Goal: Task Accomplishment & Management: Use online tool/utility

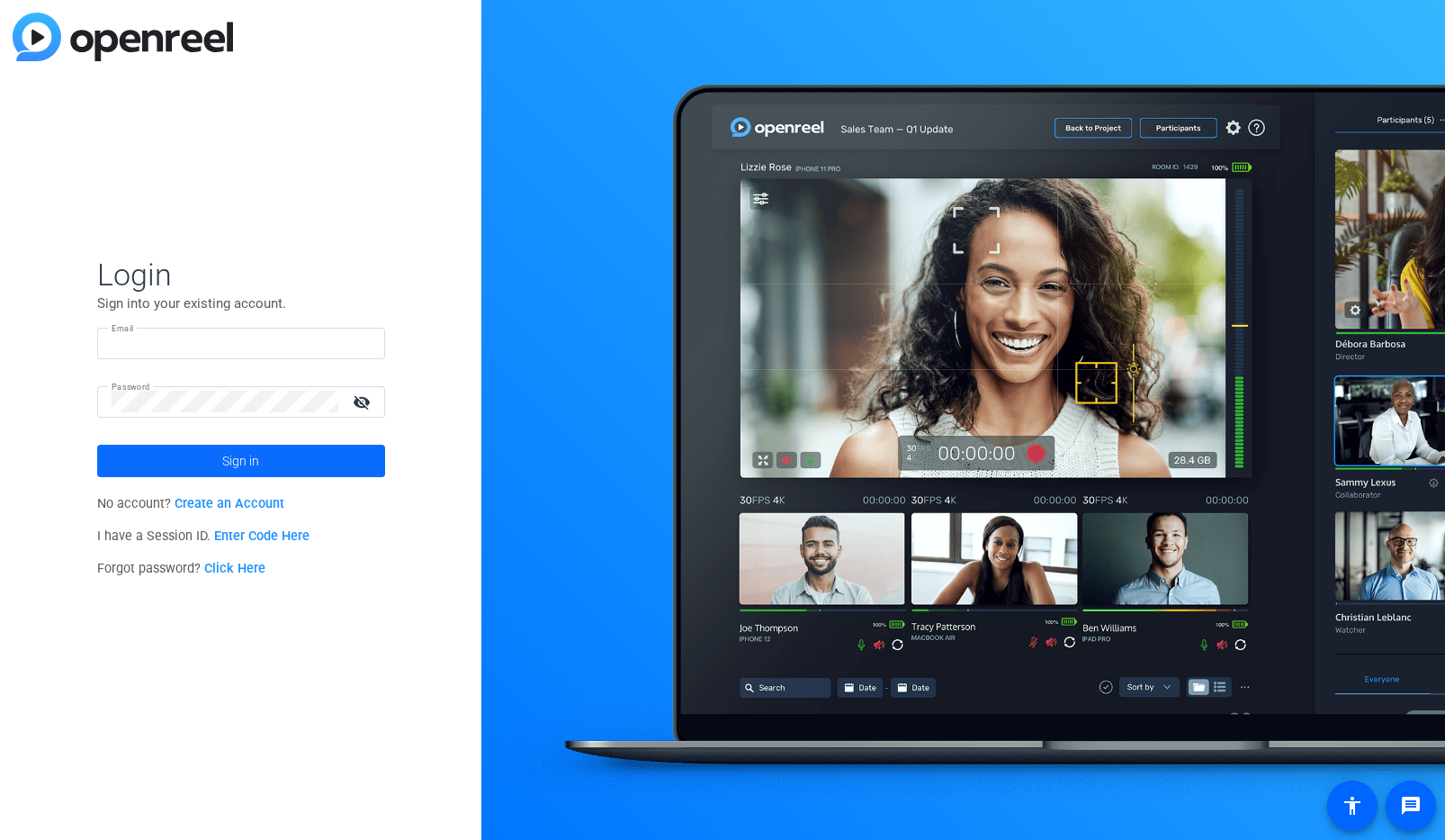
type input "[EMAIL_ADDRESS][PERSON_NAME][DOMAIN_NAME]"
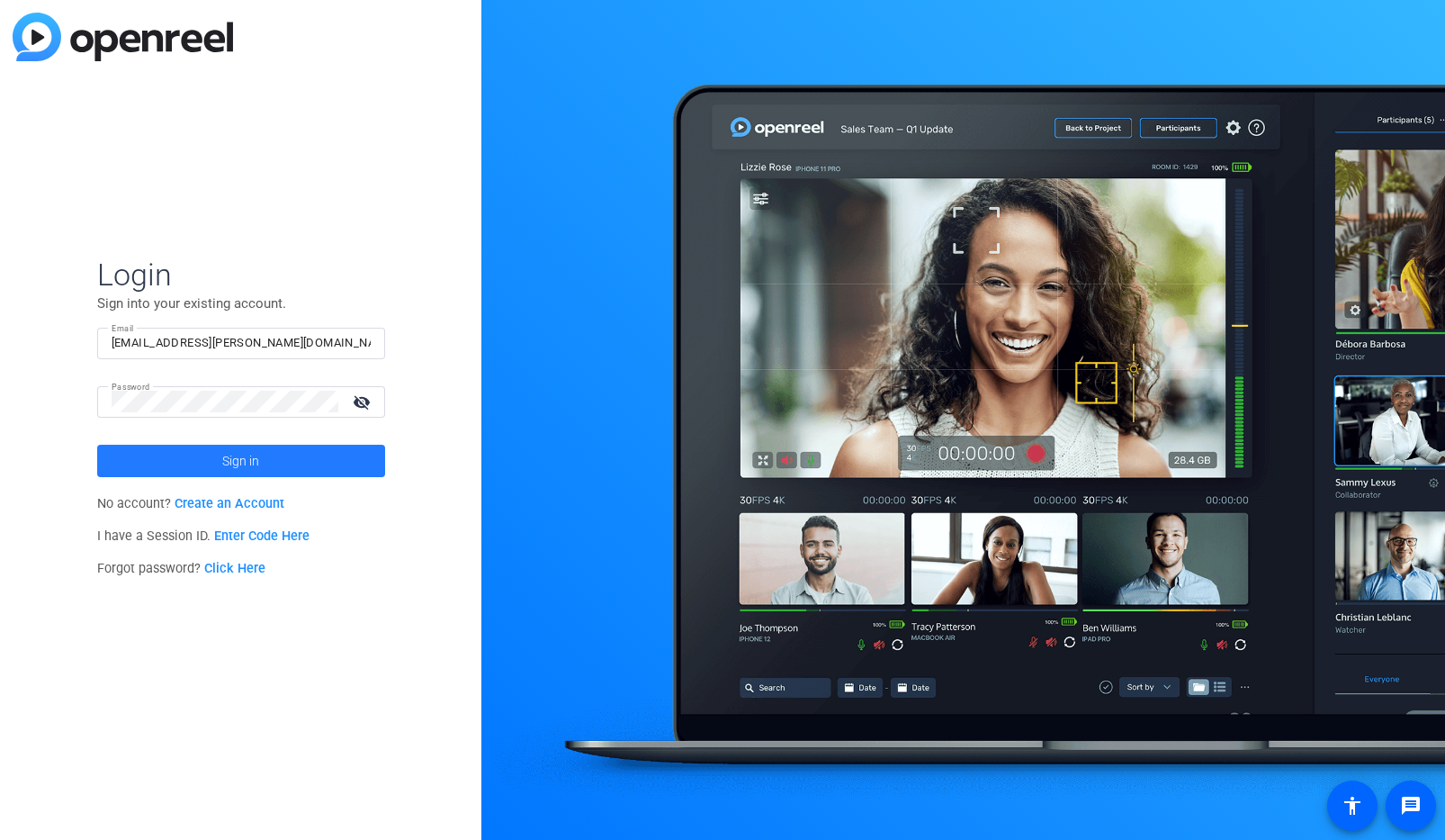
click at [187, 471] on span at bounding box center [241, 460] width 288 height 43
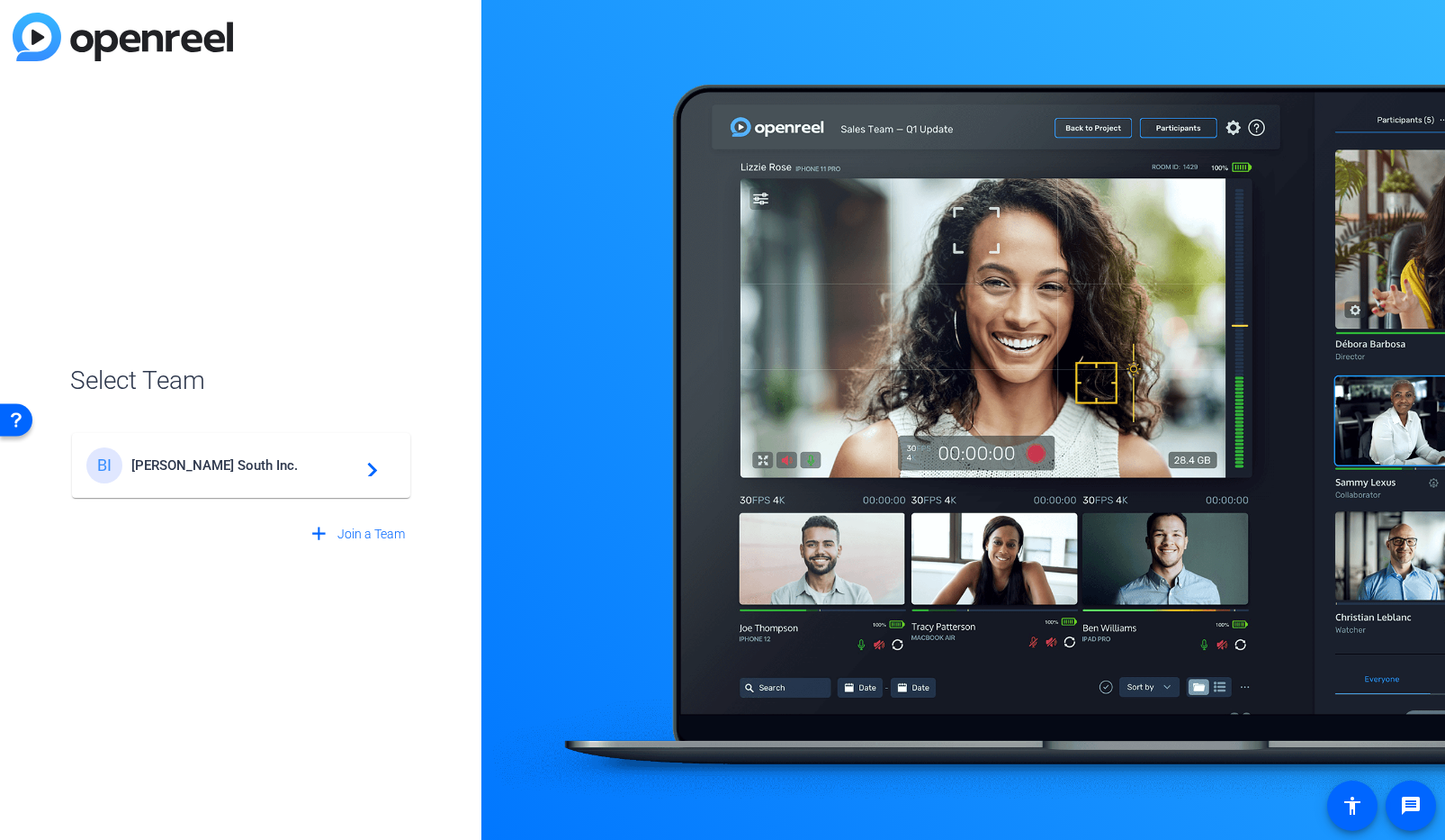
click at [186, 471] on span "[PERSON_NAME] South Inc." at bounding box center [244, 465] width 225 height 17
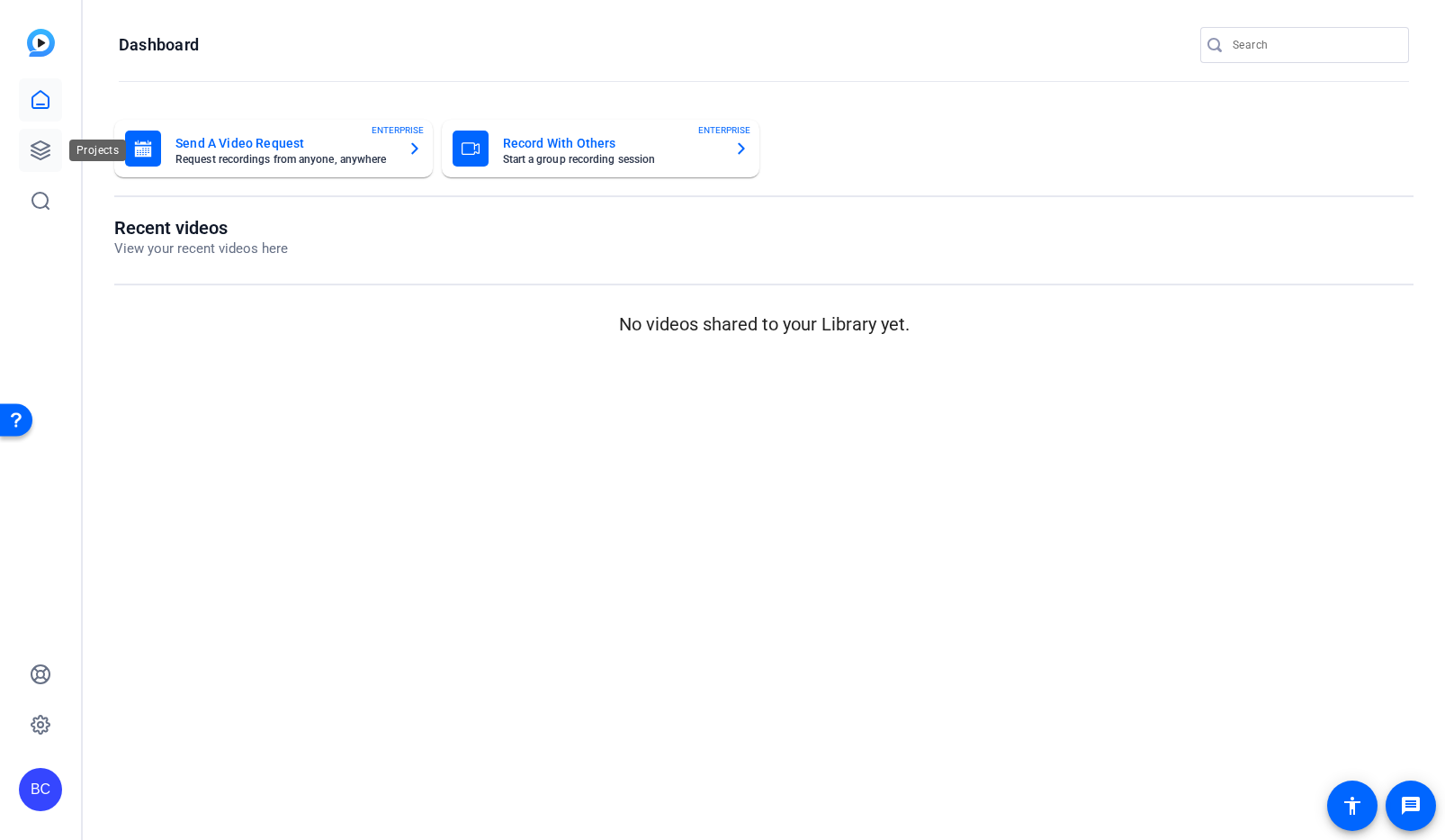
click at [45, 153] on icon at bounding box center [41, 151] width 21 height 21
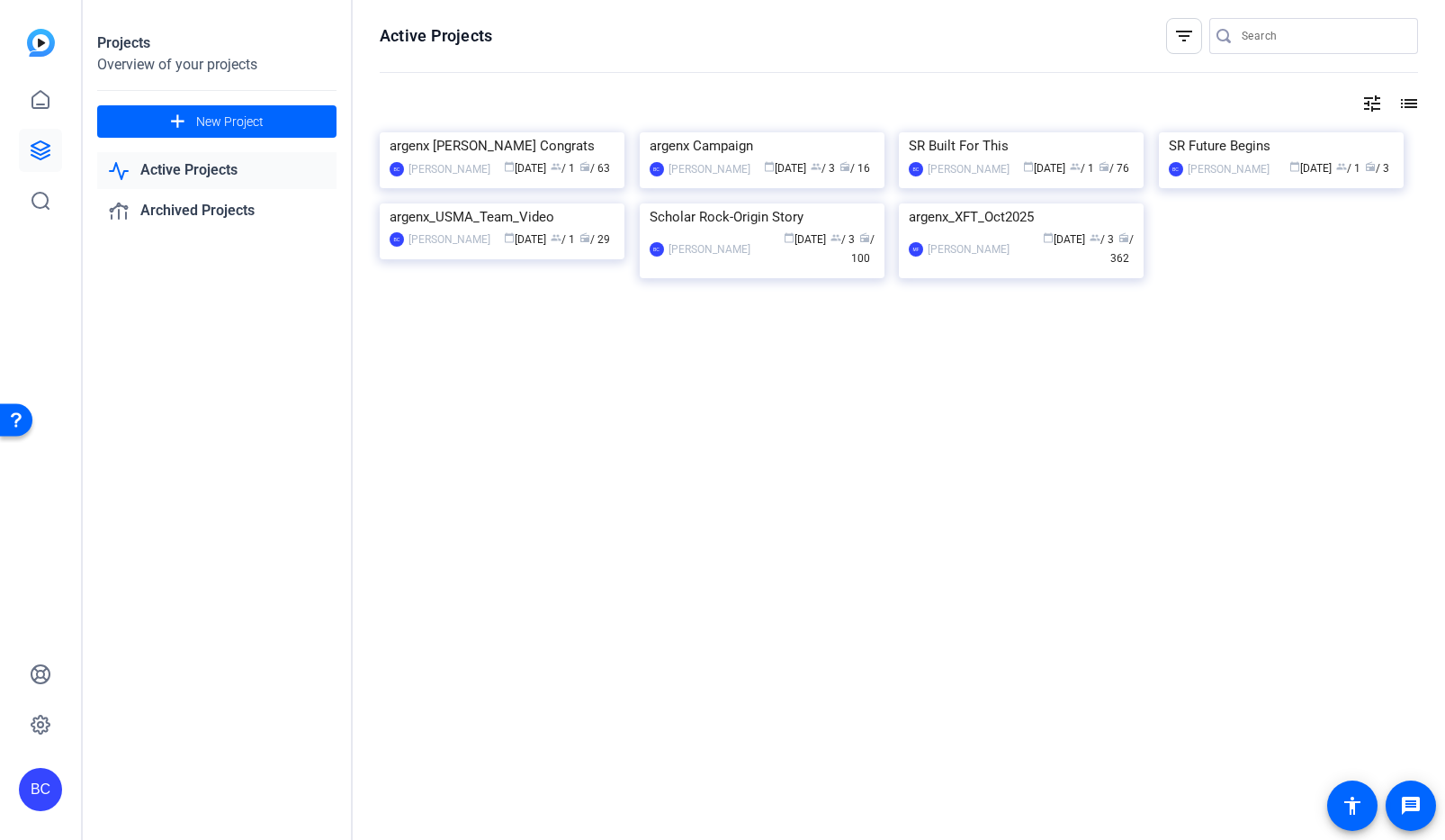
click at [1201, 132] on img at bounding box center [1282, 132] width 245 height 0
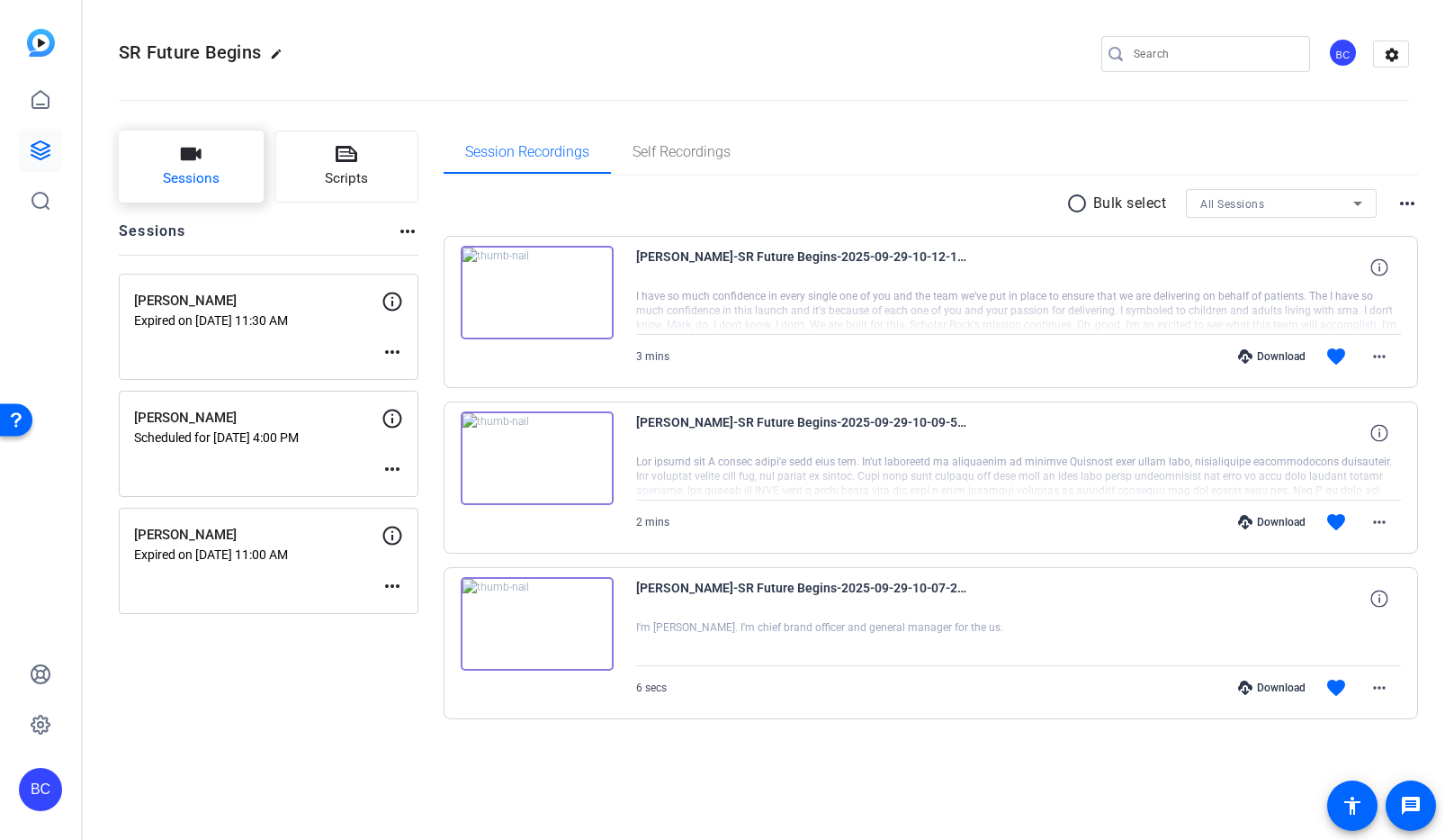
click at [199, 159] on icon "button" at bounding box center [190, 153] width 21 height 21
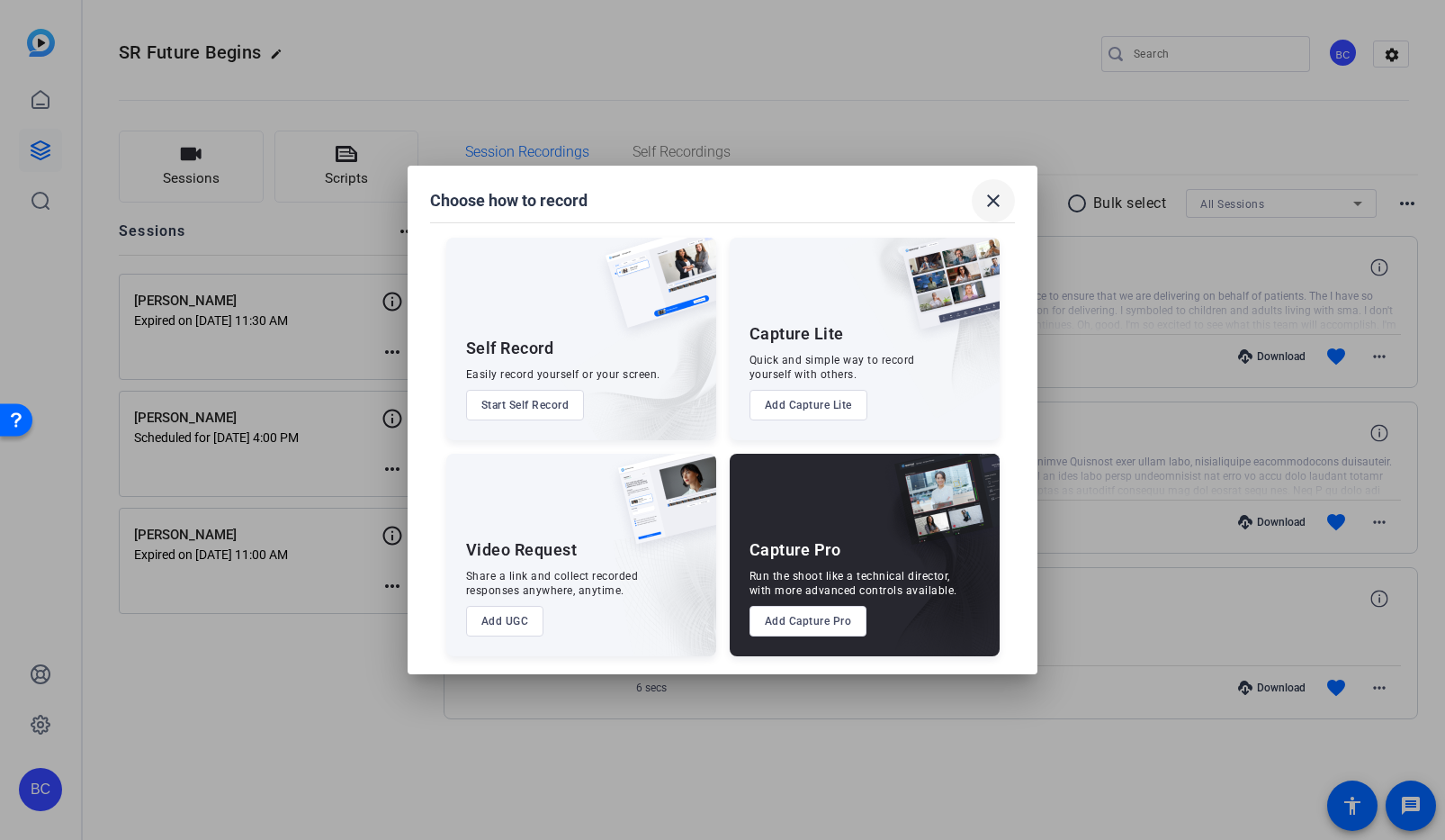
click at [991, 206] on mat-icon "close" at bounding box center [993, 201] width 21 height 21
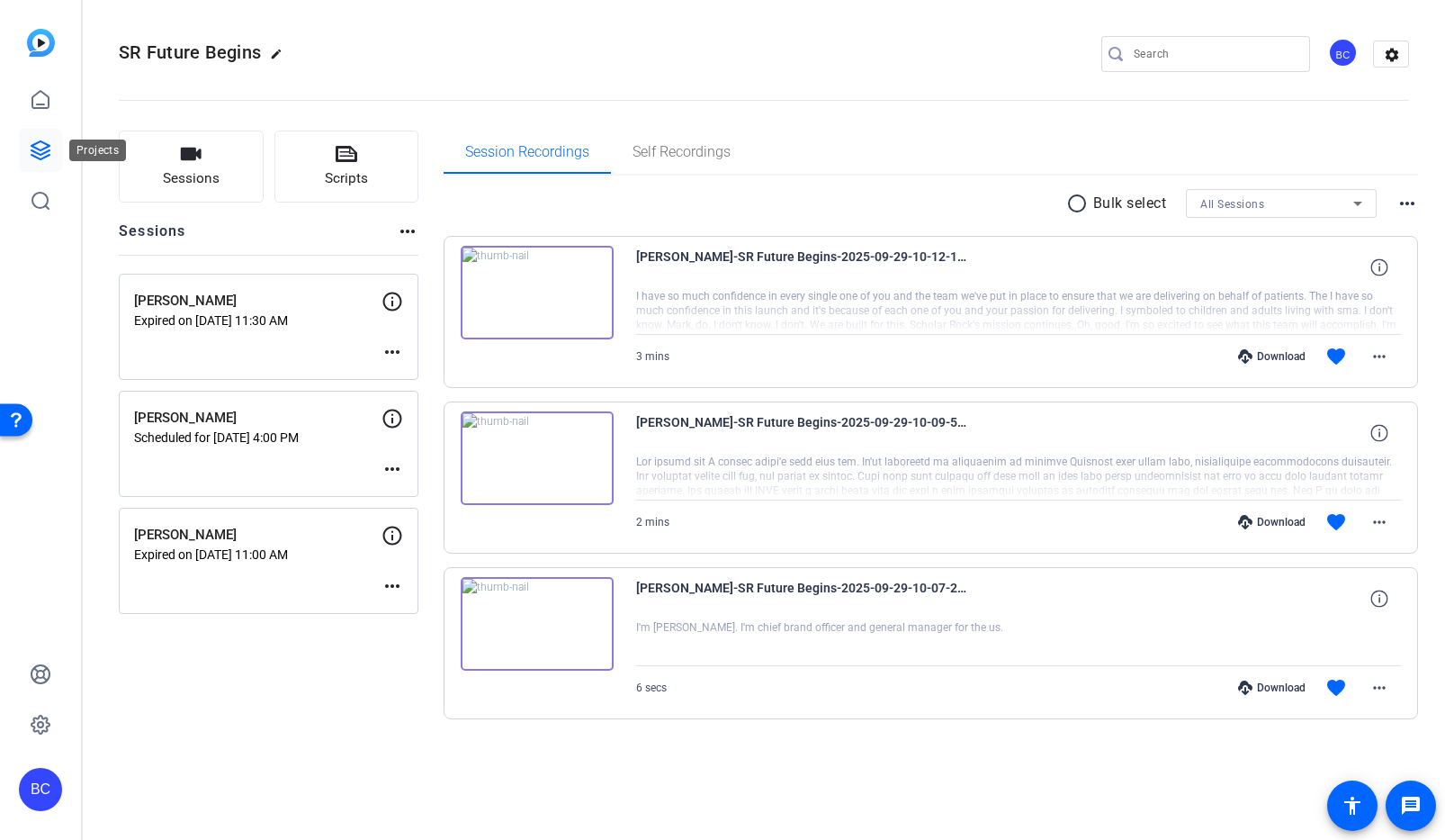
click at [43, 153] on icon at bounding box center [40, 150] width 18 height 18
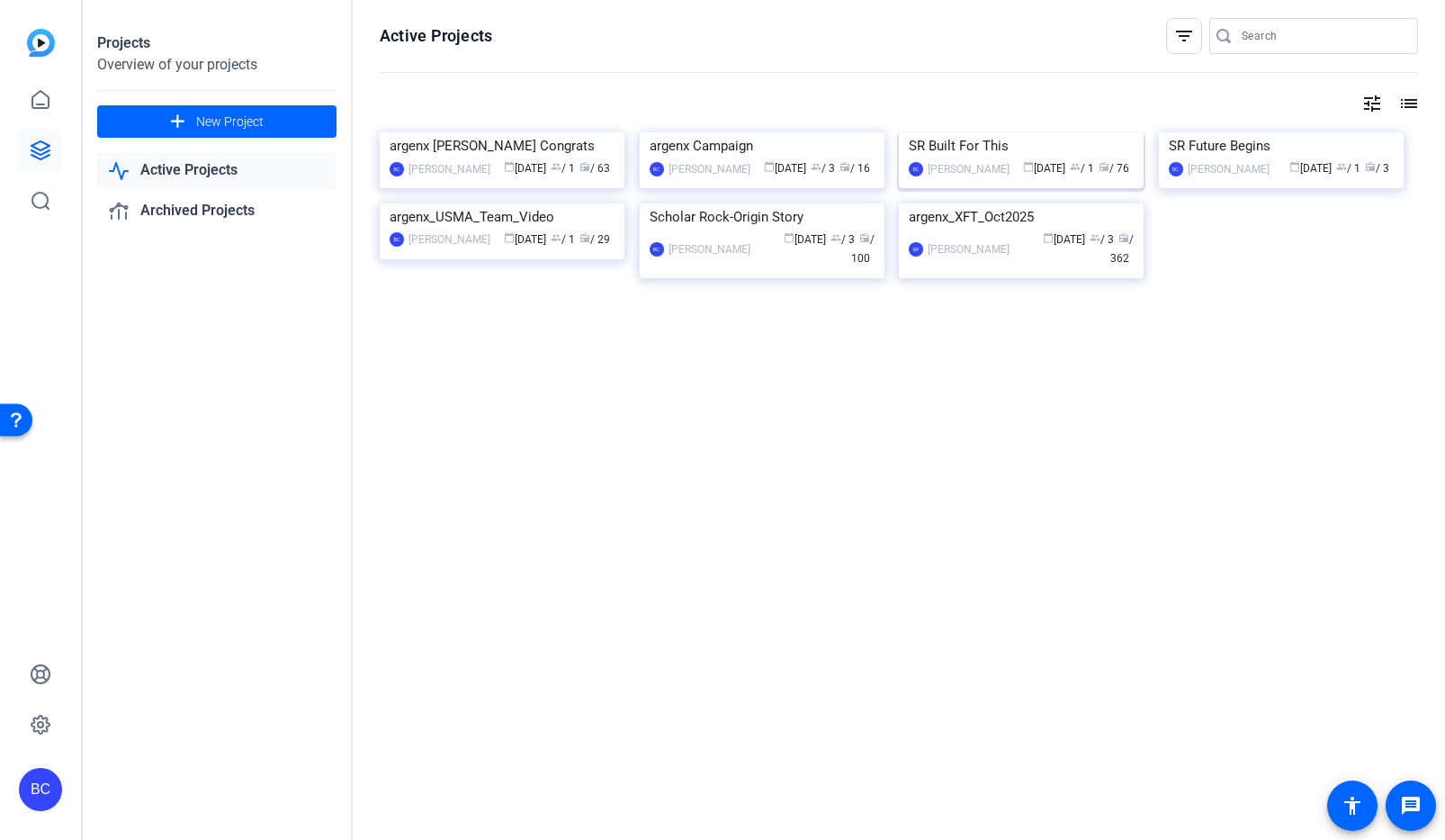
click at [1071, 132] on img at bounding box center [1022, 132] width 245 height 0
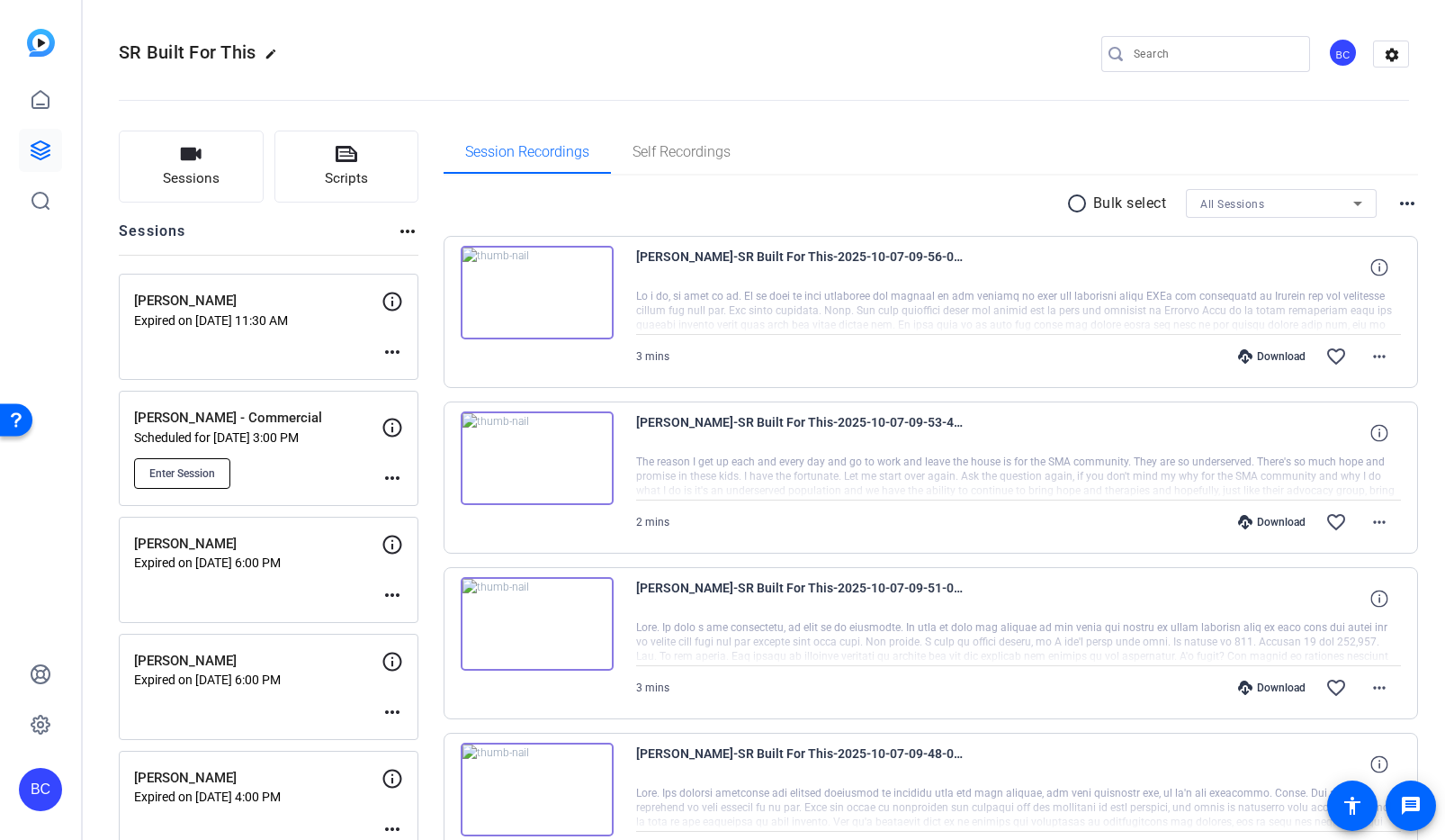
click at [215, 460] on button "Enter Session" at bounding box center [182, 474] width 96 height 31
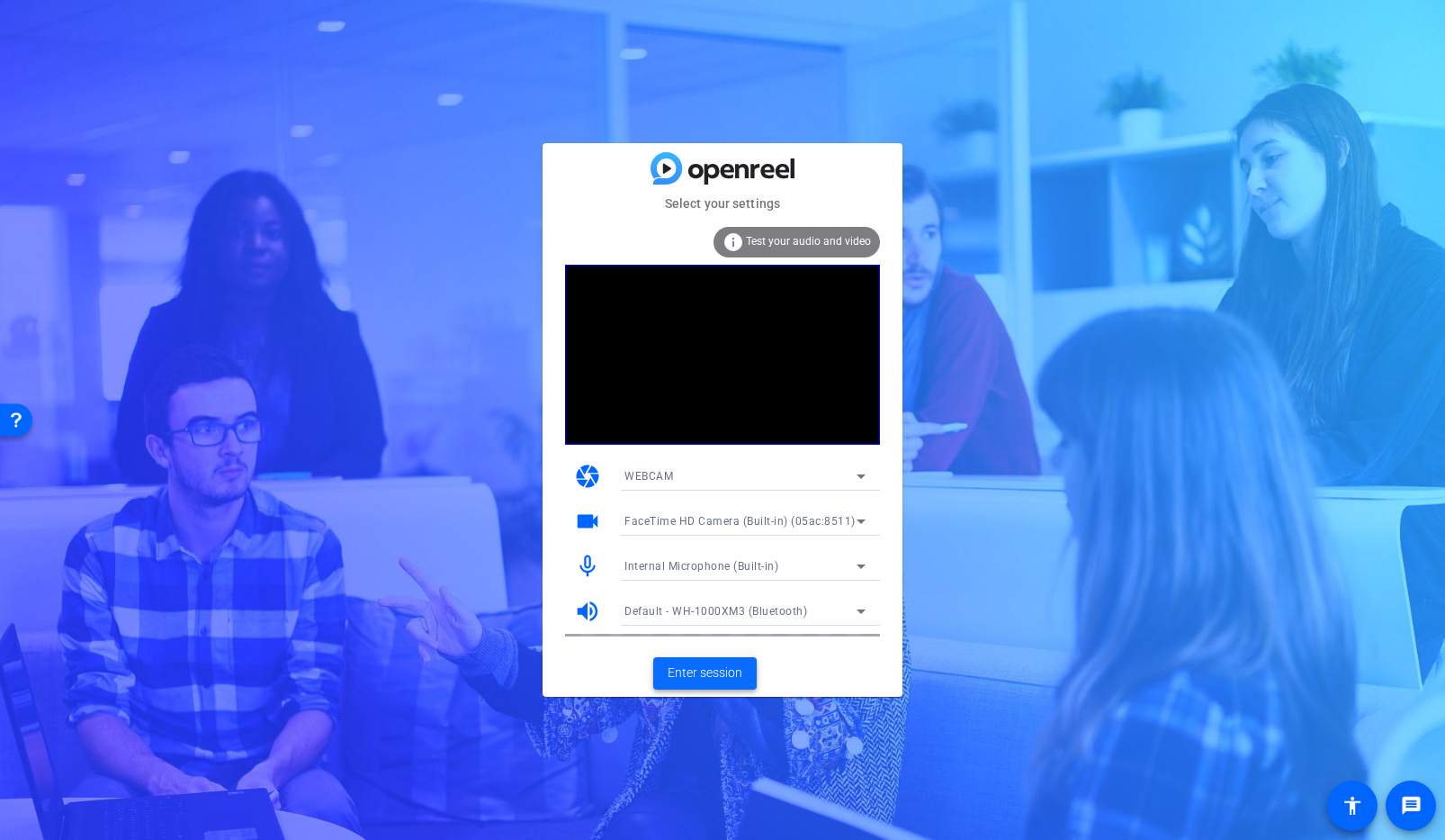
click at [711, 672] on span "Enter session" at bounding box center [705, 672] width 75 height 18
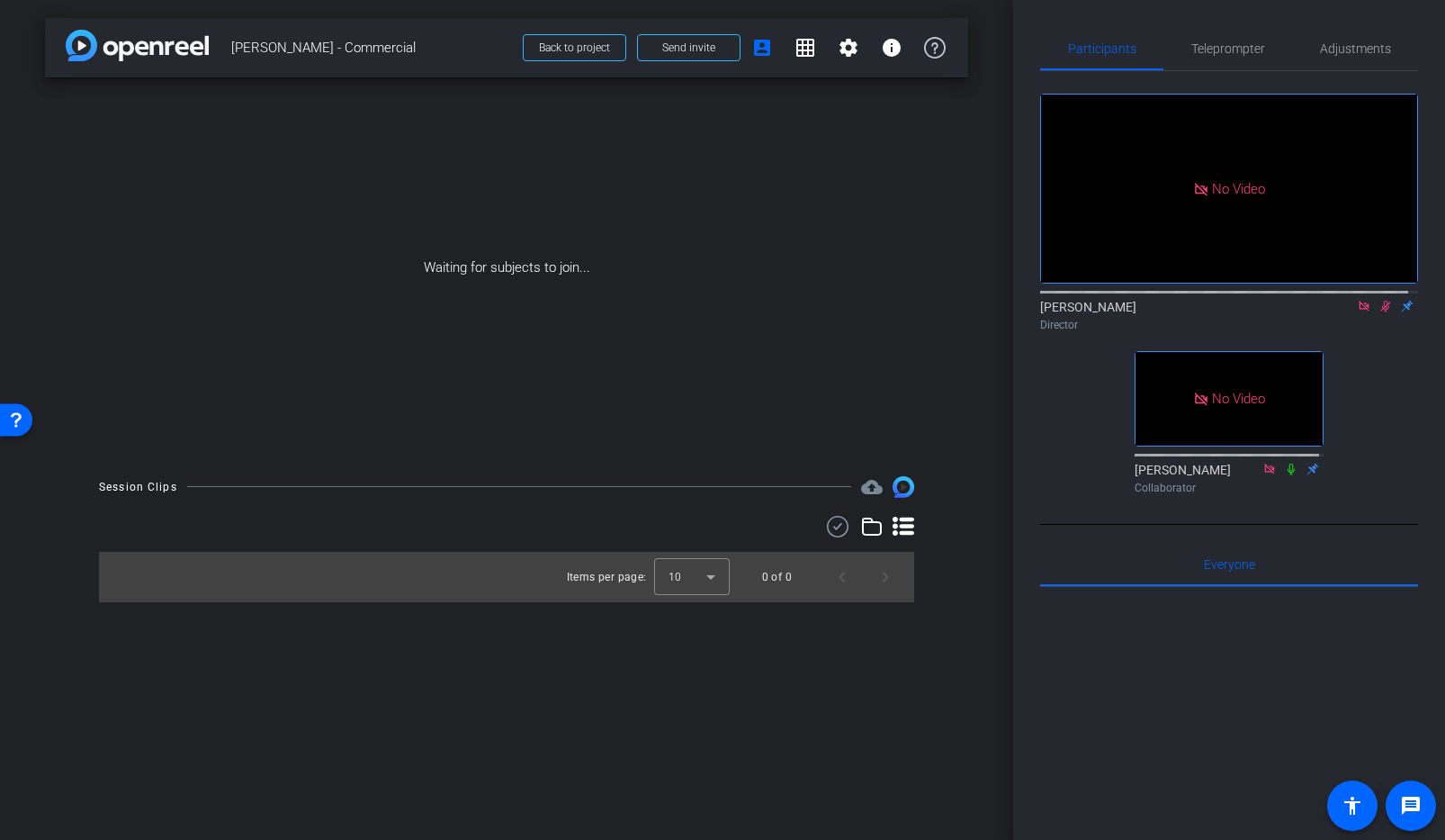
click at [1376, 314] on mat-icon at bounding box center [1386, 306] width 21 height 17
click at [1359, 311] on icon at bounding box center [1363, 306] width 10 height 10
click at [1294, 430] on mat-icon "fullscreen" at bounding box center [1296, 420] width 21 height 21
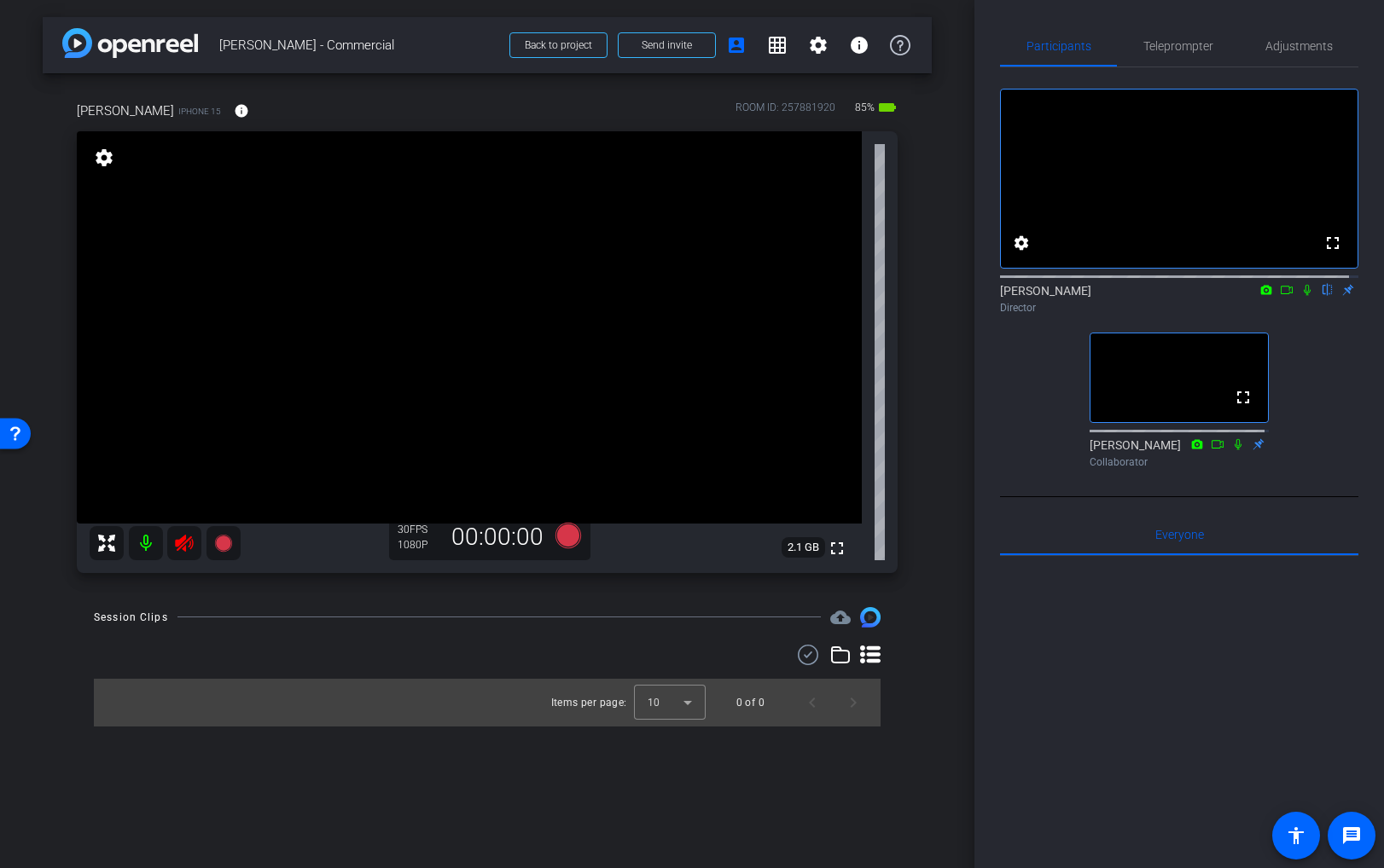
click at [181, 539] on icon at bounding box center [183, 543] width 17 height 17
click at [234, 108] on mat-icon "info" at bounding box center [241, 110] width 16 height 16
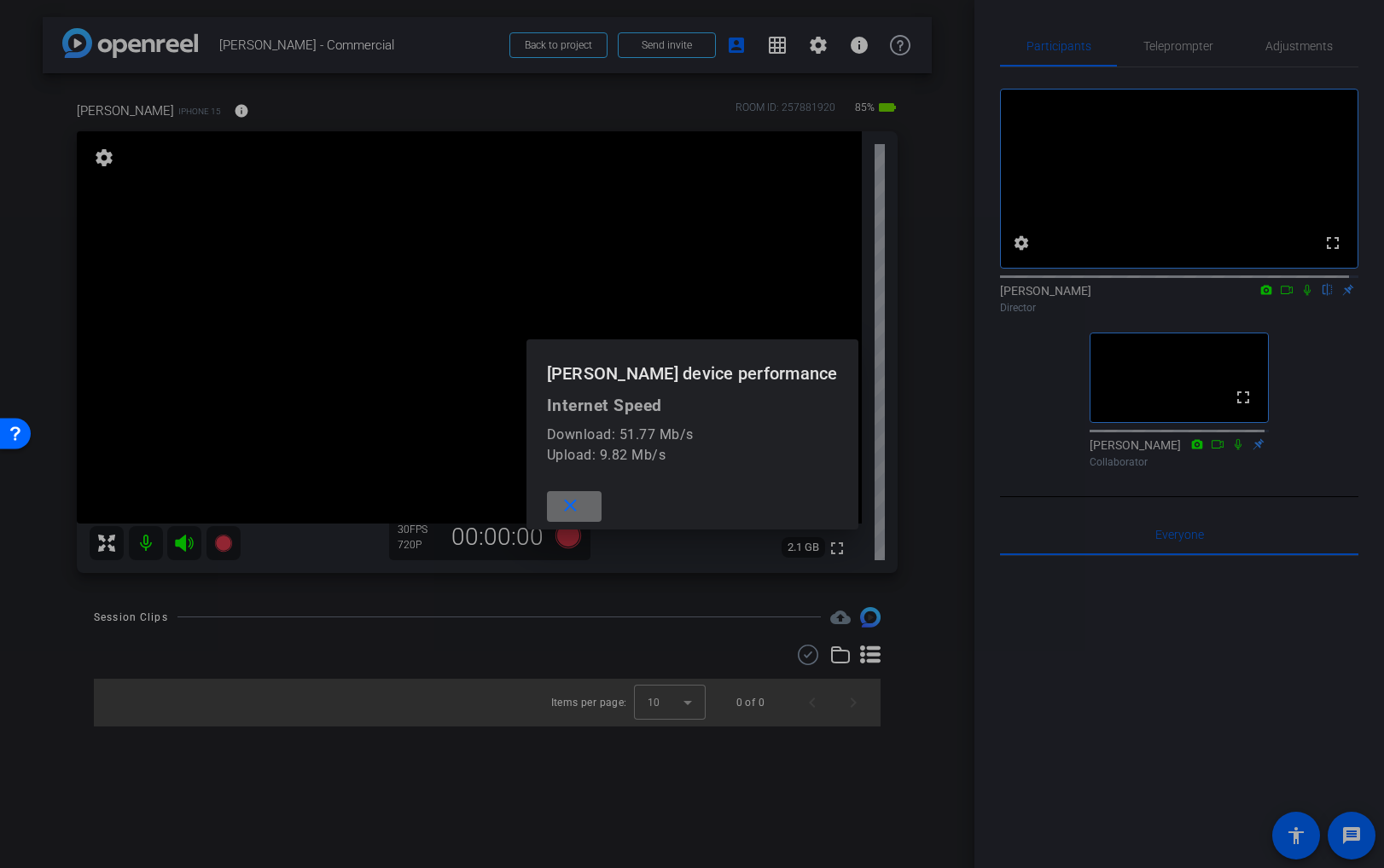
click at [581, 507] on mat-icon "close" at bounding box center [570, 505] width 21 height 21
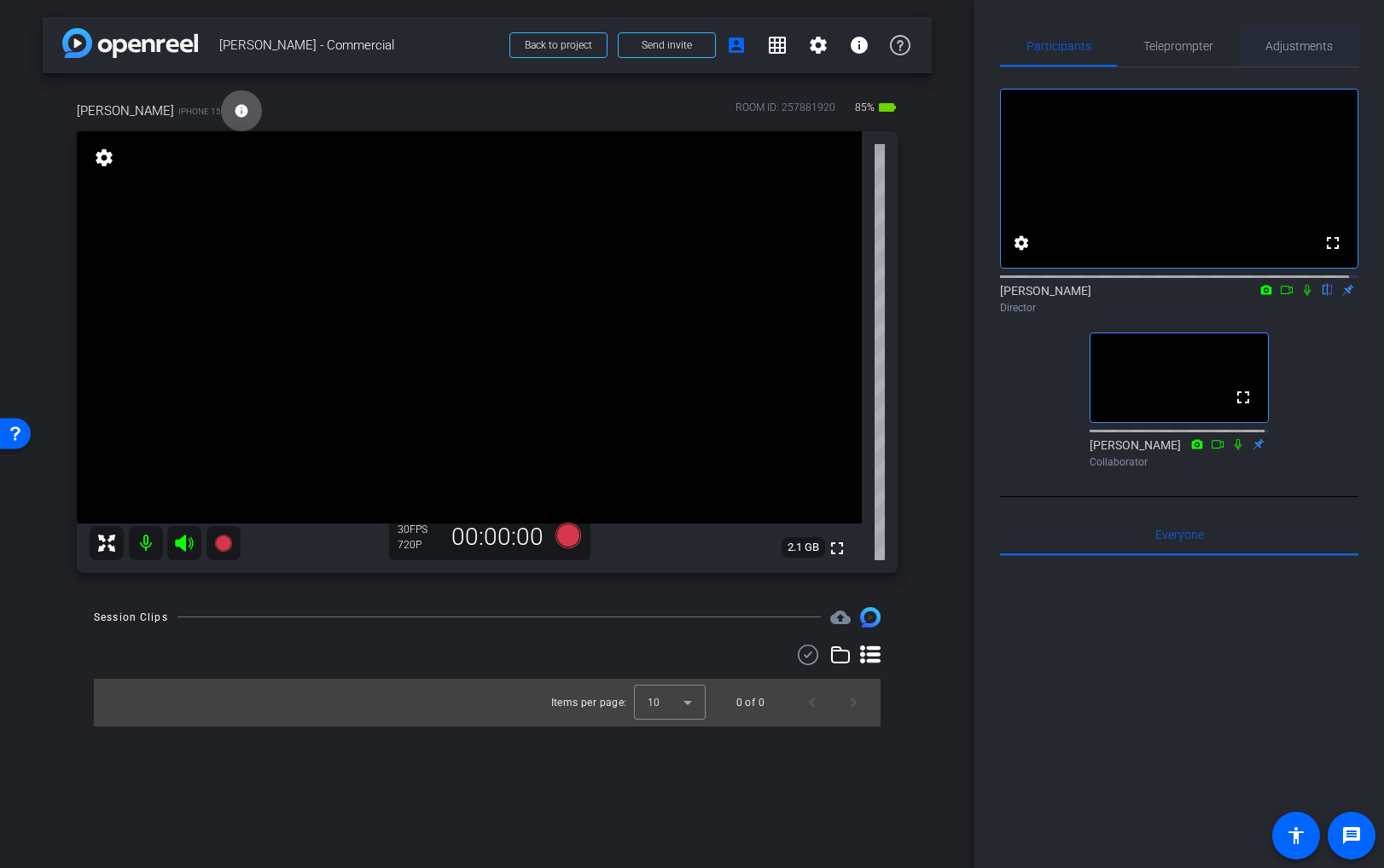
click at [1296, 47] on span "Adjustments" at bounding box center [1298, 46] width 67 height 12
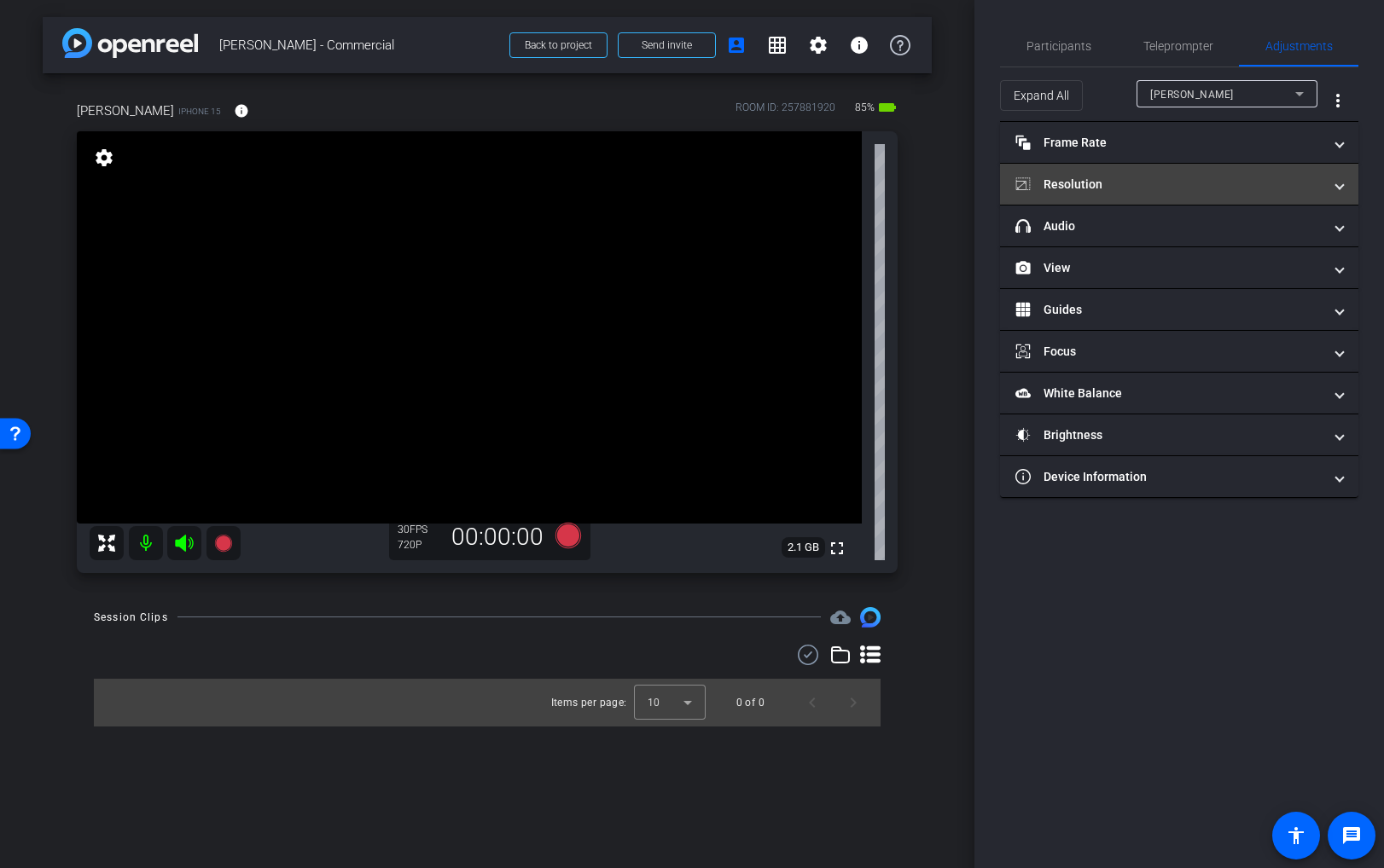
click at [1139, 192] on mat-panel-title "Resolution" at bounding box center [1169, 184] width 308 height 17
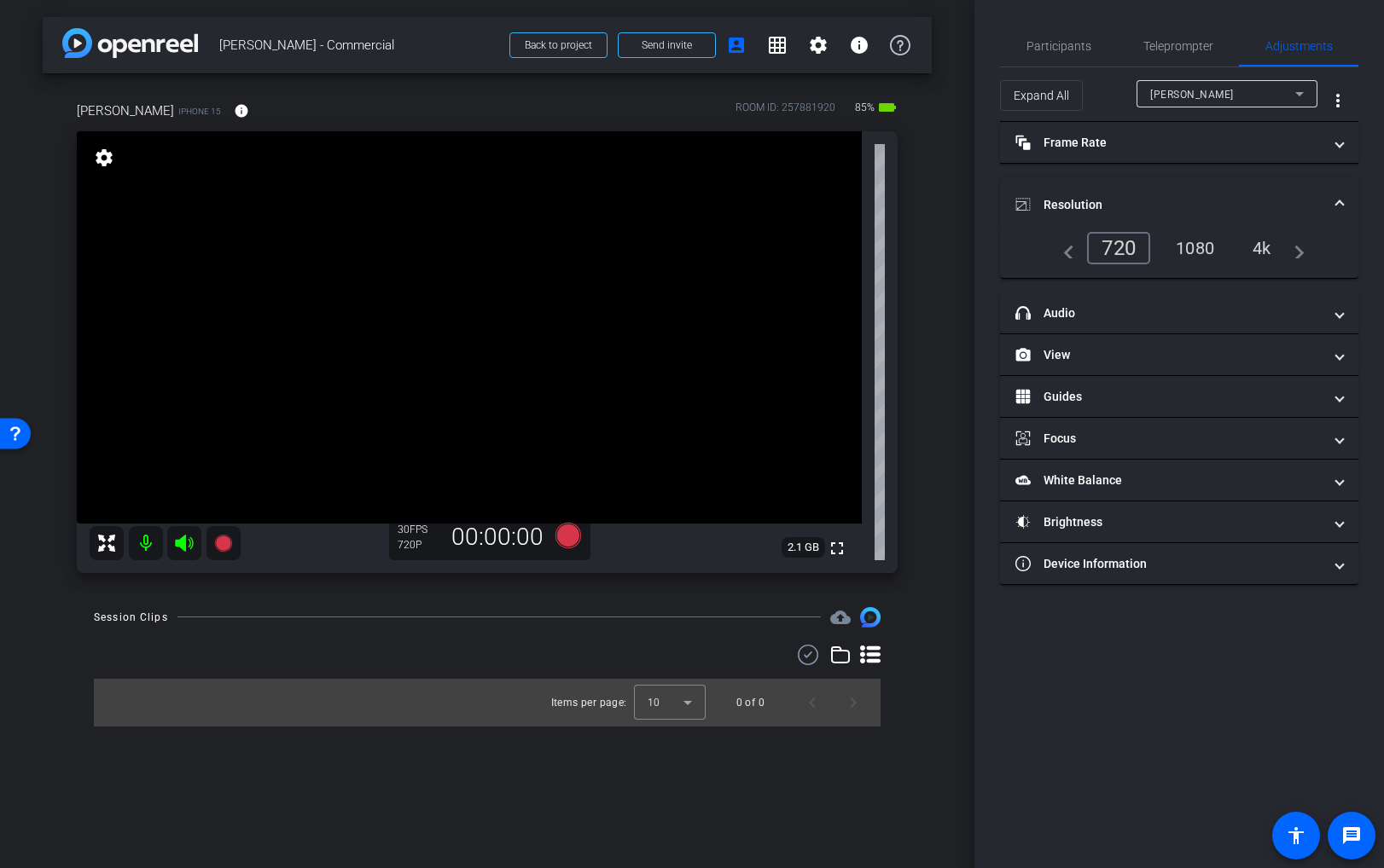
click at [1255, 238] on div "4k" at bounding box center [1262, 249] width 44 height 29
click at [1229, 141] on mat-panel-title "Frame Rate Frame Rate" at bounding box center [1169, 142] width 308 height 17
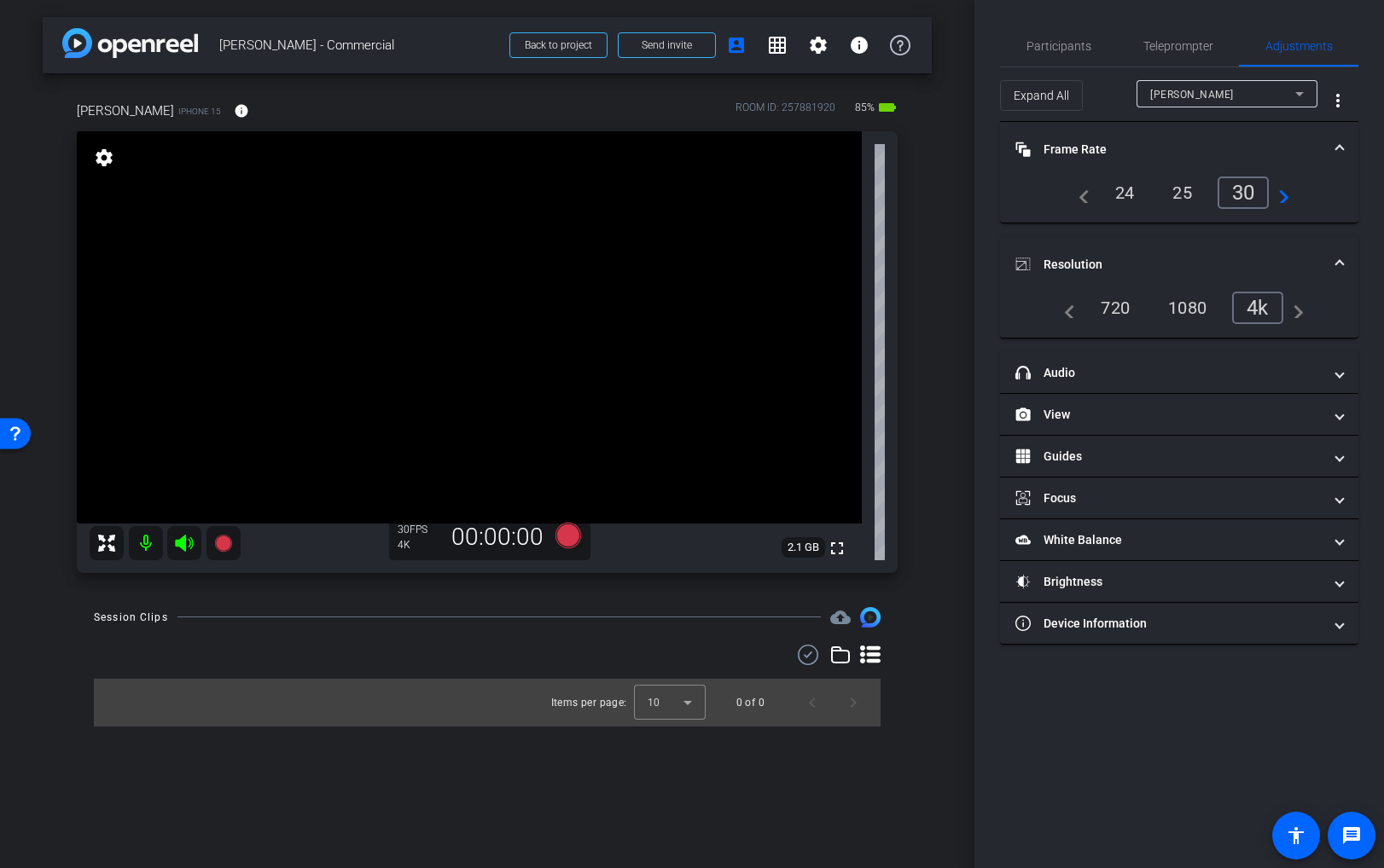
click at [1070, 148] on mat-panel-title "Frame Rate Frame Rate" at bounding box center [1169, 149] width 308 height 17
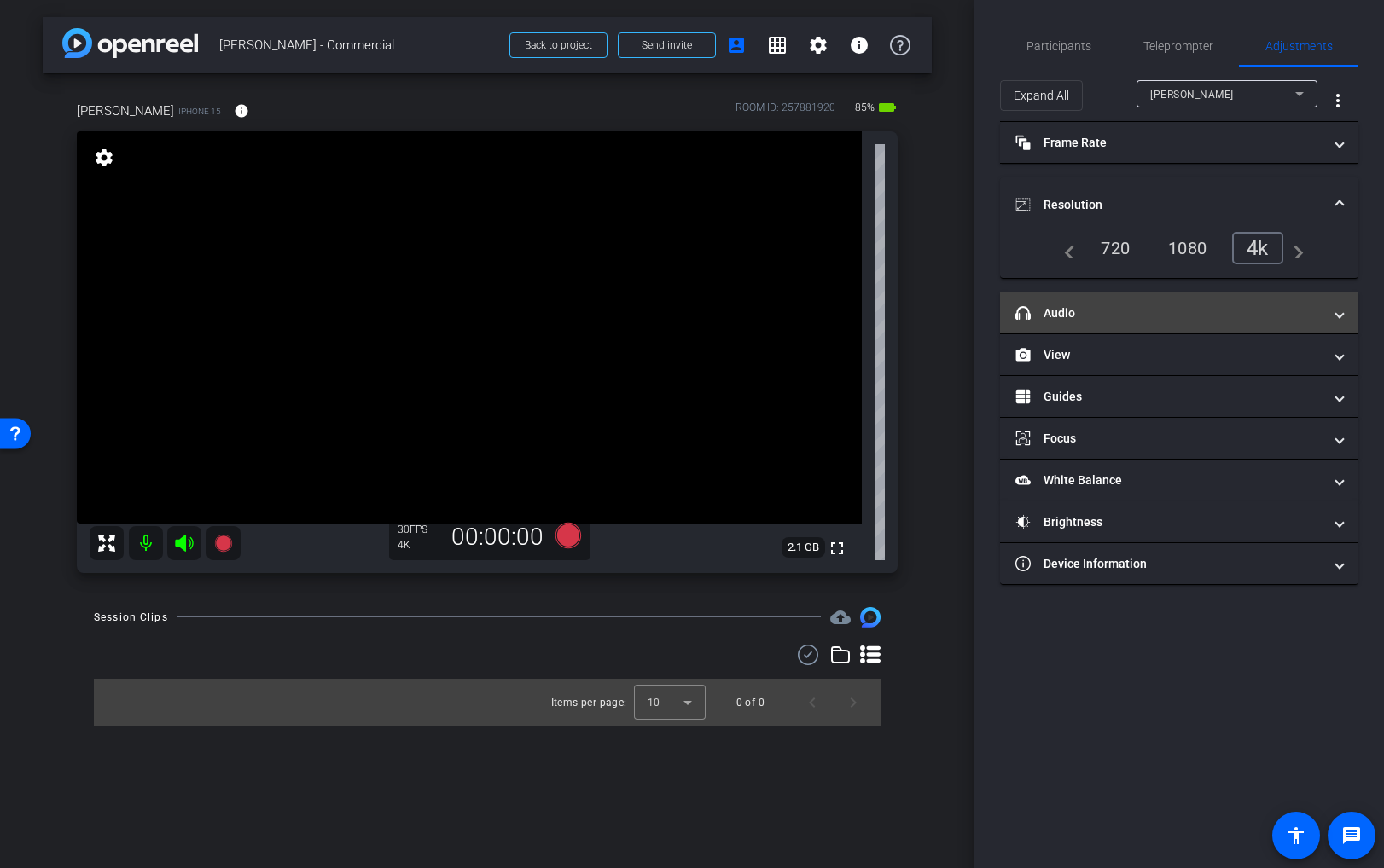
drag, startPoint x: 1060, startPoint y: 199, endPoint x: 1056, endPoint y: 247, distance: 48.2
click at [1060, 199] on mat-panel-title "Resolution" at bounding box center [1169, 204] width 308 height 17
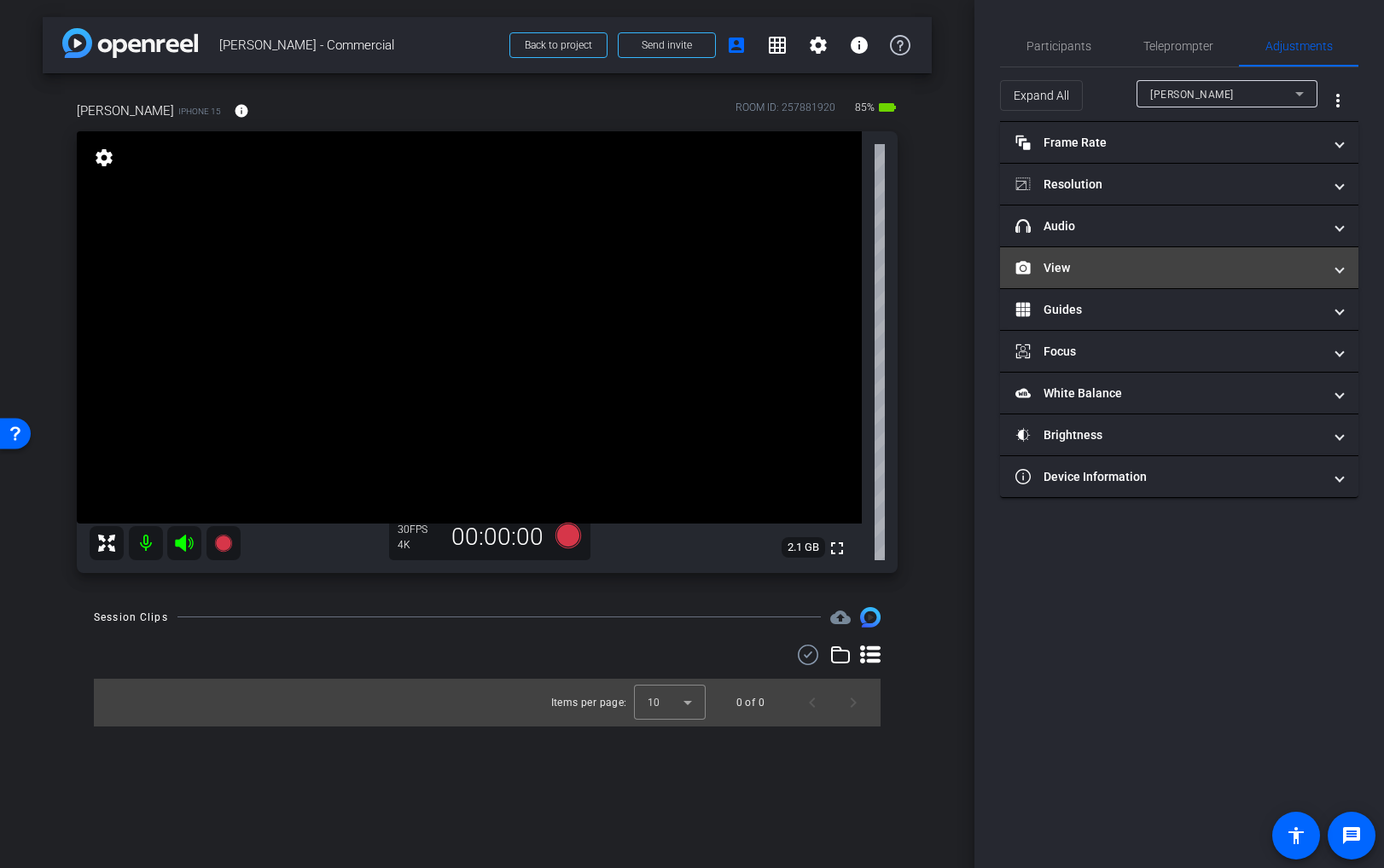
click at [1060, 271] on mat-panel-title "View" at bounding box center [1169, 268] width 308 height 17
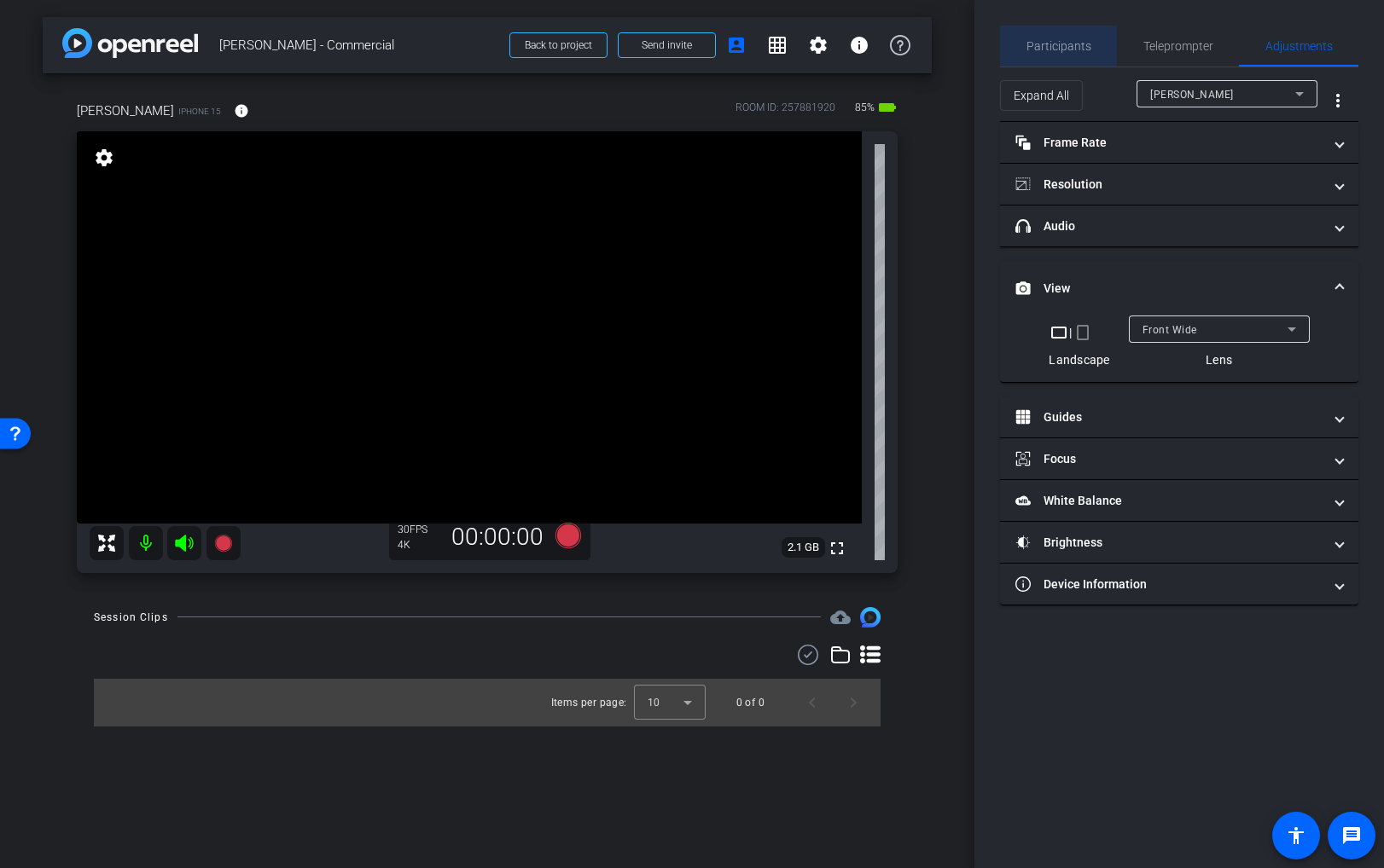
click at [1076, 47] on span "Participants" at bounding box center [1059, 46] width 64 height 12
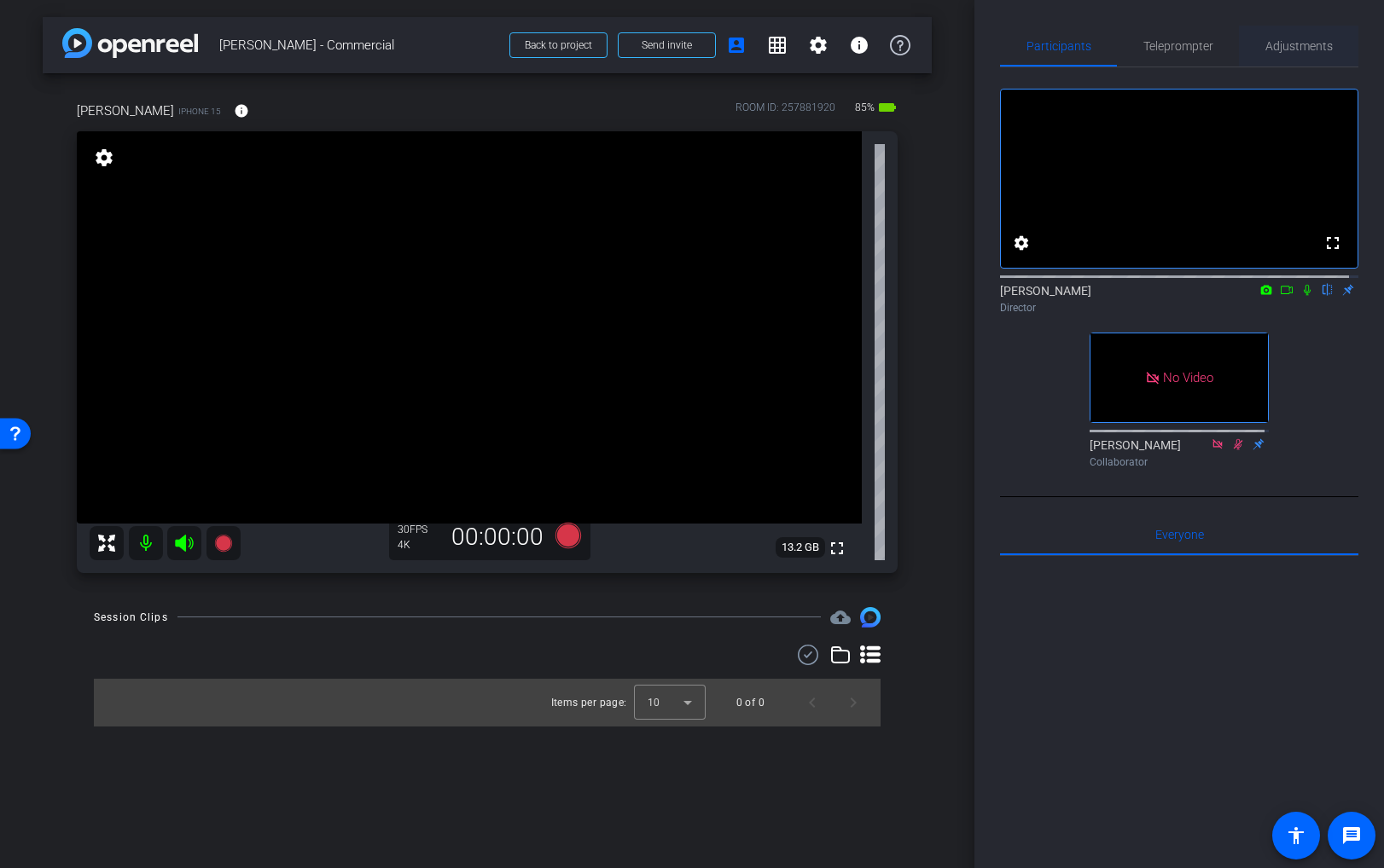
click at [1320, 50] on span "Adjustments" at bounding box center [1298, 46] width 67 height 12
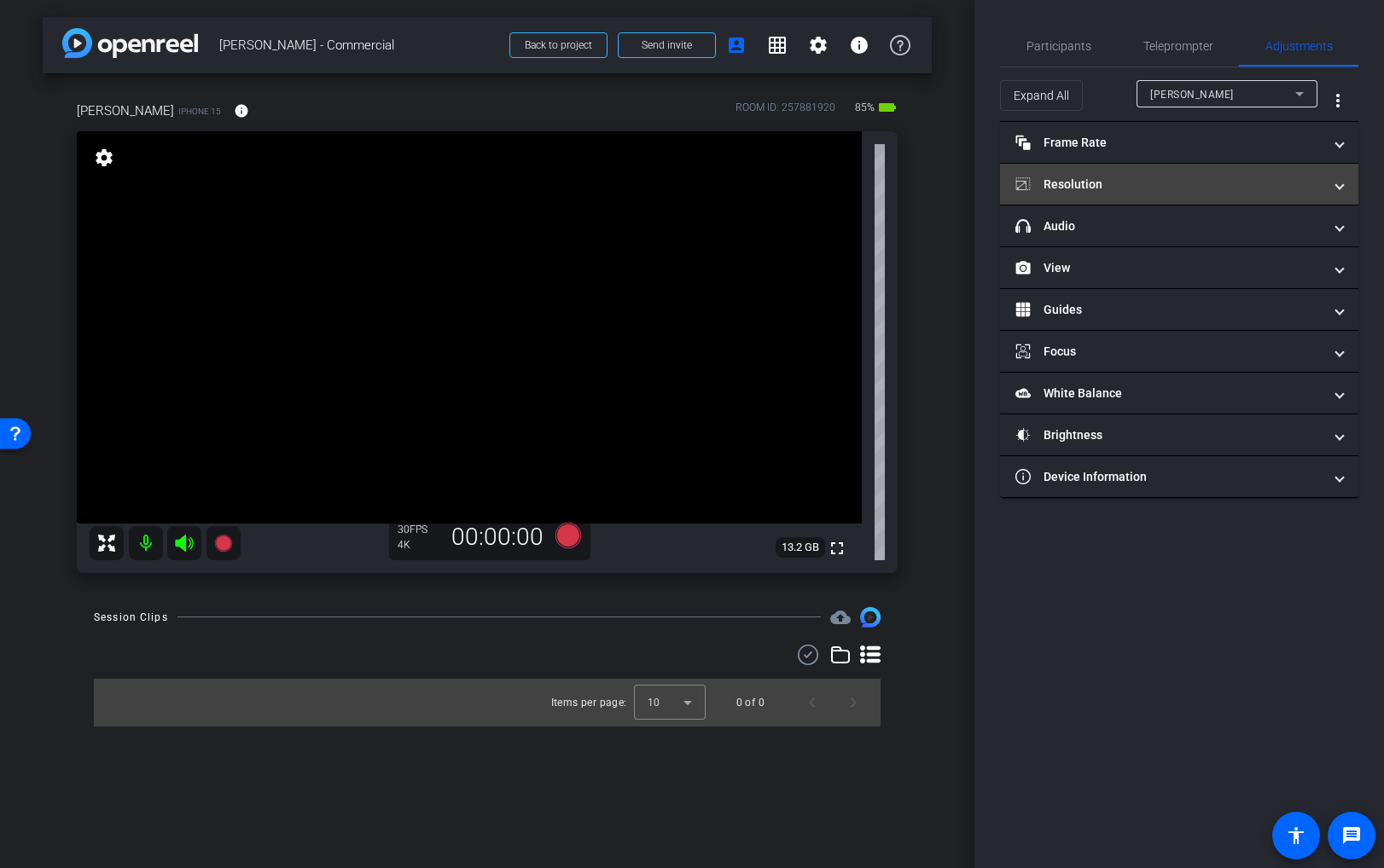
click at [1146, 192] on mat-expansion-panel-header "Resolution" at bounding box center [1179, 184] width 358 height 41
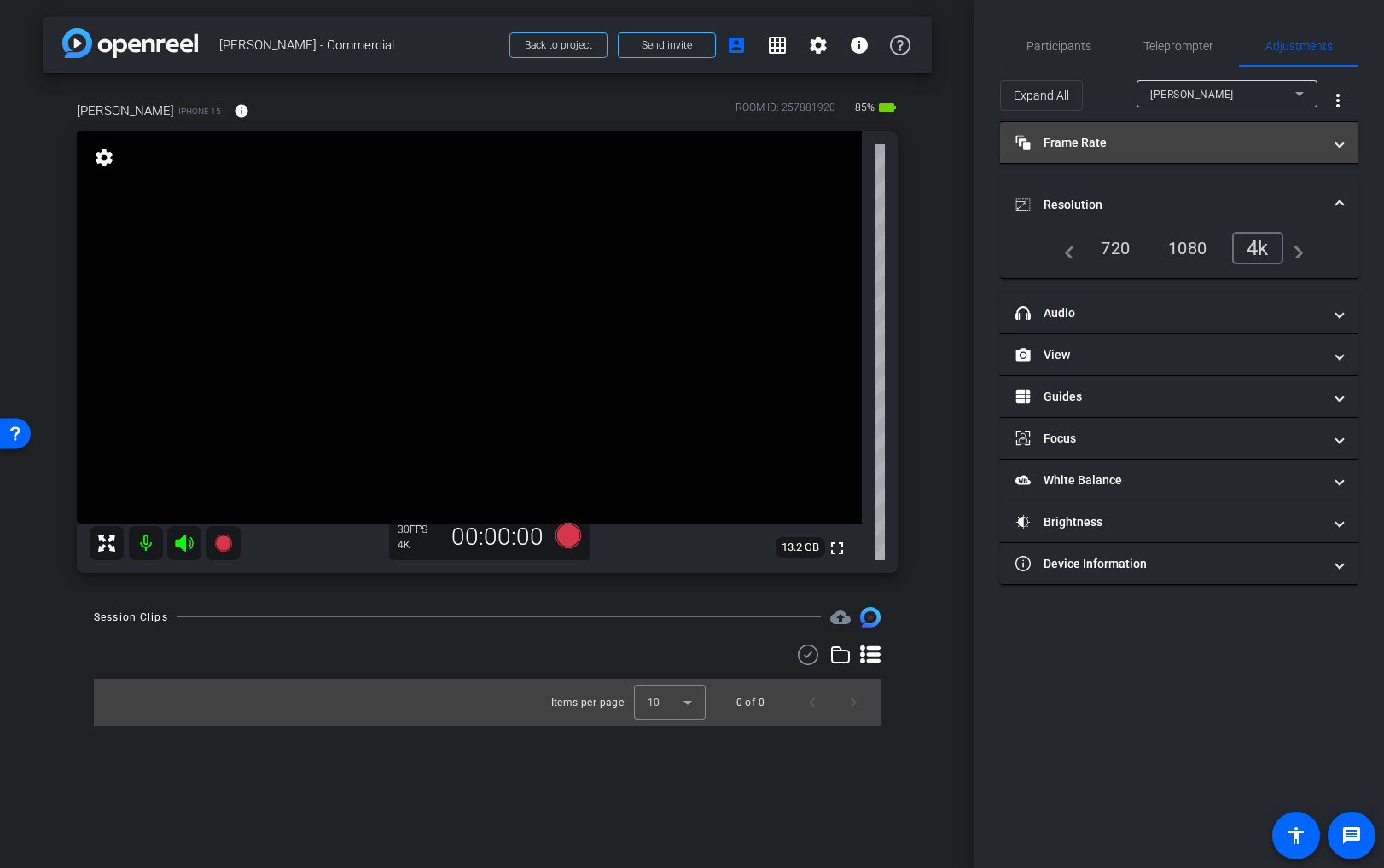
click at [1127, 155] on mat-expansion-panel-header "Frame Rate Frame Rate" at bounding box center [1179, 143] width 358 height 41
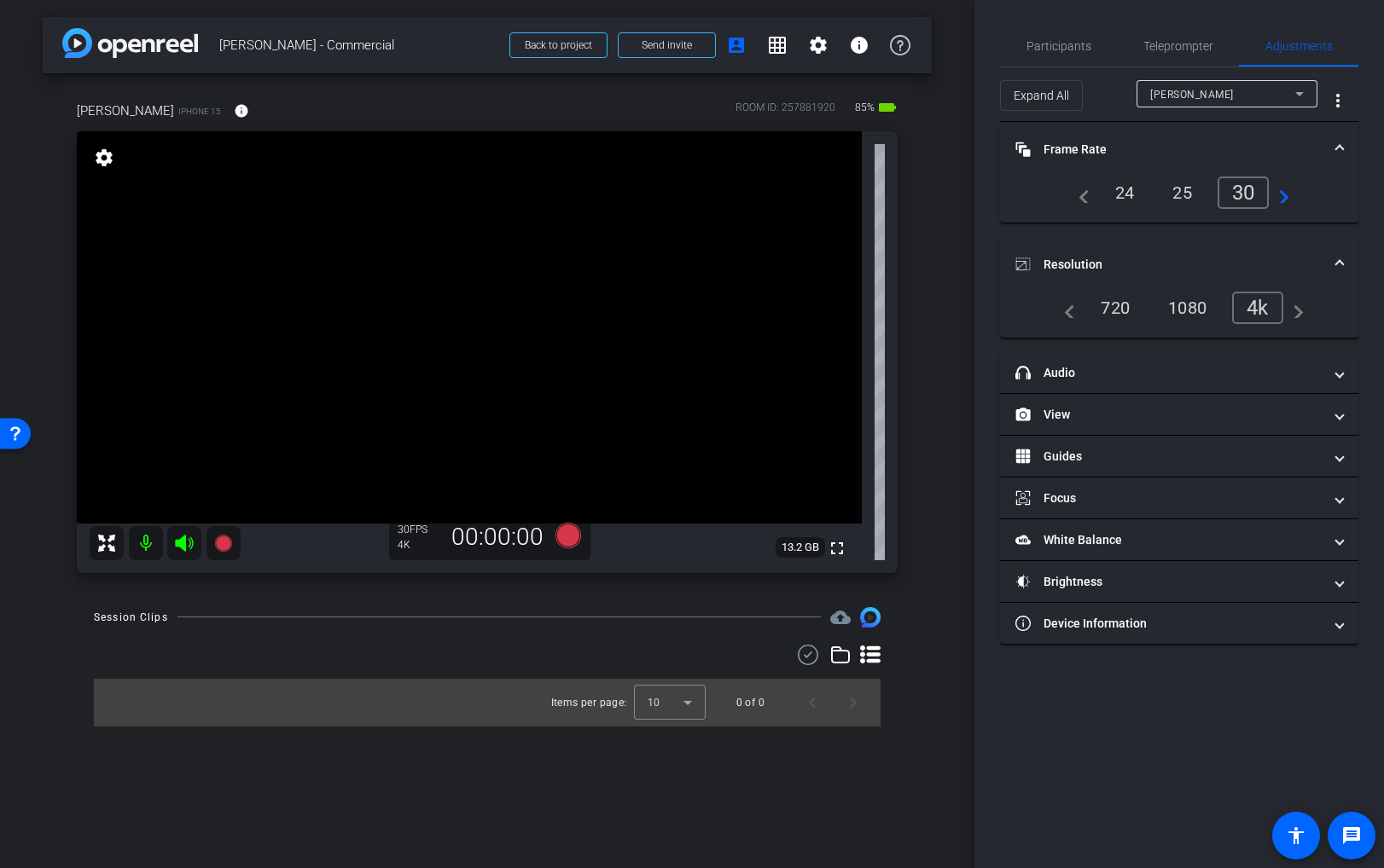
click at [1306, 144] on mat-panel-title "Frame Rate Frame Rate" at bounding box center [1169, 149] width 308 height 17
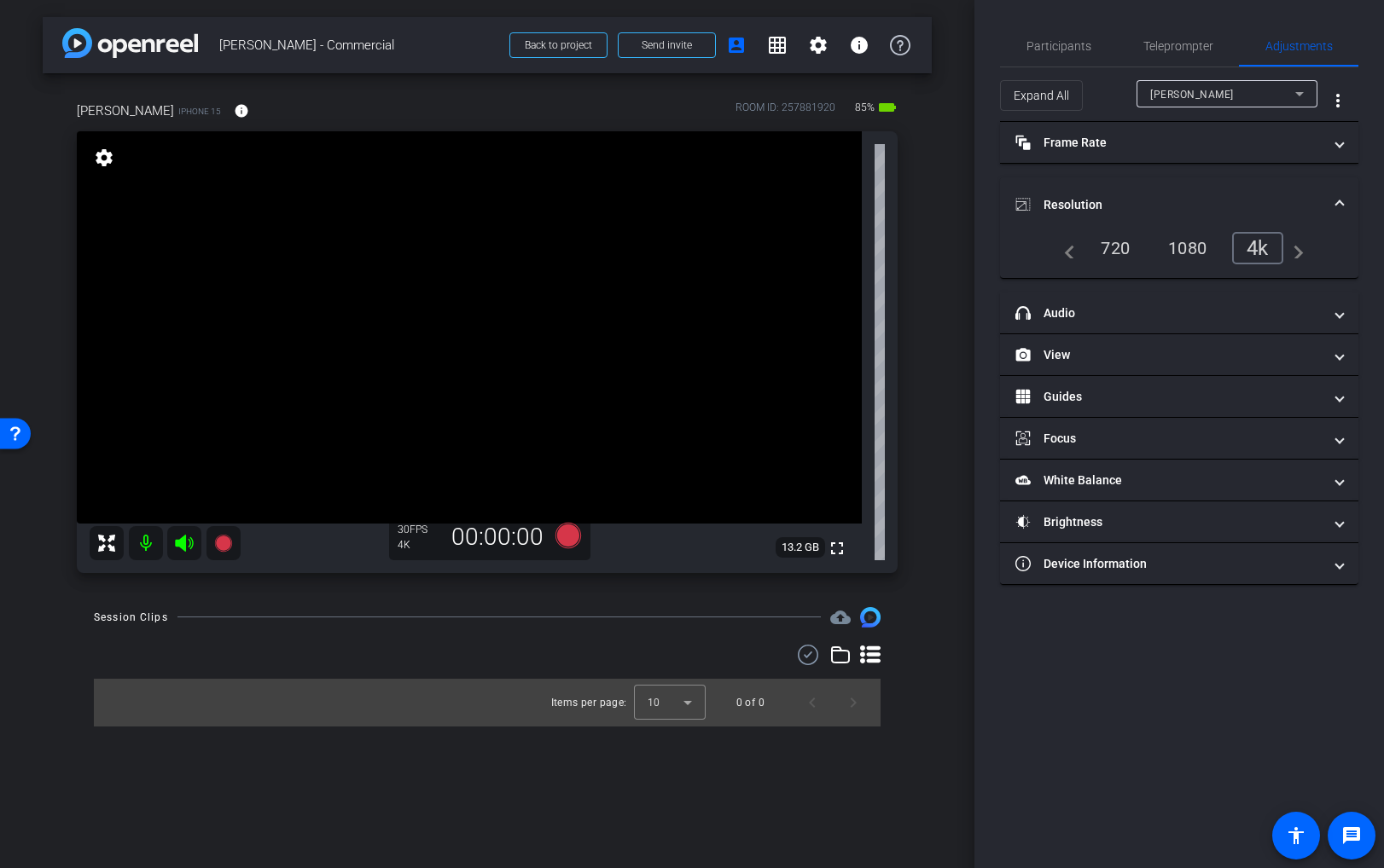
click at [1345, 193] on mat-expansion-panel-header "Resolution" at bounding box center [1179, 204] width 358 height 54
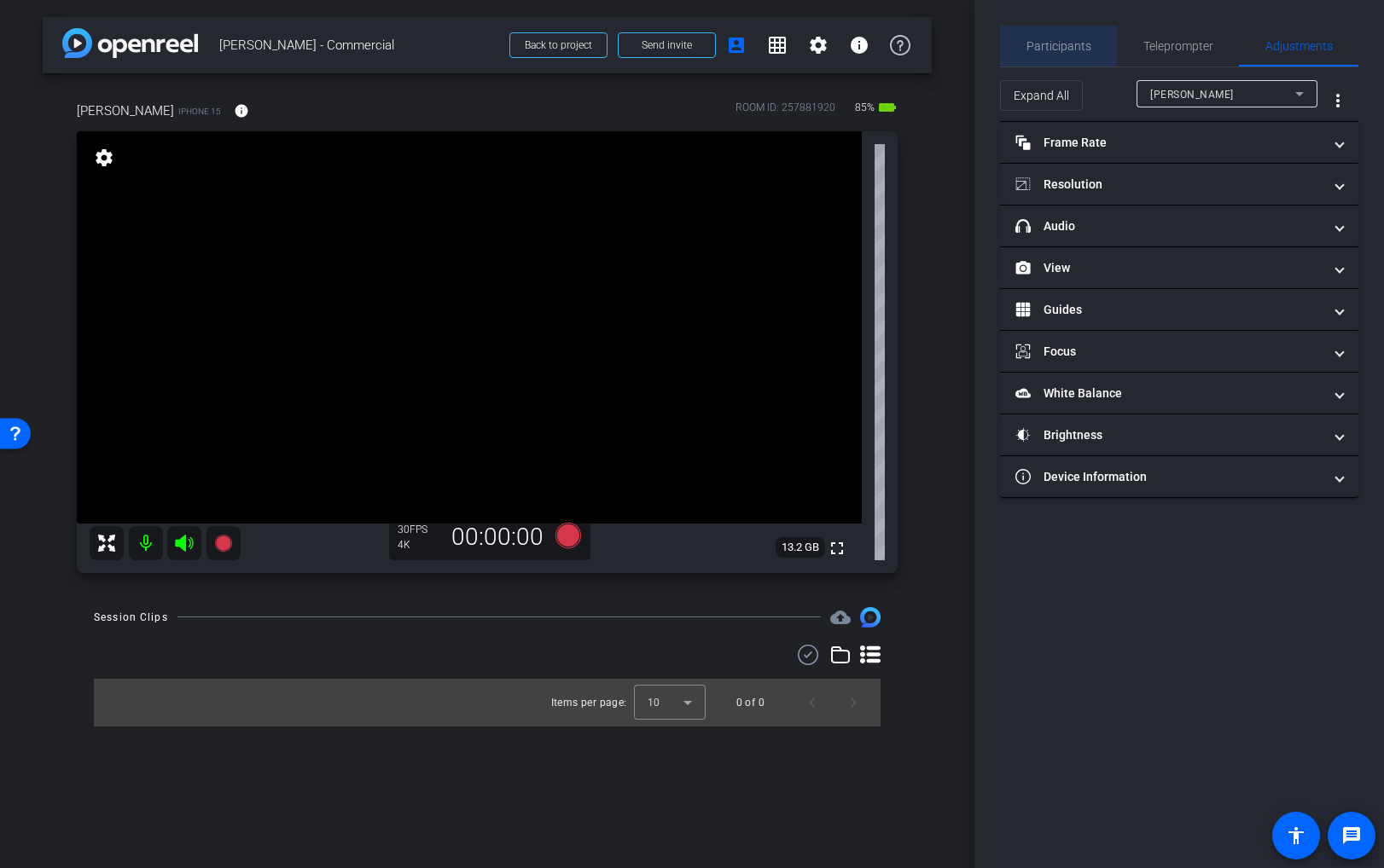
click at [1052, 44] on span "Participants" at bounding box center [1059, 46] width 64 height 12
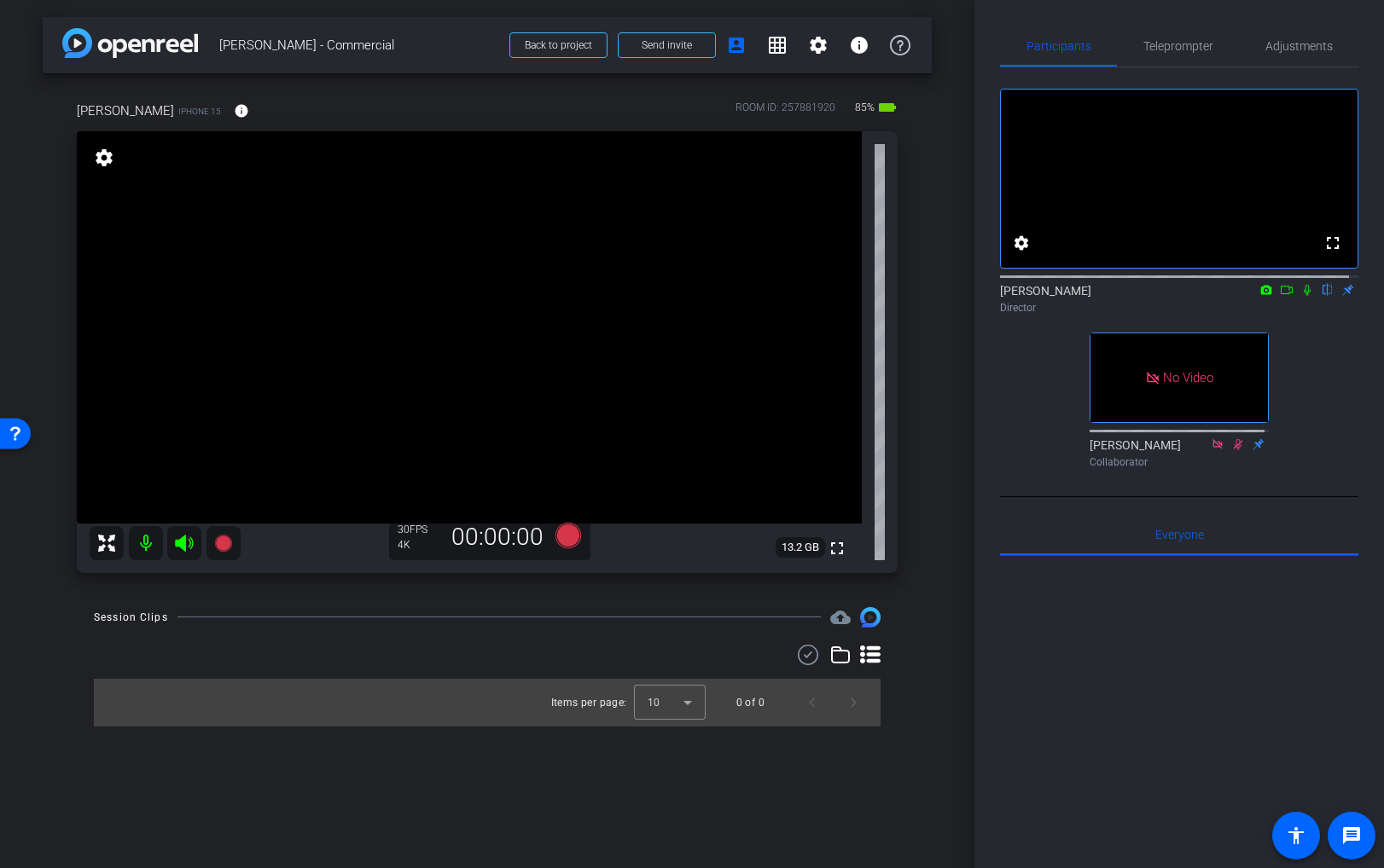
click at [331, 341] on video at bounding box center [469, 328] width 785 height 392
click at [1292, 52] on span "Adjustments" at bounding box center [1298, 46] width 67 height 12
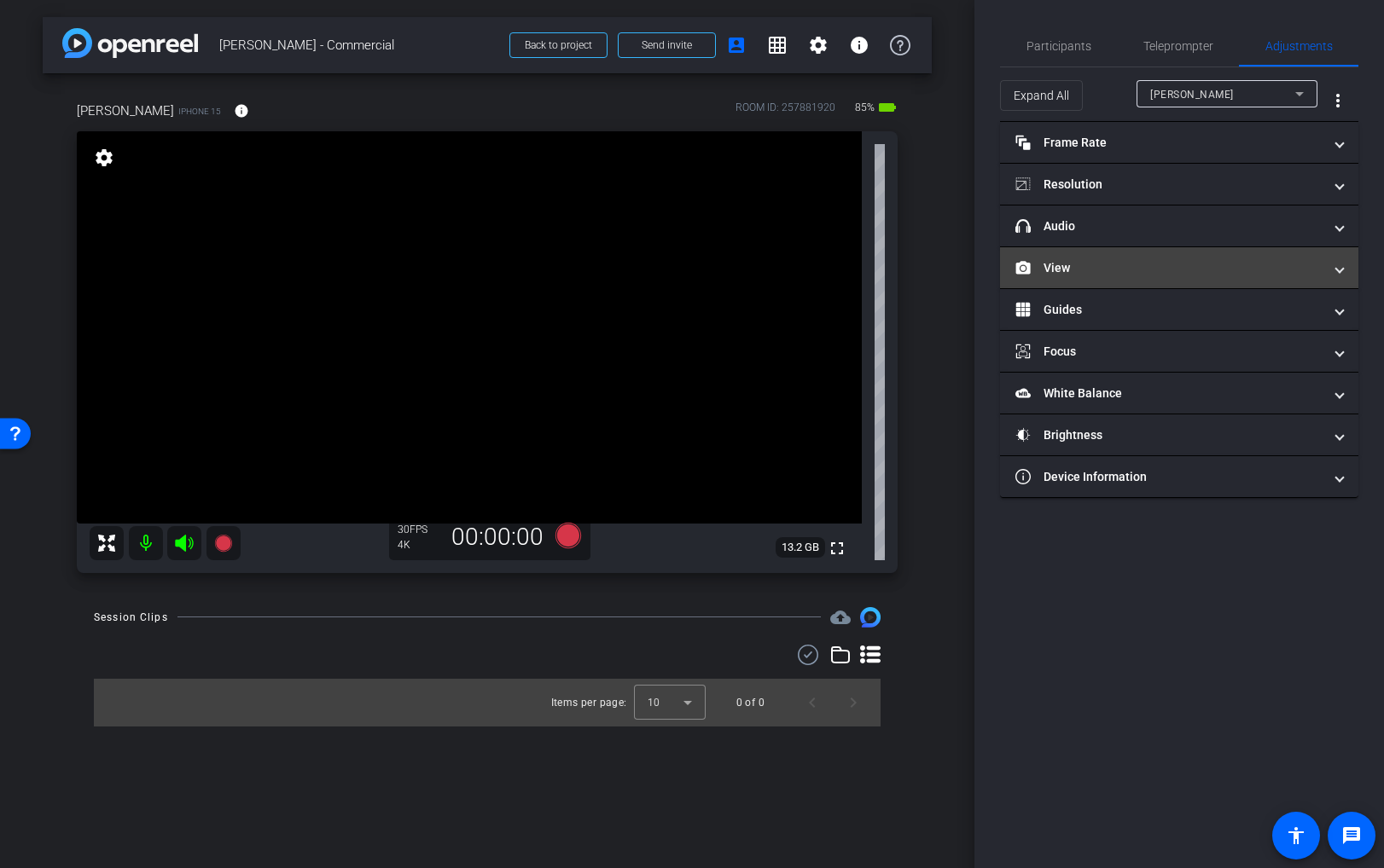
click at [1049, 277] on mat-expansion-panel-header "View" at bounding box center [1179, 268] width 358 height 41
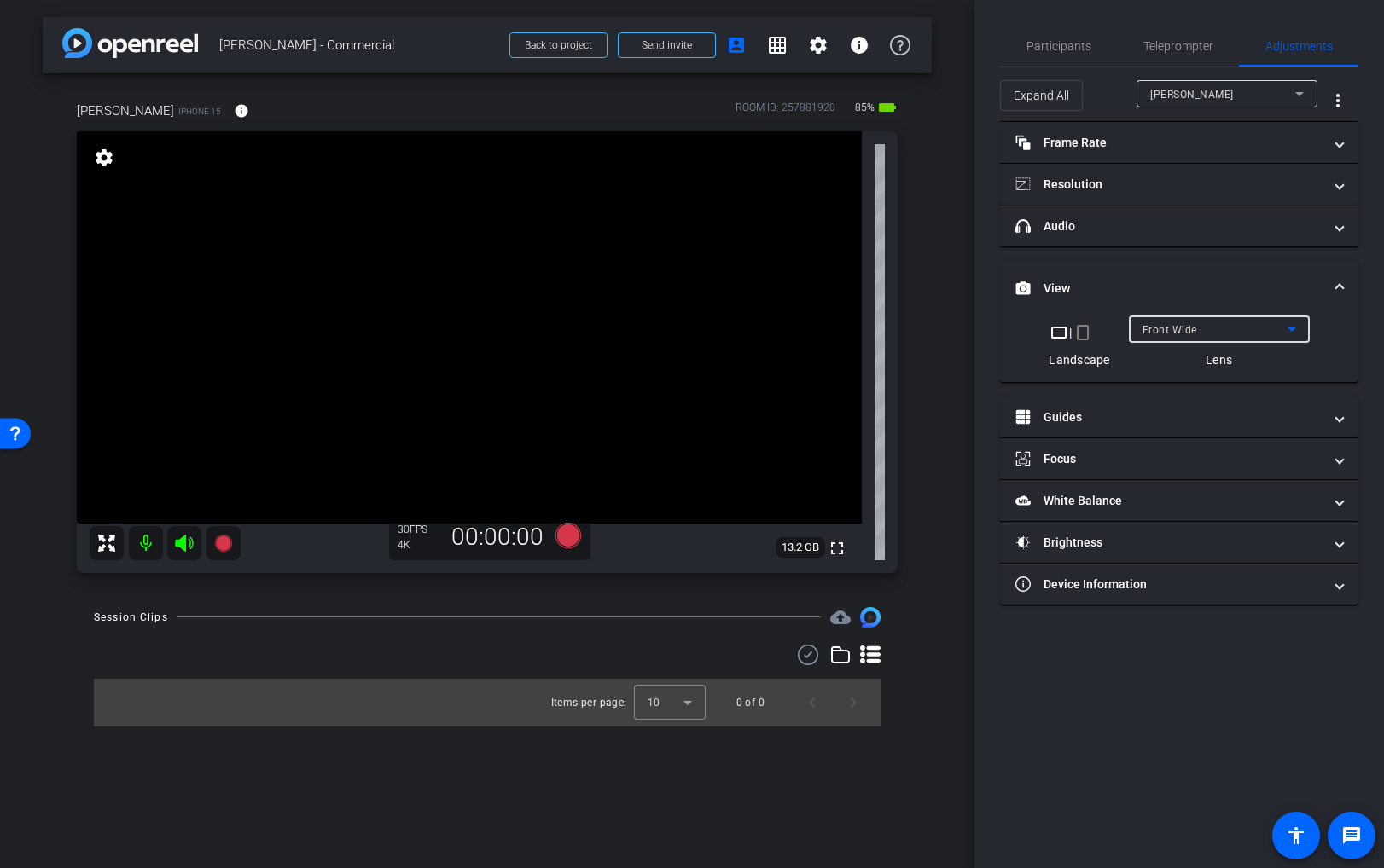
click at [1191, 330] on span "Front Wide" at bounding box center [1169, 330] width 54 height 12
click at [1192, 357] on span "Back Wide" at bounding box center [1169, 364] width 54 height 20
click at [1071, 50] on span "Participants" at bounding box center [1059, 46] width 64 height 12
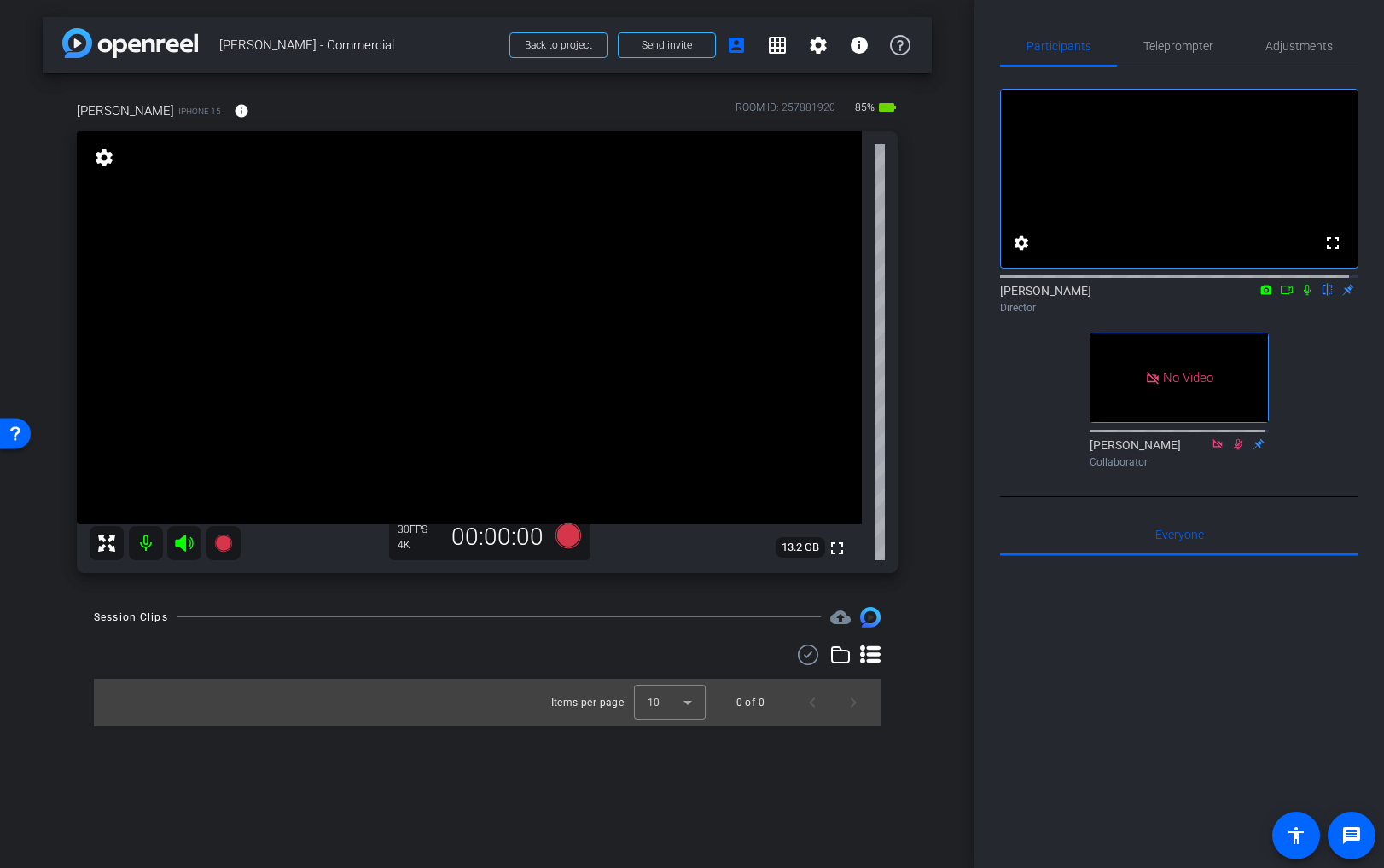
click at [1280, 296] on icon at bounding box center [1286, 290] width 14 height 12
click at [436, 335] on video at bounding box center [469, 328] width 785 height 392
click at [393, 339] on video at bounding box center [469, 328] width 785 height 392
click at [354, 331] on video at bounding box center [469, 328] width 785 height 392
click at [363, 340] on div "fullscreen settings 13.2 GB" at bounding box center [486, 353] width 820 height 442
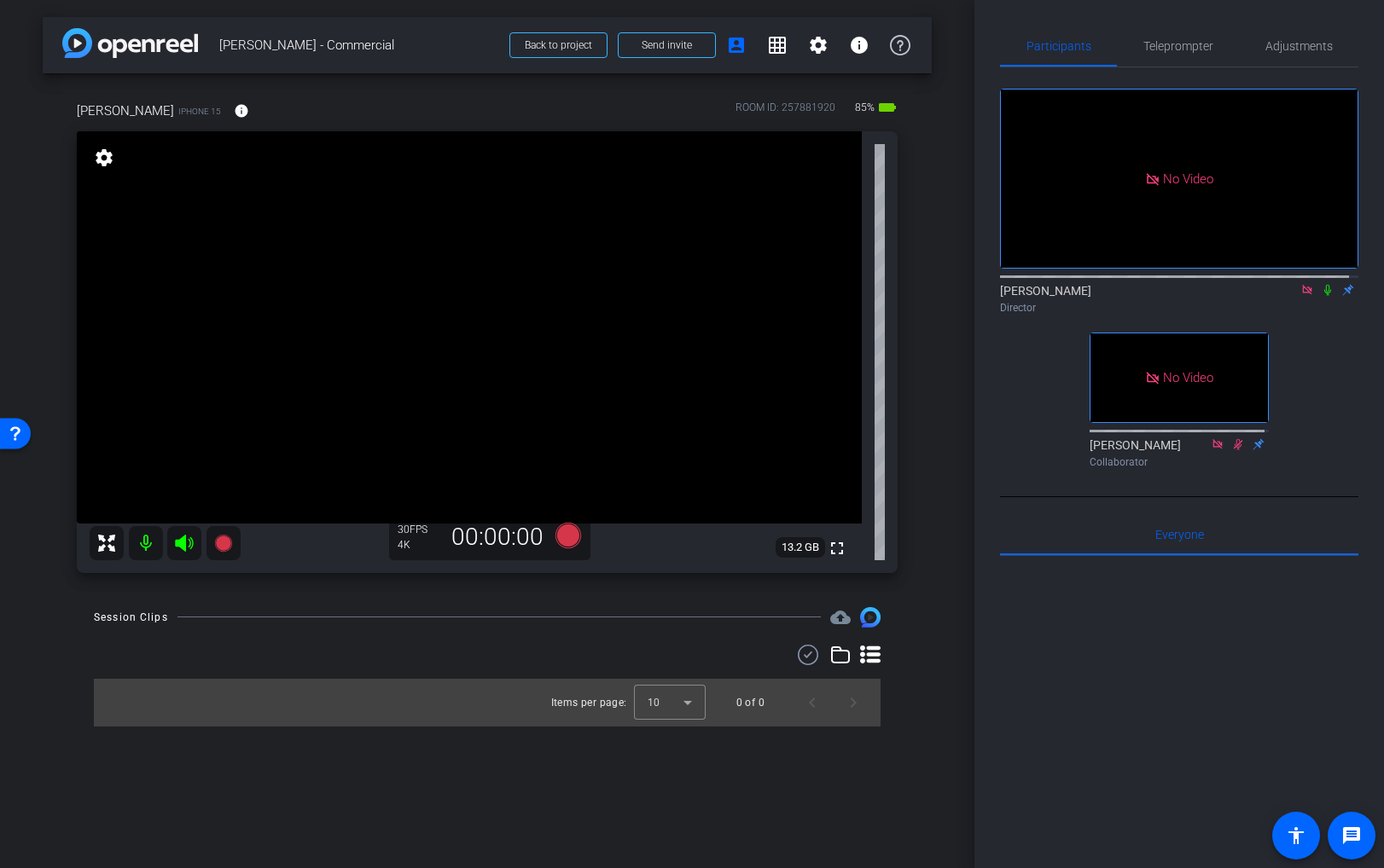
click at [366, 338] on video at bounding box center [469, 328] width 785 height 392
click at [366, 343] on video at bounding box center [469, 328] width 785 height 392
click at [401, 330] on video at bounding box center [469, 328] width 785 height 392
click at [1324, 296] on icon at bounding box center [1327, 291] width 6 height 11
click at [373, 348] on video at bounding box center [469, 328] width 785 height 392
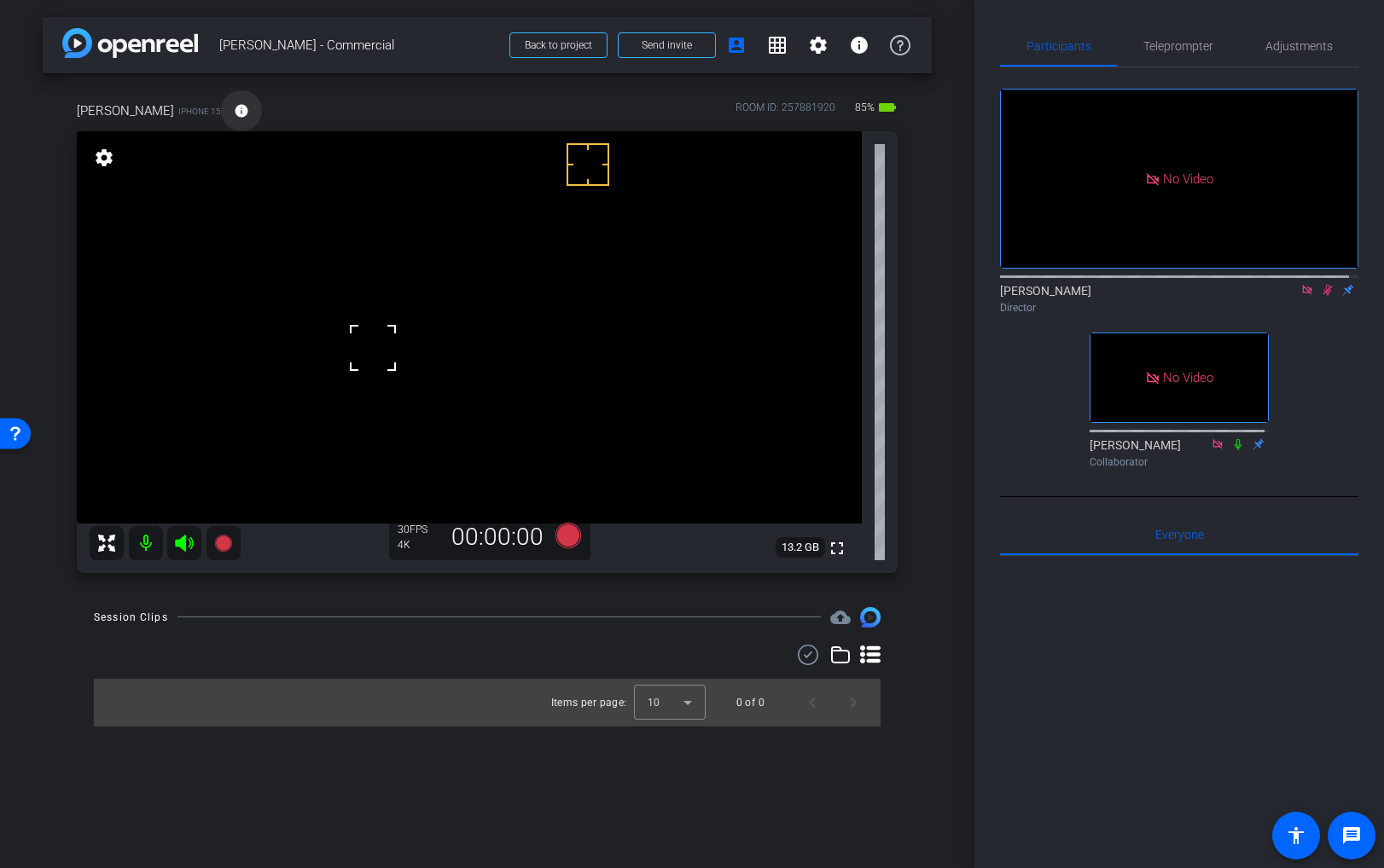
click at [234, 112] on mat-icon "info" at bounding box center [241, 110] width 16 height 16
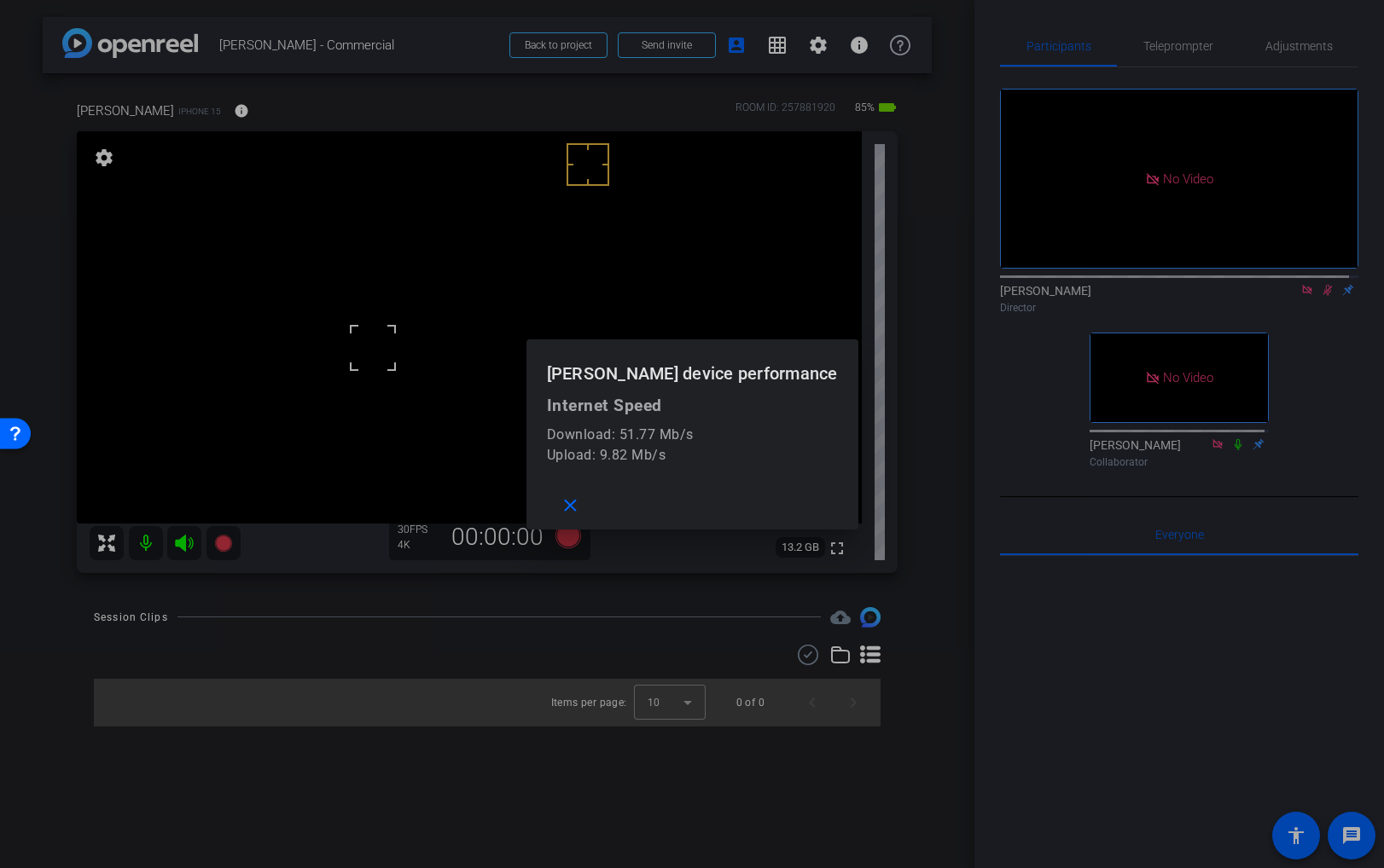
click at [224, 110] on div at bounding box center [692, 434] width 1384 height 868
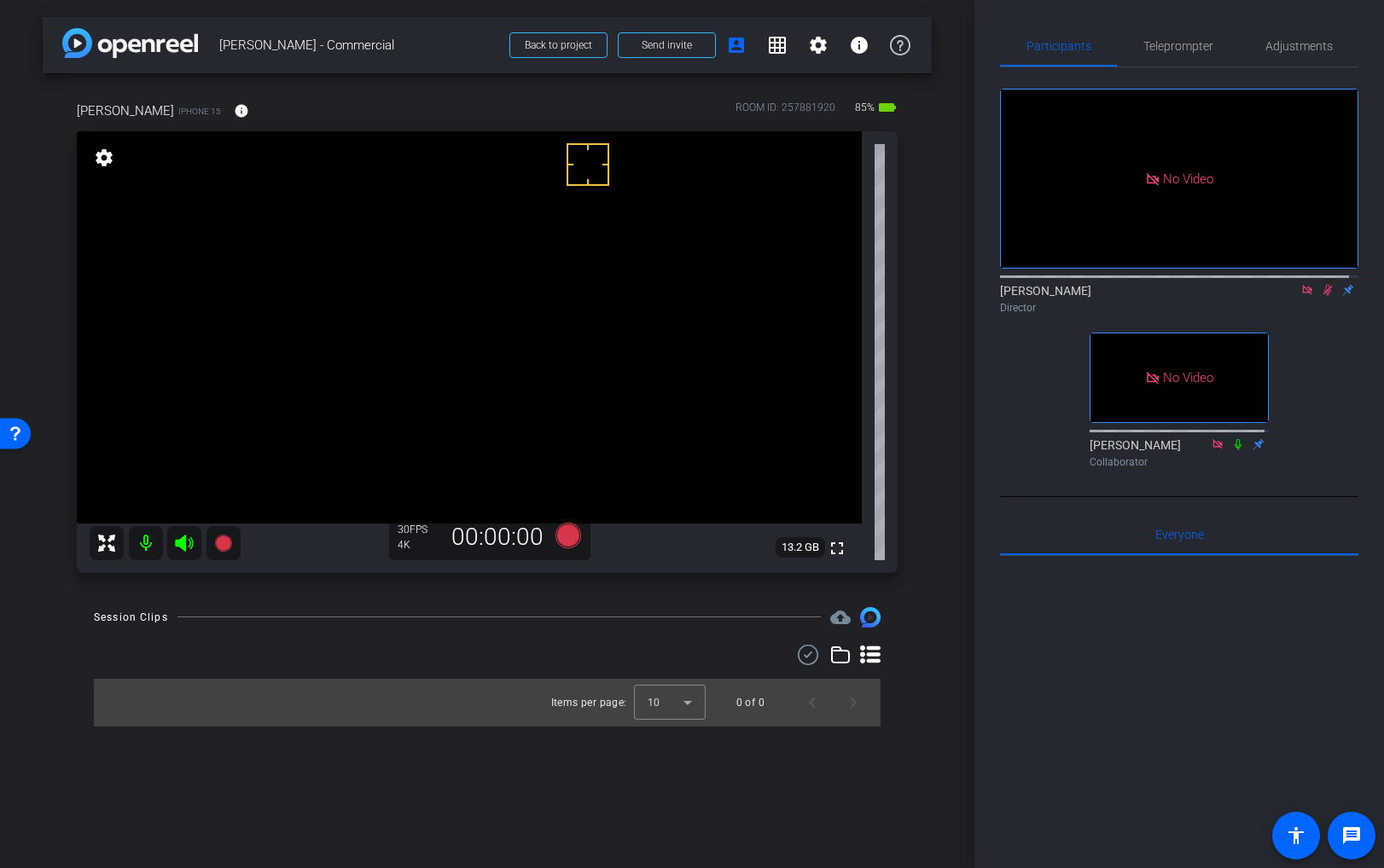
click at [811, 656] on icon at bounding box center [808, 655] width 26 height 20
click at [401, 343] on video at bounding box center [469, 328] width 785 height 392
click at [388, 357] on video at bounding box center [469, 328] width 785 height 392
click at [634, 326] on div at bounding box center [635, 325] width 42 height 42
click at [567, 536] on icon at bounding box center [568, 535] width 26 height 26
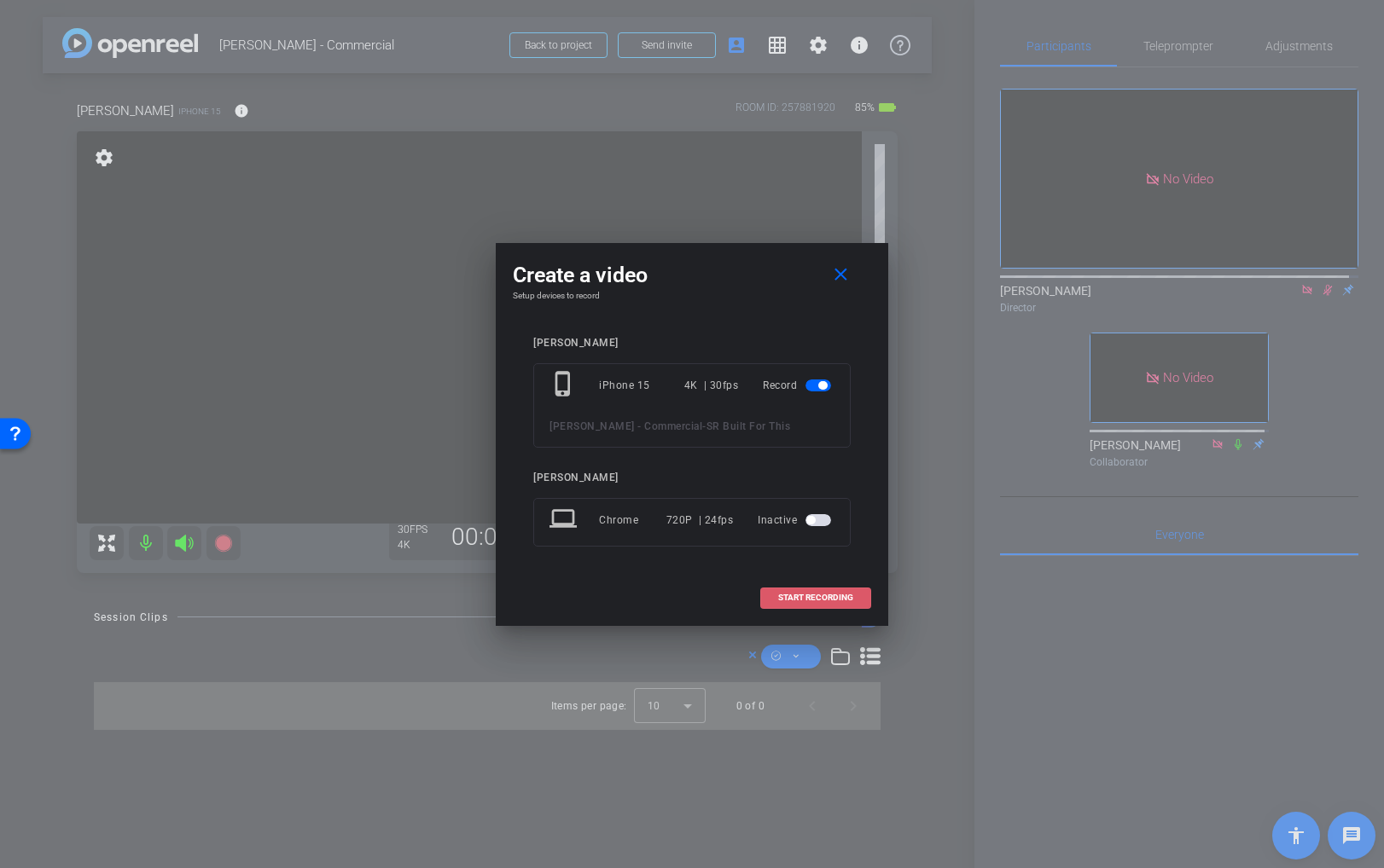
click at [806, 594] on span "START RECORDING" at bounding box center [816, 597] width 76 height 8
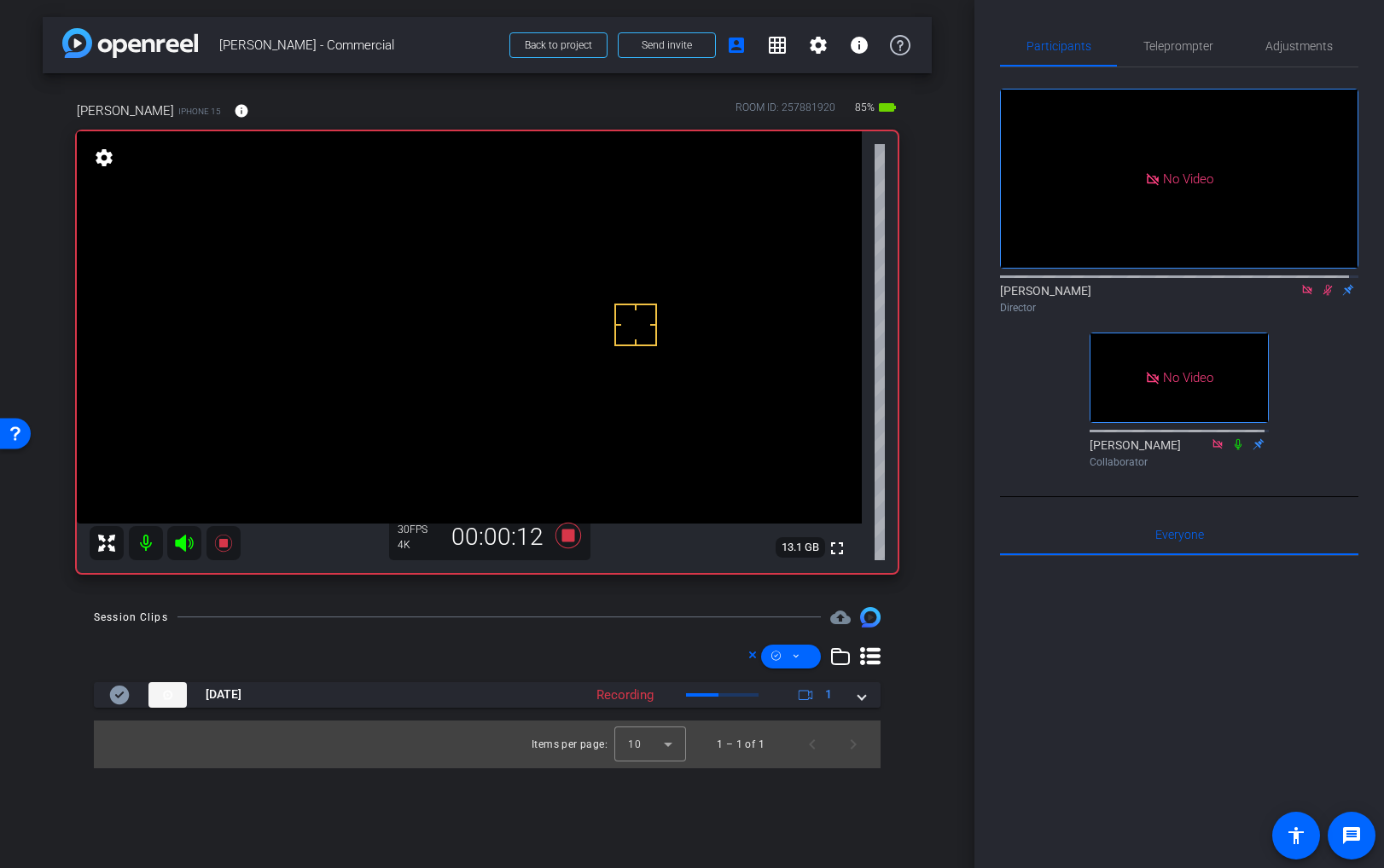
click at [396, 359] on video at bounding box center [469, 328] width 785 height 392
click at [566, 536] on icon at bounding box center [568, 535] width 26 height 26
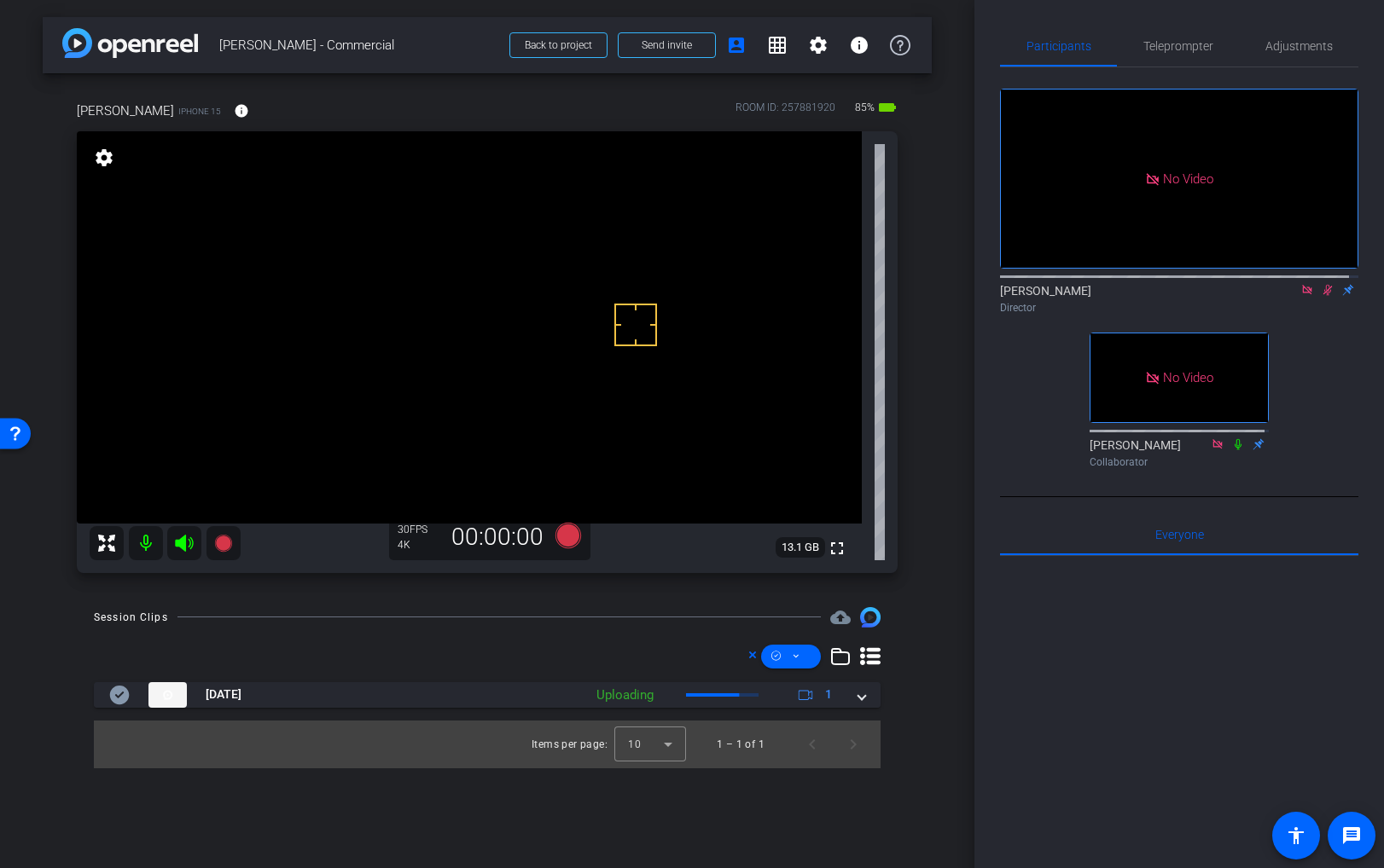
click at [390, 358] on video at bounding box center [469, 328] width 785 height 392
click at [402, 342] on video at bounding box center [469, 328] width 785 height 392
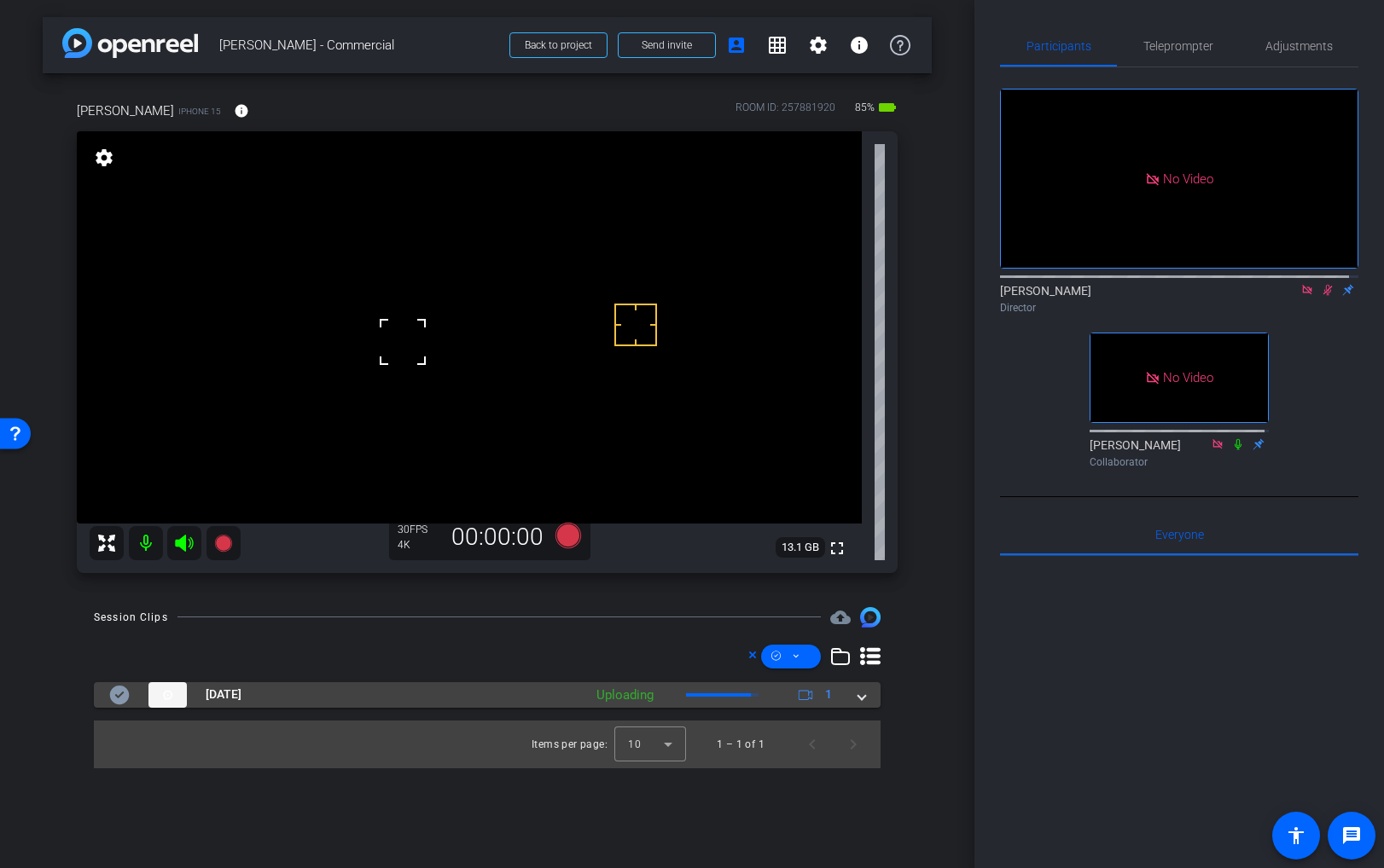
click at [862, 697] on span at bounding box center [861, 694] width 6 height 17
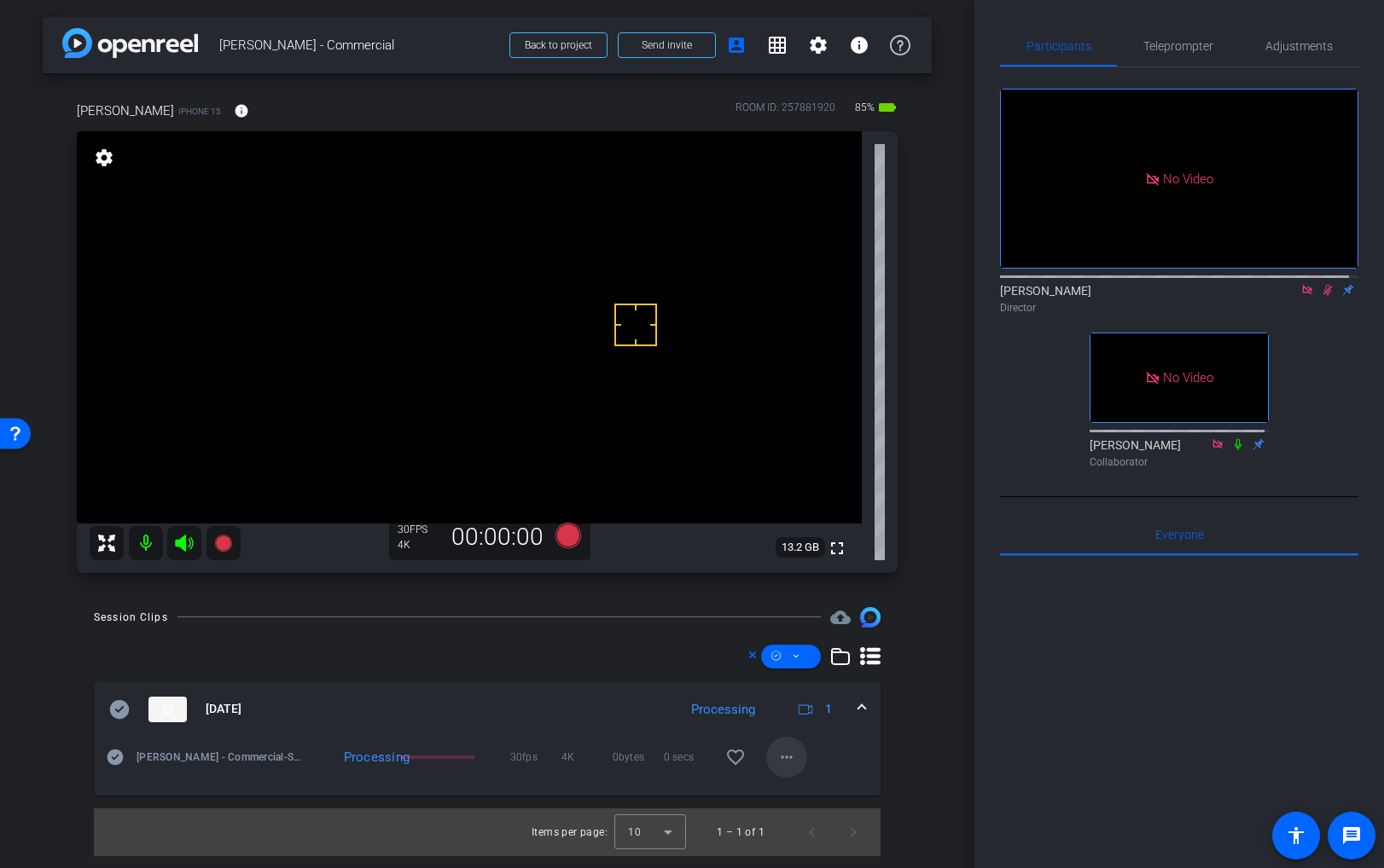
click at [781, 762] on mat-icon "more_horiz" at bounding box center [786, 758] width 20 height 20
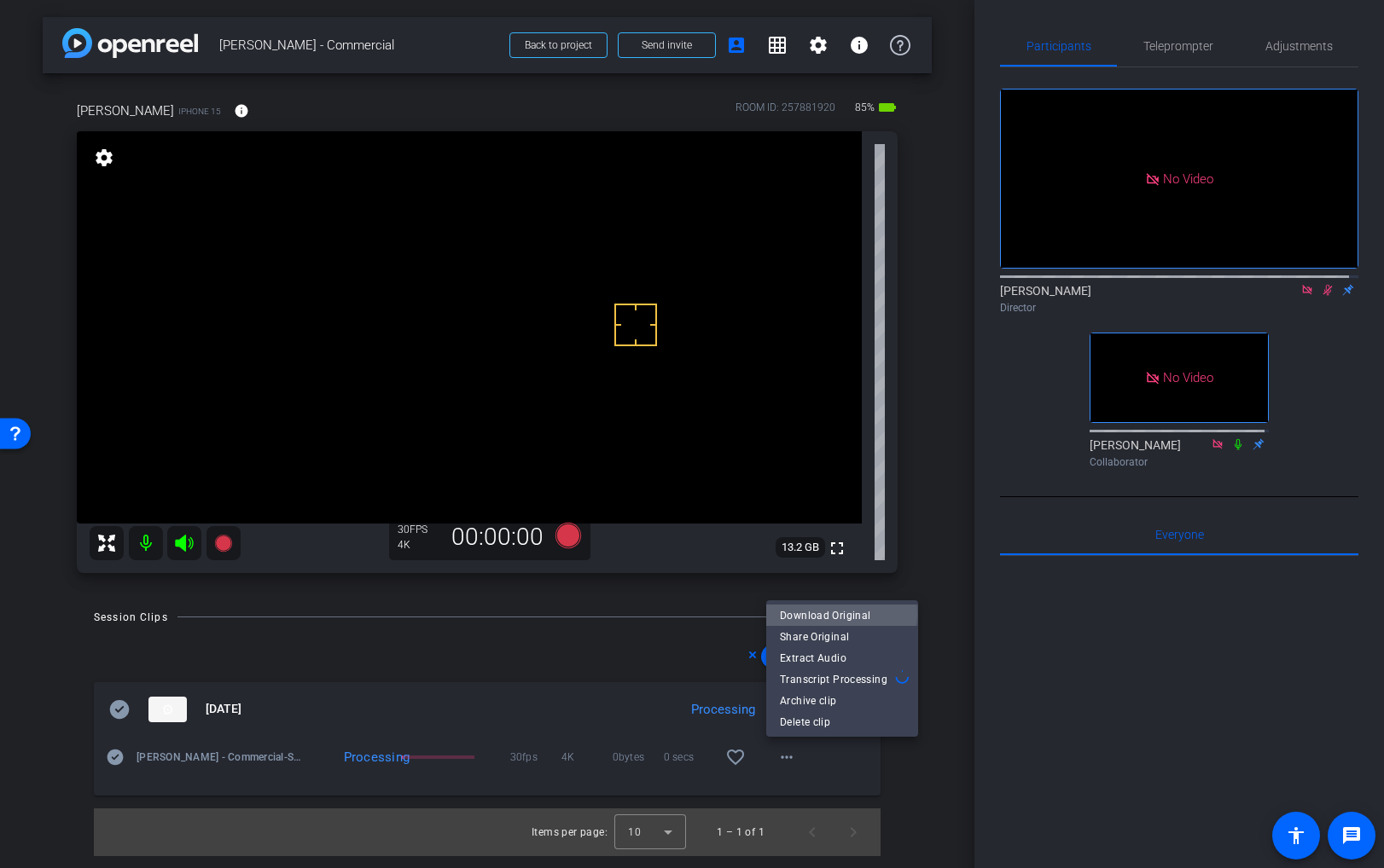
click at [836, 614] on span "Download Original" at bounding box center [842, 616] width 124 height 20
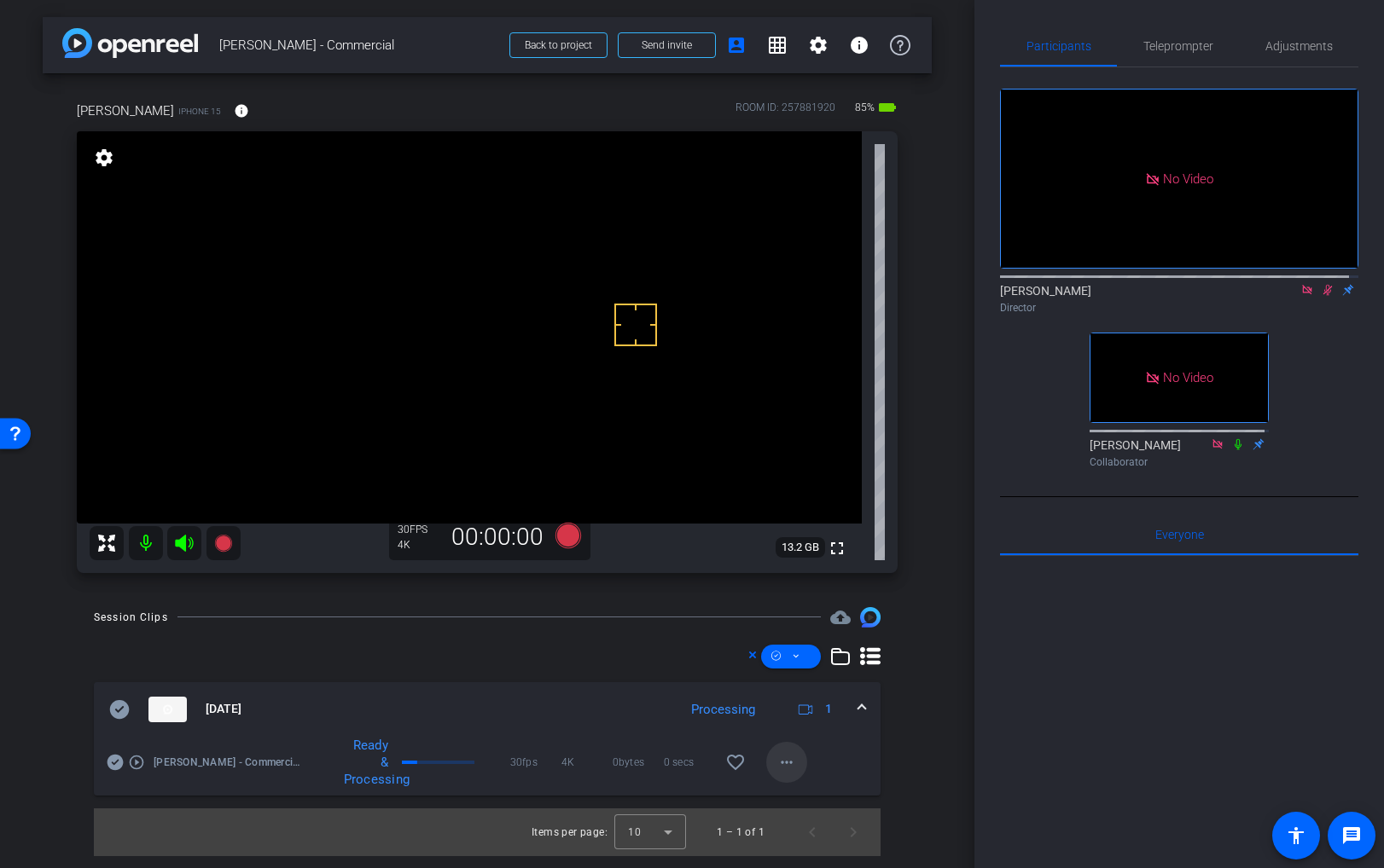
click at [796, 764] on mat-icon "more_horiz" at bounding box center [786, 762] width 20 height 20
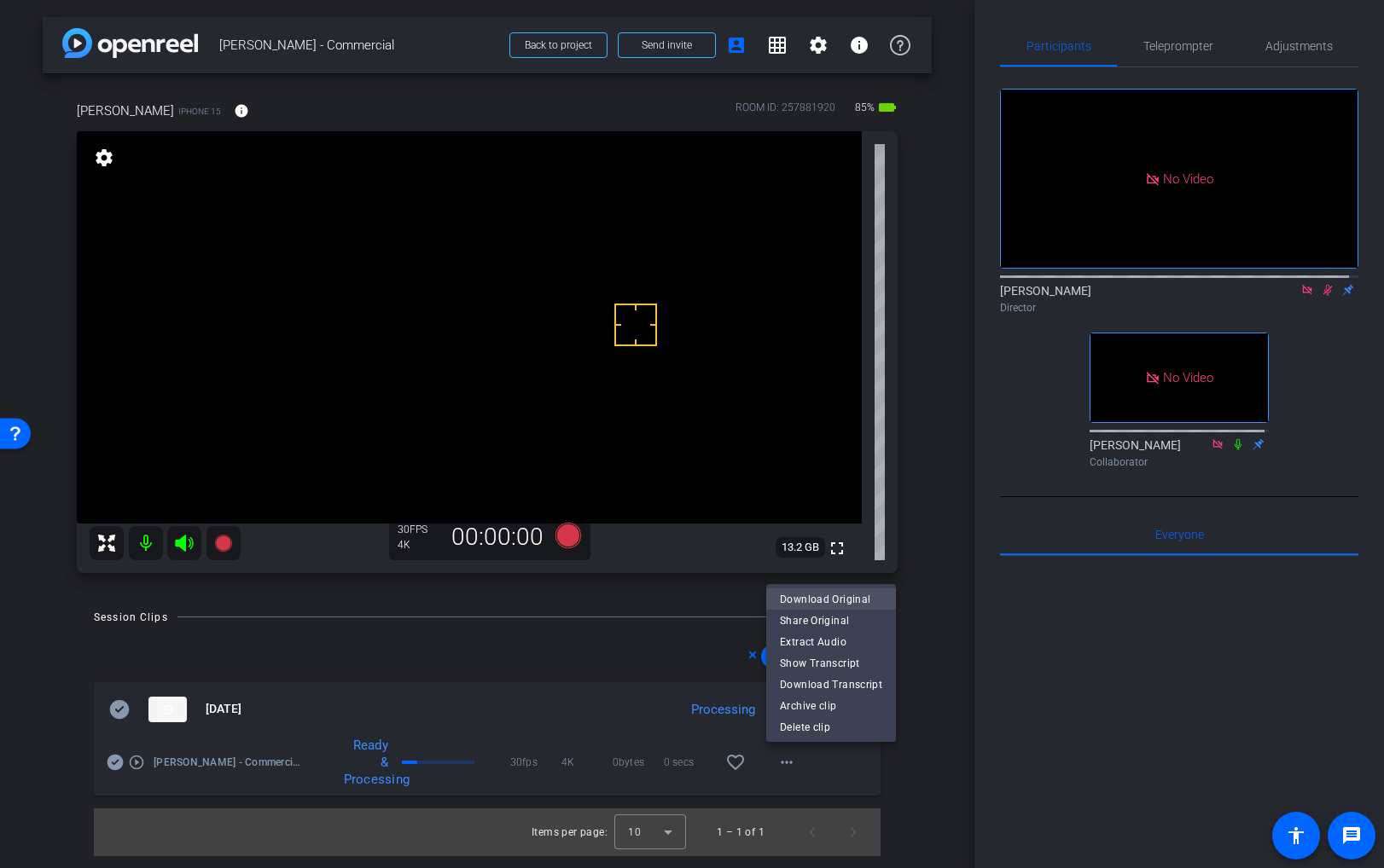
click at [833, 596] on span "Download Original" at bounding box center [831, 599] width 102 height 20
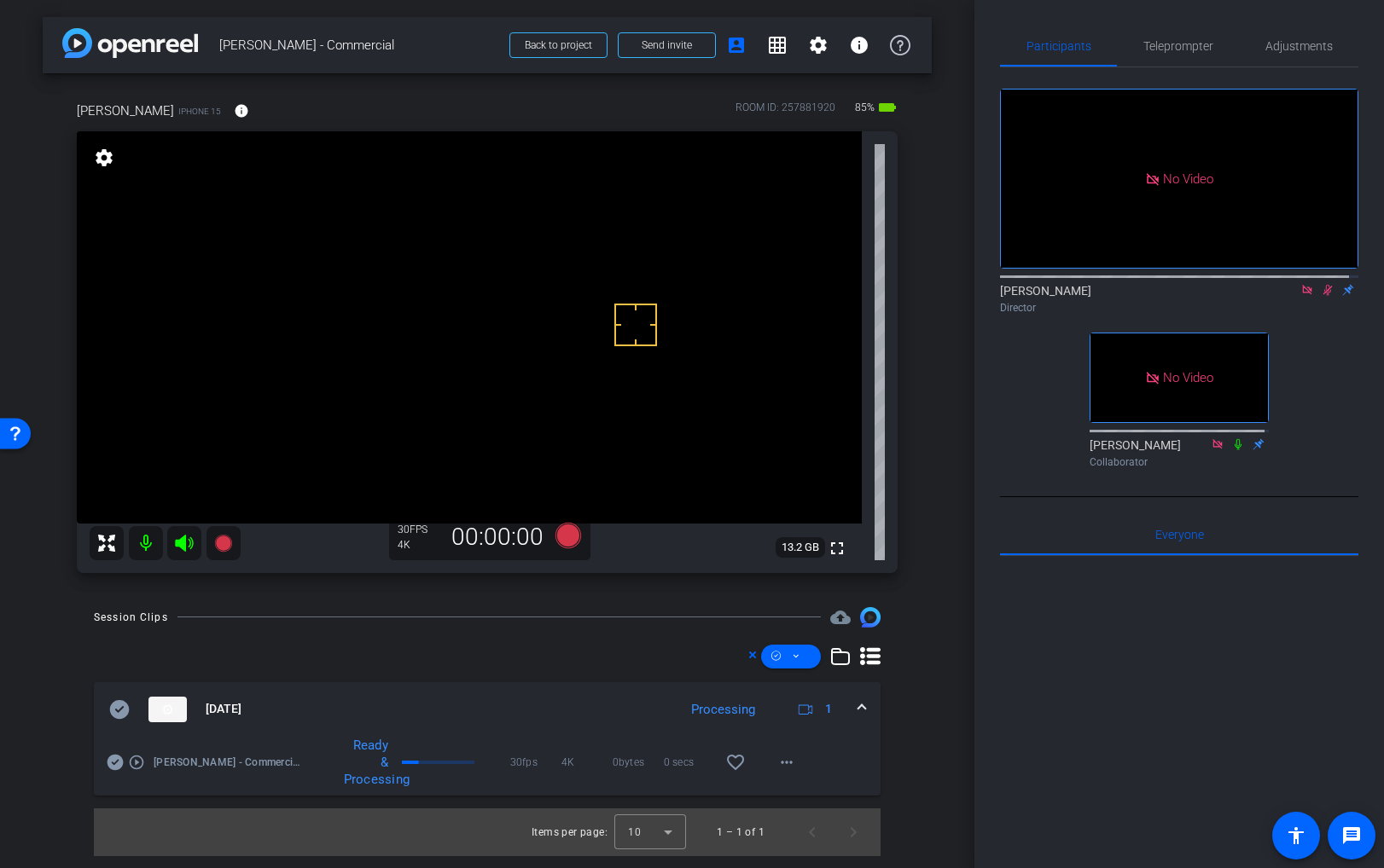
click at [118, 710] on icon at bounding box center [120, 710] width 19 height 18
click at [1320, 316] on div "Director" at bounding box center [1179, 307] width 358 height 16
click at [1321, 296] on icon at bounding box center [1328, 290] width 14 height 12
click at [343, 291] on video at bounding box center [469, 328] width 785 height 392
click at [867, 713] on mat-expansion-panel-header "Oct 8, 2025 Processing 1" at bounding box center [487, 709] width 786 height 54
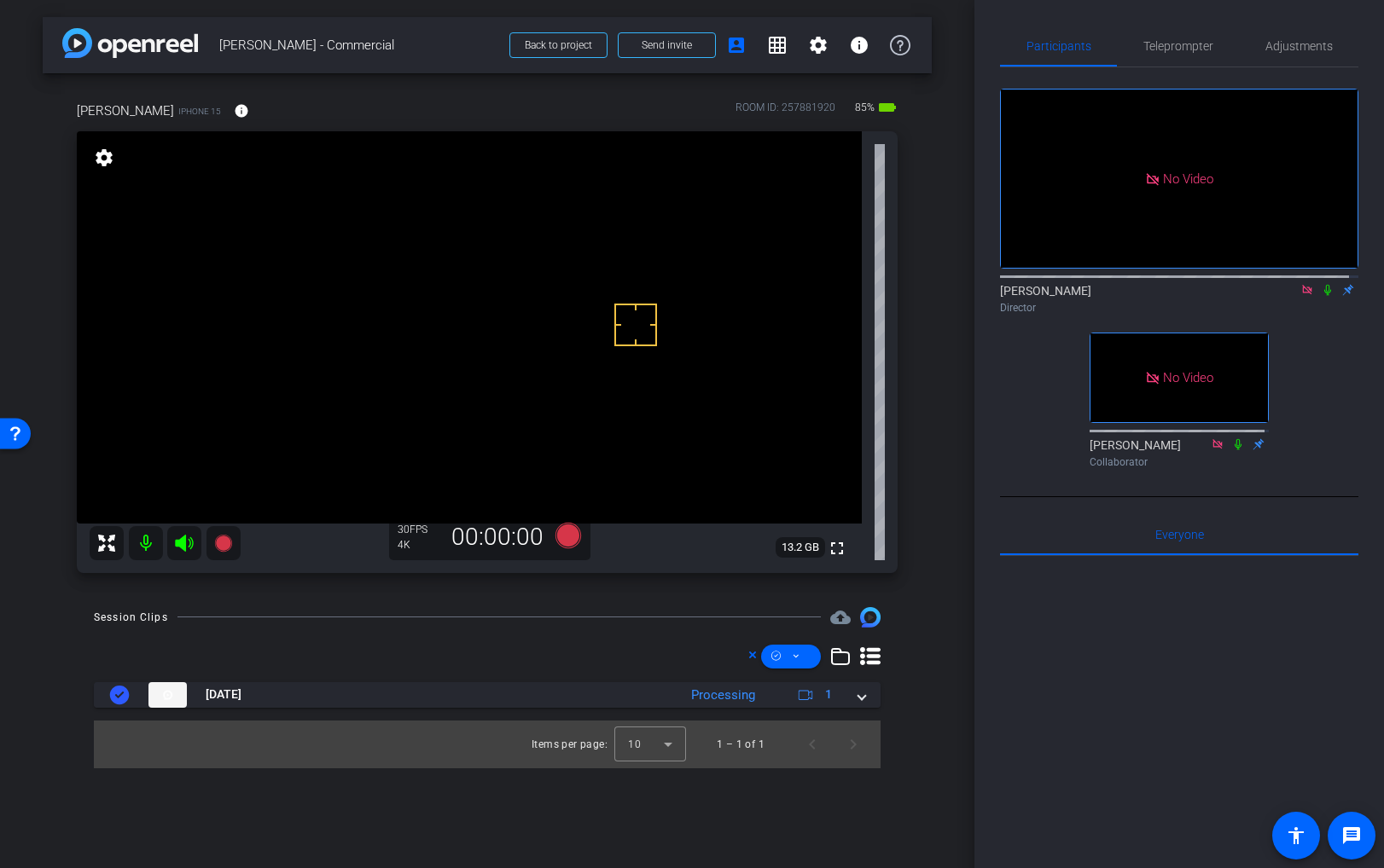
click at [1321, 296] on icon at bounding box center [1328, 290] width 14 height 12
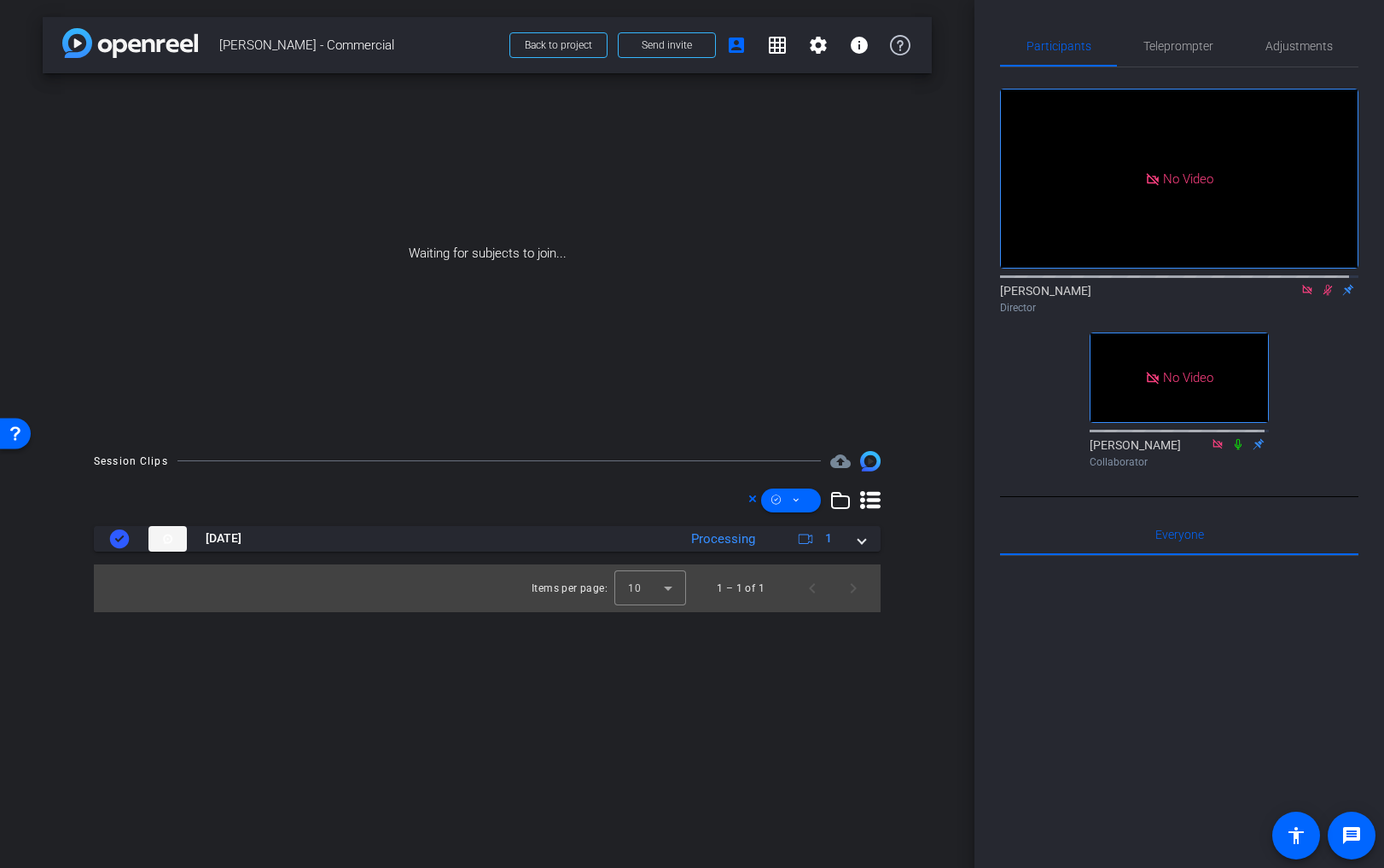
click at [1323, 296] on icon at bounding box center [1328, 291] width 9 height 11
click at [1323, 296] on icon at bounding box center [1328, 290] width 14 height 12
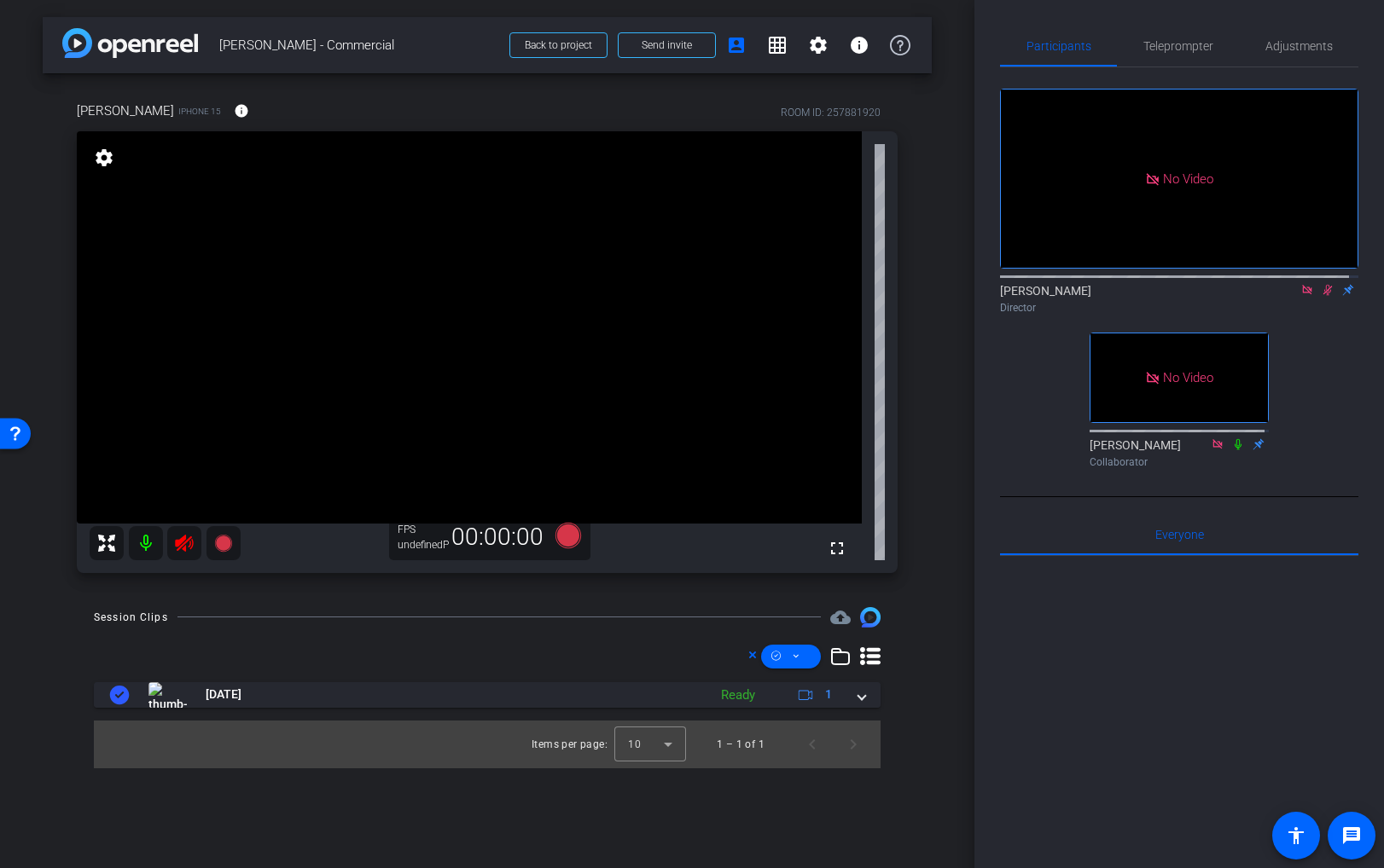
click at [1321, 296] on icon at bounding box center [1328, 290] width 14 height 12
click at [1303, 45] on span "Adjustments" at bounding box center [1298, 46] width 67 height 12
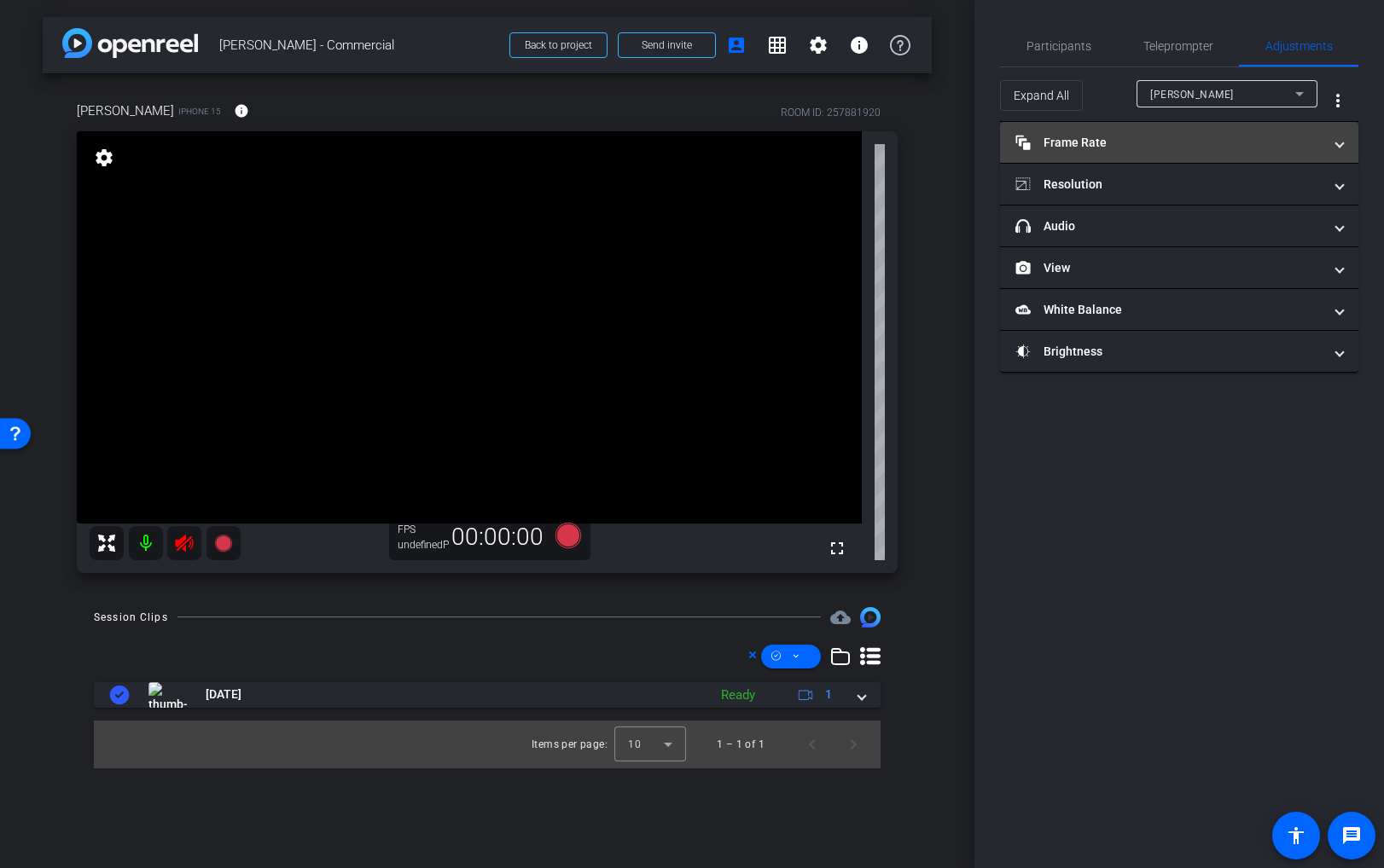
click at [1061, 149] on mat-panel-title "Frame Rate Frame Rate" at bounding box center [1169, 142] width 308 height 17
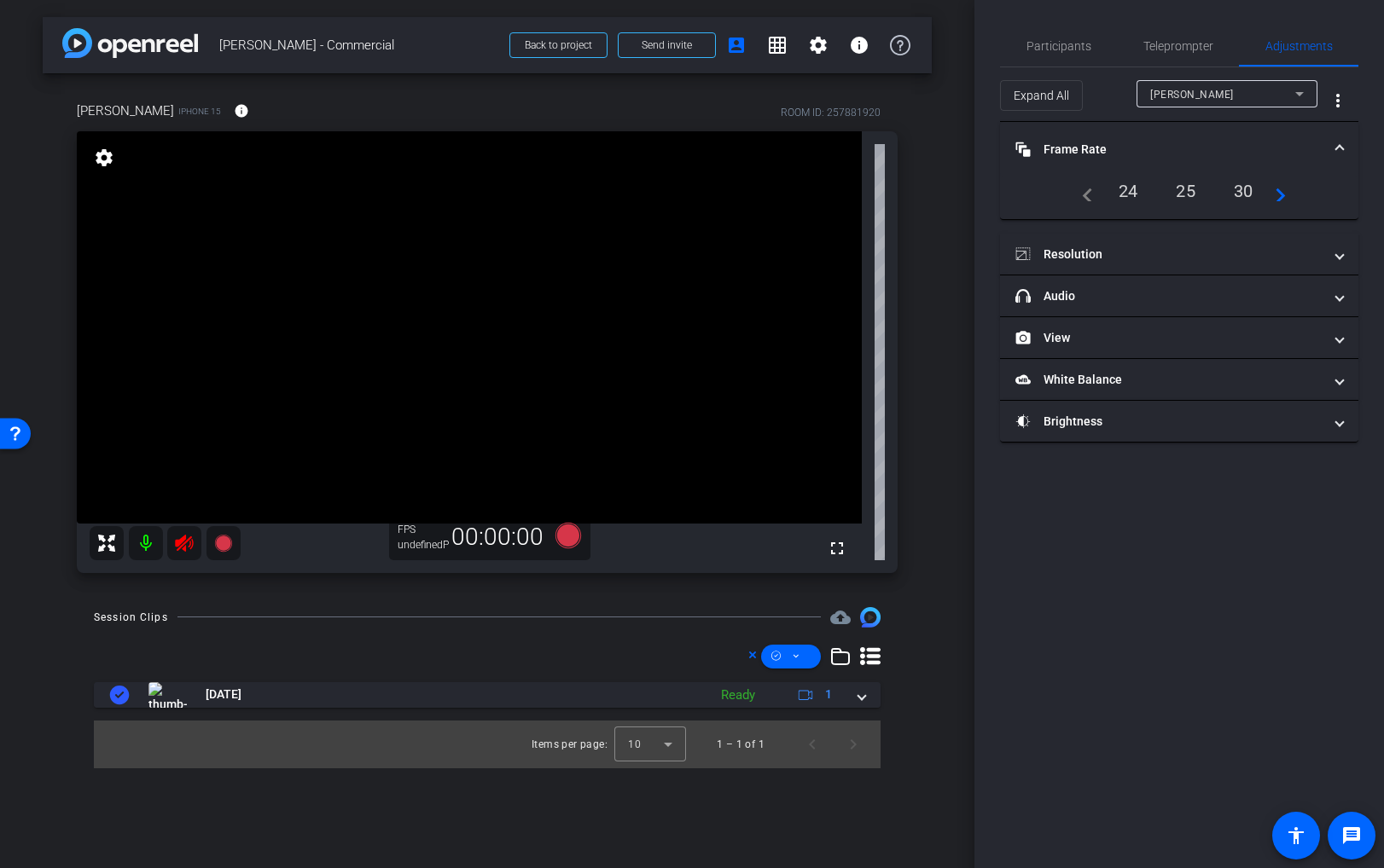
click at [1249, 189] on div "30" at bounding box center [1243, 191] width 45 height 29
click at [190, 542] on icon at bounding box center [183, 543] width 17 height 17
click at [183, 542] on div at bounding box center [165, 543] width 151 height 34
click at [1241, 191] on div "30" at bounding box center [1243, 191] width 45 height 29
click at [1076, 54] on span "Participants" at bounding box center [1059, 46] width 64 height 41
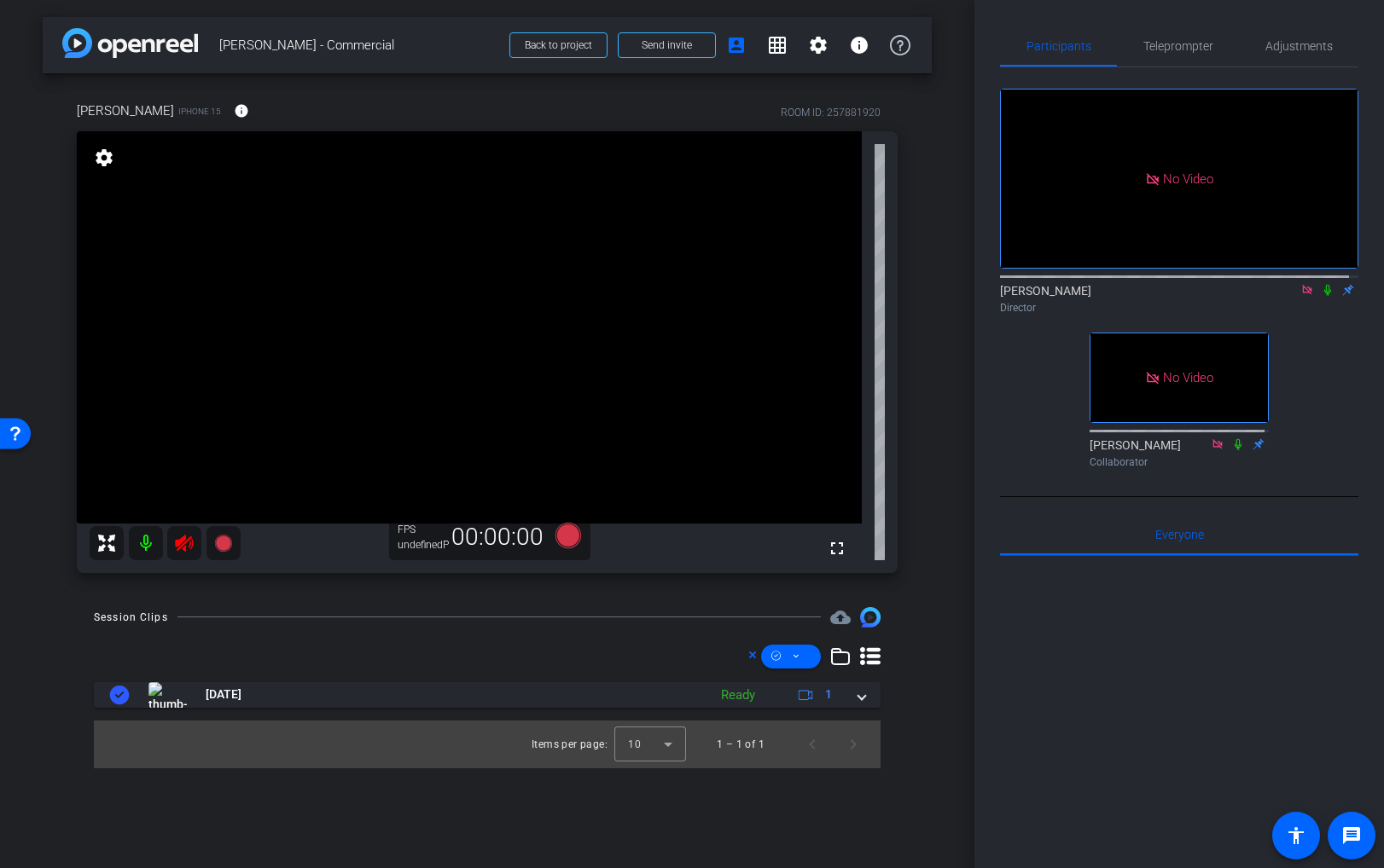
click at [180, 547] on div at bounding box center [165, 543] width 151 height 34
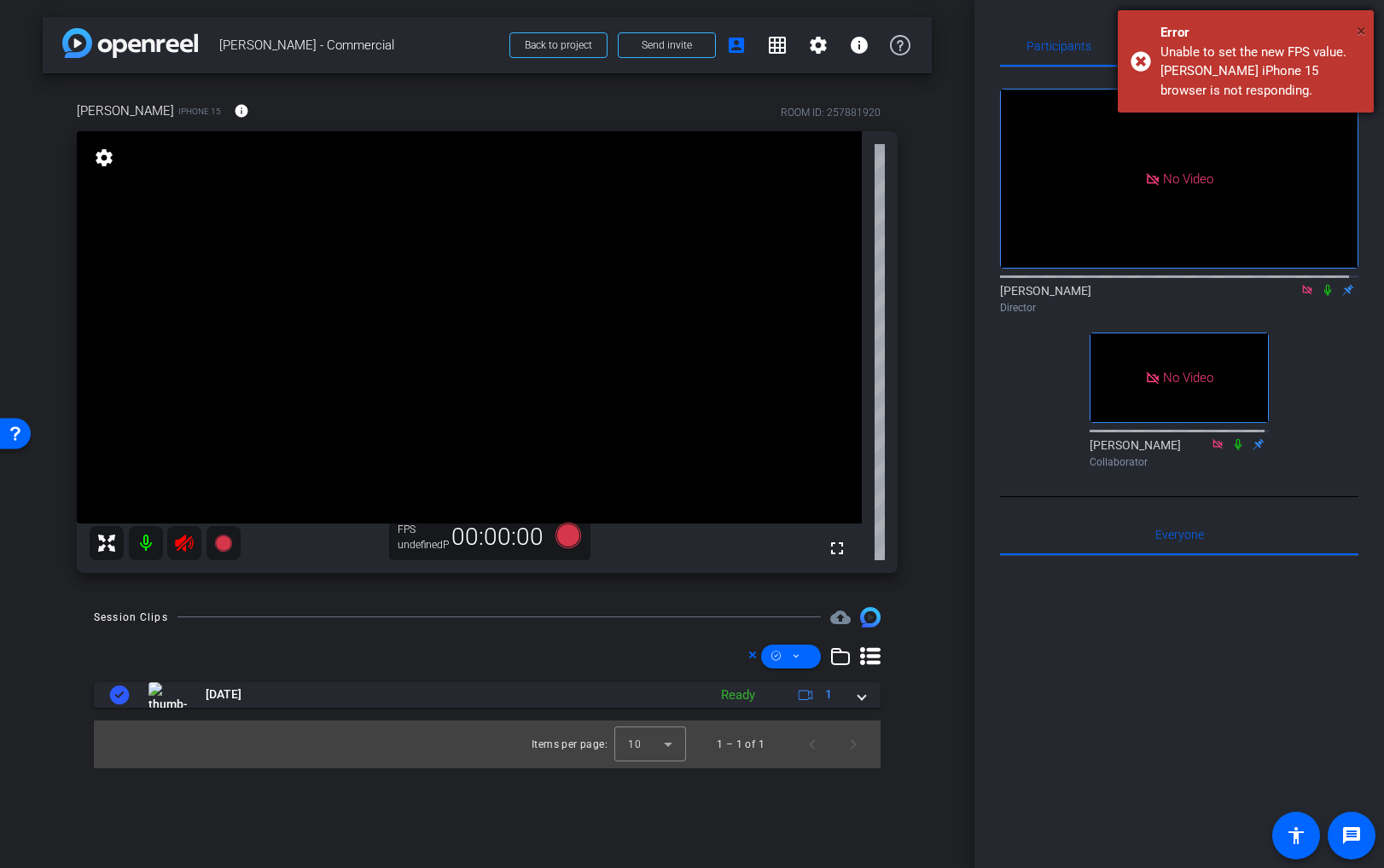
click at [1365, 28] on span "×" at bounding box center [1361, 30] width 9 height 20
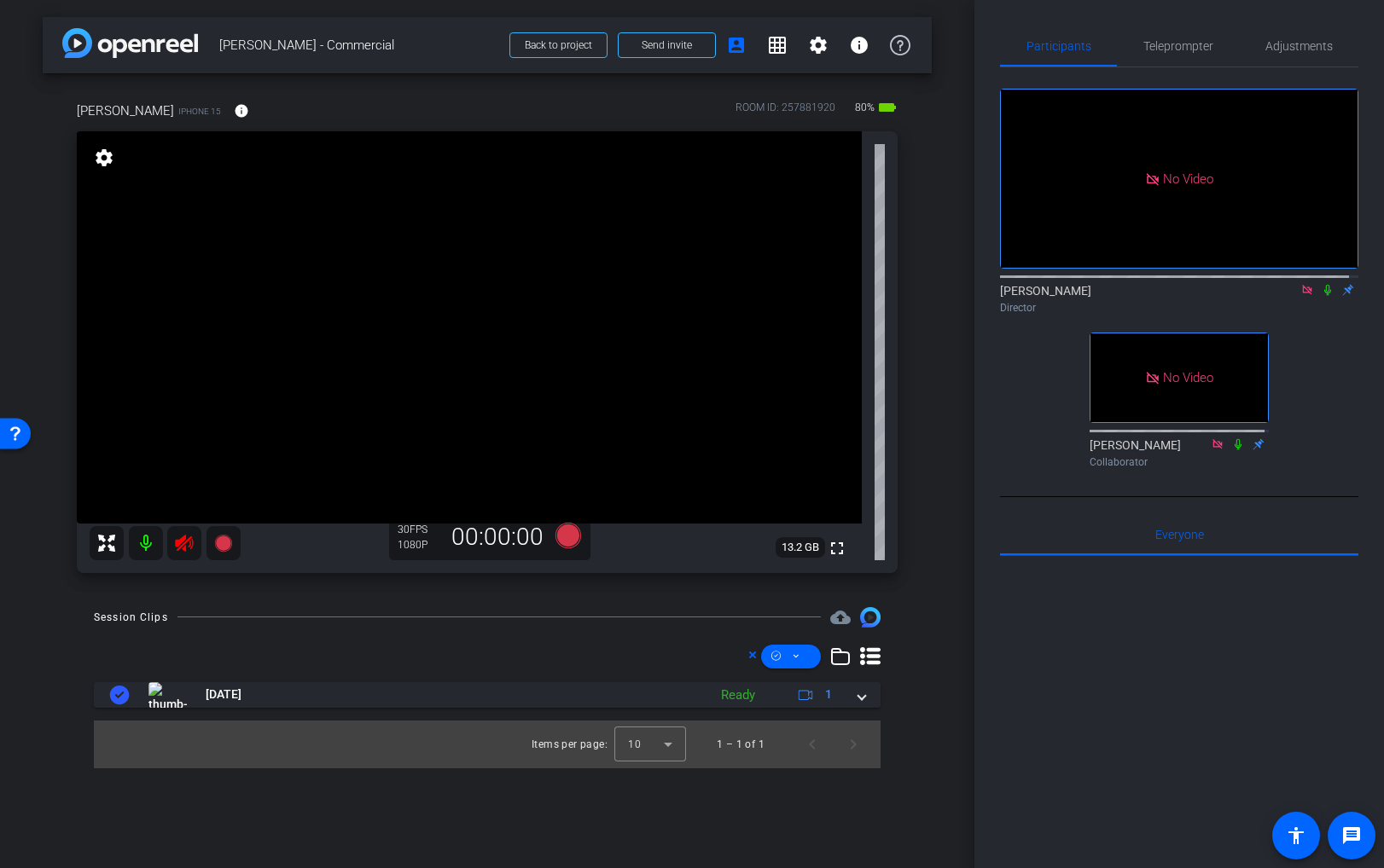
click at [186, 546] on icon at bounding box center [184, 543] width 20 height 20
click at [1287, 45] on span "Adjustments" at bounding box center [1298, 46] width 67 height 12
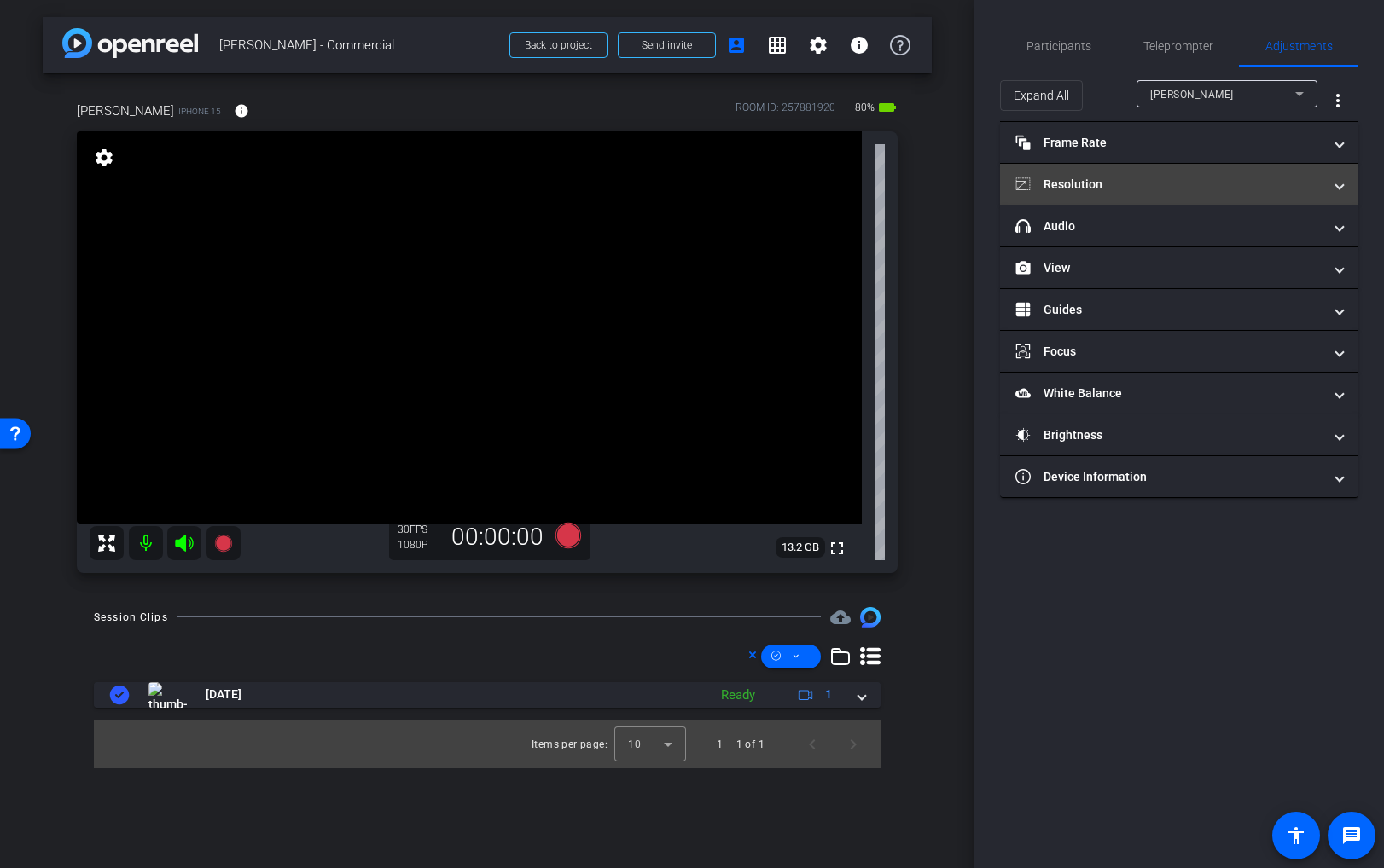
click at [1158, 180] on mat-panel-title "Resolution" at bounding box center [1169, 184] width 308 height 17
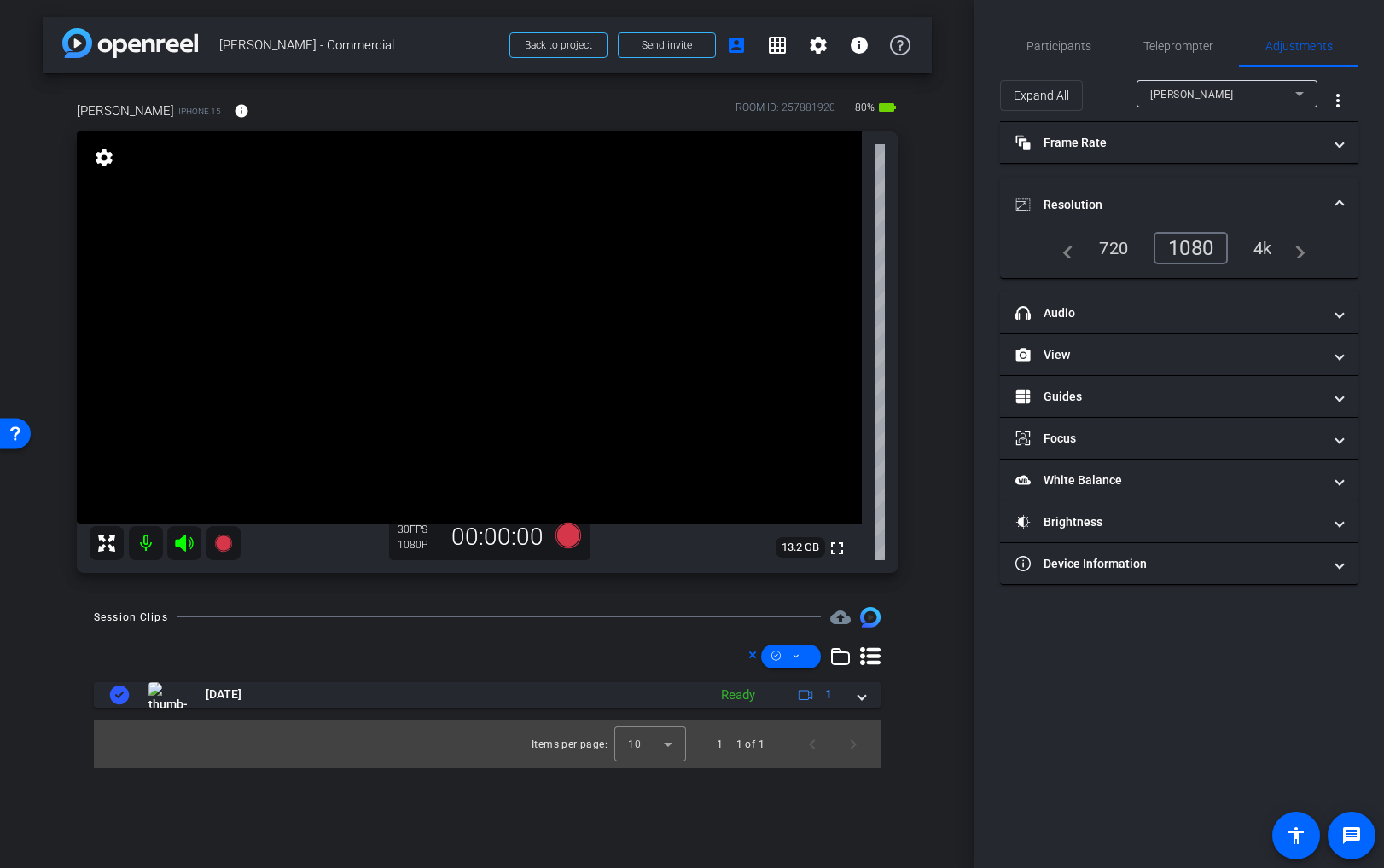
click at [1272, 252] on div "4k" at bounding box center [1262, 249] width 44 height 29
click at [1224, 145] on mat-panel-title "Frame Rate Frame Rate" at bounding box center [1169, 142] width 308 height 17
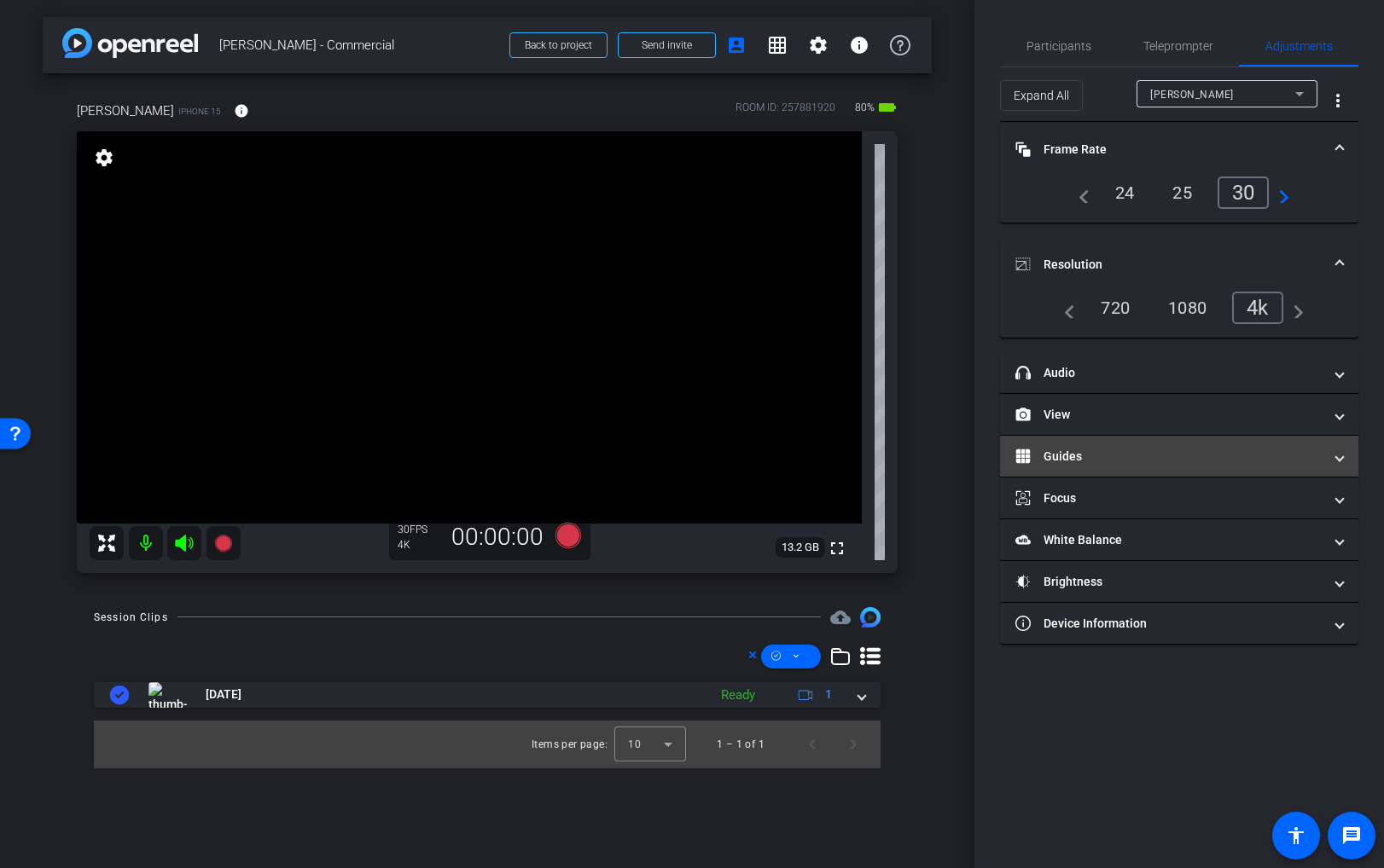
click at [1061, 463] on mat-panel-title "Guides" at bounding box center [1169, 457] width 308 height 17
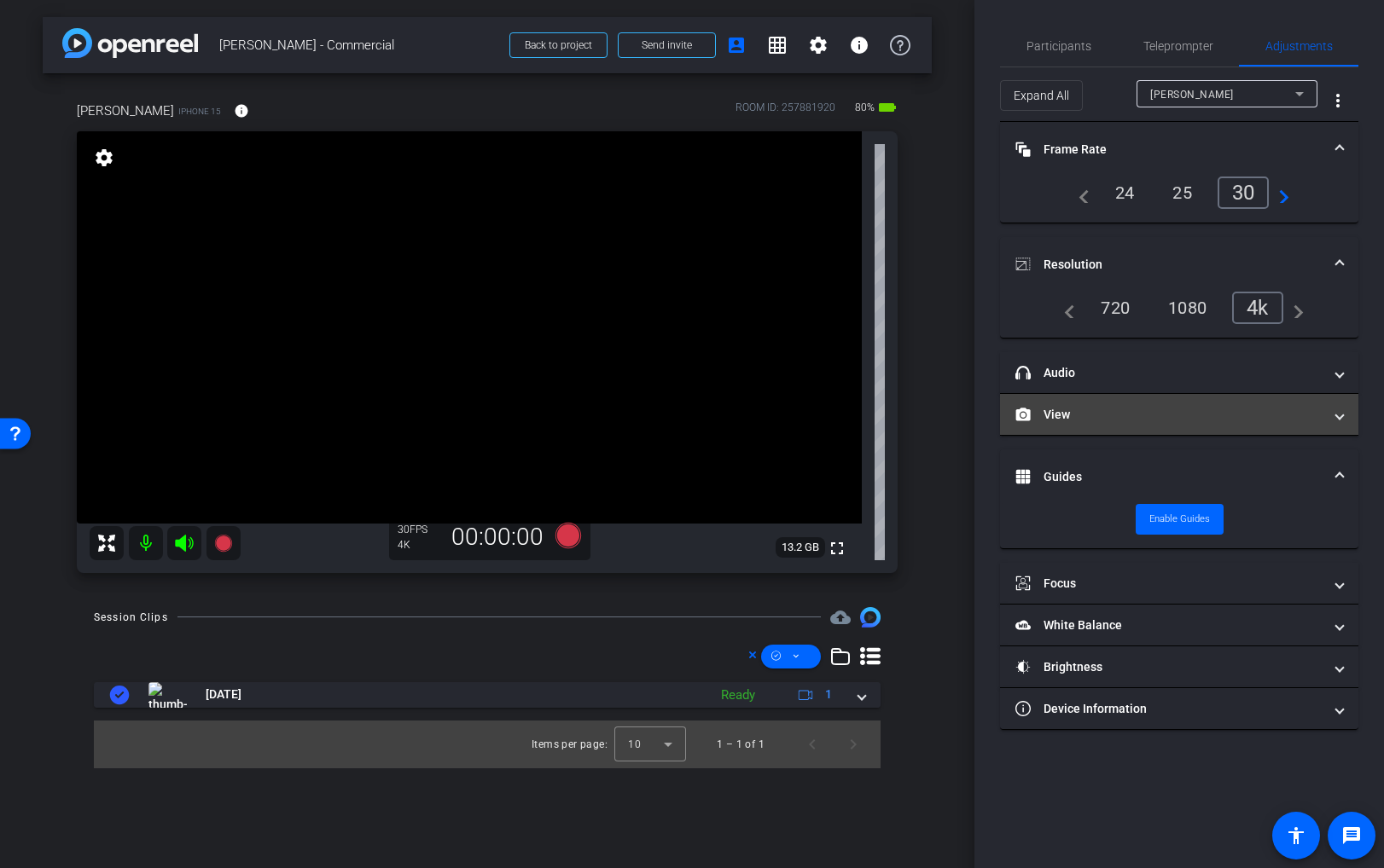
click at [1062, 413] on mat-panel-title "View" at bounding box center [1169, 414] width 308 height 17
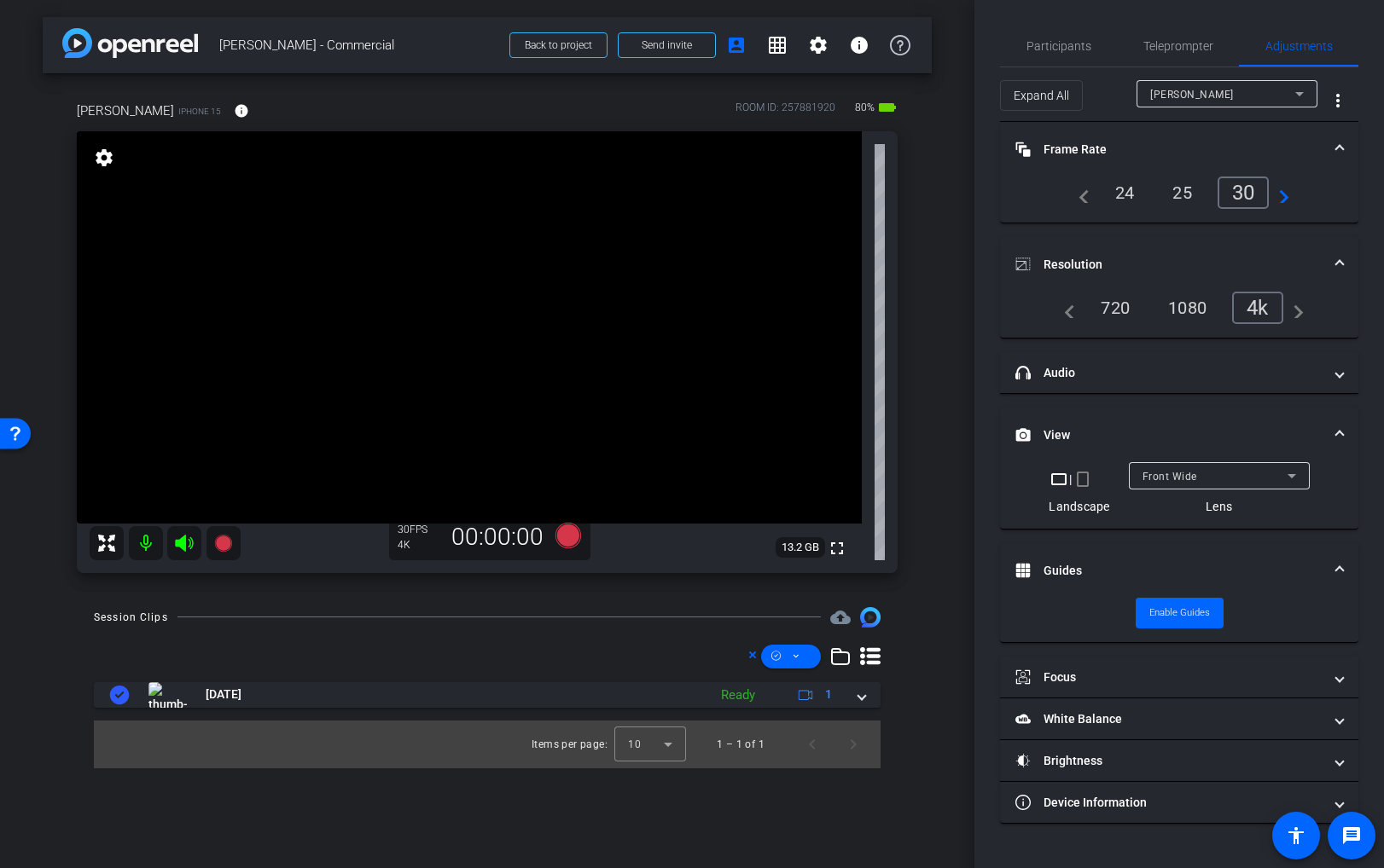
click at [1196, 466] on mat-select "Front Wide" at bounding box center [1219, 476] width 154 height 21
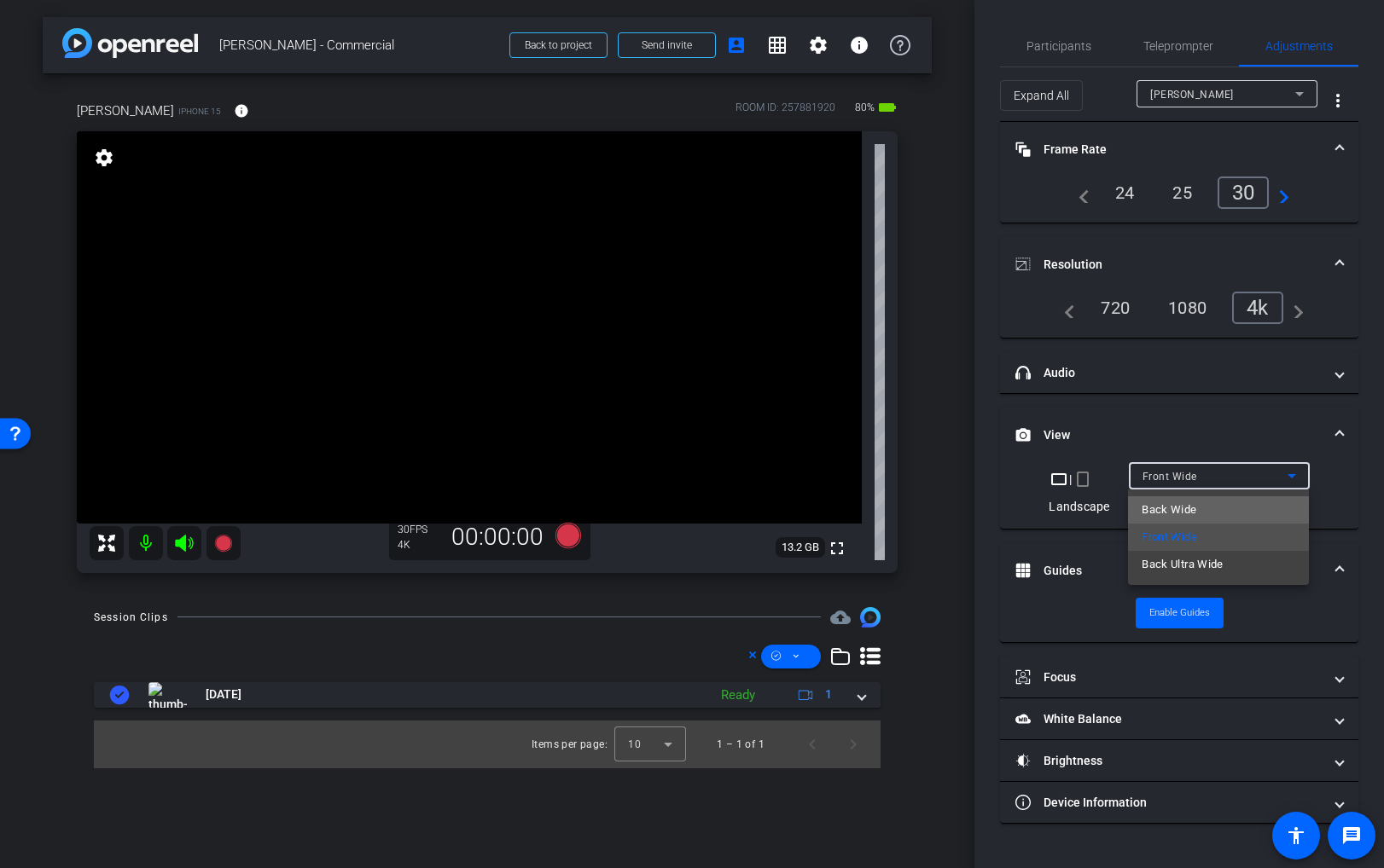
click at [1191, 506] on span "Back Wide" at bounding box center [1169, 510] width 54 height 20
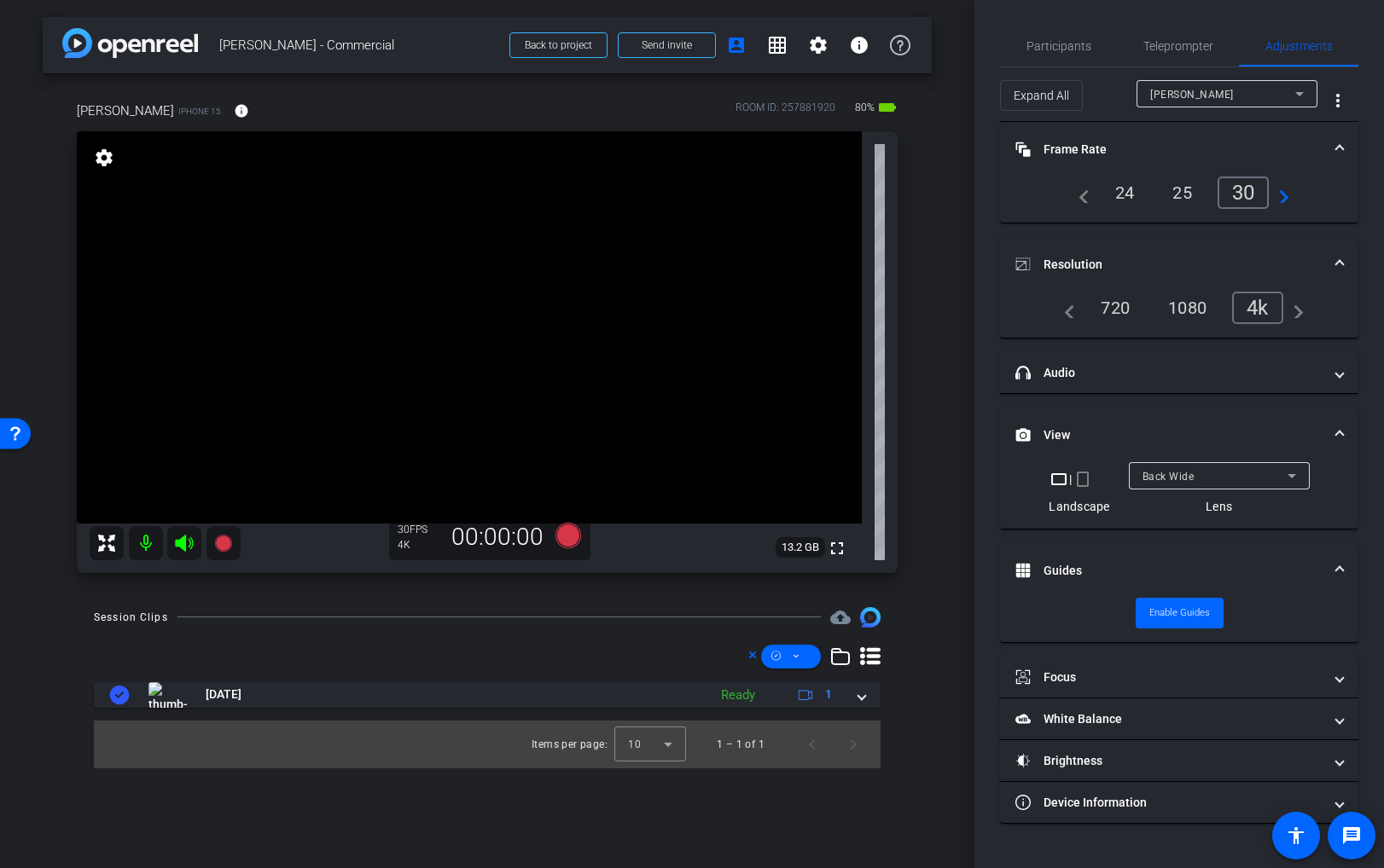
click at [1332, 434] on span "View" at bounding box center [1176, 434] width 320 height 17
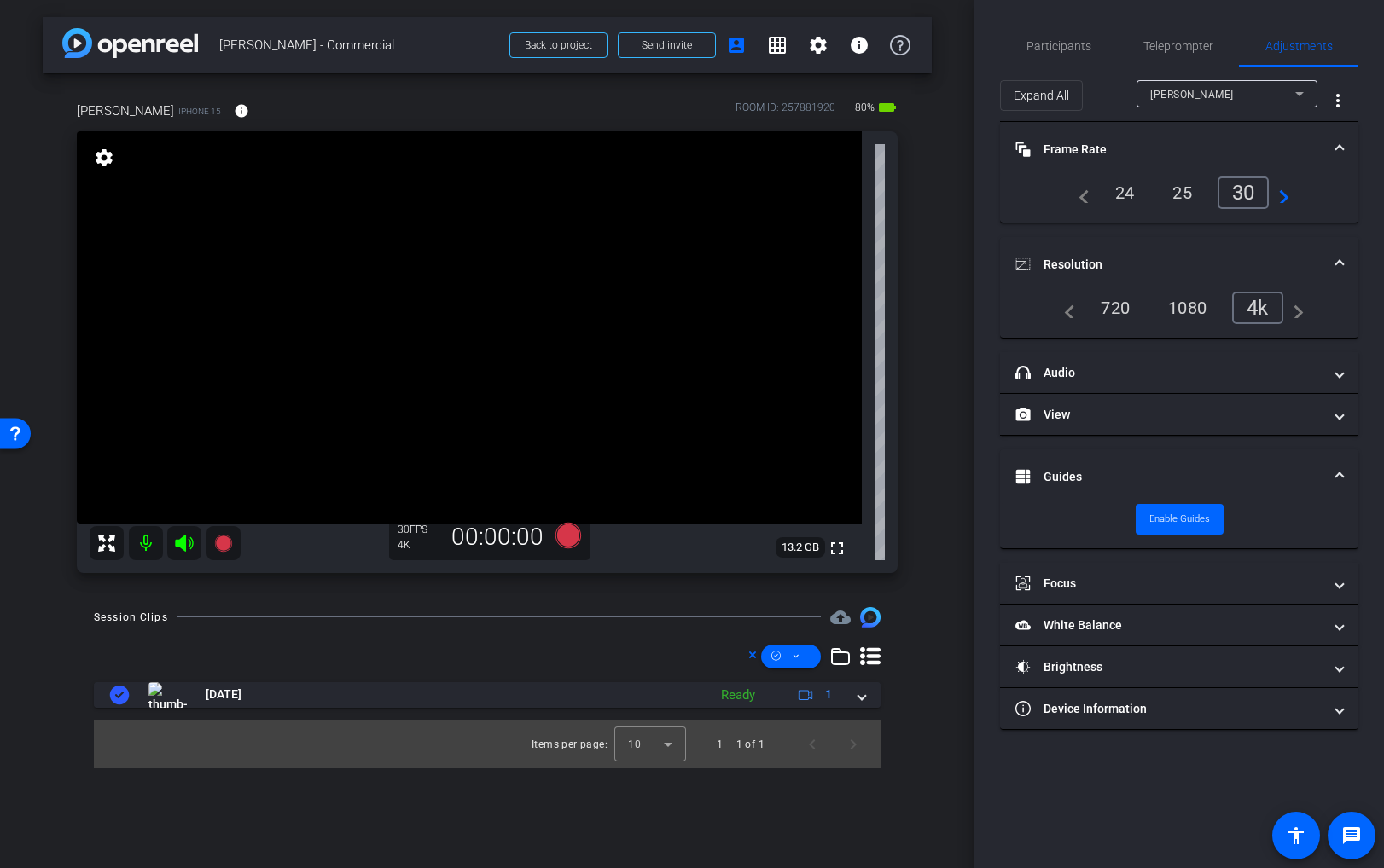
click at [1343, 144] on mat-expansion-panel-header "Frame Rate Frame Rate" at bounding box center [1179, 149] width 358 height 54
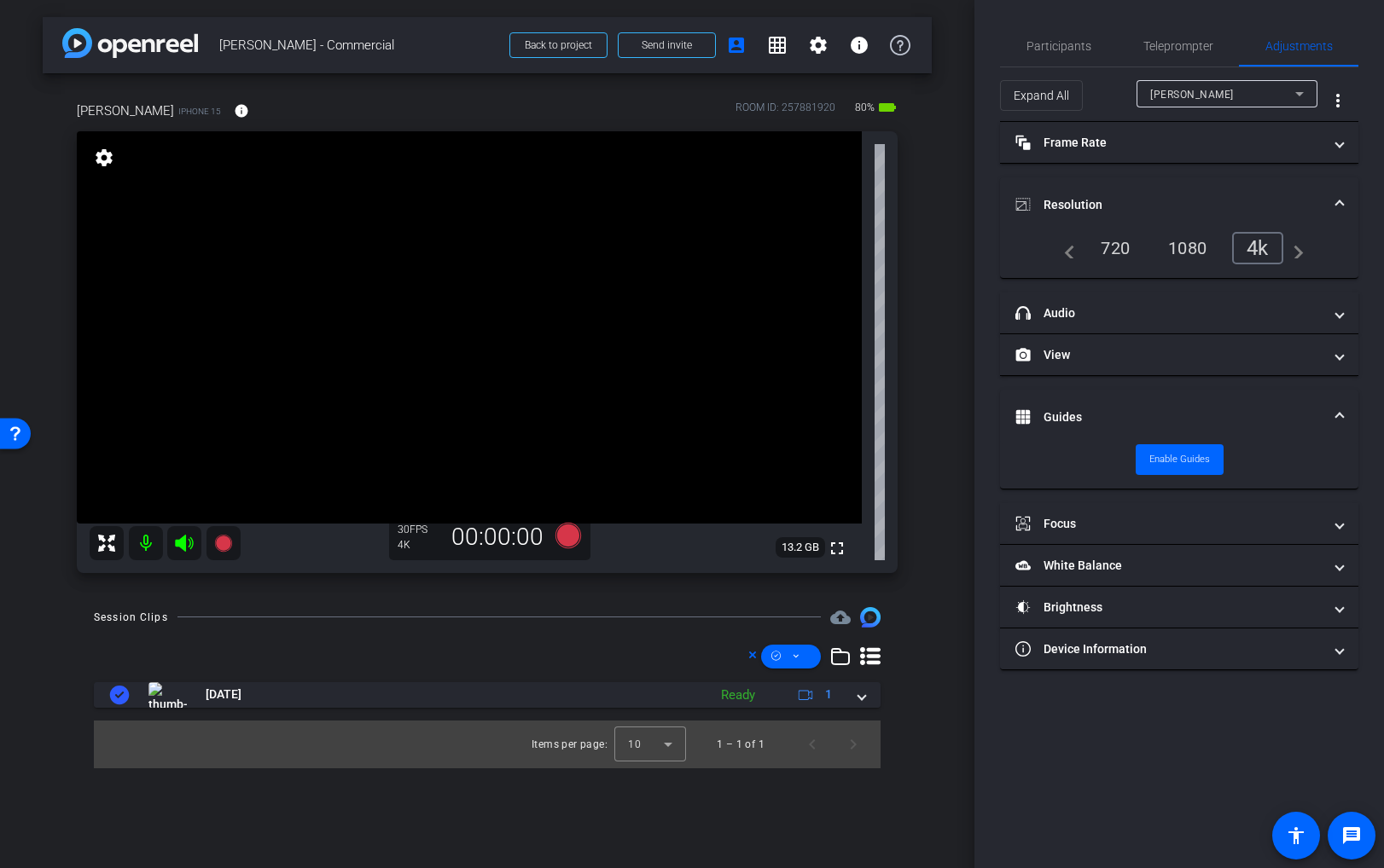
click at [1347, 202] on mat-expansion-panel-header "Resolution" at bounding box center [1179, 204] width 358 height 54
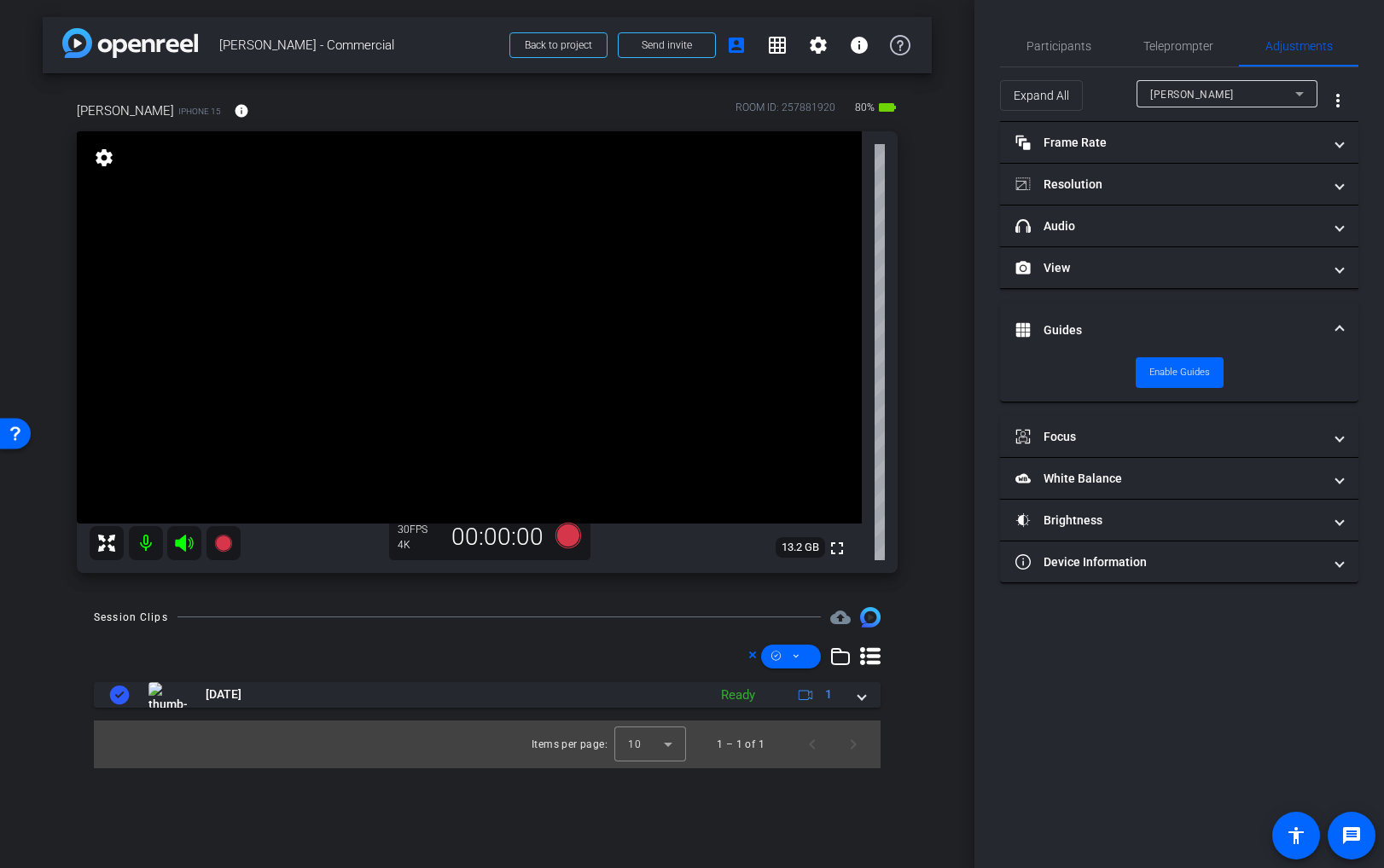
click at [1344, 330] on mat-expansion-panel-header "Guides" at bounding box center [1179, 330] width 358 height 54
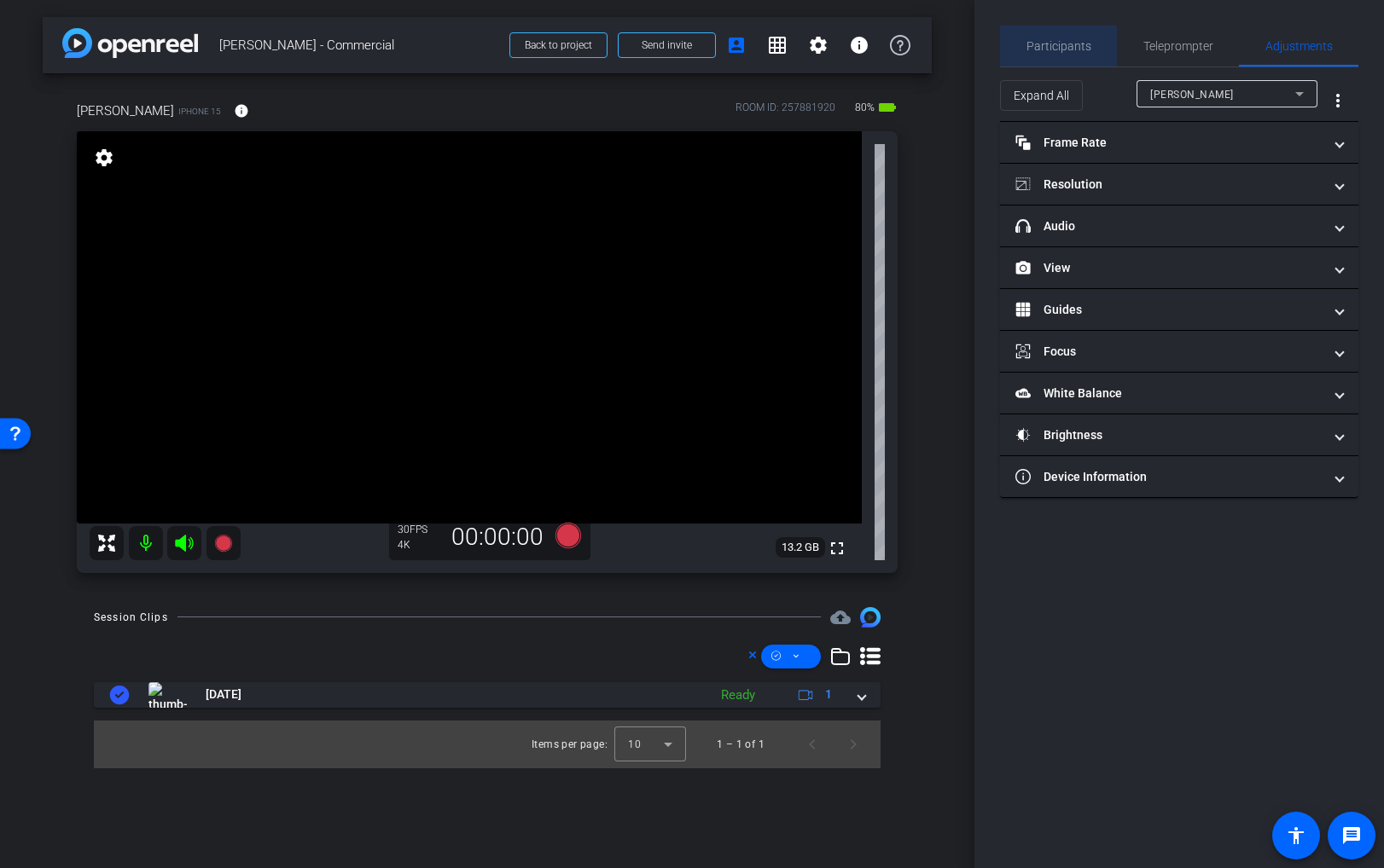
click at [1072, 53] on span "Participants" at bounding box center [1059, 46] width 64 height 41
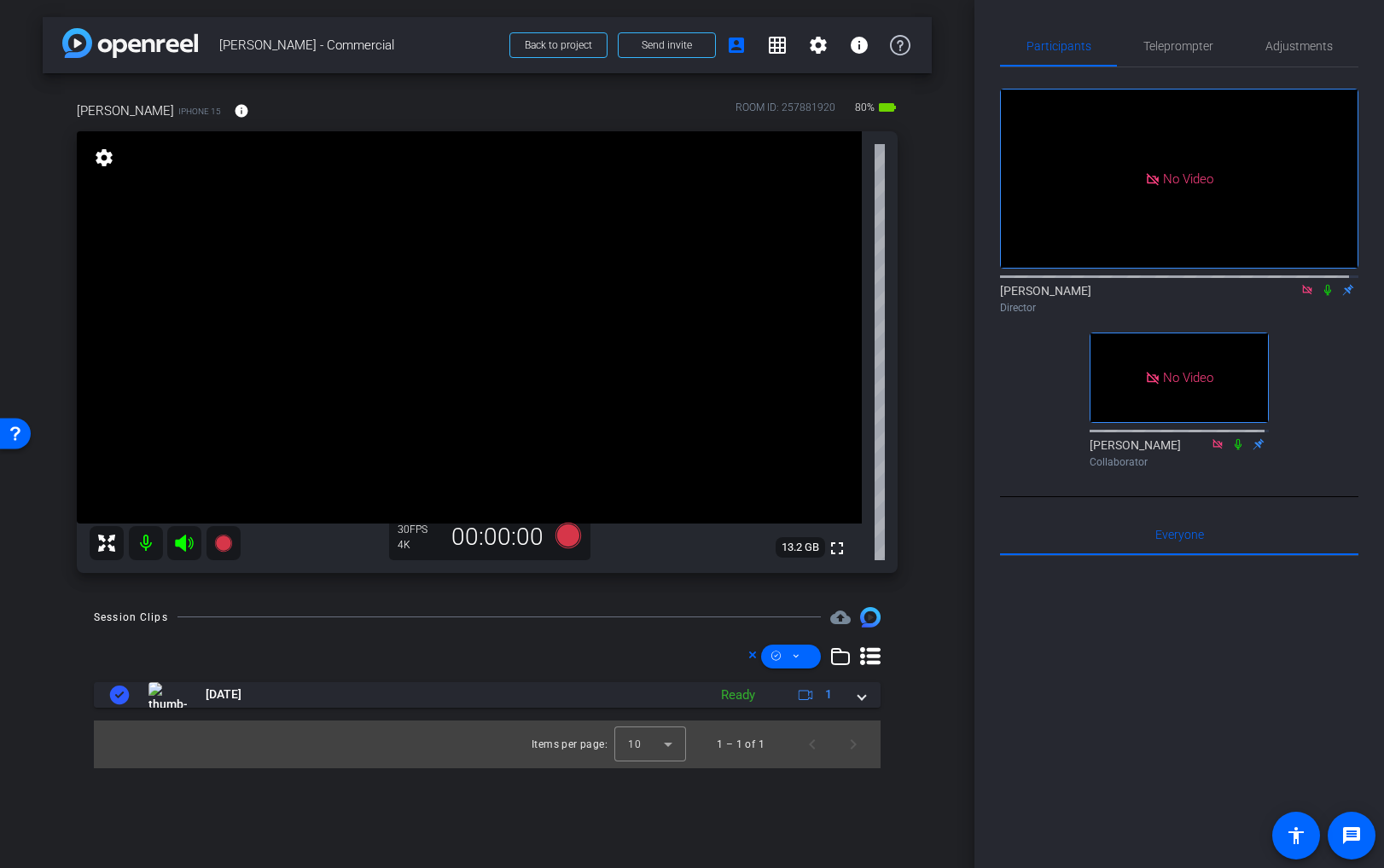
click at [427, 259] on video at bounding box center [469, 328] width 785 height 392
click at [1323, 284] on icon at bounding box center [1328, 290] width 14 height 12
click at [419, 249] on video at bounding box center [469, 328] width 785 height 392
click at [564, 534] on icon at bounding box center [568, 535] width 26 height 26
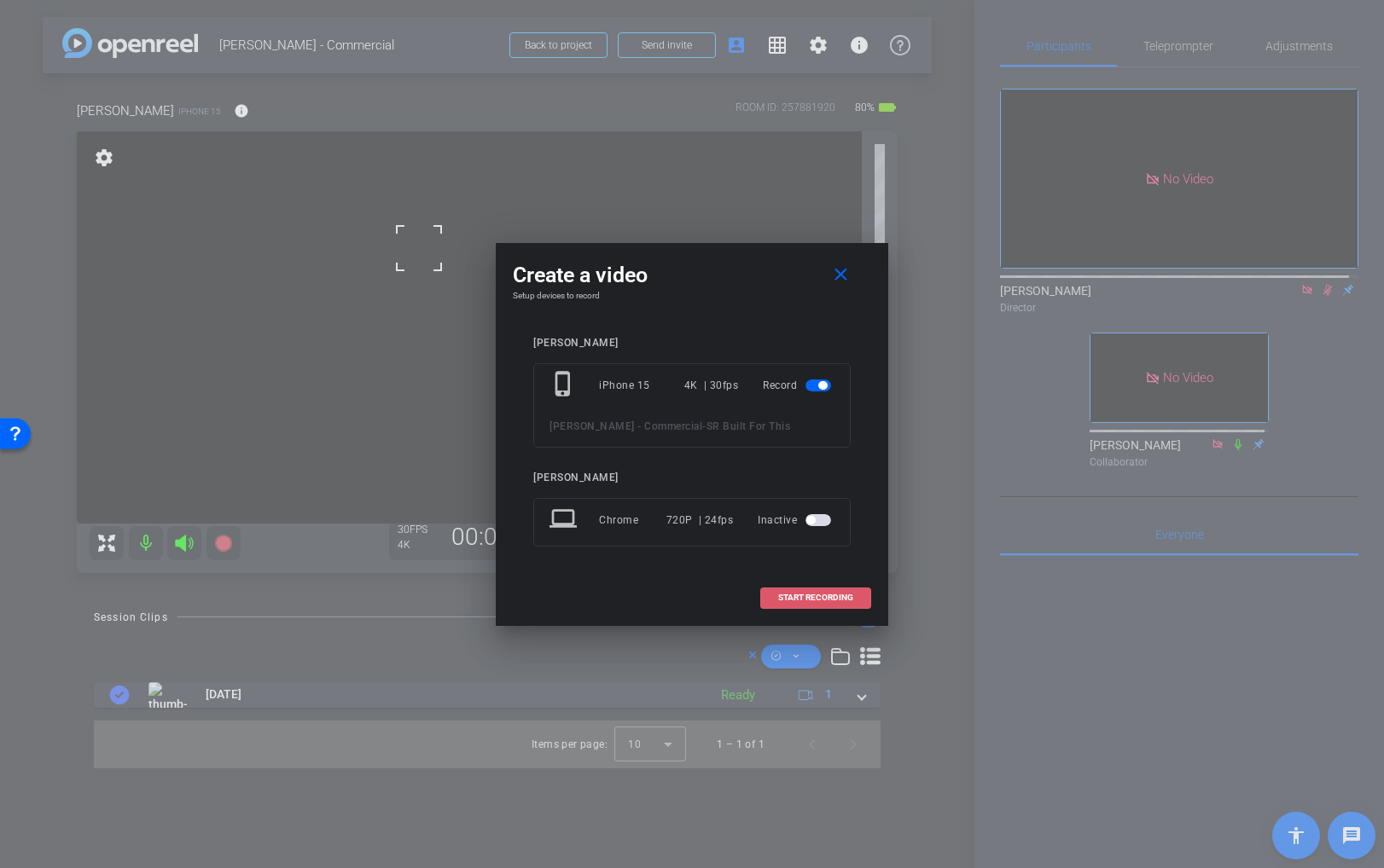
click at [809, 596] on span "START RECORDING" at bounding box center [816, 597] width 76 height 8
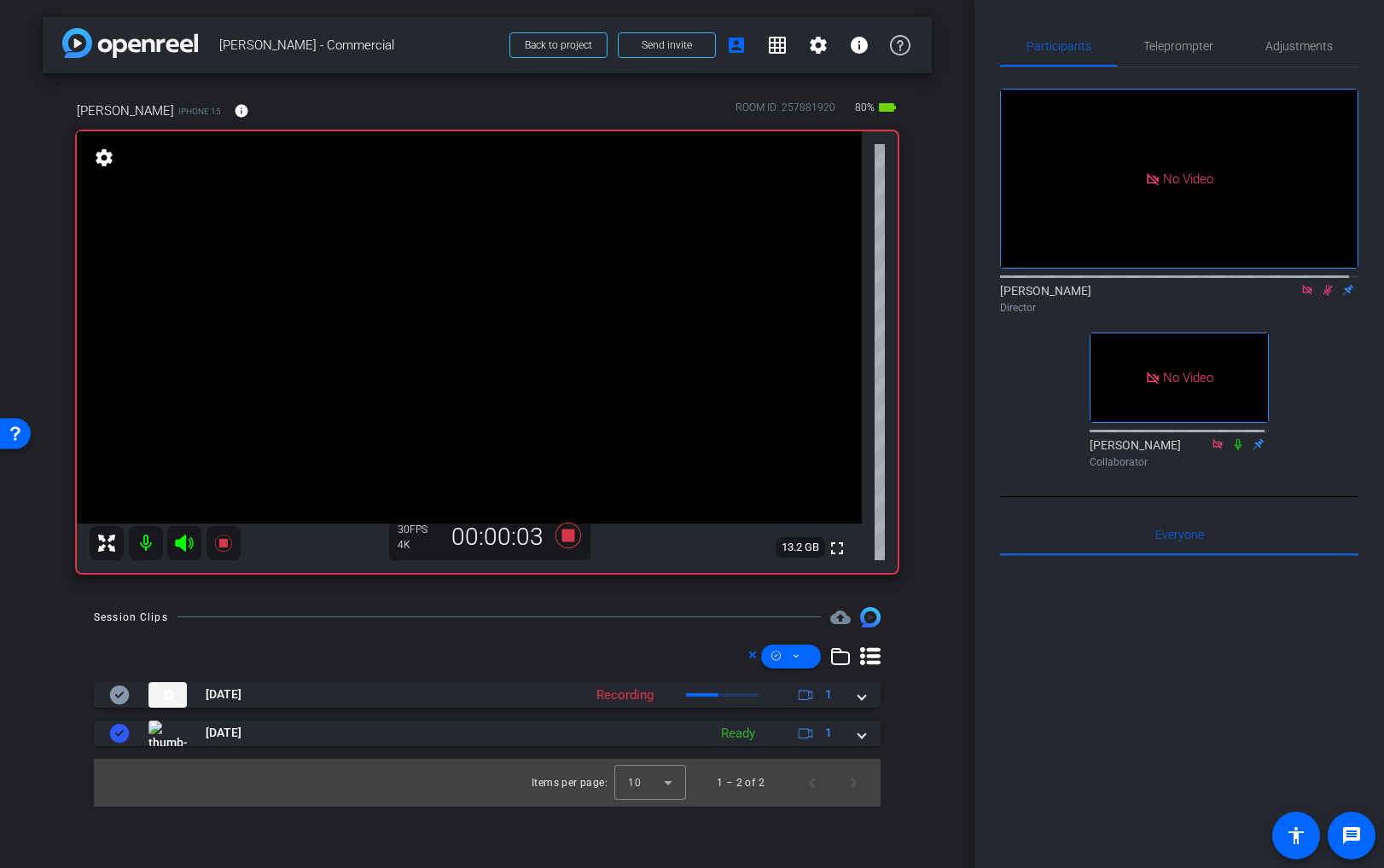
click at [1321, 284] on icon at bounding box center [1328, 290] width 14 height 12
click at [573, 538] on icon at bounding box center [568, 535] width 26 height 26
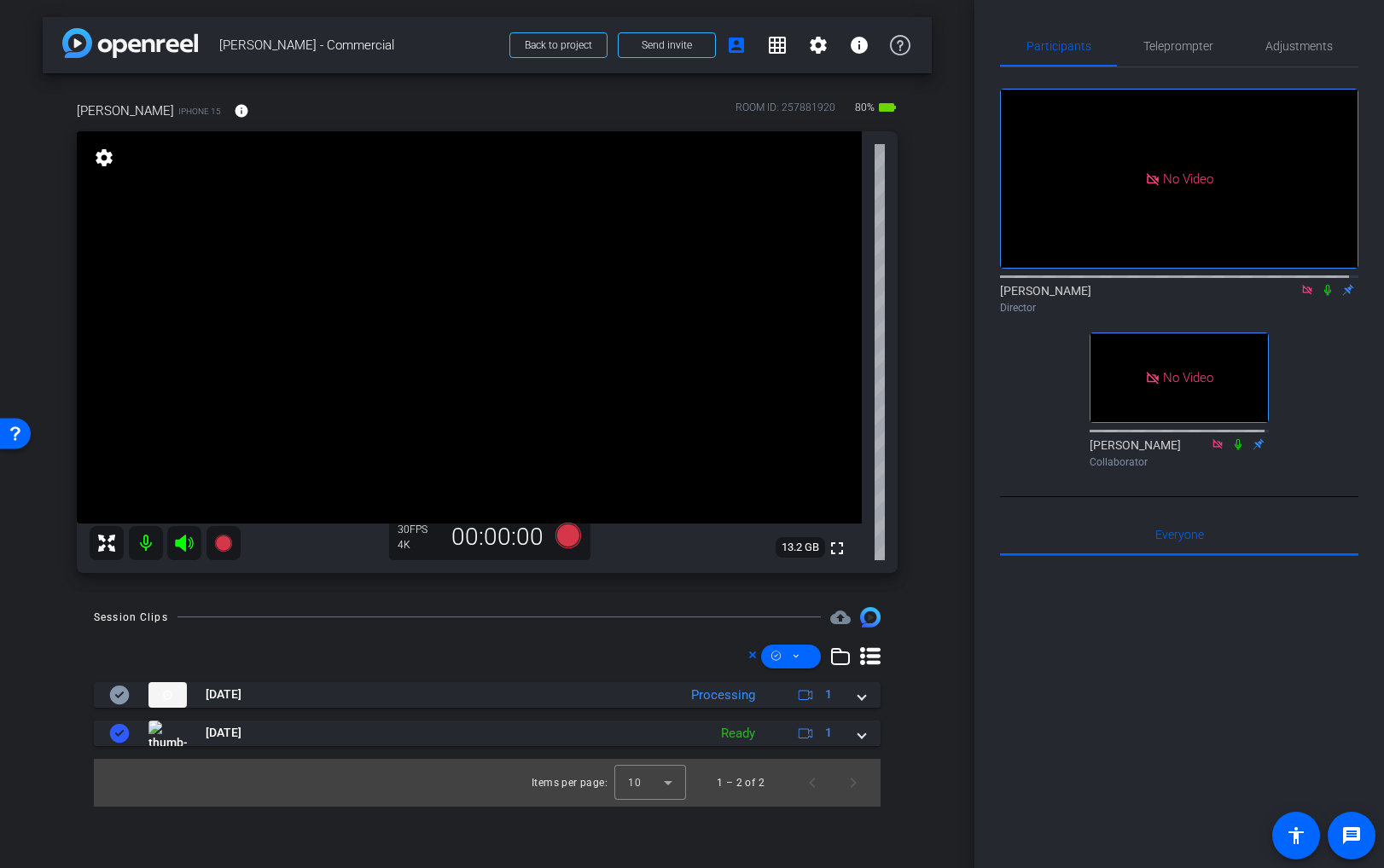
click at [448, 274] on video at bounding box center [469, 328] width 785 height 392
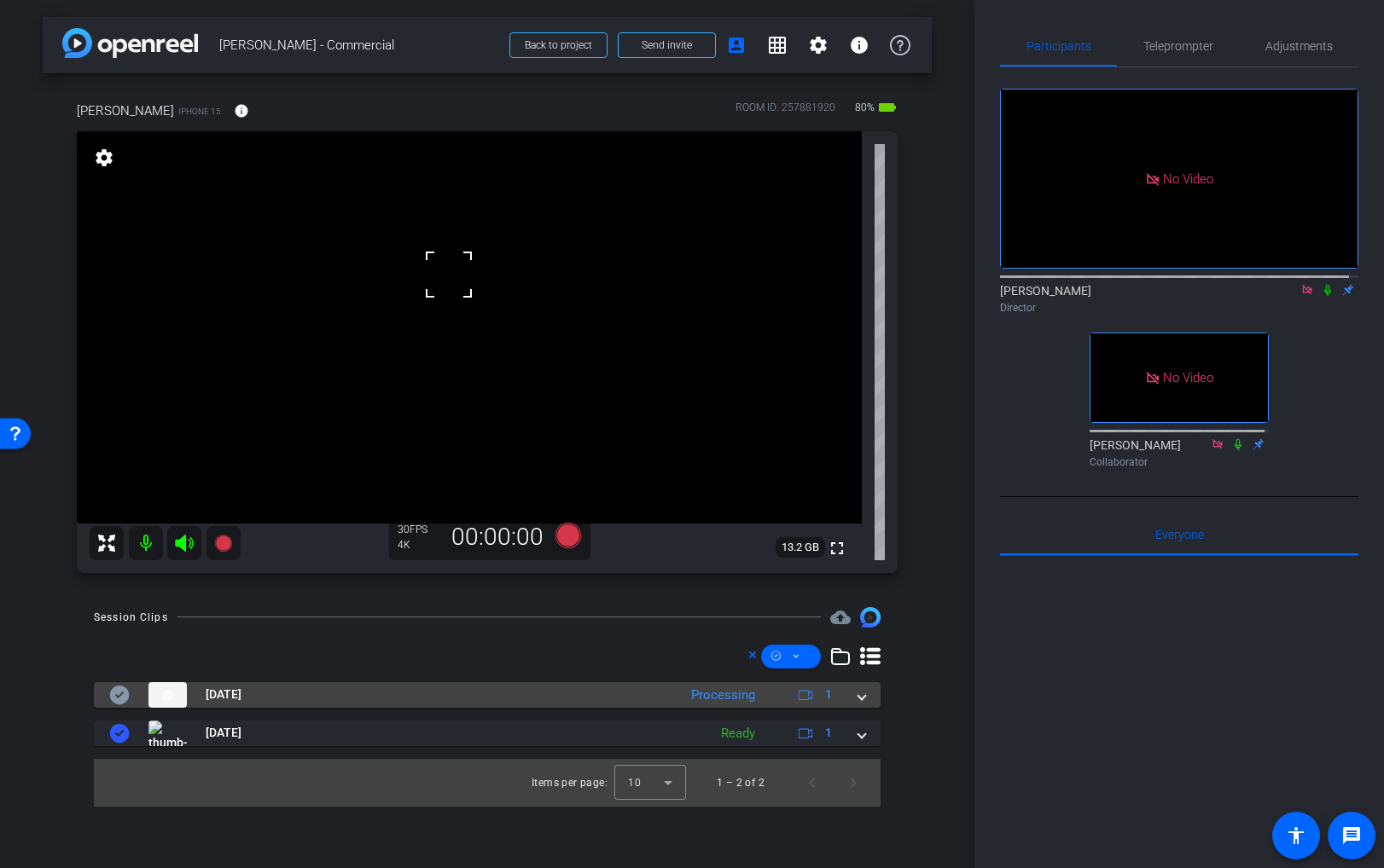
click at [860, 698] on span at bounding box center [861, 694] width 6 height 17
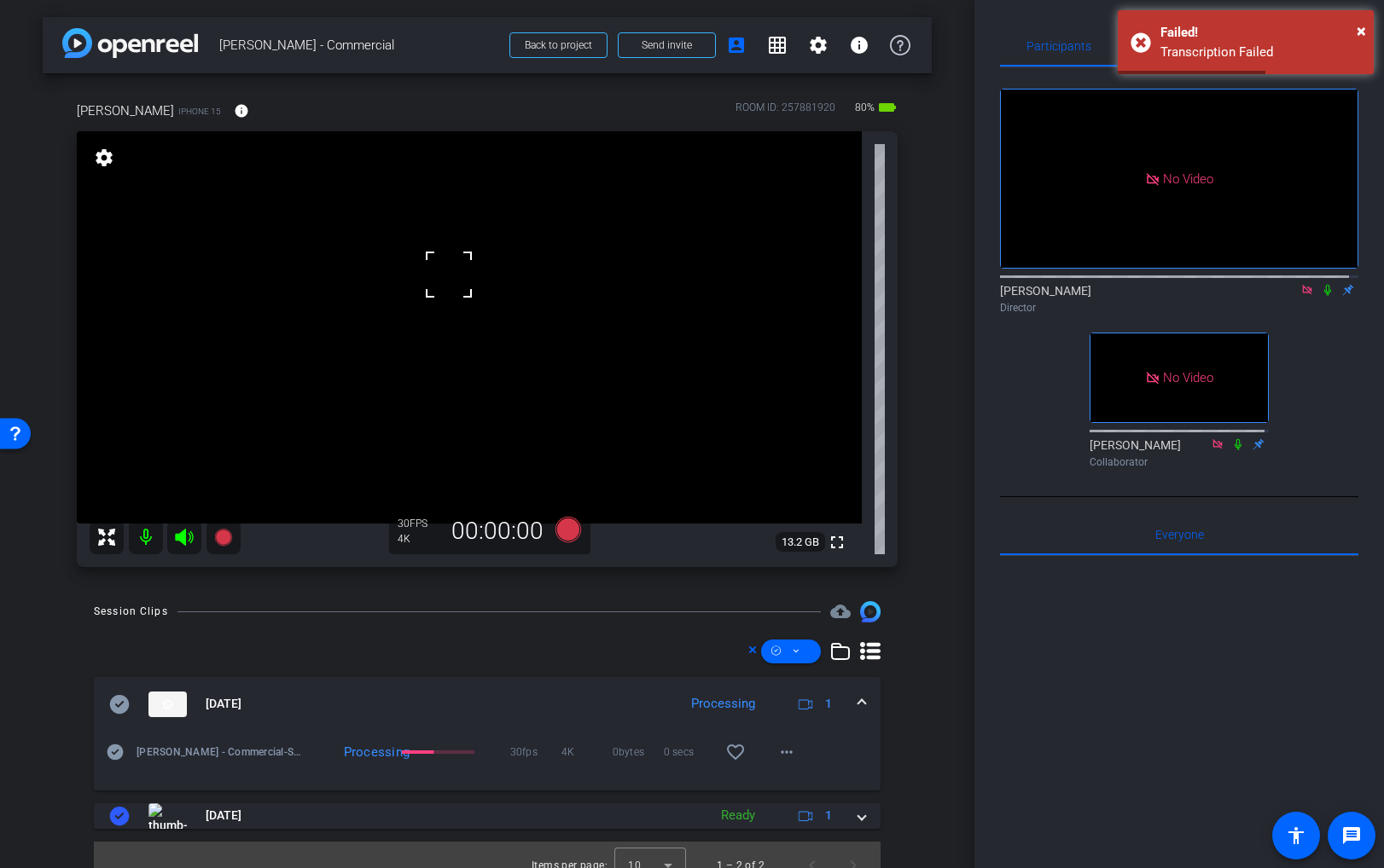
click at [1321, 284] on icon at bounding box center [1328, 290] width 14 height 12
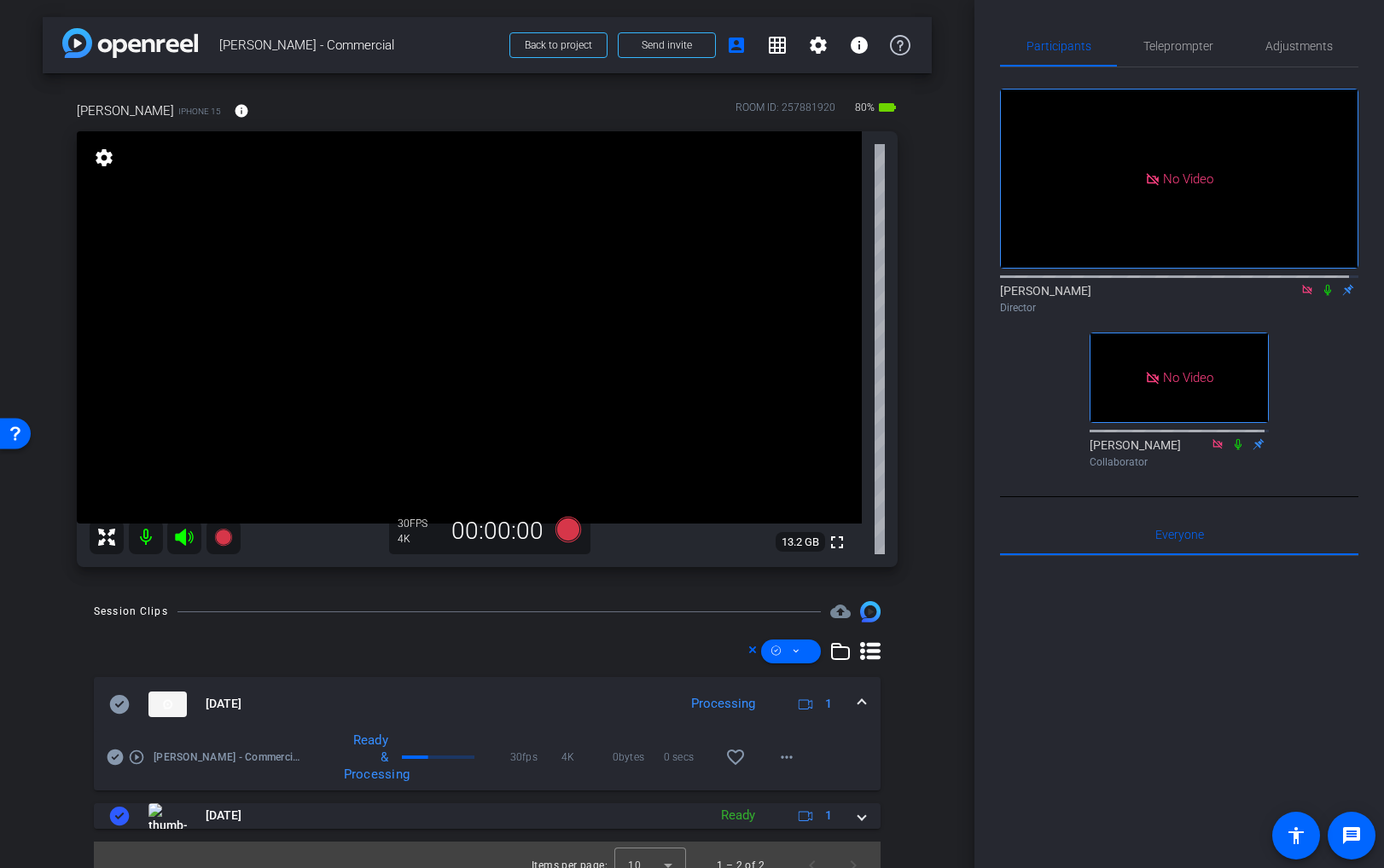
click at [1324, 285] on icon at bounding box center [1327, 291] width 6 height 11
click at [776, 762] on mat-icon "more_horiz" at bounding box center [786, 758] width 20 height 20
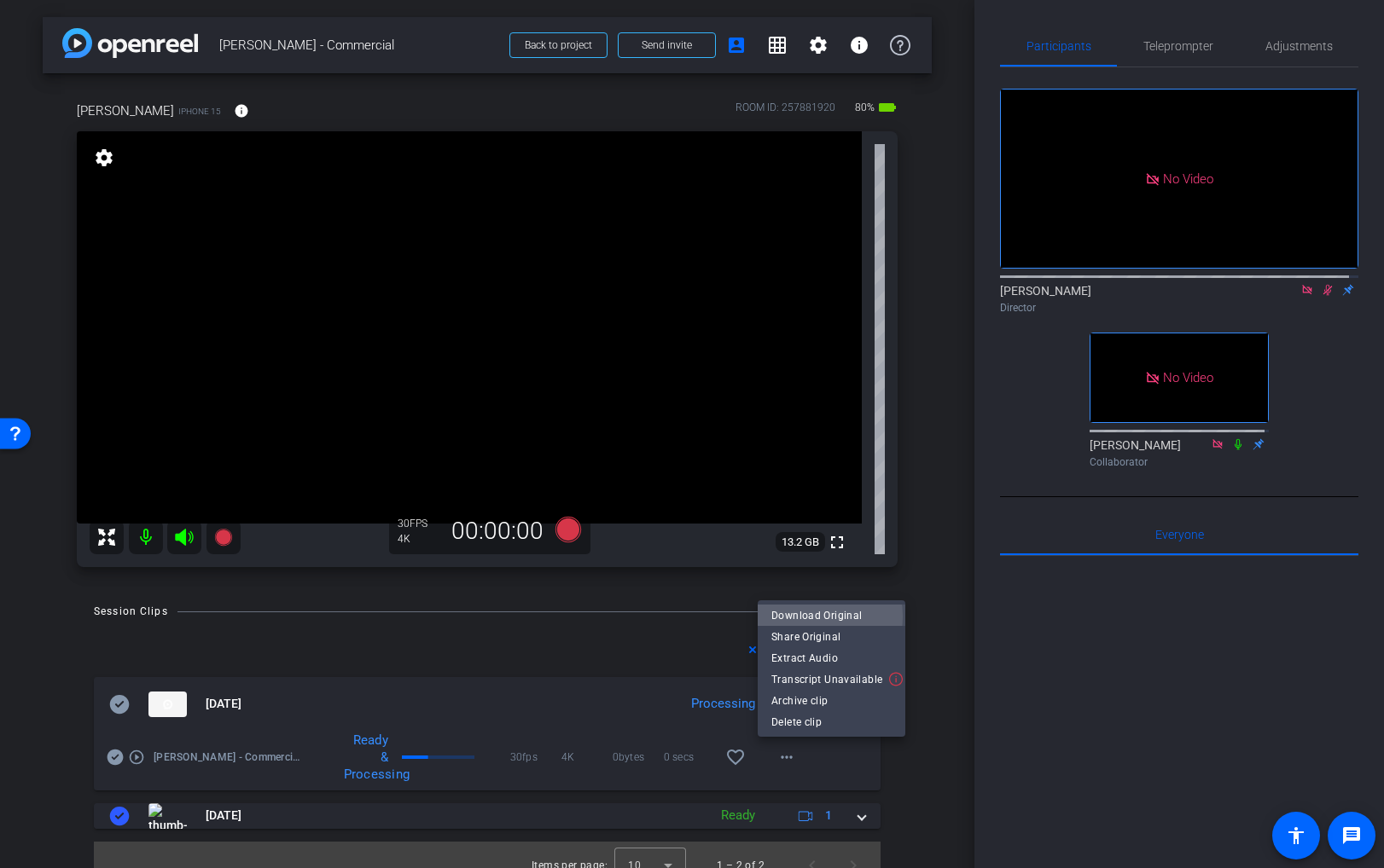
click at [810, 617] on span "Download Original" at bounding box center [832, 615] width 121 height 20
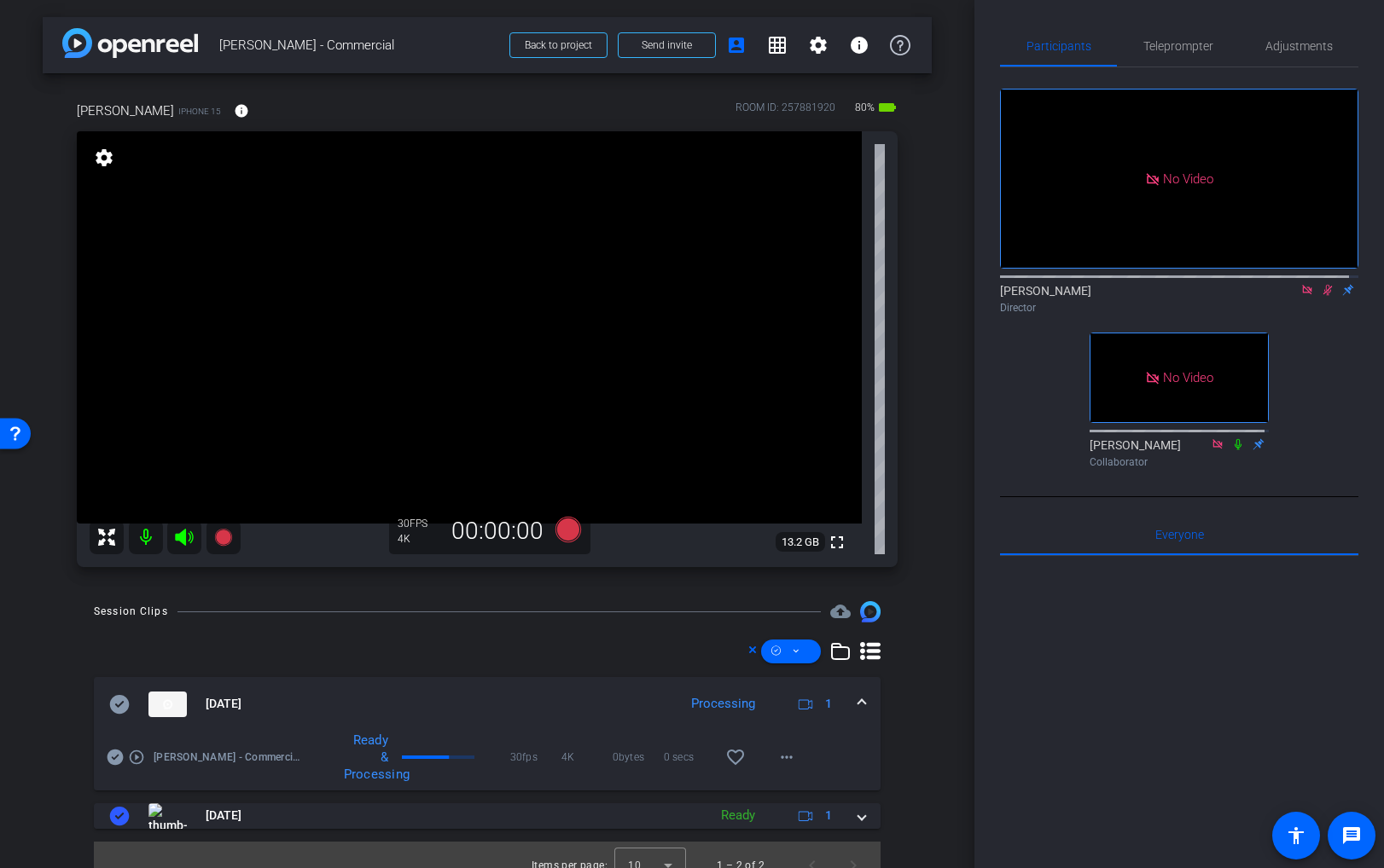
click at [1321, 284] on icon at bounding box center [1328, 290] width 14 height 12
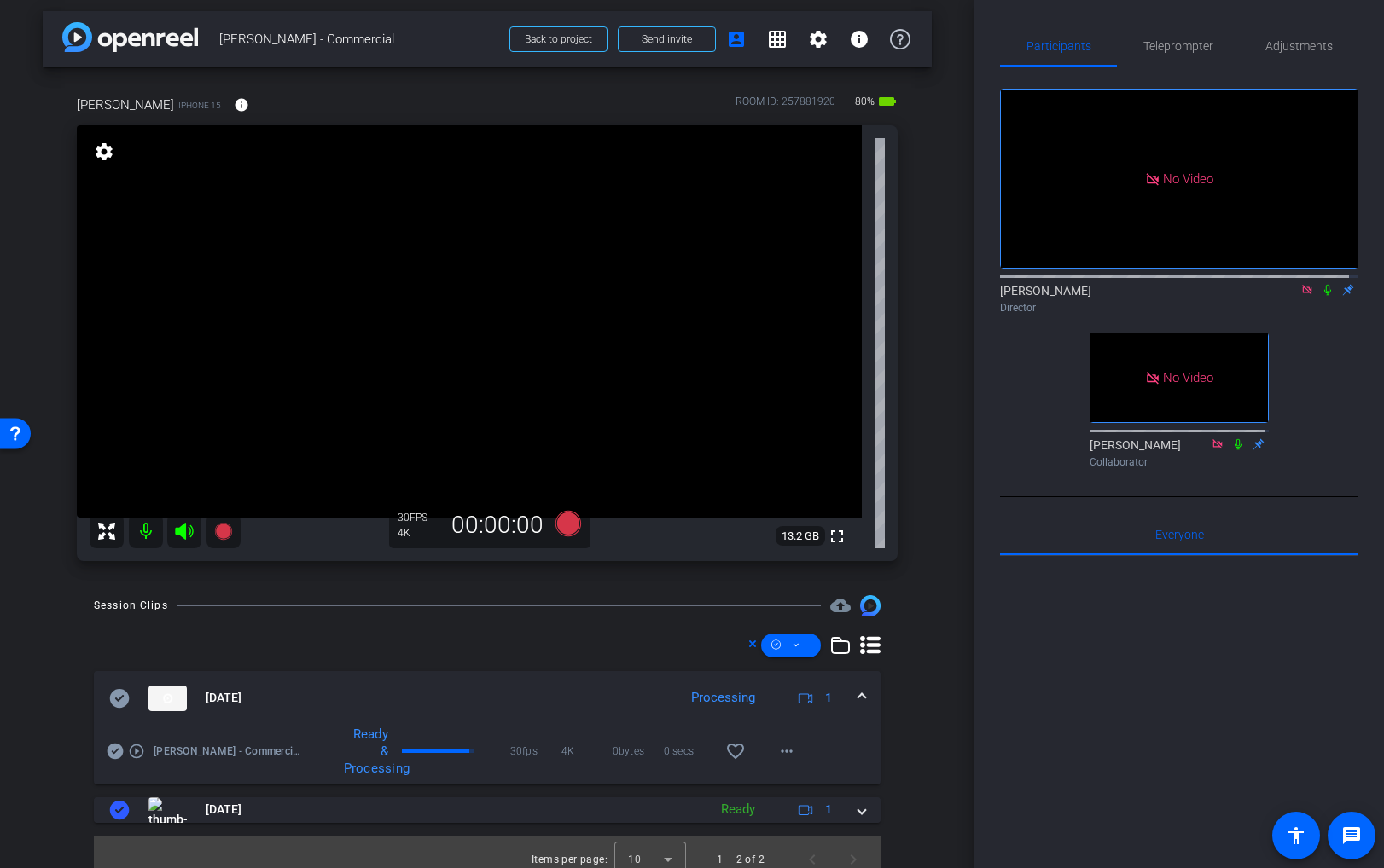
scroll to position [8, 0]
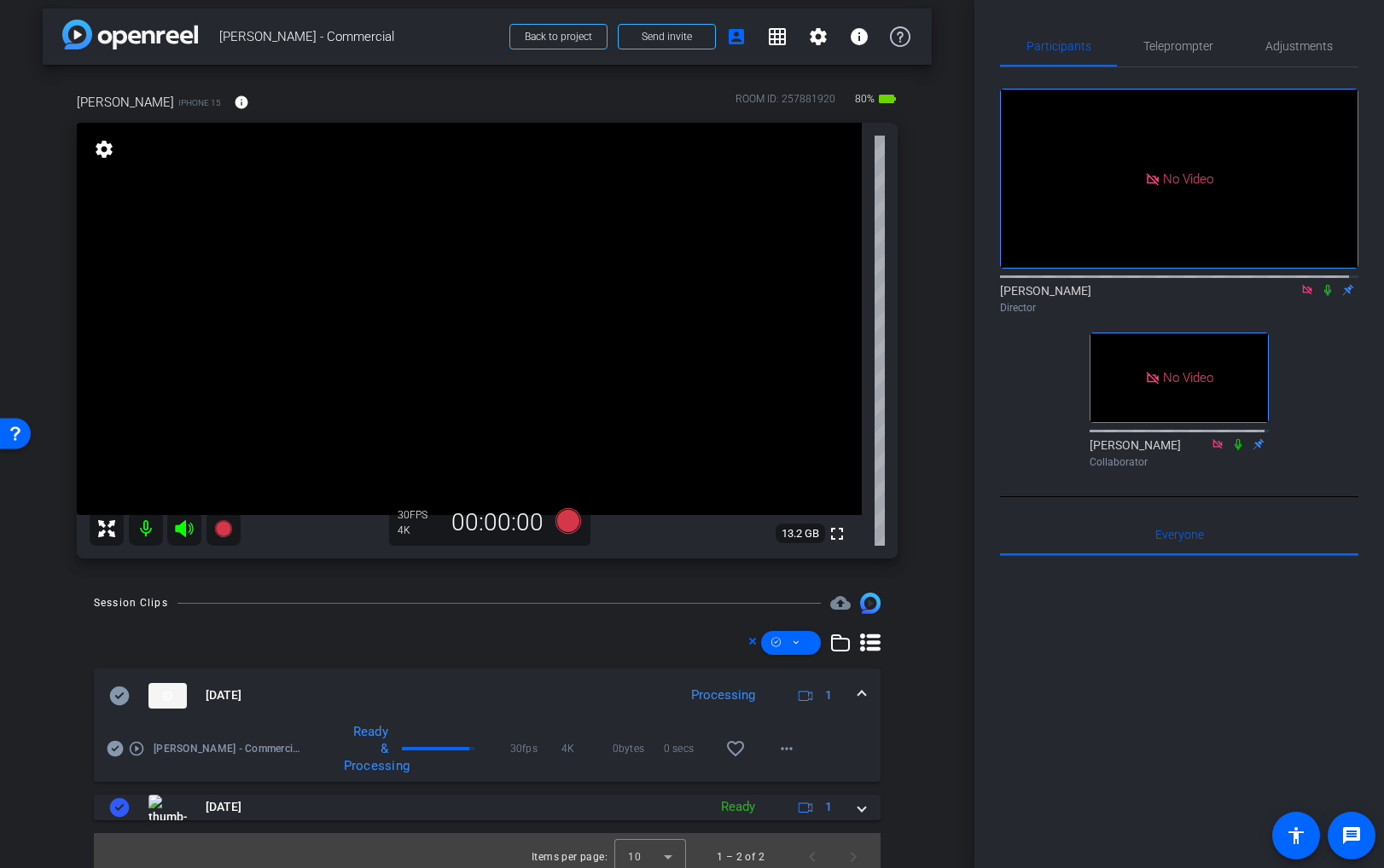
click at [118, 697] on icon at bounding box center [120, 696] width 20 height 20
click at [858, 689] on span at bounding box center [861, 695] width 6 height 17
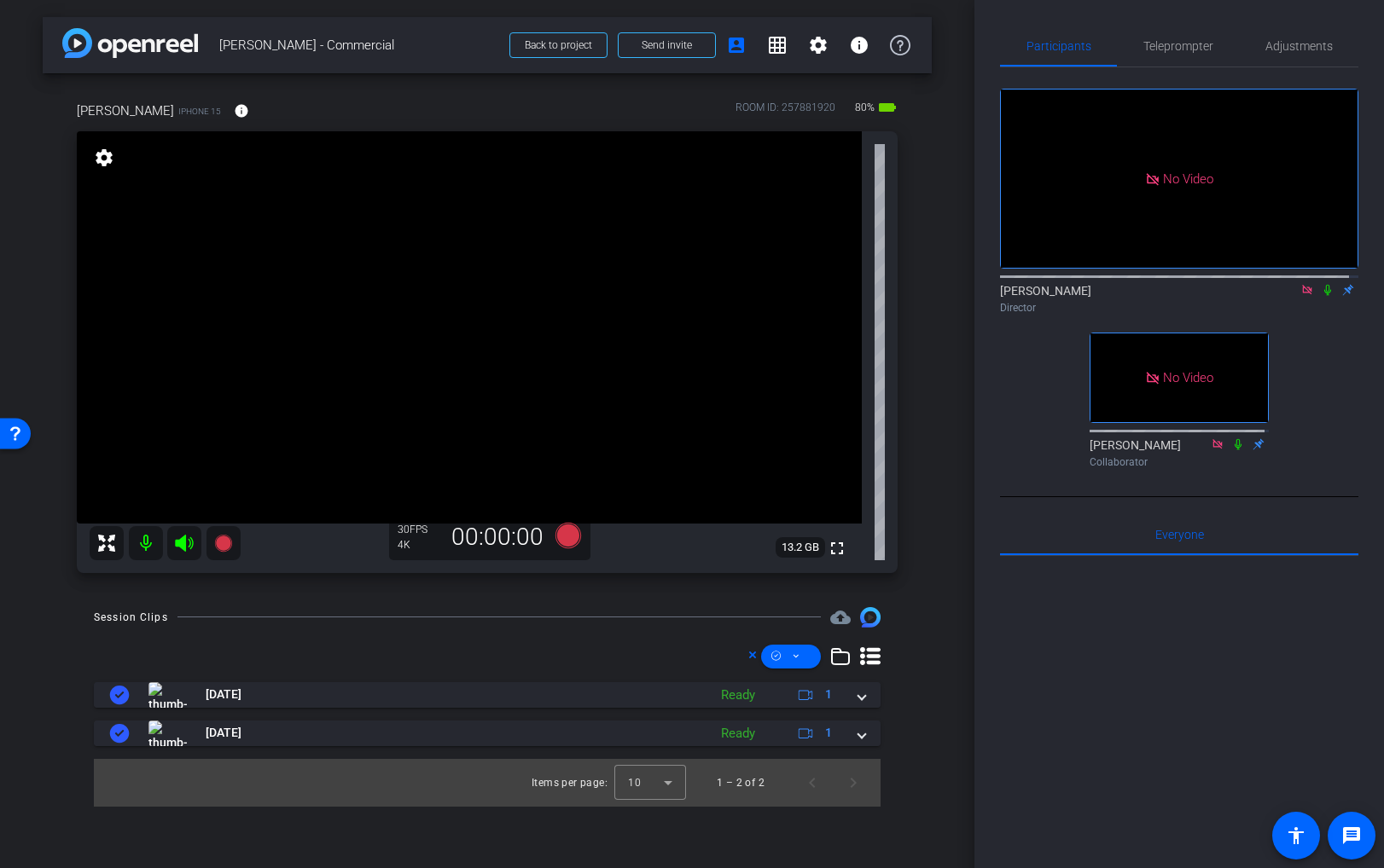
drag, startPoint x: 1317, startPoint y: 282, endPoint x: 1320, endPoint y: 264, distance: 18.2
click at [1317, 281] on div "No Video Brian Curp Director No Video Linda Pizzico Collaborator" at bounding box center [1179, 271] width 358 height 408
click at [1321, 284] on icon at bounding box center [1328, 290] width 14 height 12
click at [443, 290] on video at bounding box center [469, 328] width 785 height 392
click at [563, 532] on icon at bounding box center [568, 535] width 26 height 26
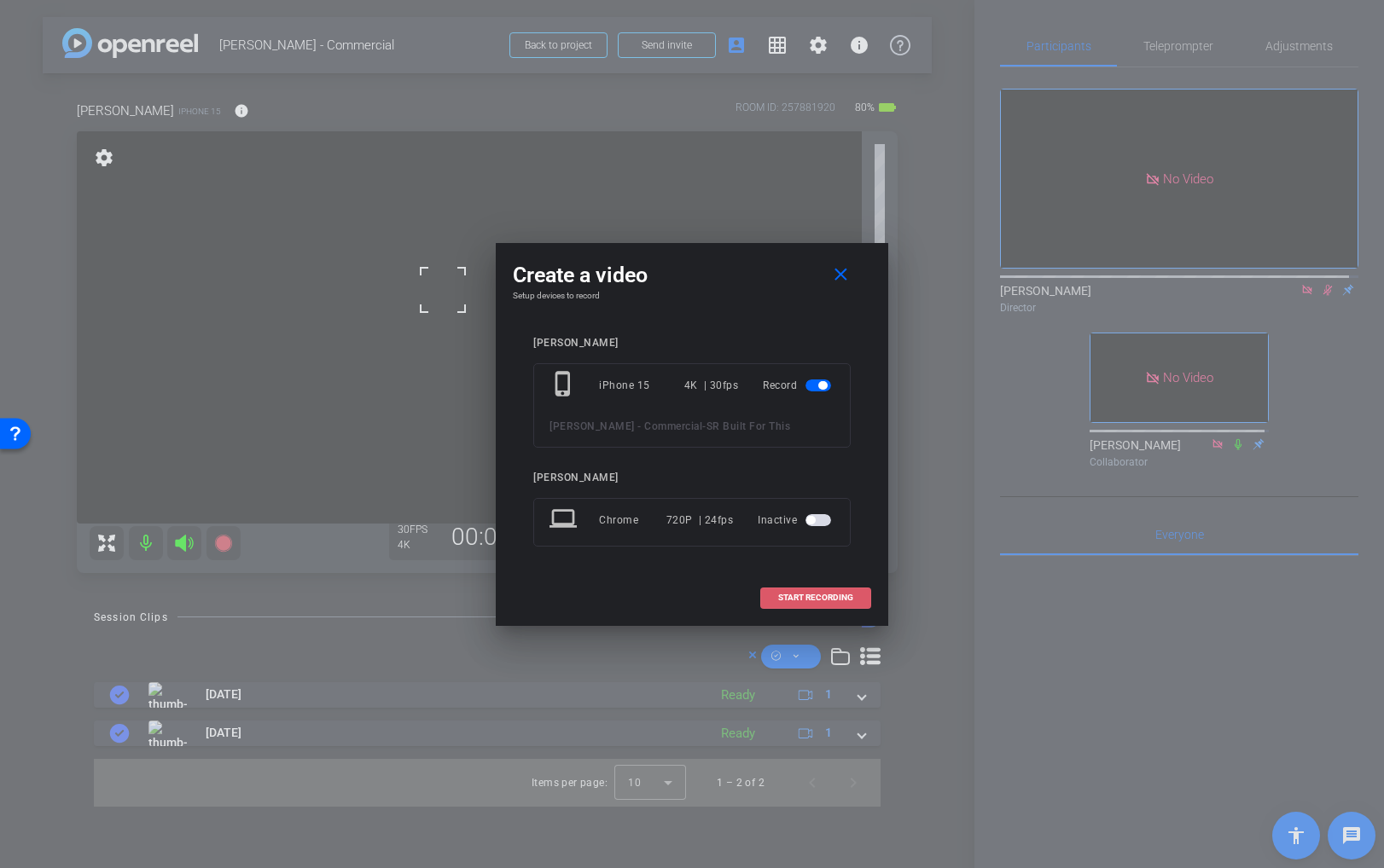
click at [804, 594] on span "START RECORDING" at bounding box center [816, 597] width 76 height 8
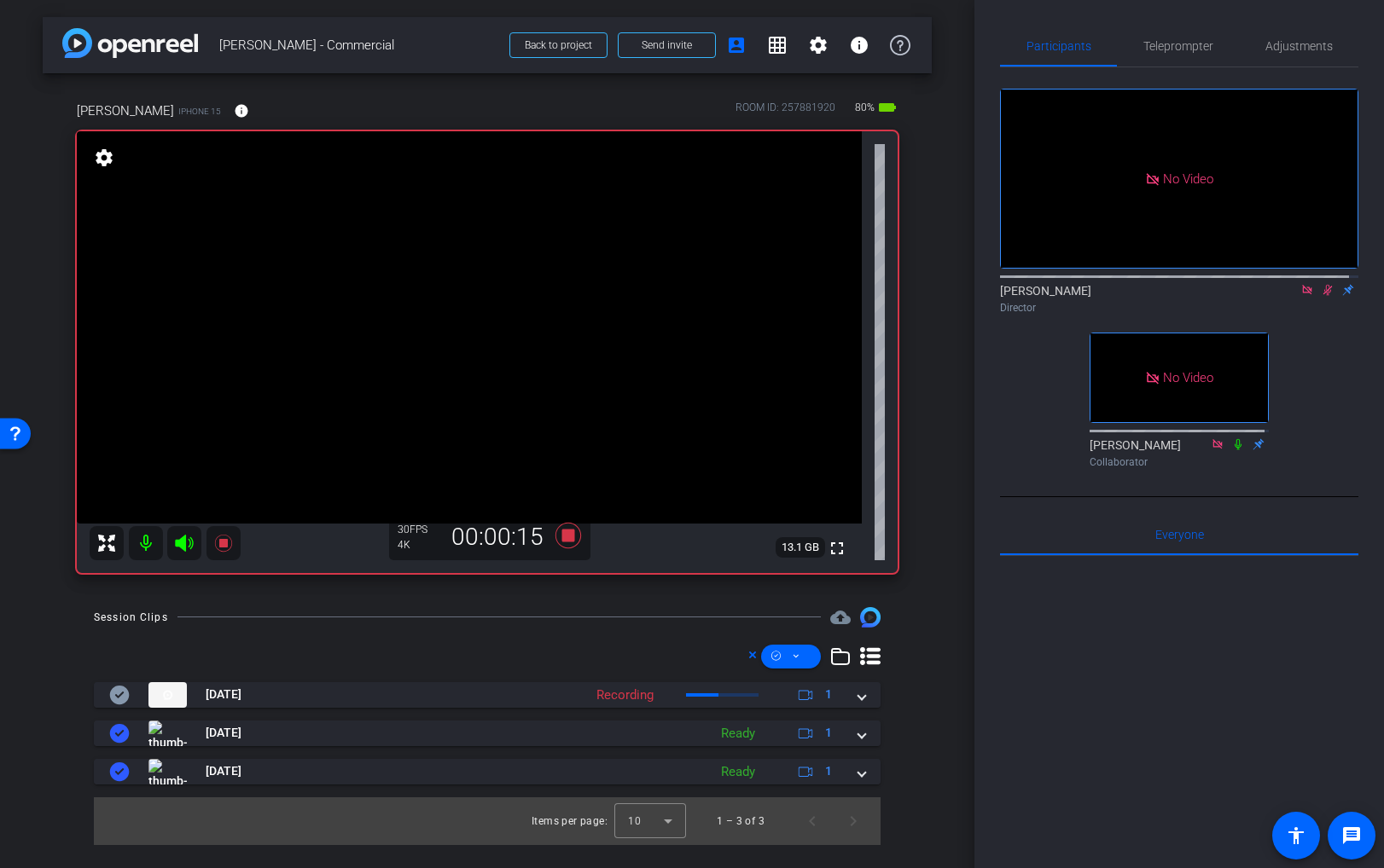
click at [447, 272] on video at bounding box center [469, 328] width 785 height 392
click at [425, 265] on video at bounding box center [469, 328] width 785 height 392
click at [462, 267] on video at bounding box center [469, 328] width 785 height 392
click at [456, 270] on div at bounding box center [462, 267] width 42 height 42
click at [439, 267] on video at bounding box center [469, 328] width 785 height 392
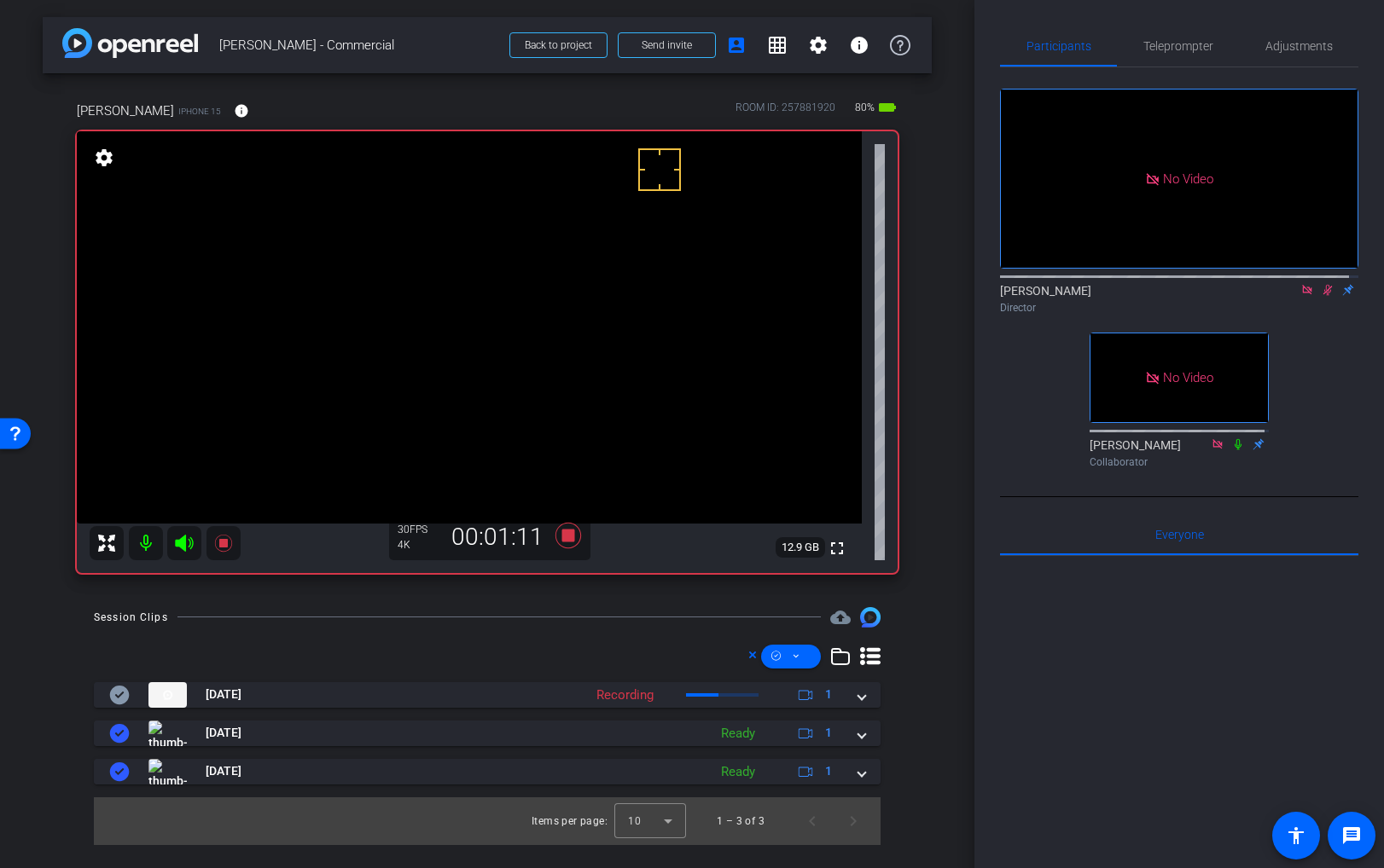
click at [443, 266] on video at bounding box center [469, 328] width 785 height 392
click at [449, 274] on video at bounding box center [469, 328] width 785 height 392
click at [448, 275] on video at bounding box center [469, 328] width 785 height 392
click at [435, 260] on div at bounding box center [448, 275] width 42 height 42
click at [425, 268] on video at bounding box center [469, 328] width 785 height 392
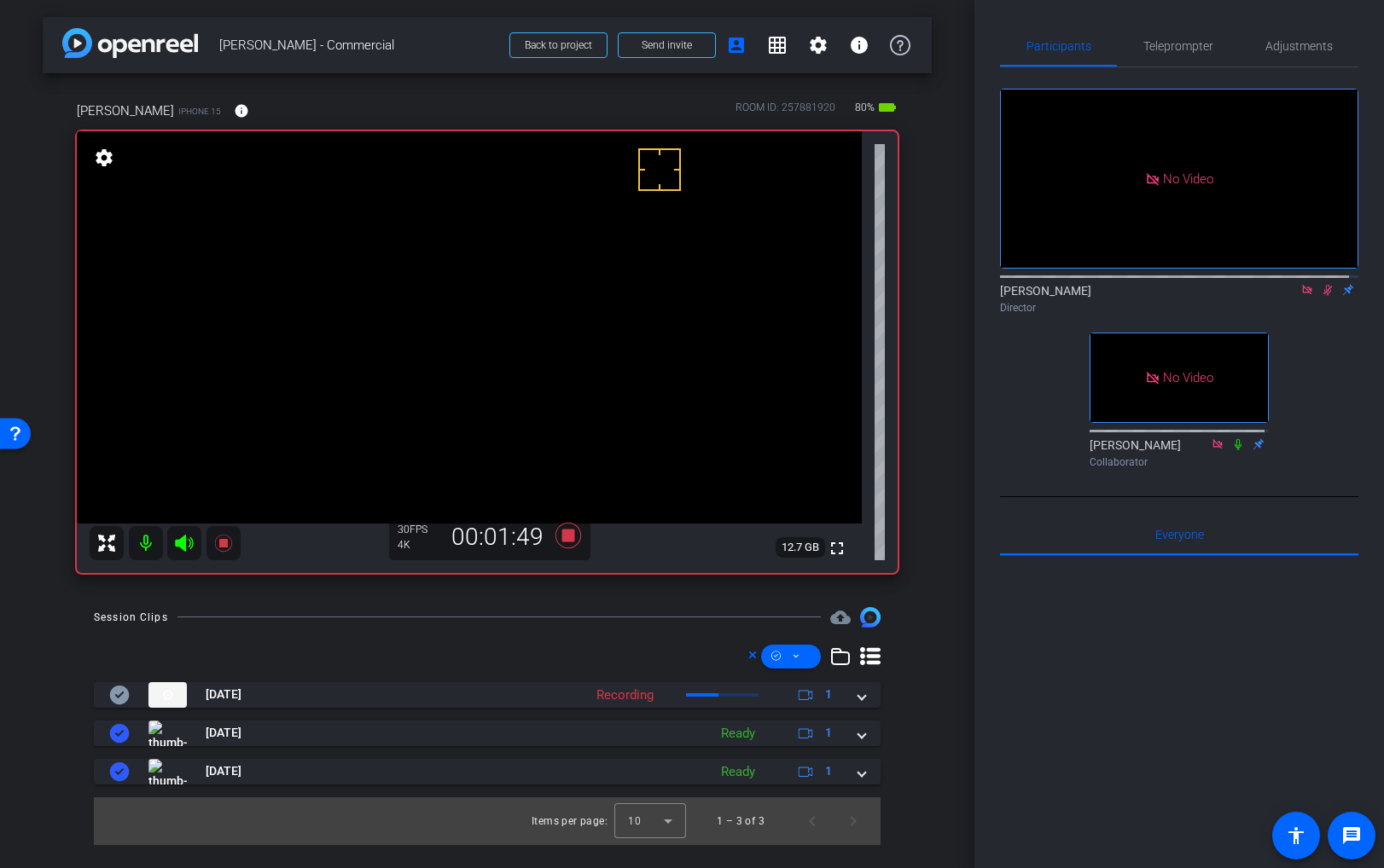
click at [448, 246] on video at bounding box center [469, 328] width 785 height 392
click at [436, 266] on video at bounding box center [469, 328] width 785 height 392
click at [448, 261] on video at bounding box center [469, 328] width 785 height 392
click at [448, 265] on video at bounding box center [469, 328] width 785 height 392
click at [571, 533] on icon at bounding box center [568, 535] width 26 height 26
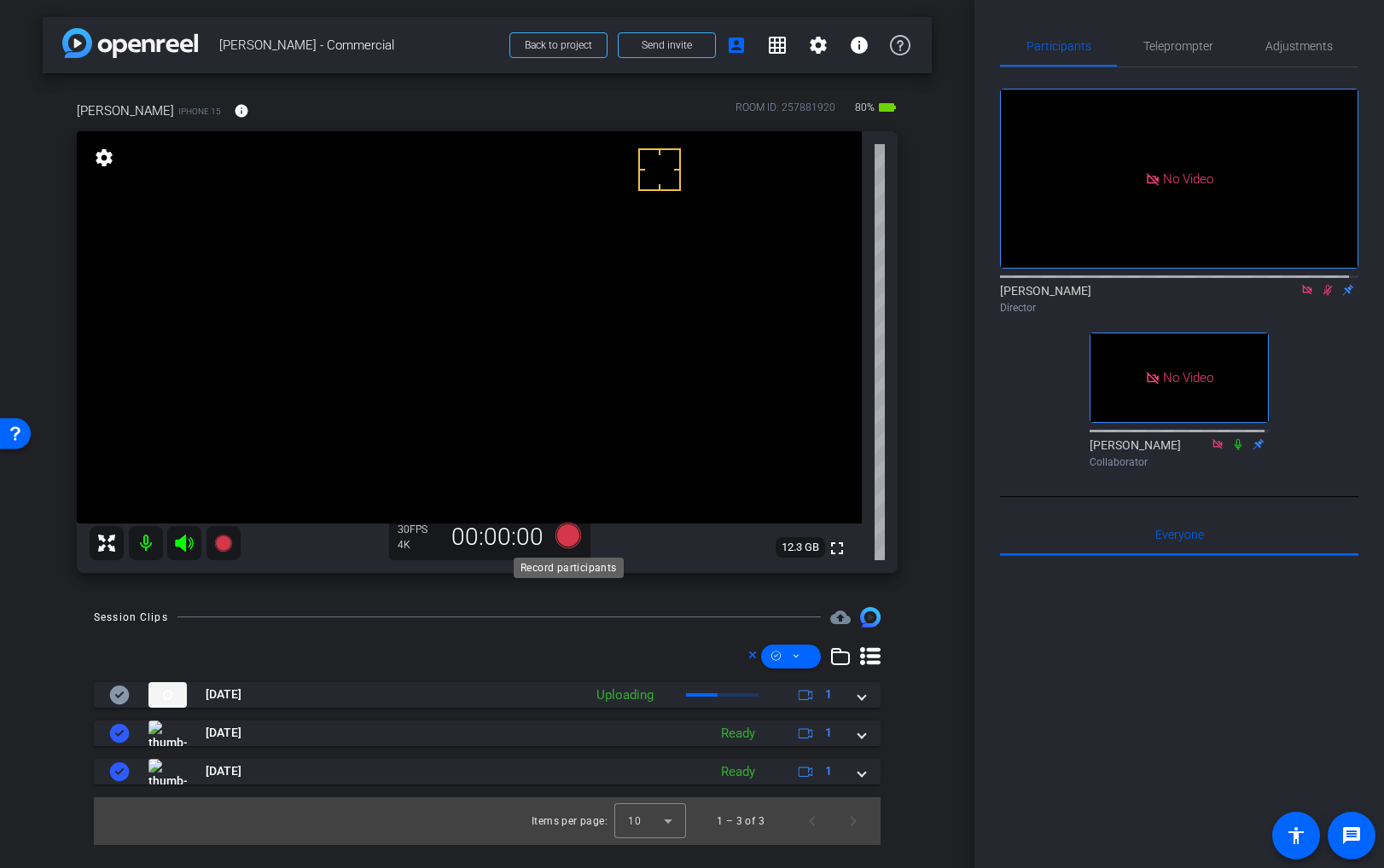
click at [571, 533] on icon at bounding box center [568, 535] width 26 height 26
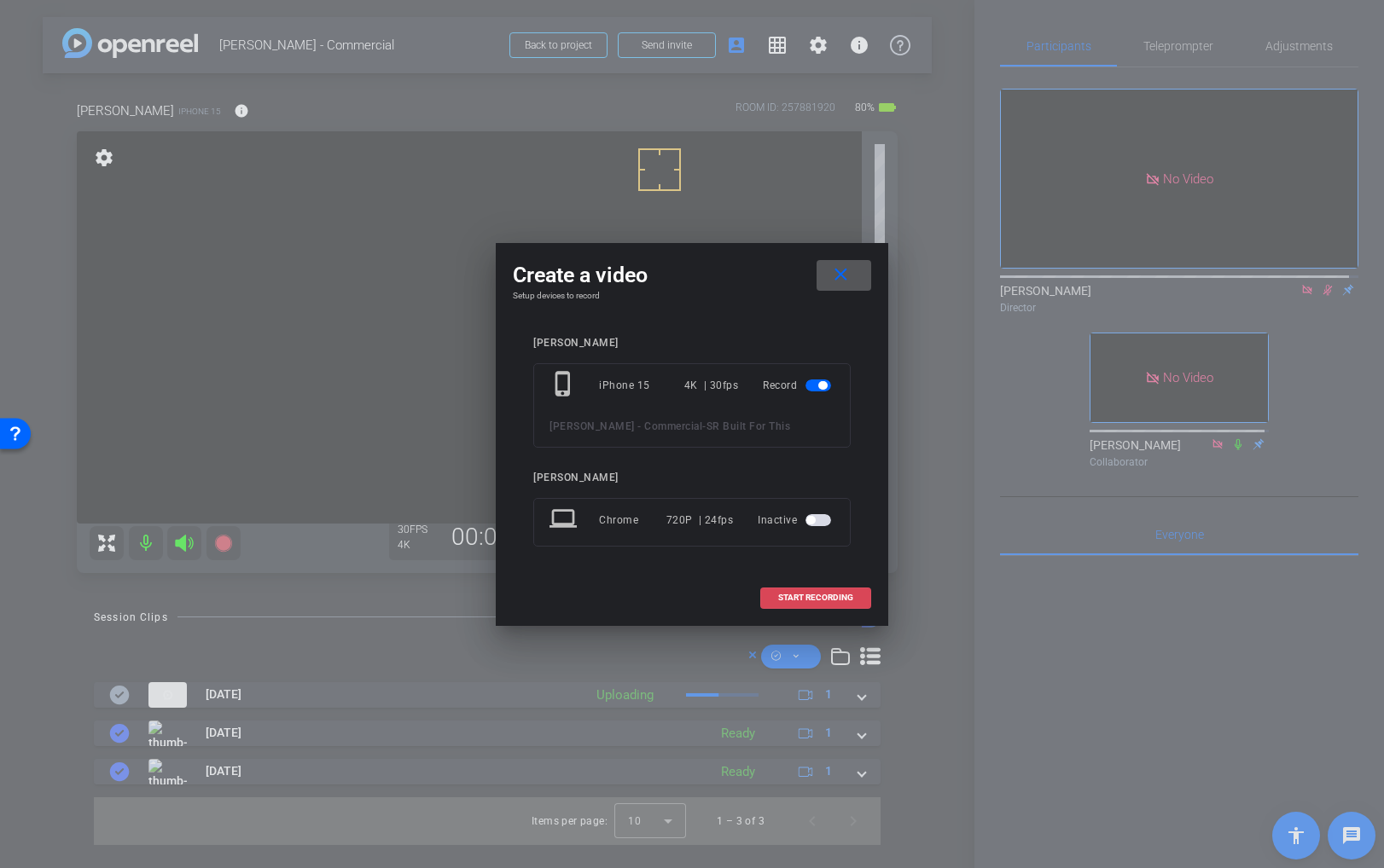
click at [820, 597] on span "START RECORDING" at bounding box center [816, 597] width 76 height 8
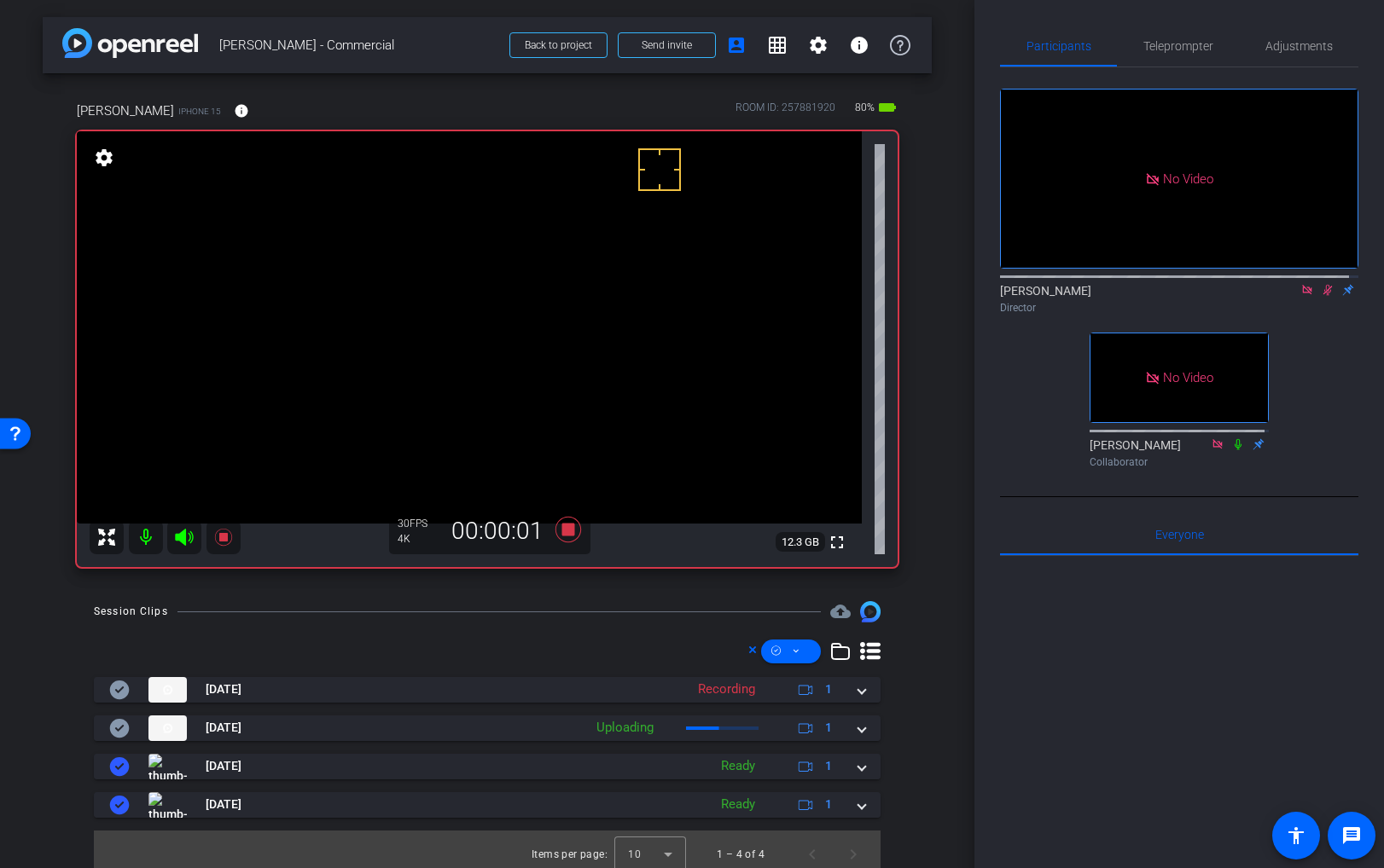
click at [438, 266] on video at bounding box center [469, 328] width 785 height 392
click at [448, 268] on video at bounding box center [469, 328] width 785 height 392
click at [440, 272] on video at bounding box center [469, 328] width 785 height 392
click at [436, 269] on video at bounding box center [469, 328] width 785 height 392
click at [448, 268] on video at bounding box center [469, 328] width 785 height 392
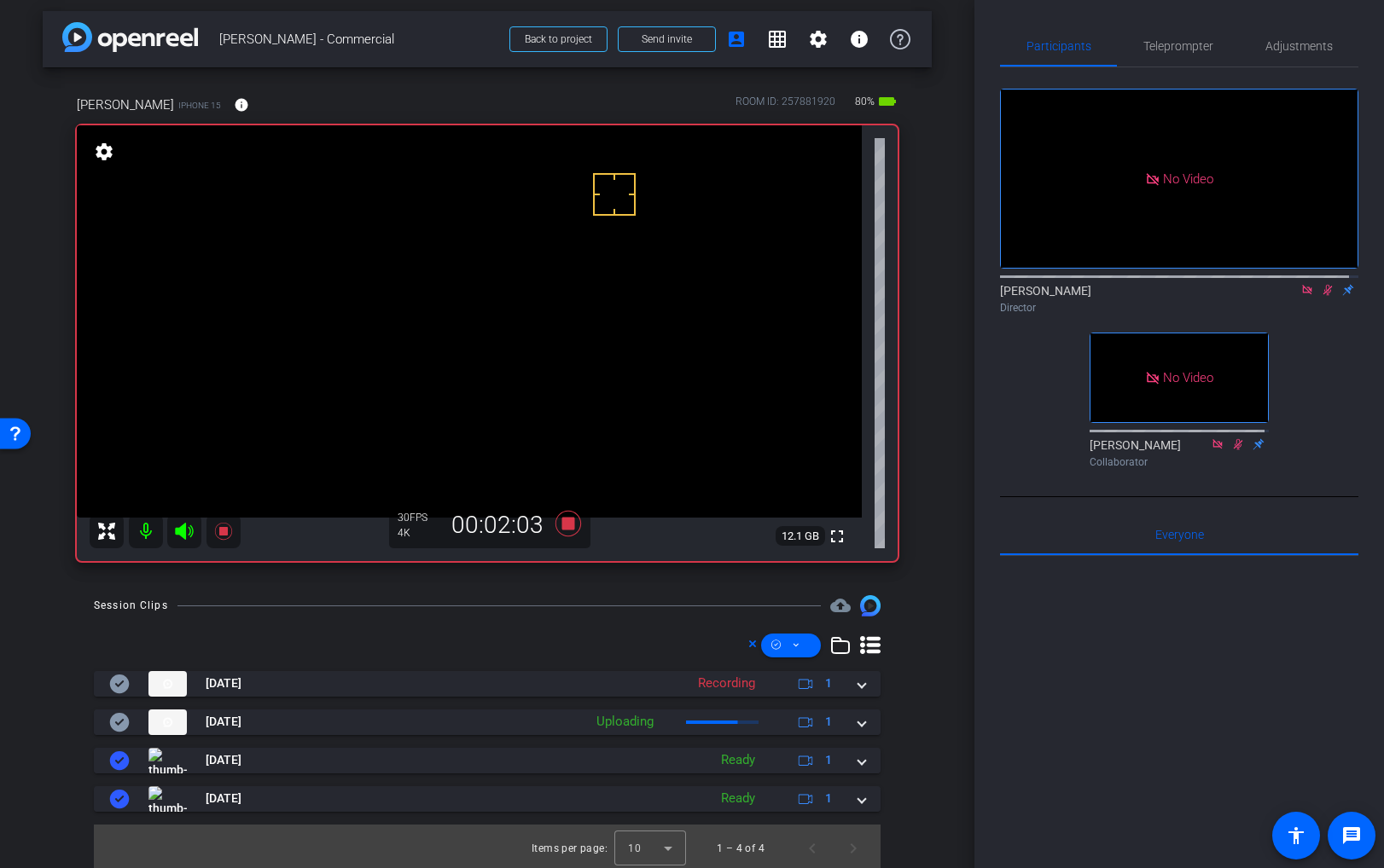
click at [436, 261] on video at bounding box center [469, 321] width 785 height 392
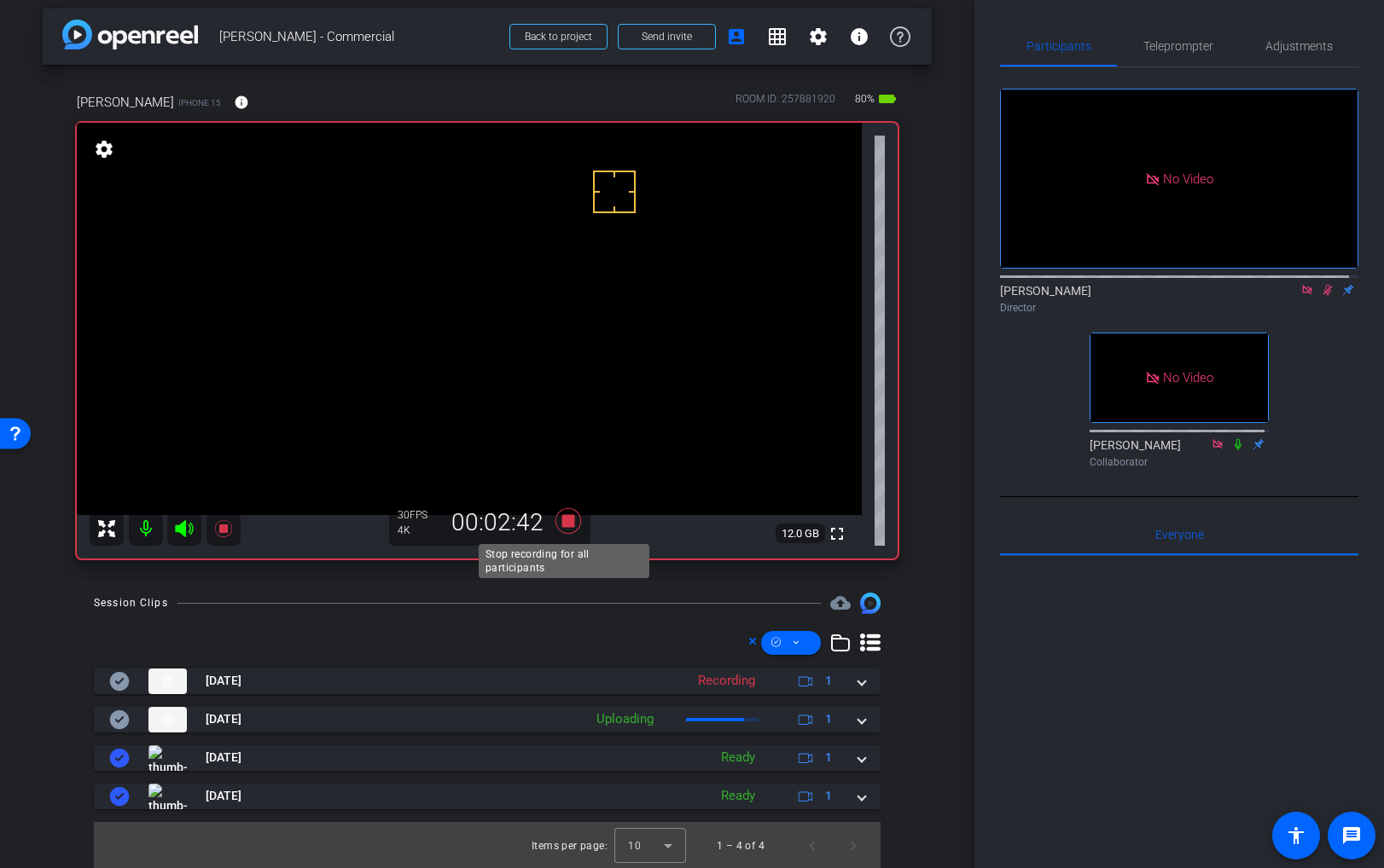
click at [564, 519] on icon at bounding box center [568, 521] width 26 height 26
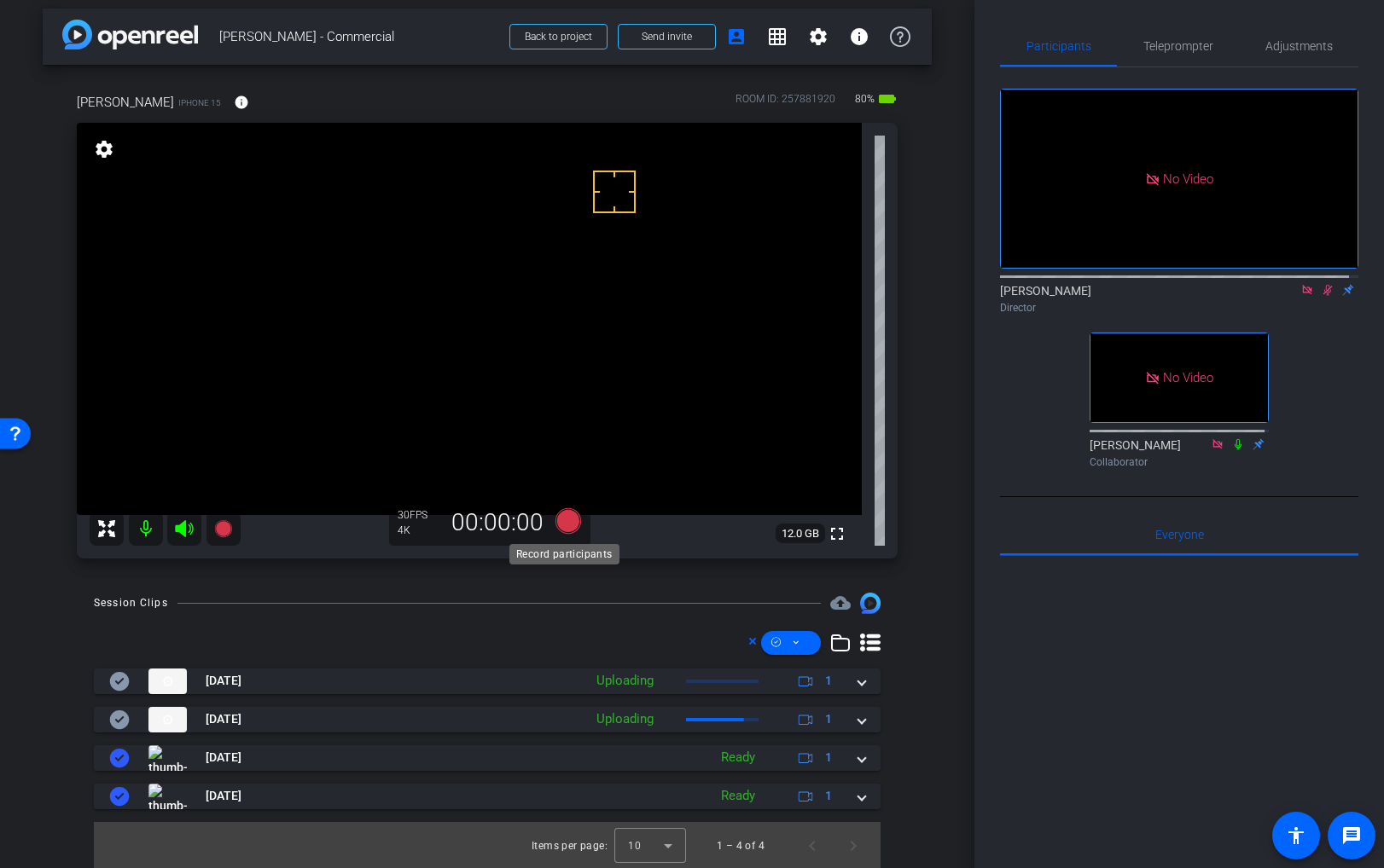
click at [564, 519] on icon at bounding box center [568, 521] width 26 height 26
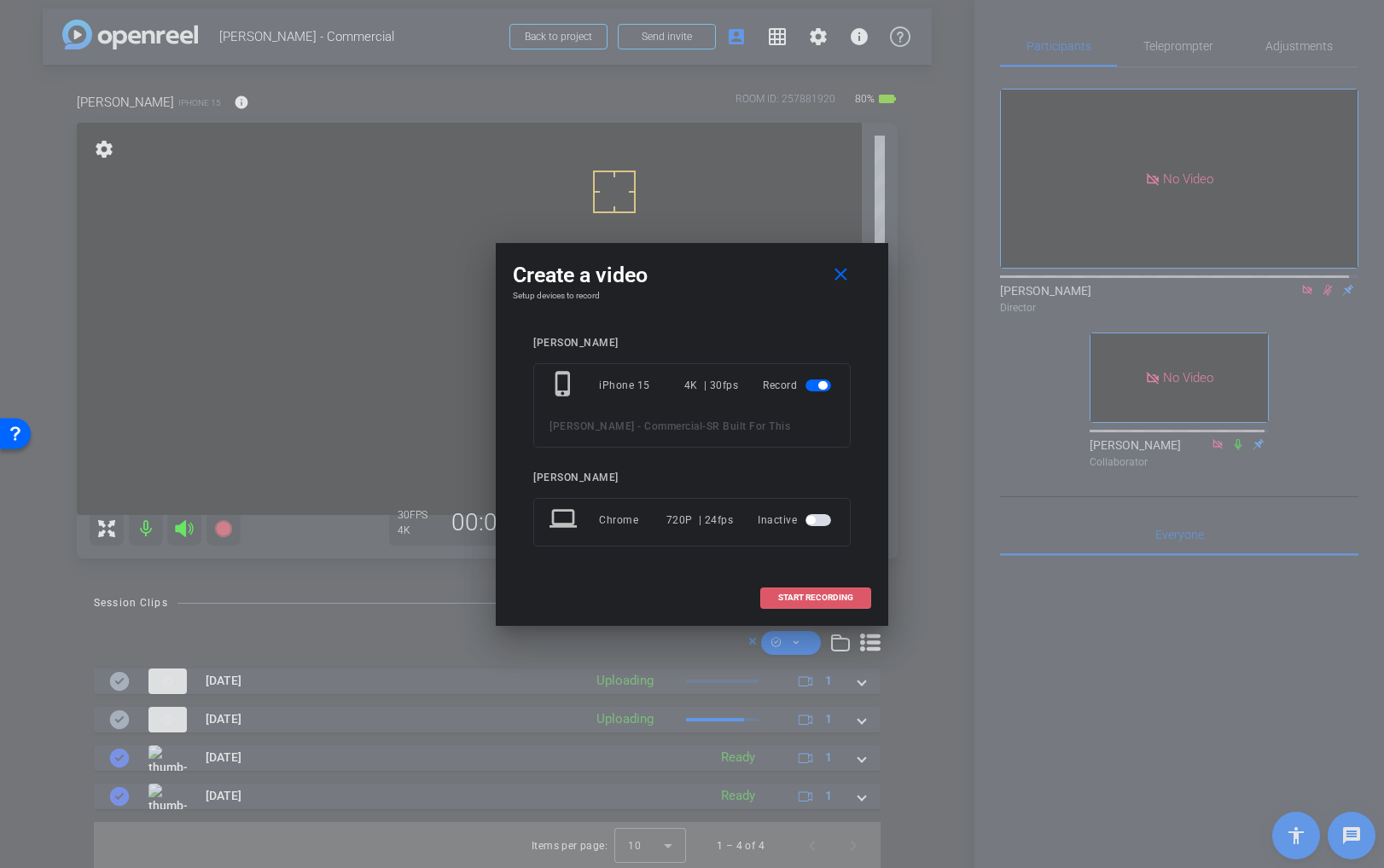
click at [837, 599] on span "START RECORDING" at bounding box center [816, 597] width 76 height 8
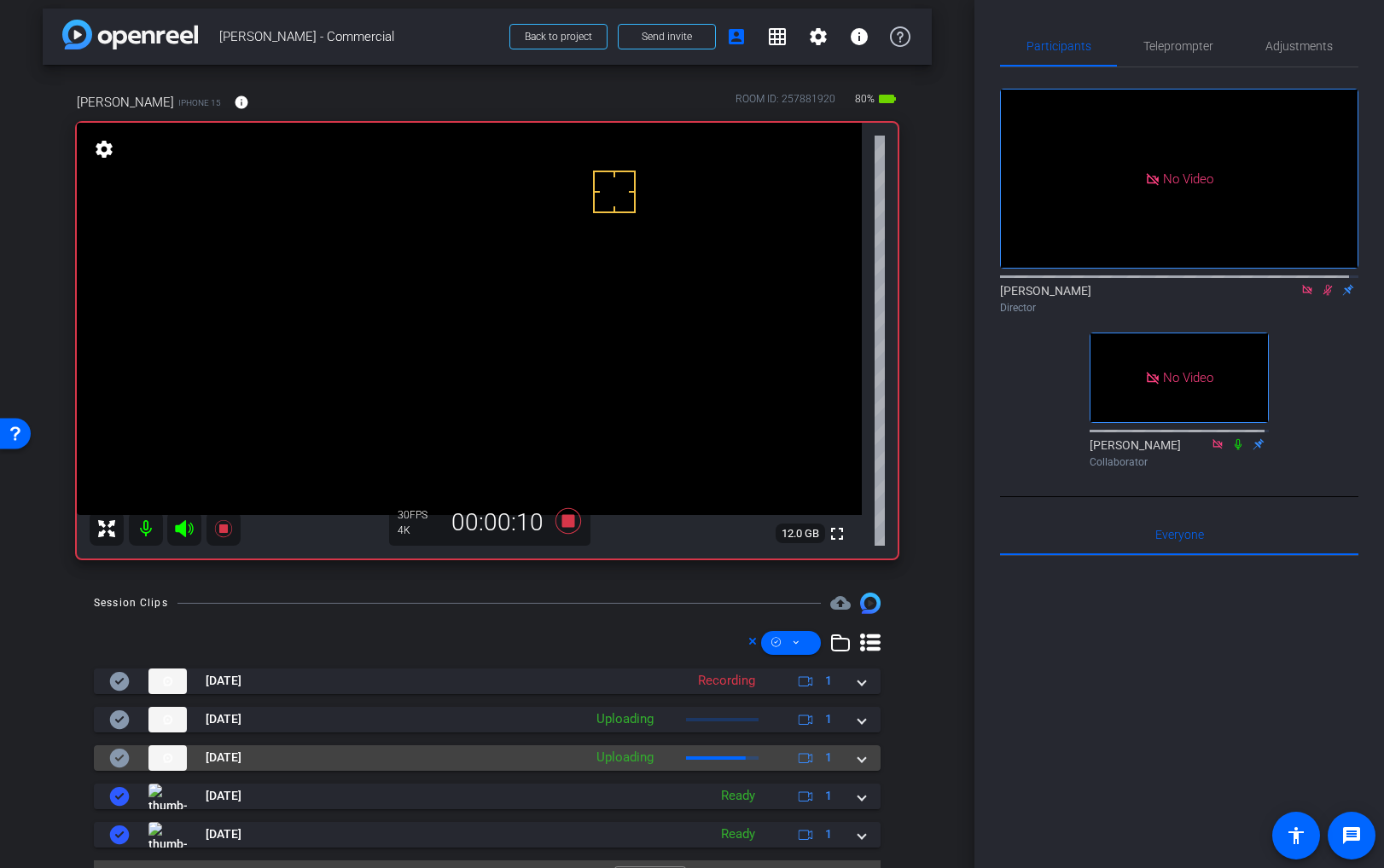
click at [855, 758] on mat-expansion-panel-header "Oct 8, 2025 Uploading 1" at bounding box center [487, 758] width 786 height 26
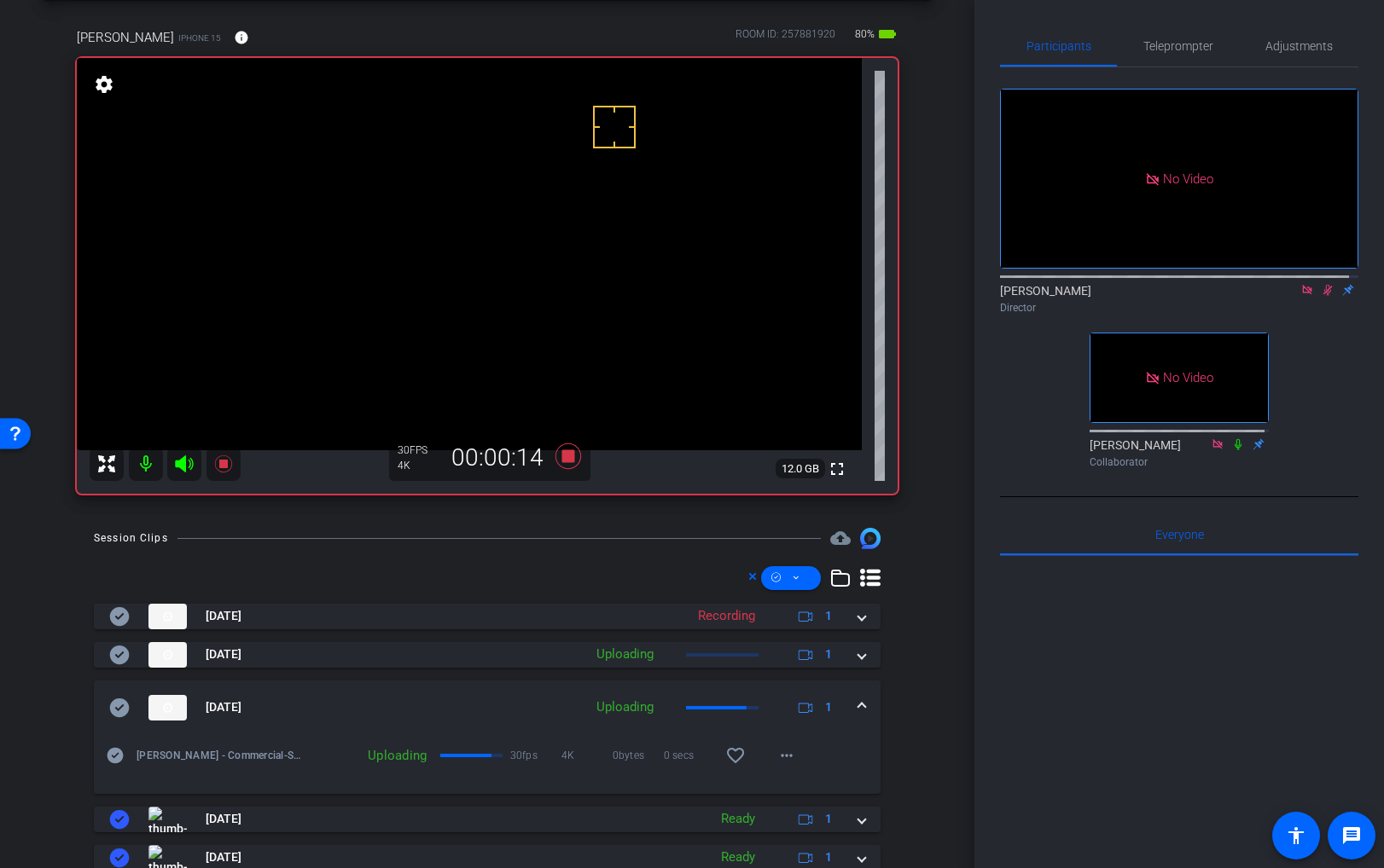
scroll to position [79, 0]
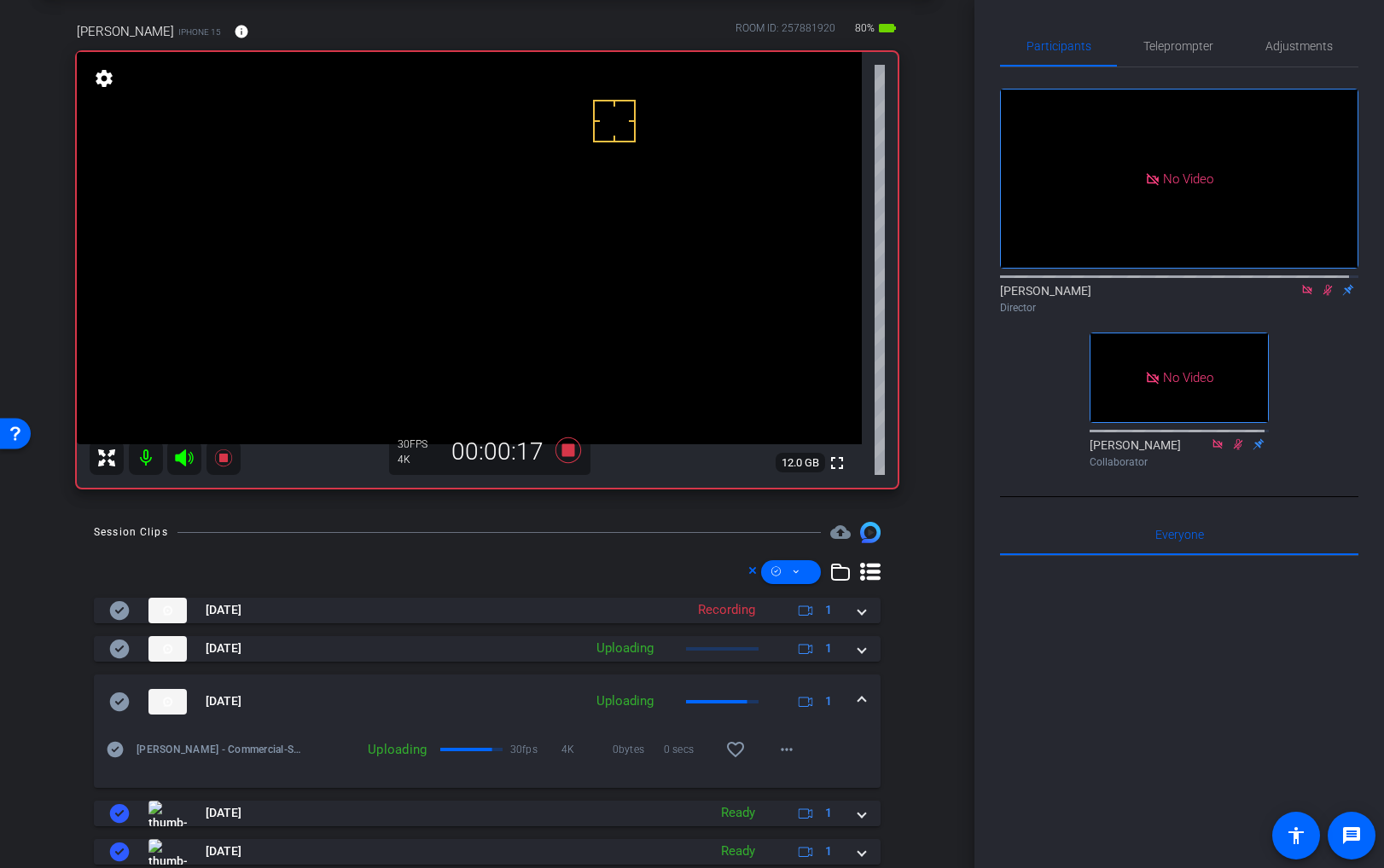
click at [445, 183] on video at bounding box center [469, 249] width 785 height 392
click at [435, 180] on video at bounding box center [469, 249] width 785 height 392
click at [430, 188] on video at bounding box center [469, 249] width 785 height 392
click at [438, 179] on video at bounding box center [469, 249] width 785 height 392
click at [436, 191] on video at bounding box center [469, 249] width 785 height 392
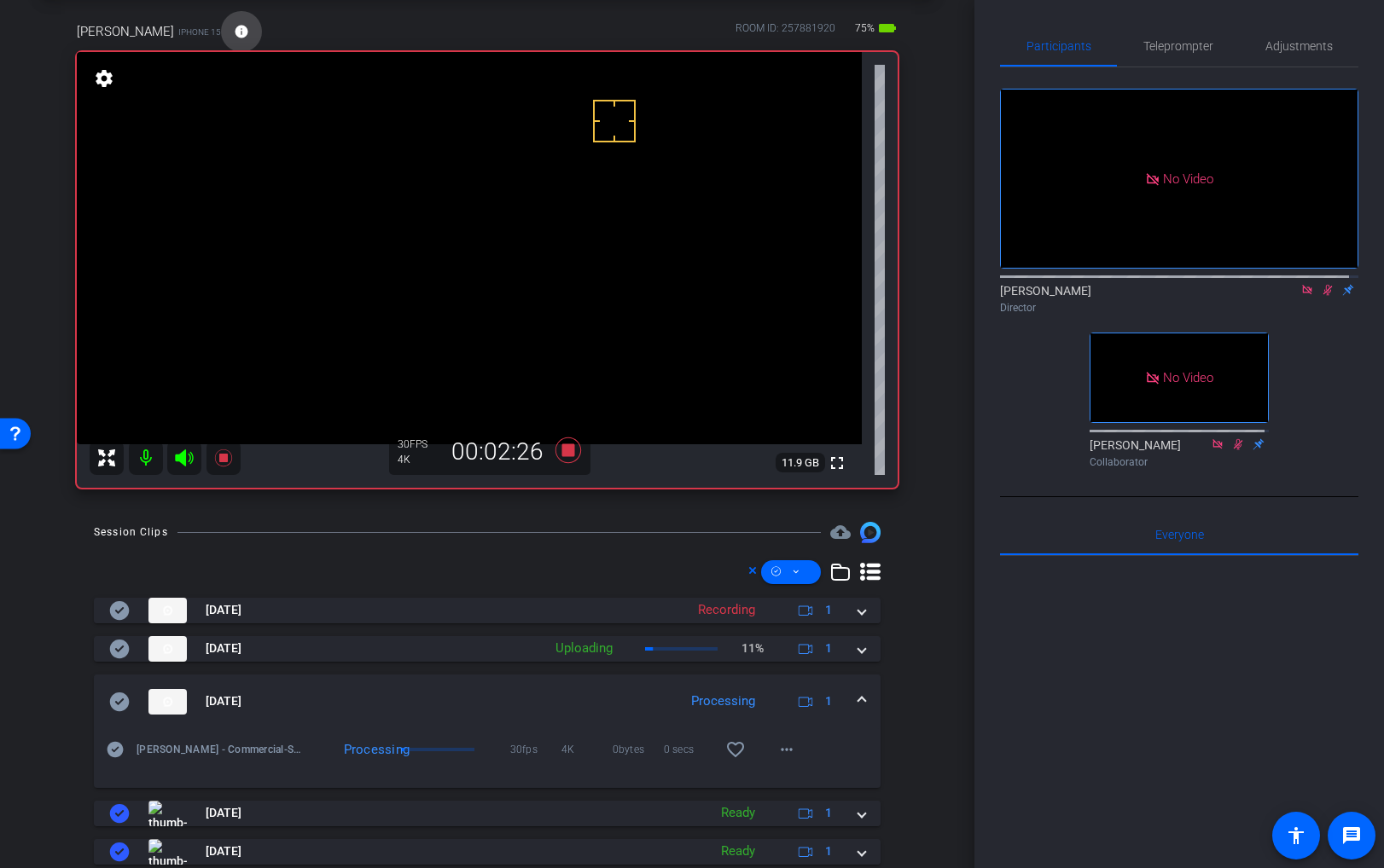
click at [234, 29] on mat-icon "info" at bounding box center [241, 31] width 16 height 16
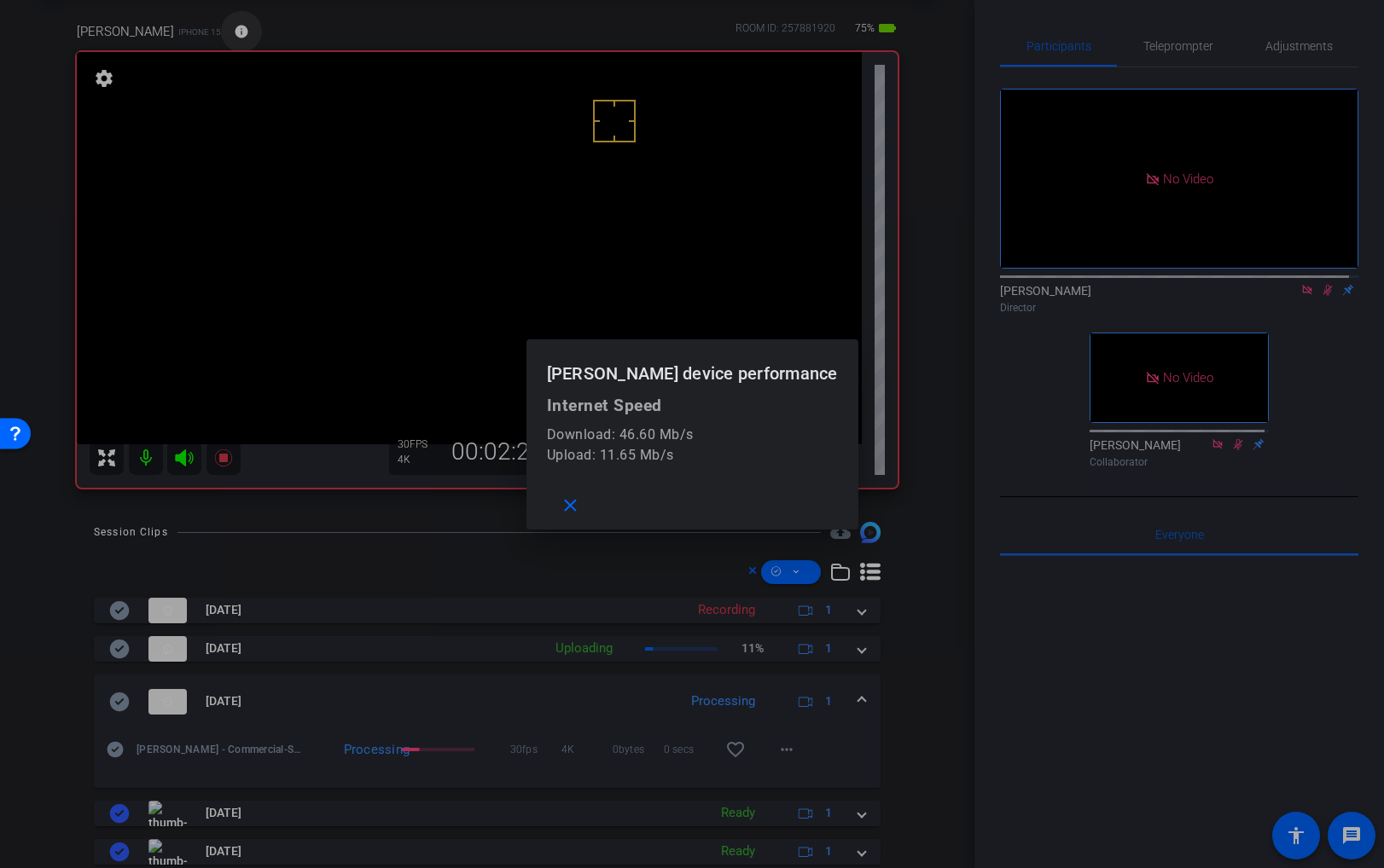
click at [215, 29] on div at bounding box center [692, 434] width 1384 height 868
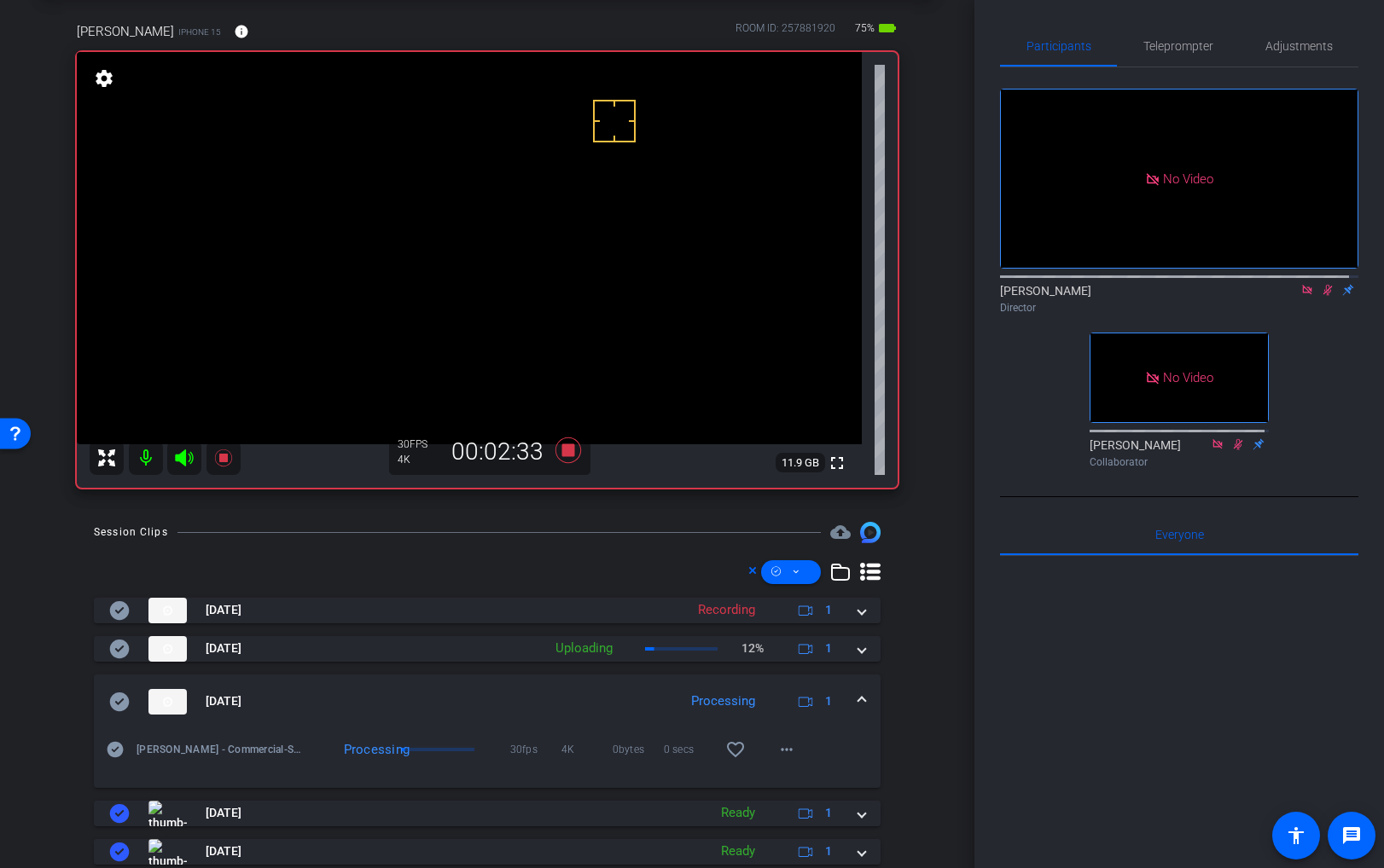
click at [436, 200] on video at bounding box center [469, 249] width 785 height 392
click at [564, 445] on icon at bounding box center [568, 450] width 26 height 26
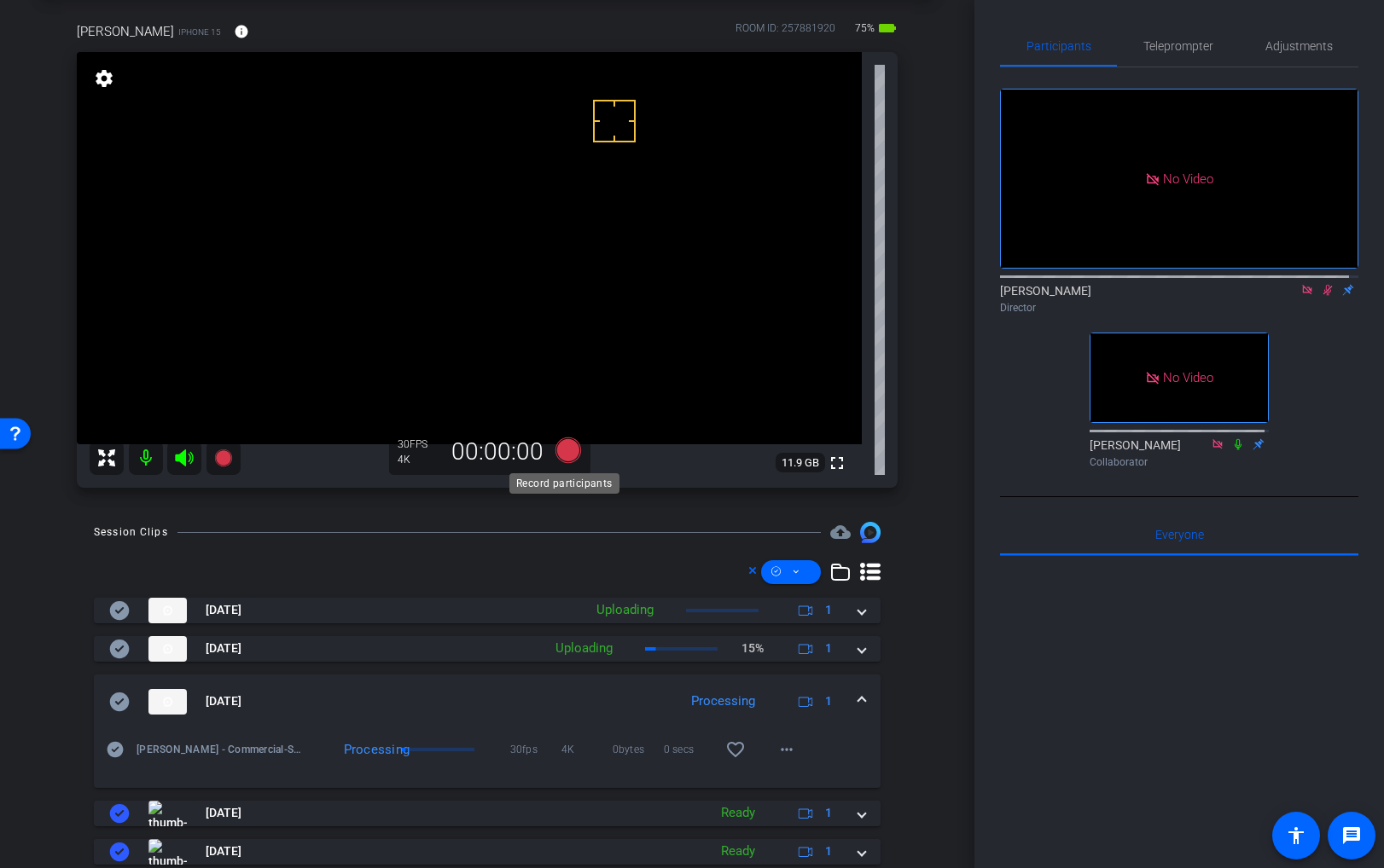
click at [564, 445] on icon at bounding box center [568, 450] width 26 height 26
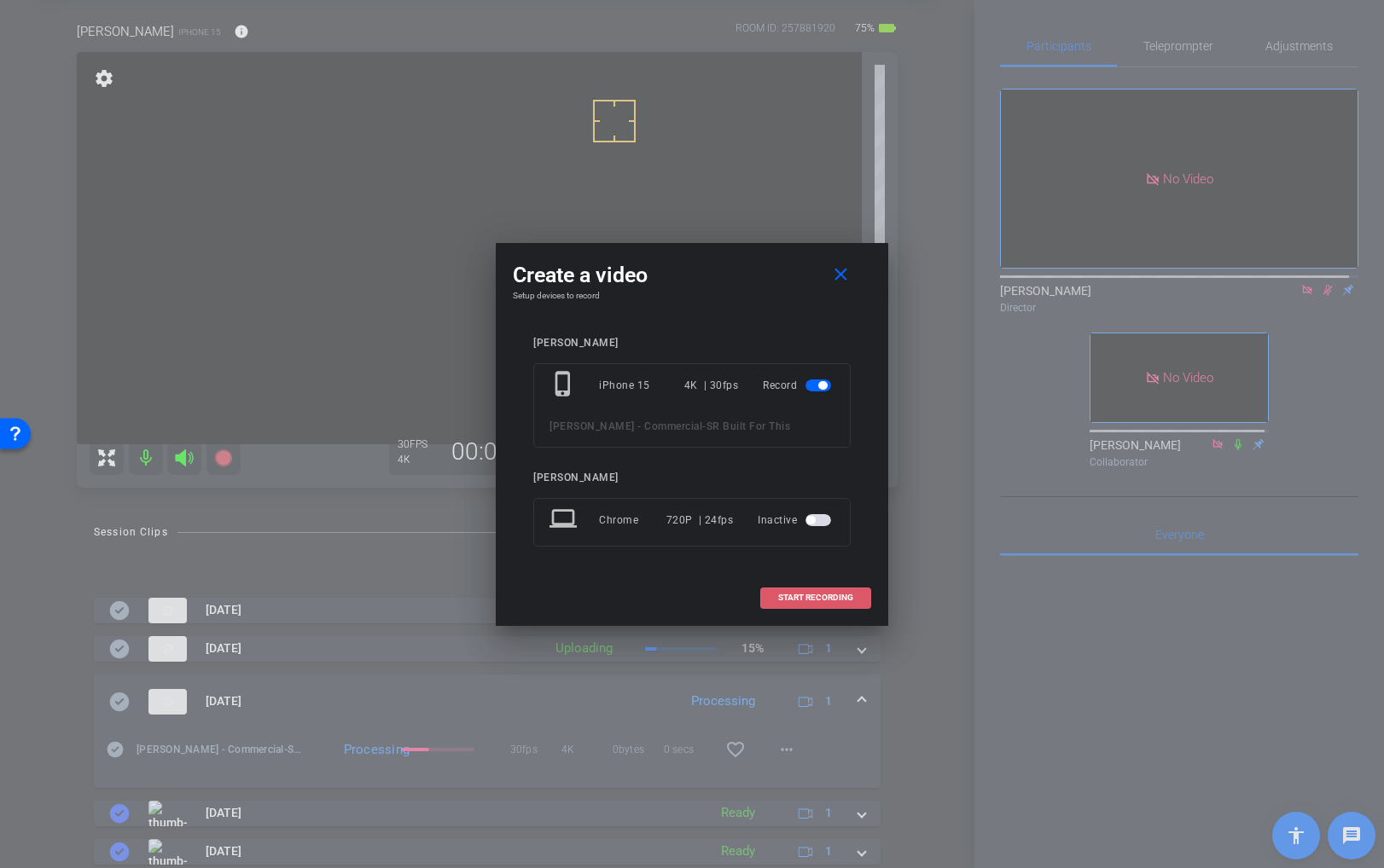
click at [800, 596] on span "START RECORDING" at bounding box center [816, 597] width 76 height 8
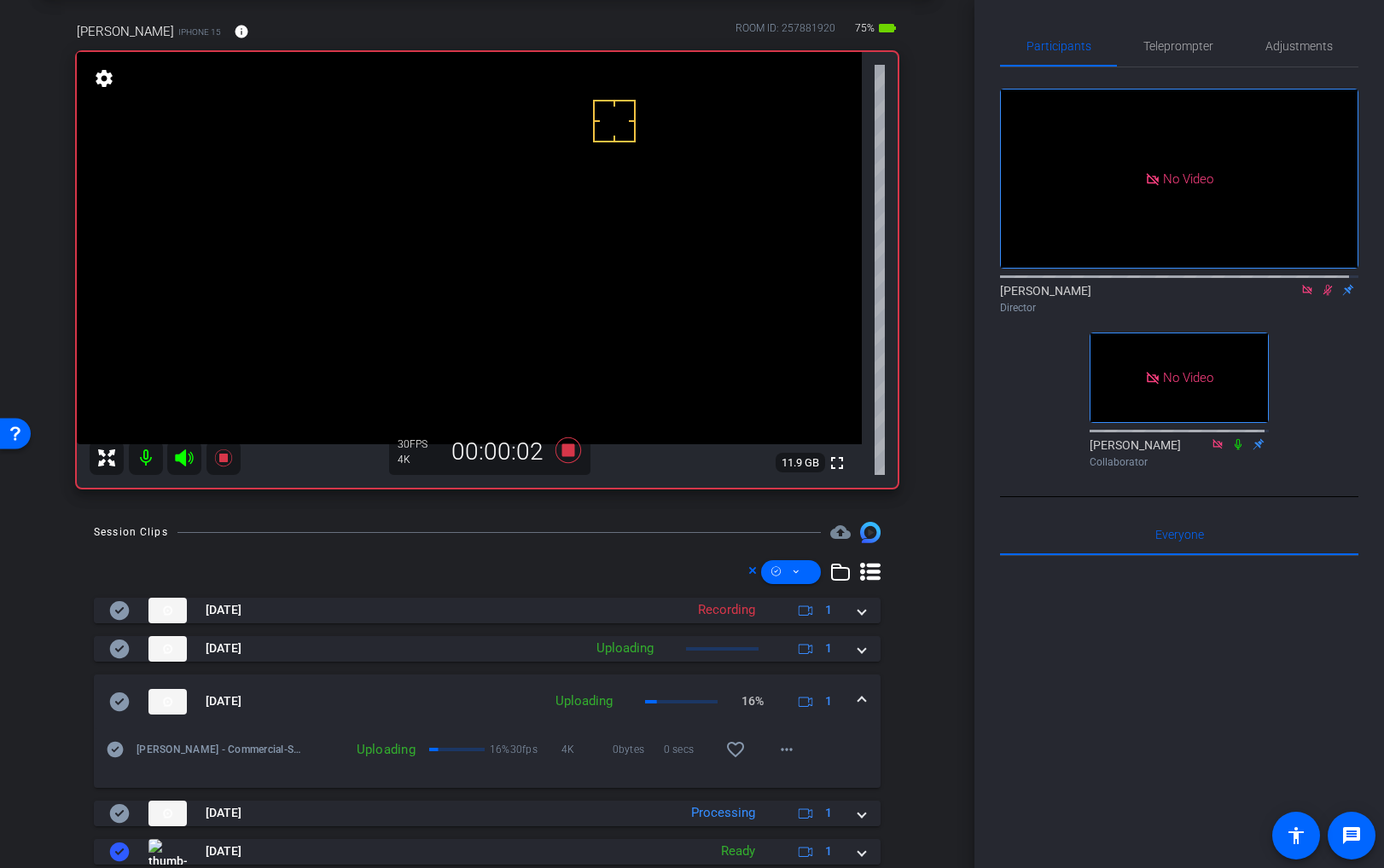
click at [858, 699] on span at bounding box center [861, 700] width 6 height 17
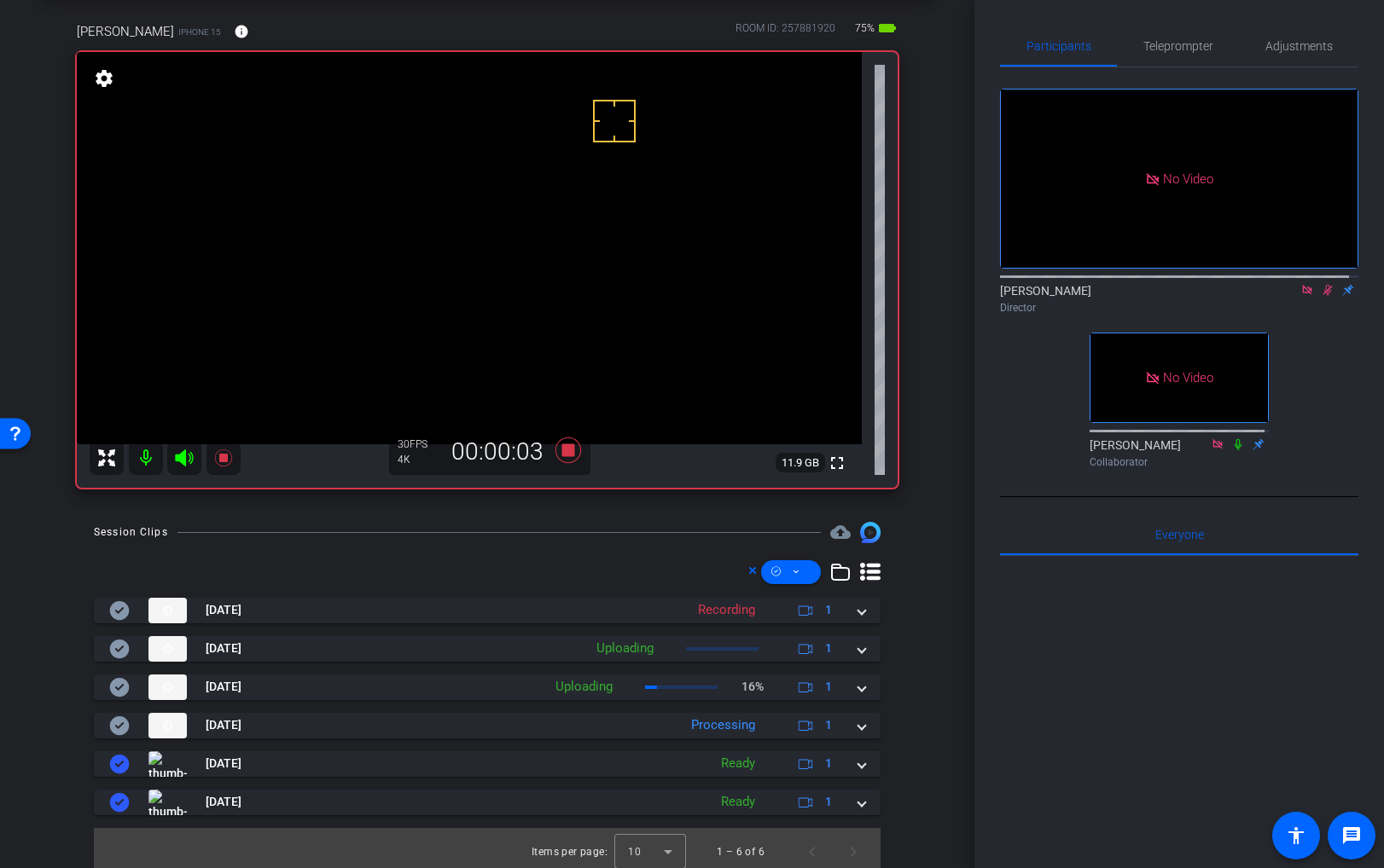
click at [429, 186] on video at bounding box center [469, 249] width 785 height 392
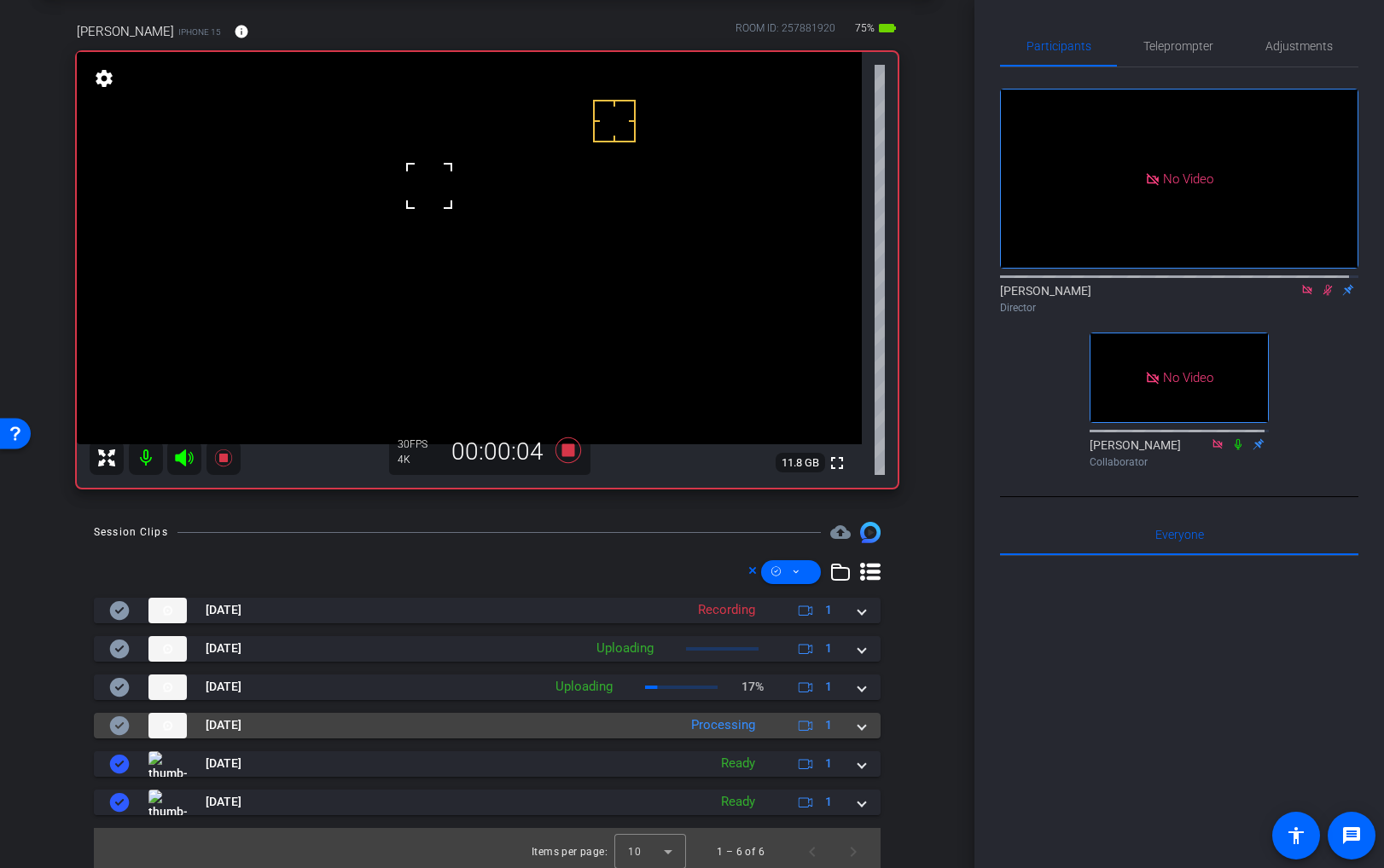
click at [858, 727] on span at bounding box center [861, 724] width 6 height 17
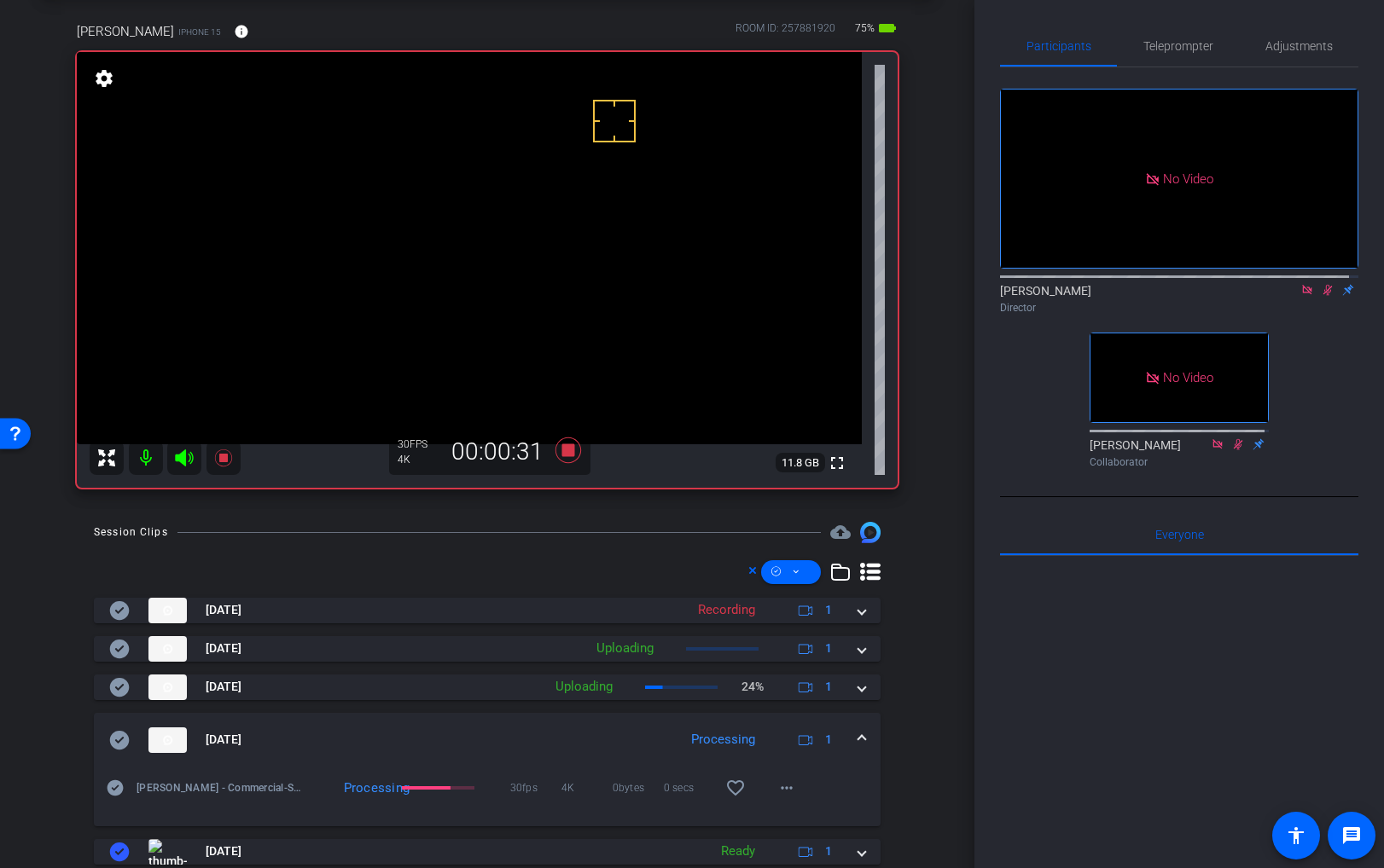
click at [432, 186] on video at bounding box center [469, 249] width 785 height 392
click at [776, 793] on mat-icon "more_horiz" at bounding box center [786, 793] width 20 height 20
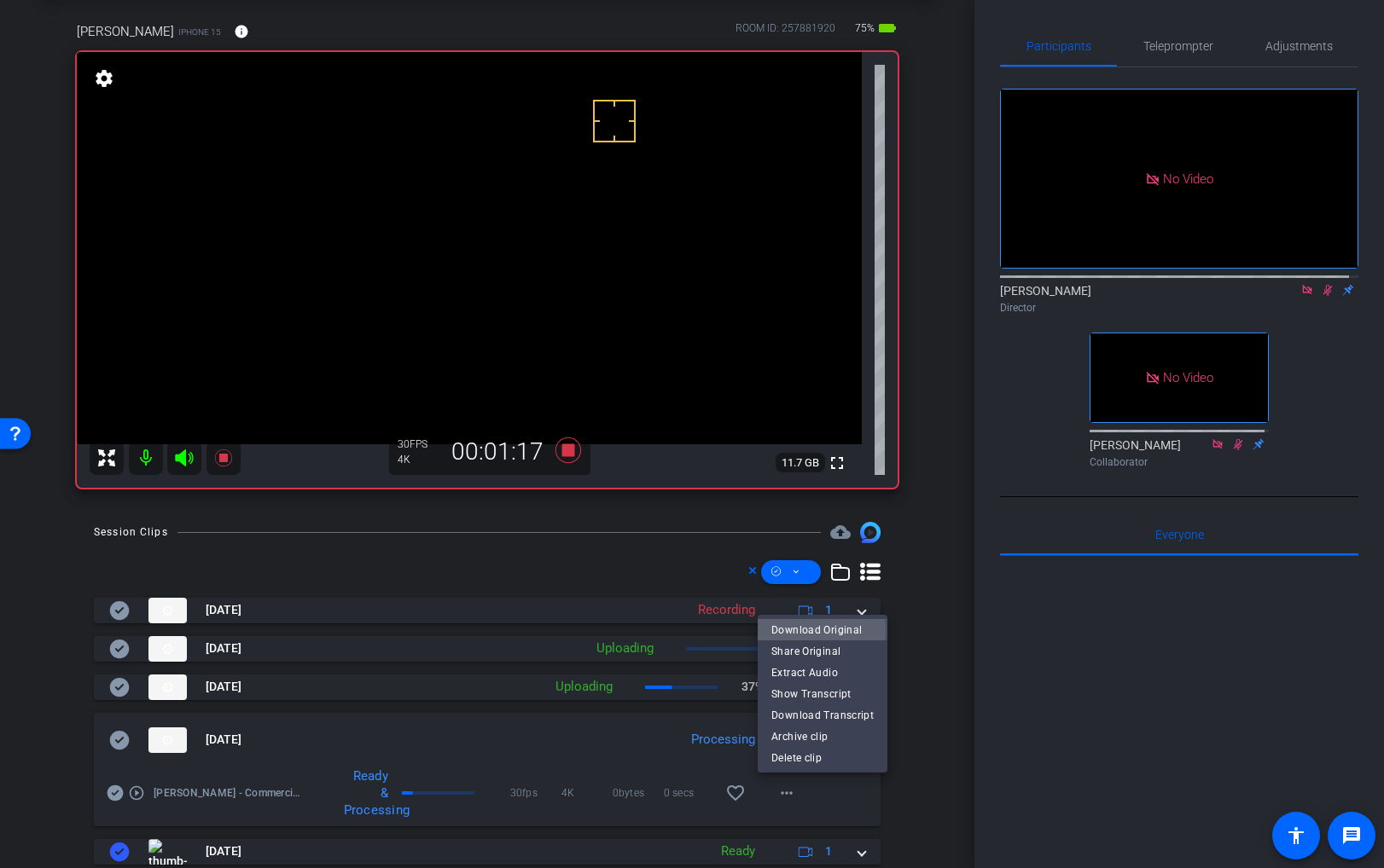
click at [813, 631] on span "Download Original" at bounding box center [822, 630] width 102 height 20
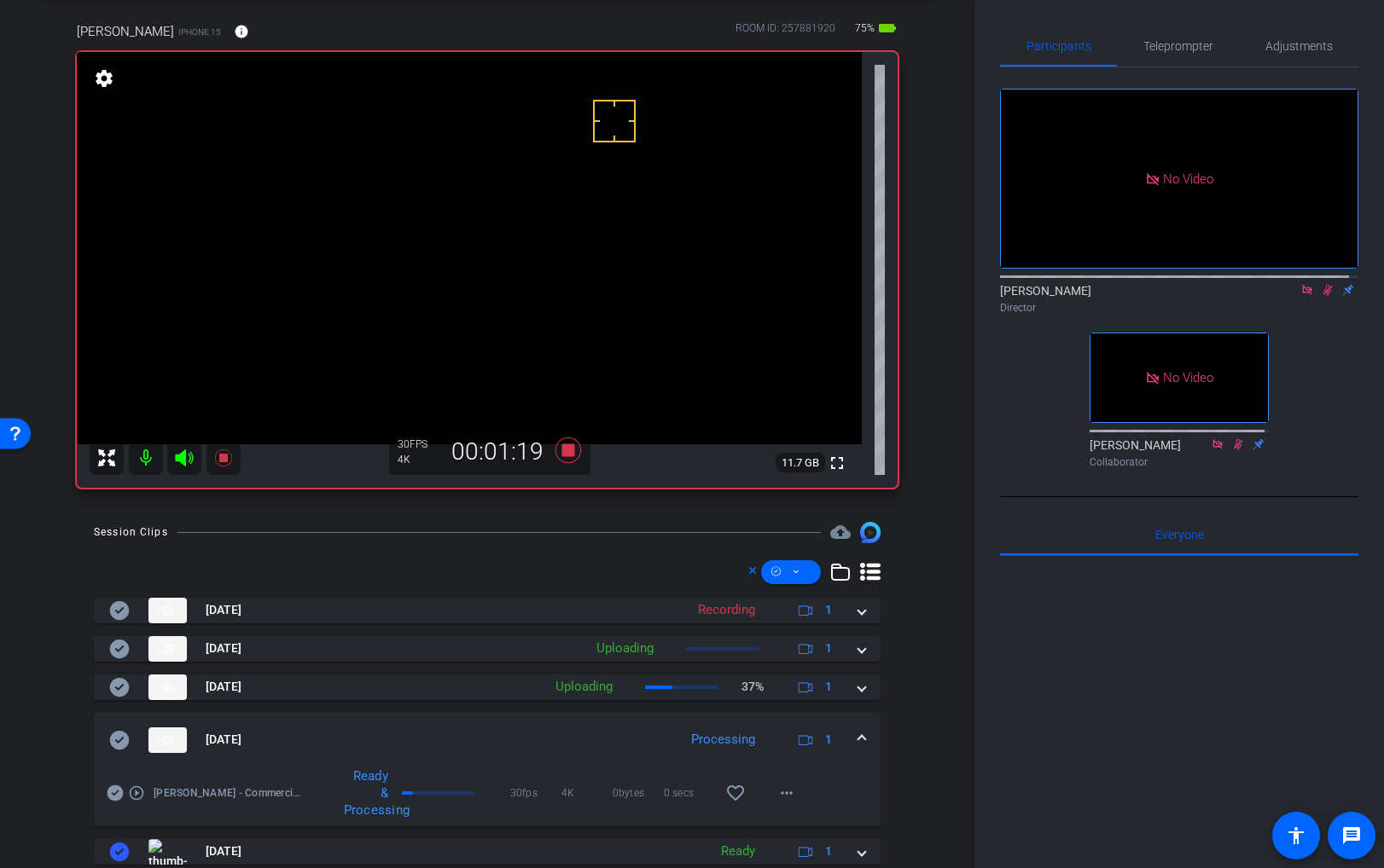
click at [121, 739] on icon at bounding box center [120, 740] width 20 height 20
click at [858, 735] on span at bounding box center [861, 739] width 6 height 17
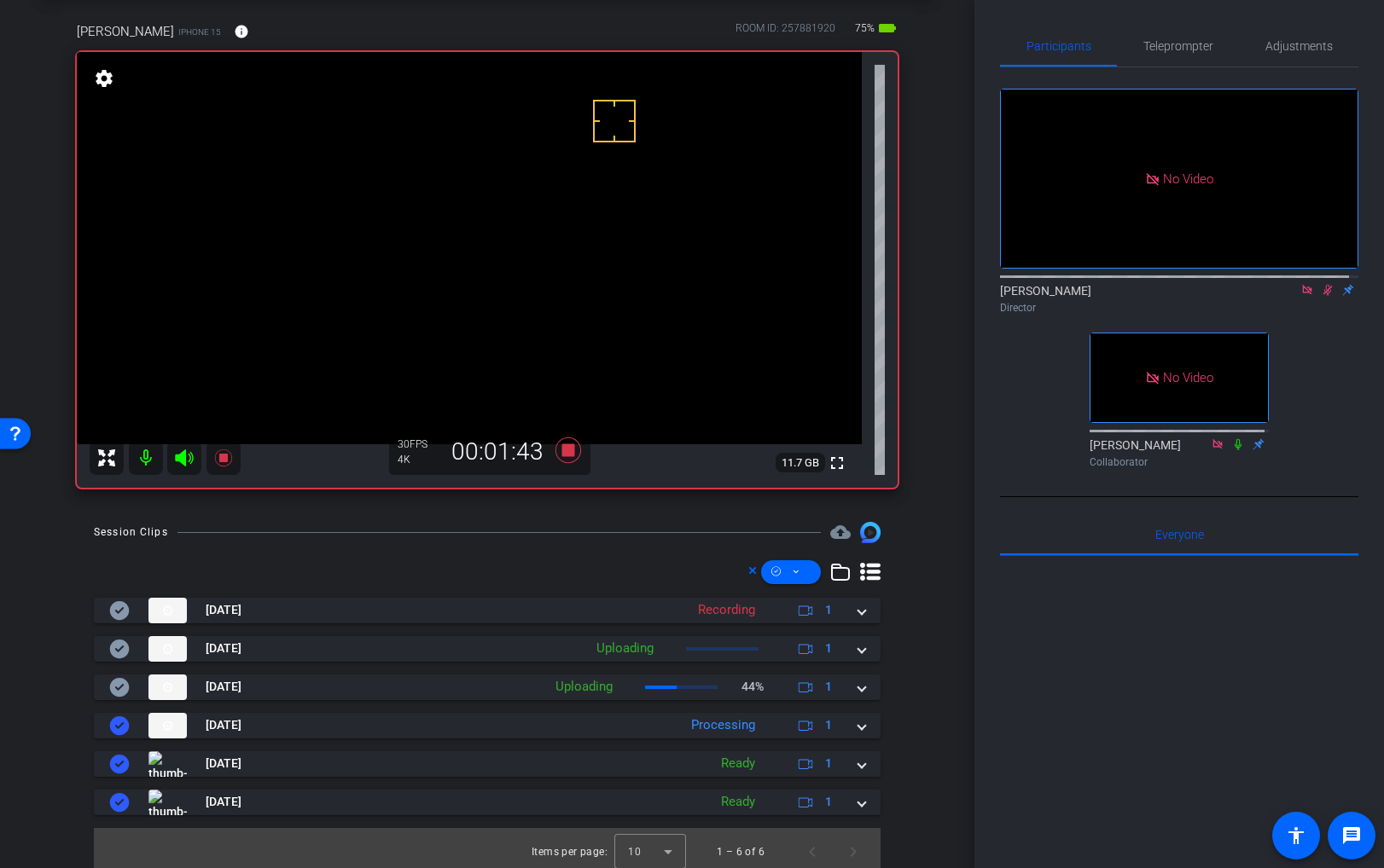
click at [440, 184] on video at bounding box center [469, 249] width 785 height 392
click at [565, 449] on icon at bounding box center [568, 450] width 26 height 26
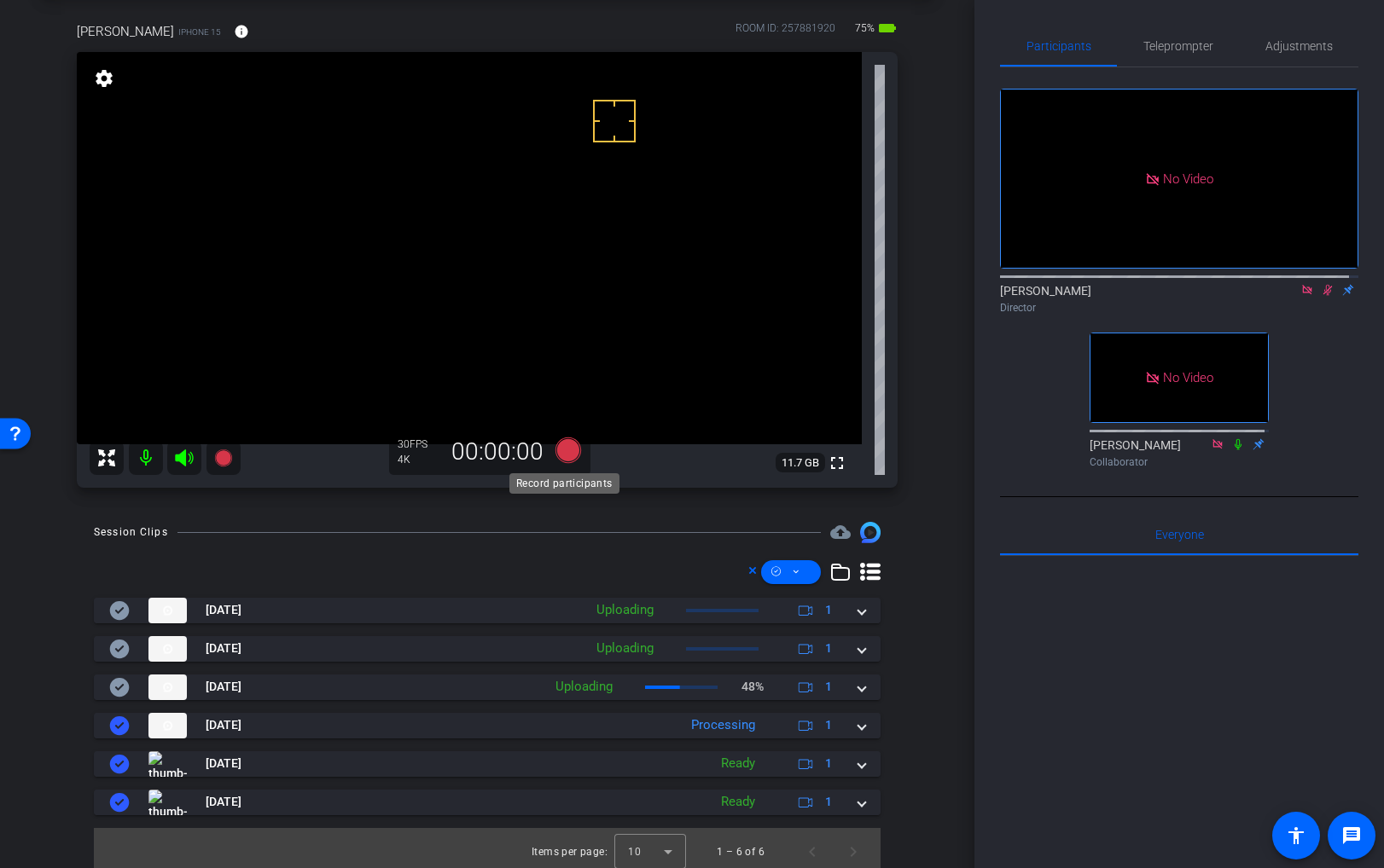
click at [565, 449] on icon at bounding box center [568, 450] width 26 height 26
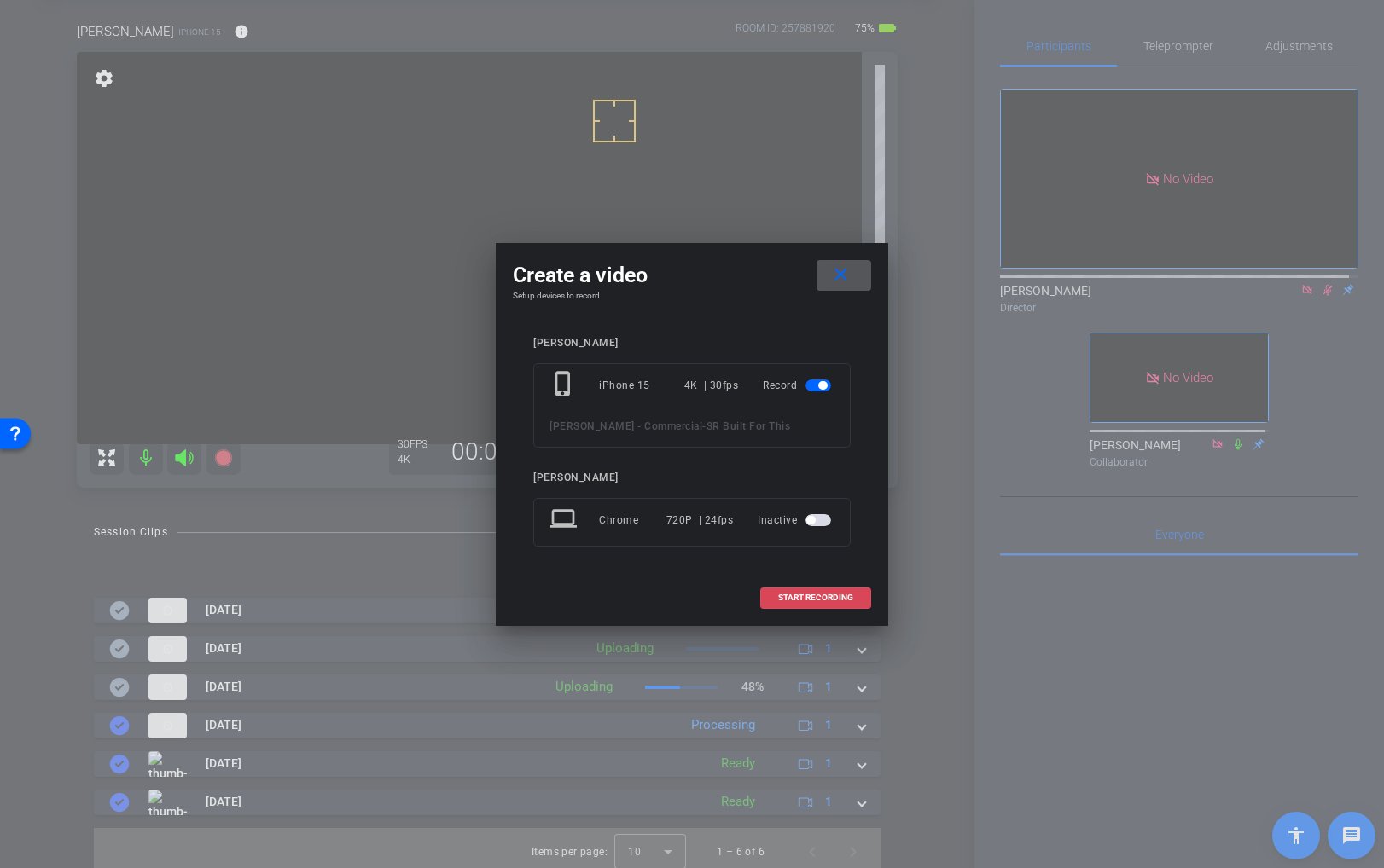
click at [866, 599] on span at bounding box center [816, 597] width 110 height 41
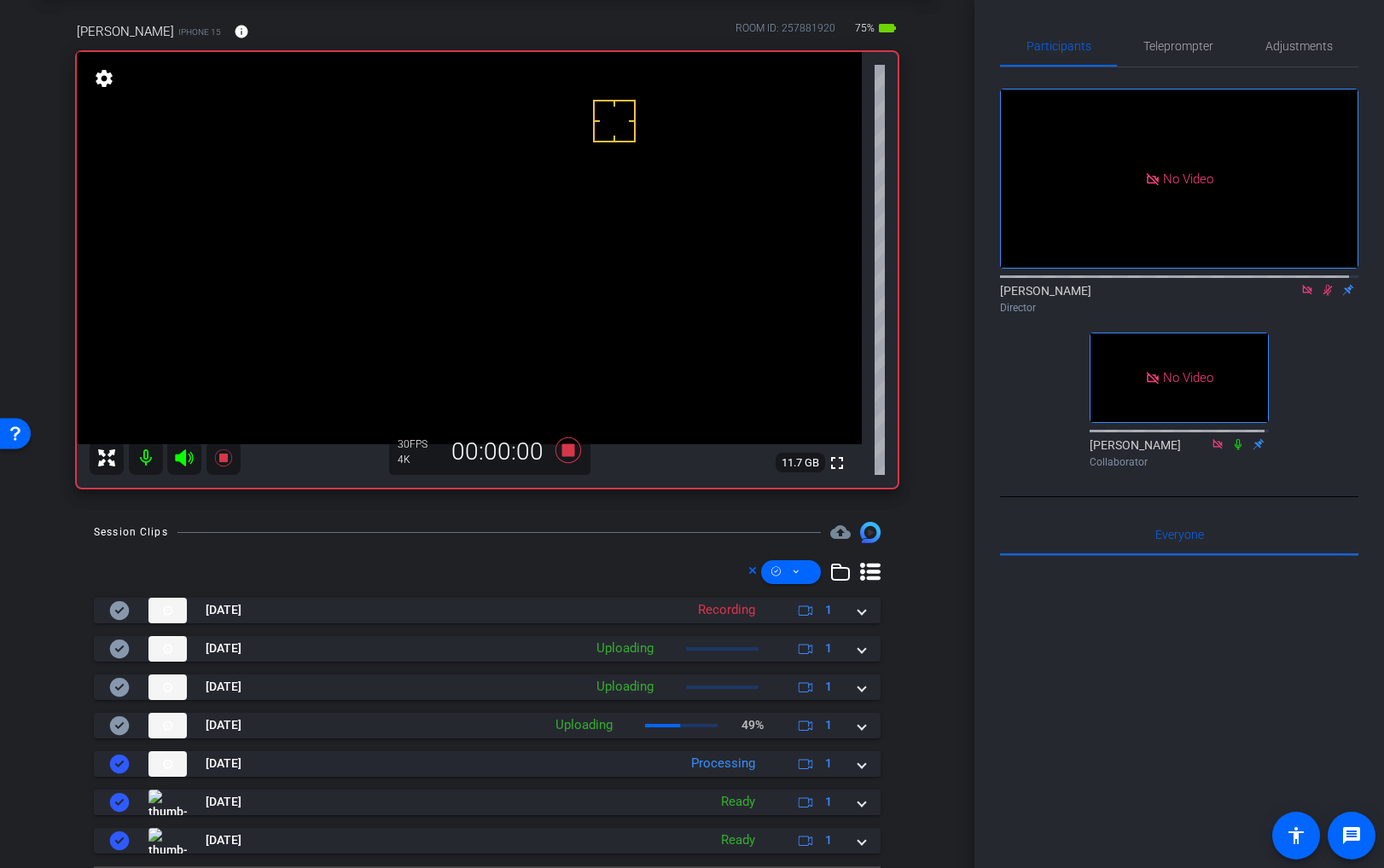
click at [435, 186] on video at bounding box center [469, 249] width 785 height 392
click at [436, 193] on video at bounding box center [469, 249] width 785 height 392
click at [461, 190] on video at bounding box center [469, 249] width 785 height 392
click at [415, 192] on video at bounding box center [469, 249] width 785 height 392
click at [432, 184] on div at bounding box center [415, 191] width 42 height 42
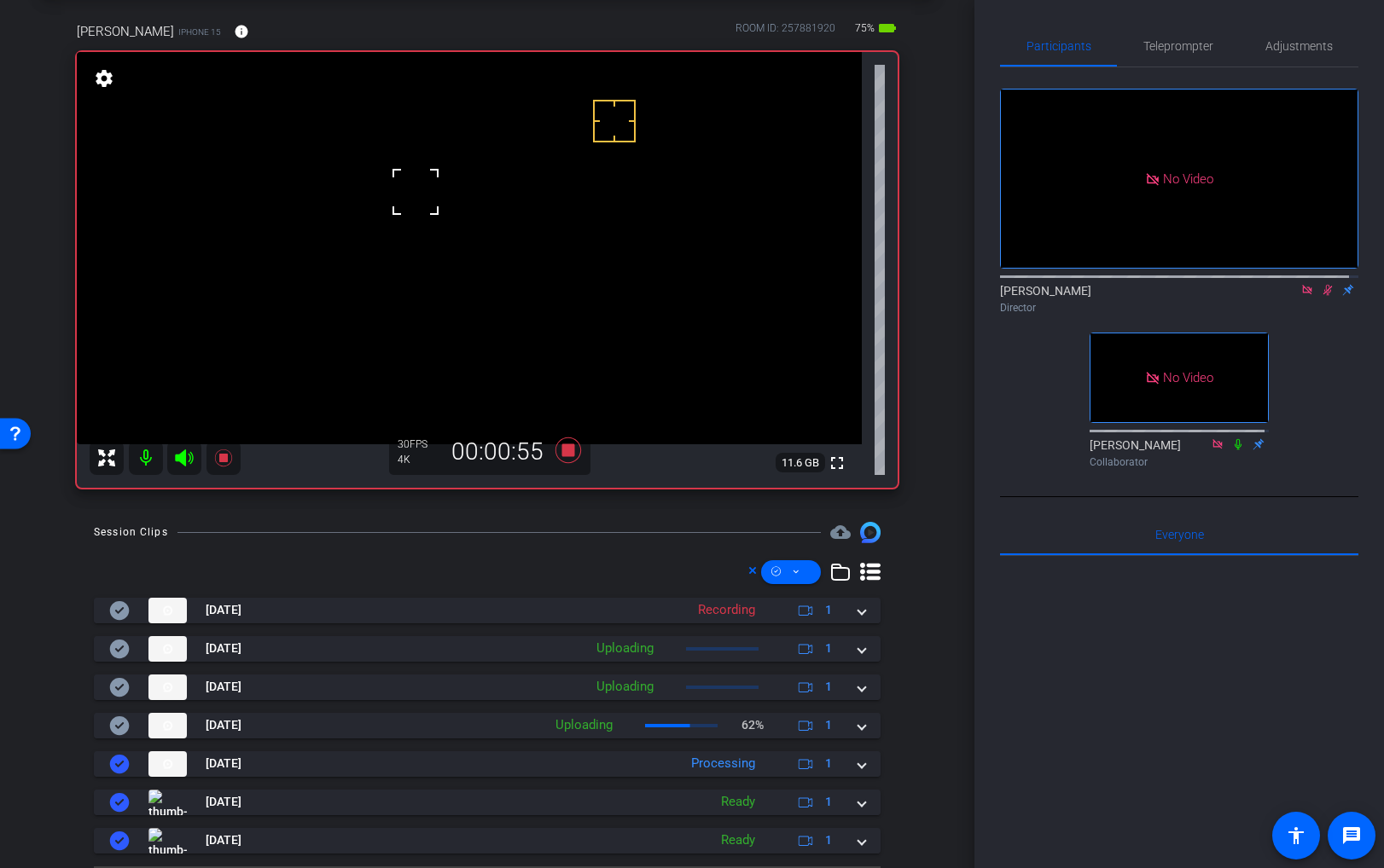
click at [438, 175] on video at bounding box center [469, 249] width 785 height 392
click at [432, 193] on video at bounding box center [469, 249] width 785 height 392
click at [436, 188] on video at bounding box center [469, 249] width 785 height 392
click at [436, 191] on video at bounding box center [469, 249] width 785 height 392
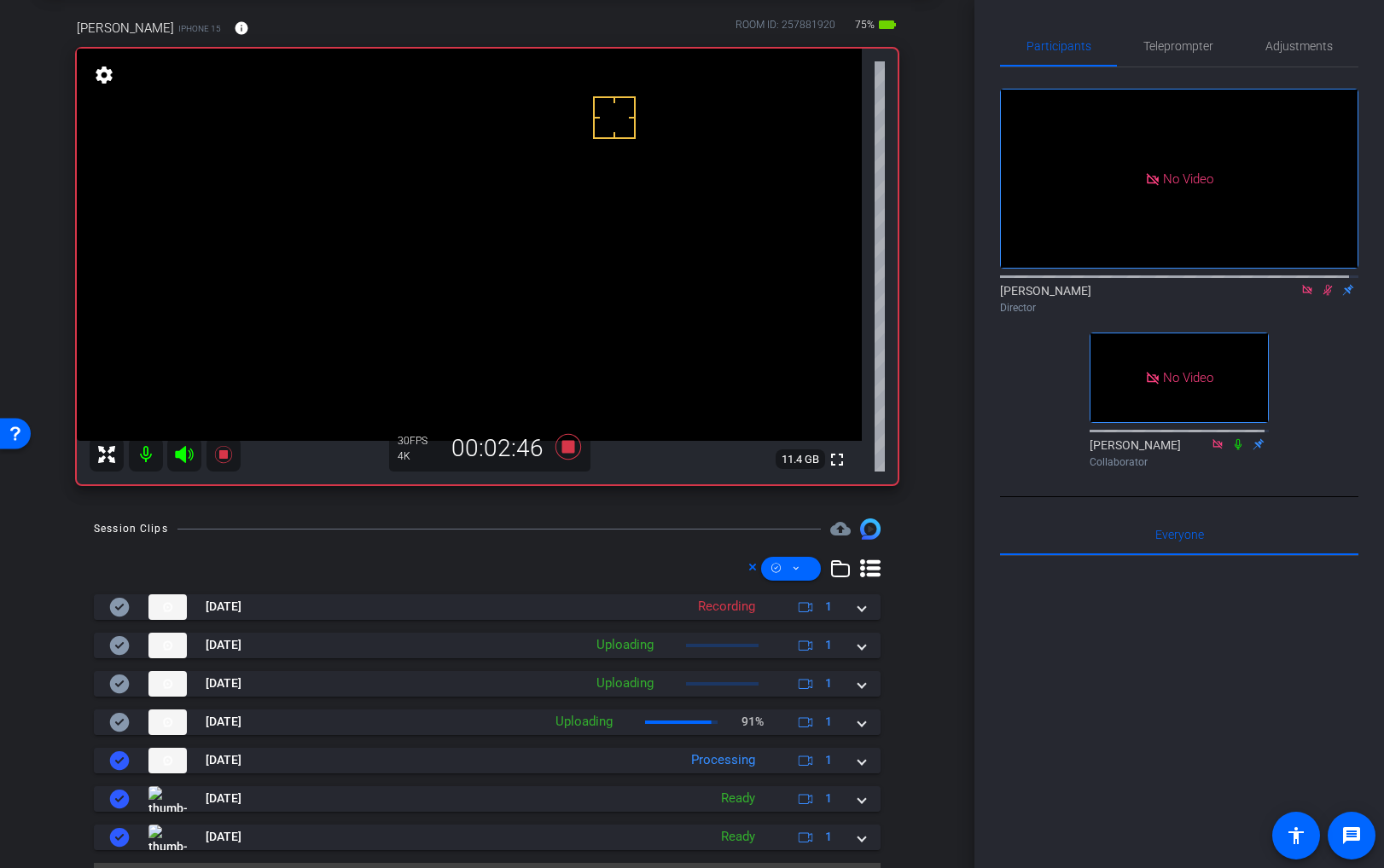
click at [431, 186] on video at bounding box center [469, 245] width 785 height 392
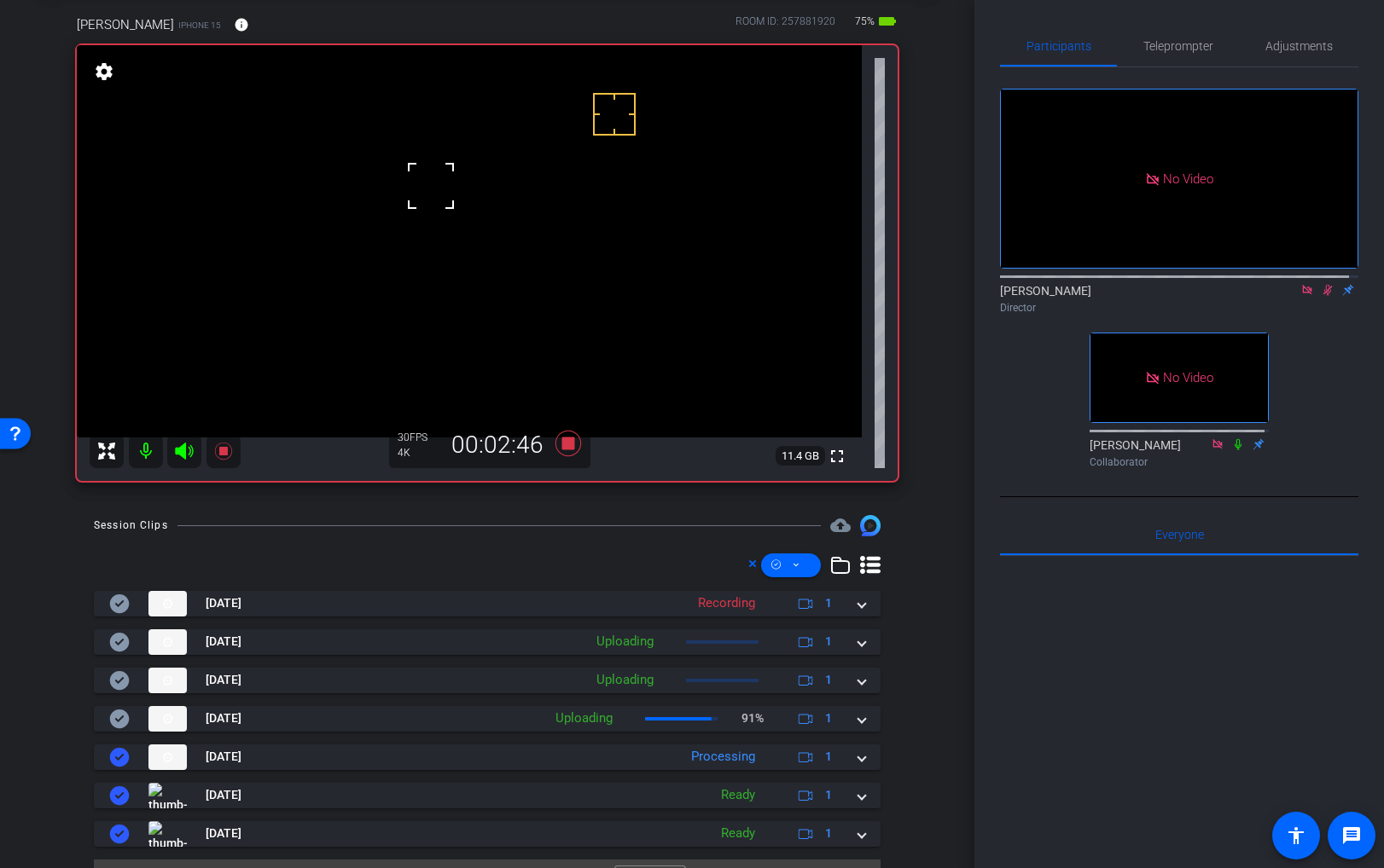
scroll to position [82, 0]
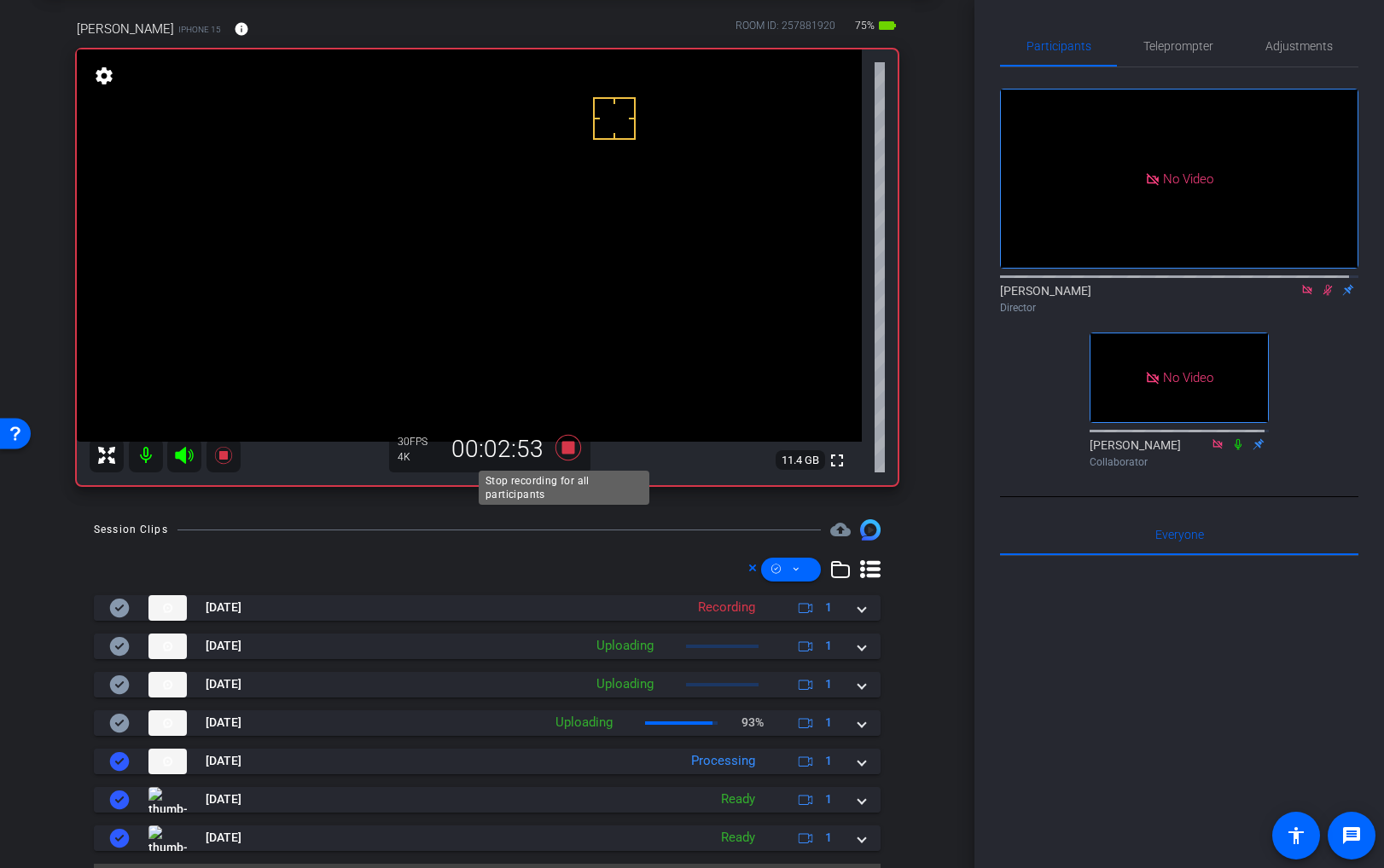
click at [565, 447] on icon at bounding box center [568, 448] width 26 height 26
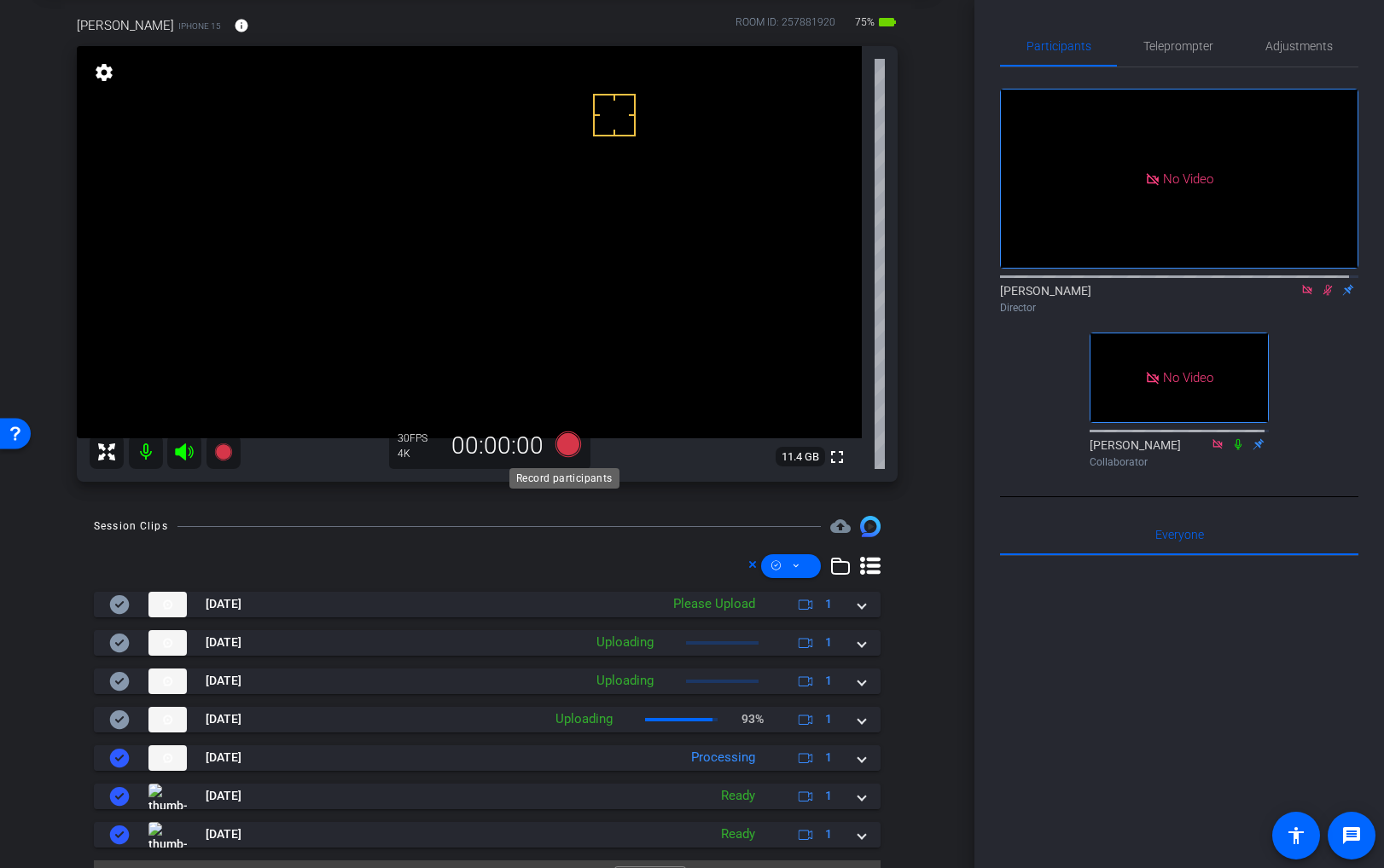
scroll to position [85, 0]
click at [565, 447] on icon at bounding box center [568, 446] width 26 height 26
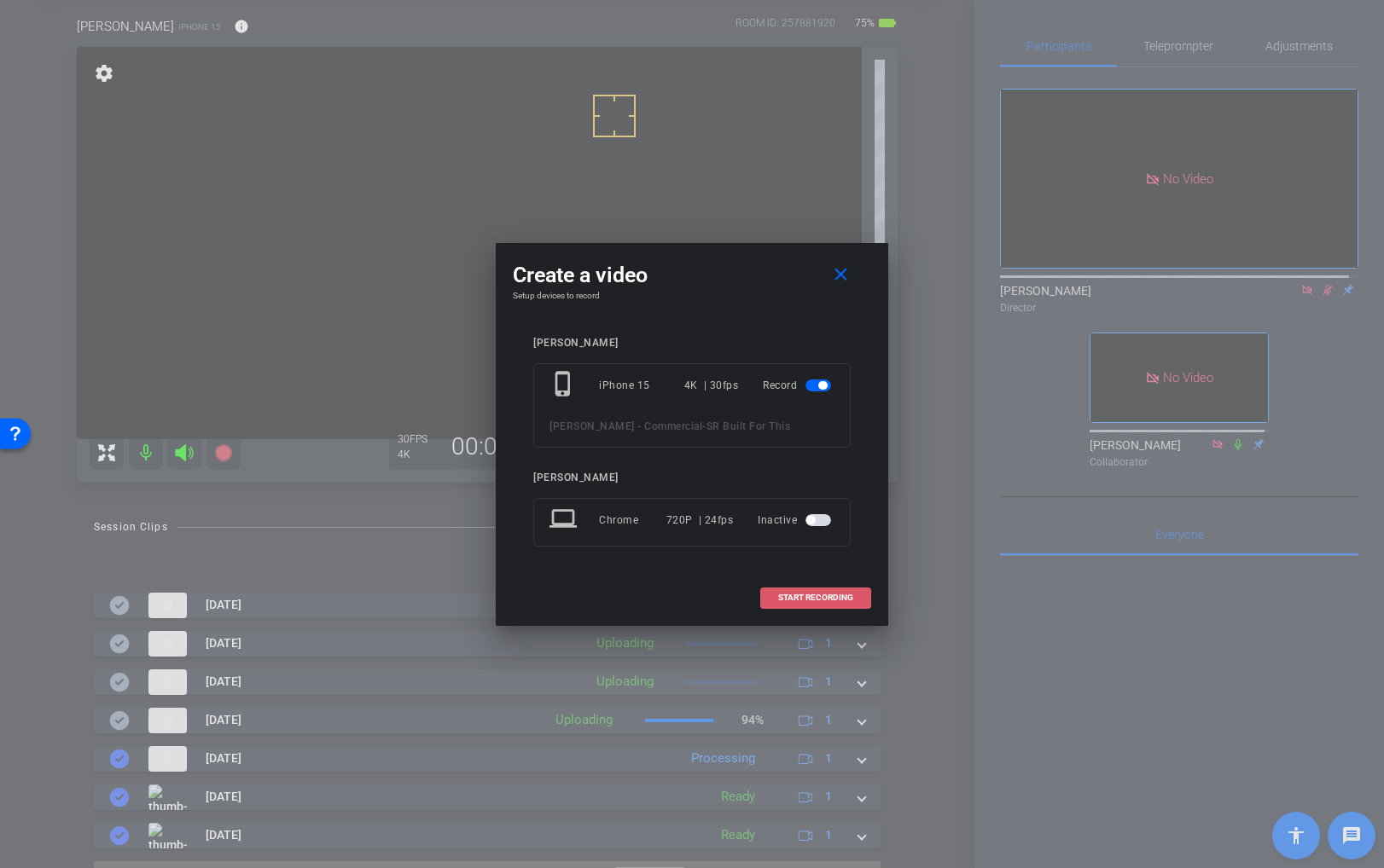
click at [805, 590] on span at bounding box center [816, 597] width 110 height 41
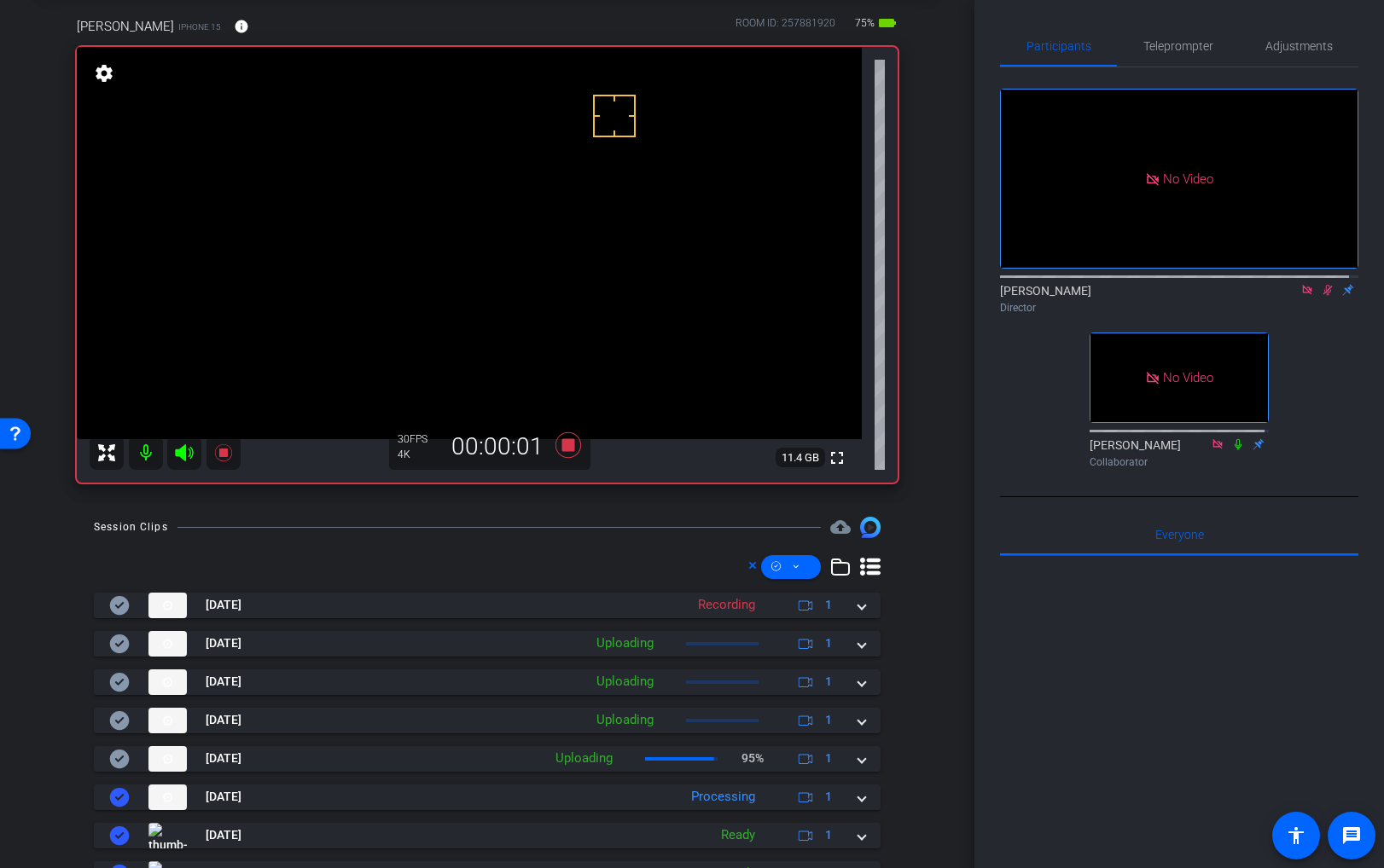
click at [433, 184] on video at bounding box center [469, 243] width 785 height 392
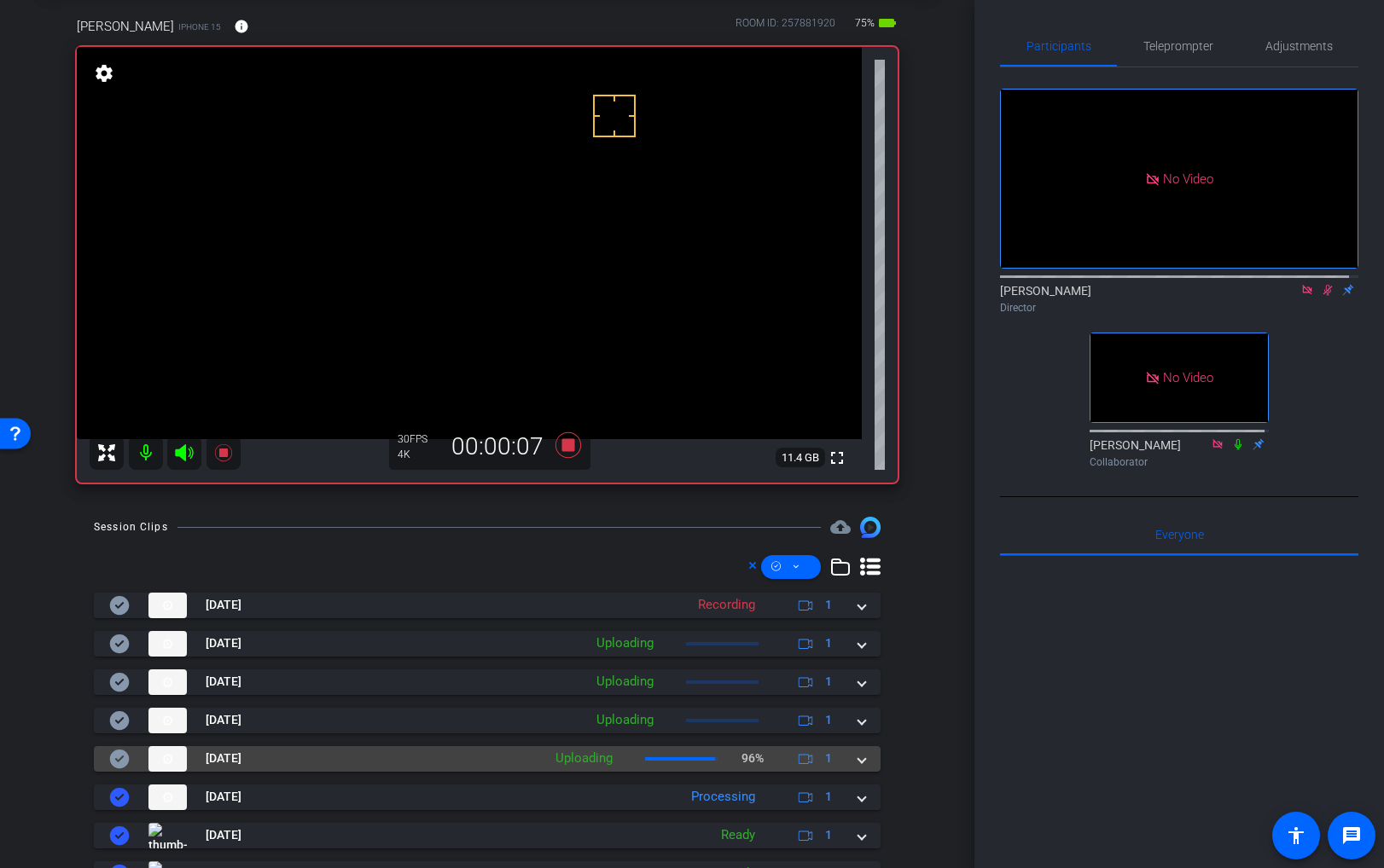
click at [858, 760] on span at bounding box center [861, 758] width 6 height 17
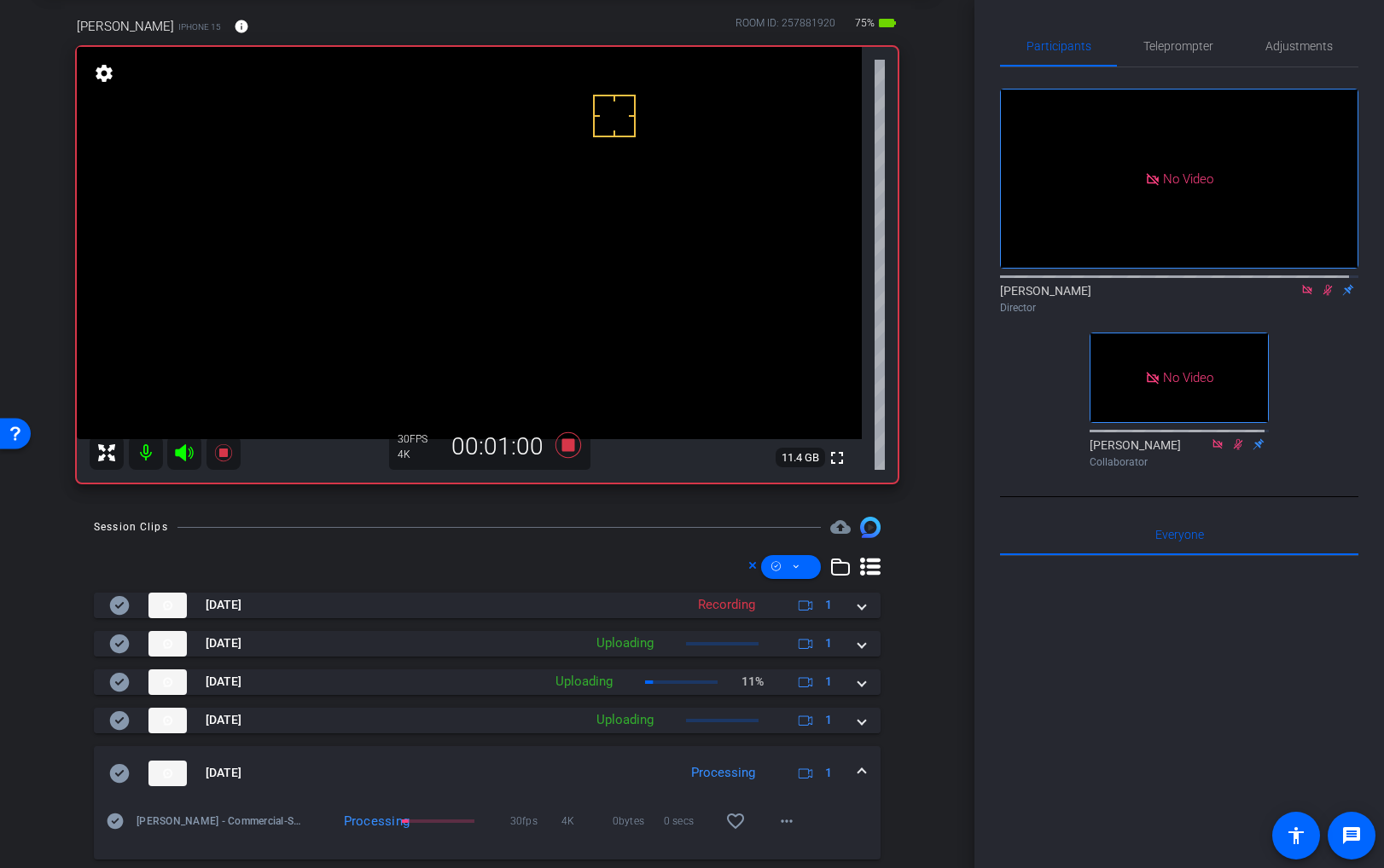
click at [434, 193] on video at bounding box center [469, 243] width 785 height 392
click at [420, 183] on video at bounding box center [469, 243] width 785 height 392
click at [436, 182] on video at bounding box center [469, 243] width 785 height 392
click at [423, 185] on video at bounding box center [469, 243] width 785 height 392
click at [447, 190] on video at bounding box center [469, 243] width 785 height 392
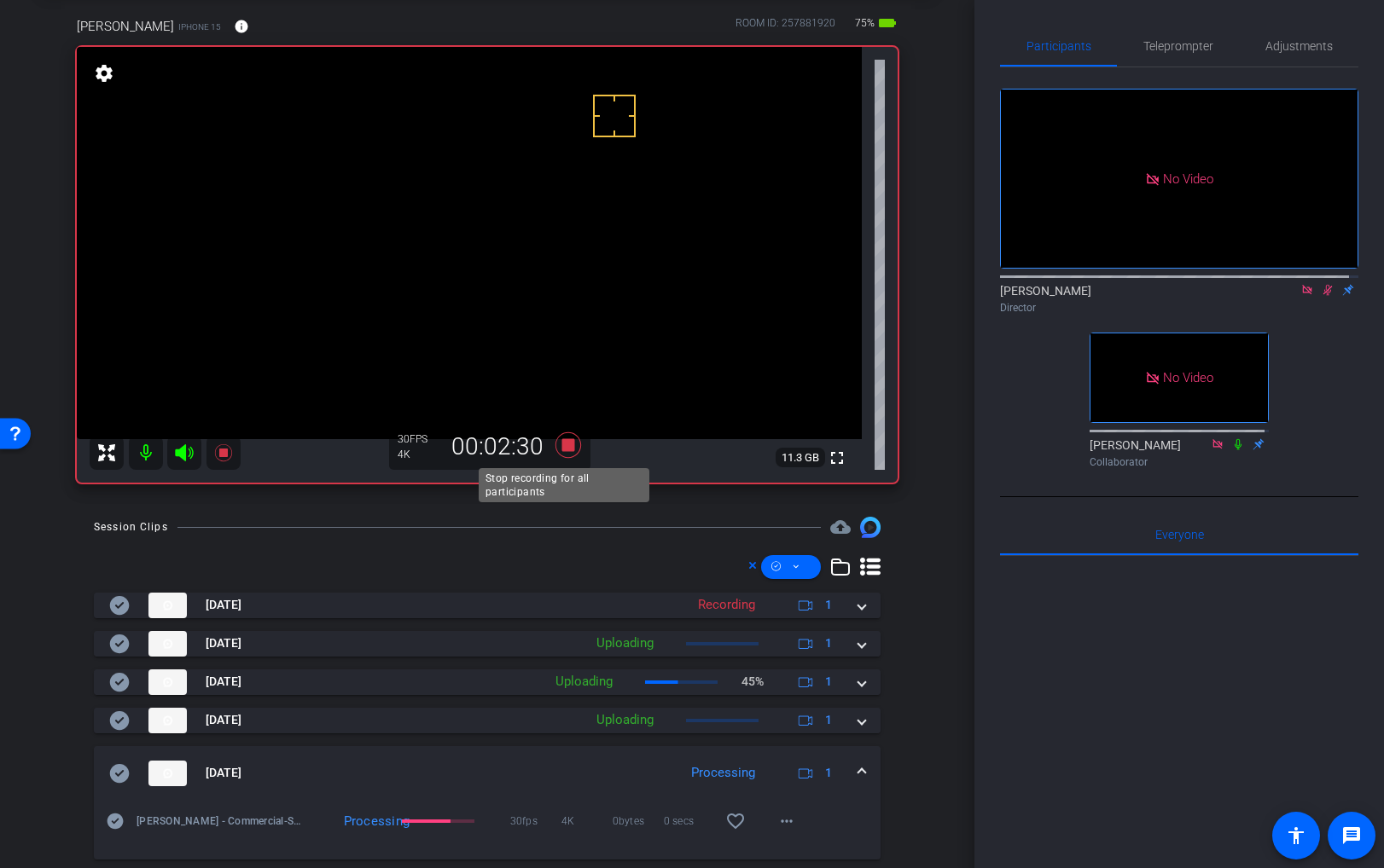
click at [564, 446] on icon at bounding box center [568, 446] width 26 height 26
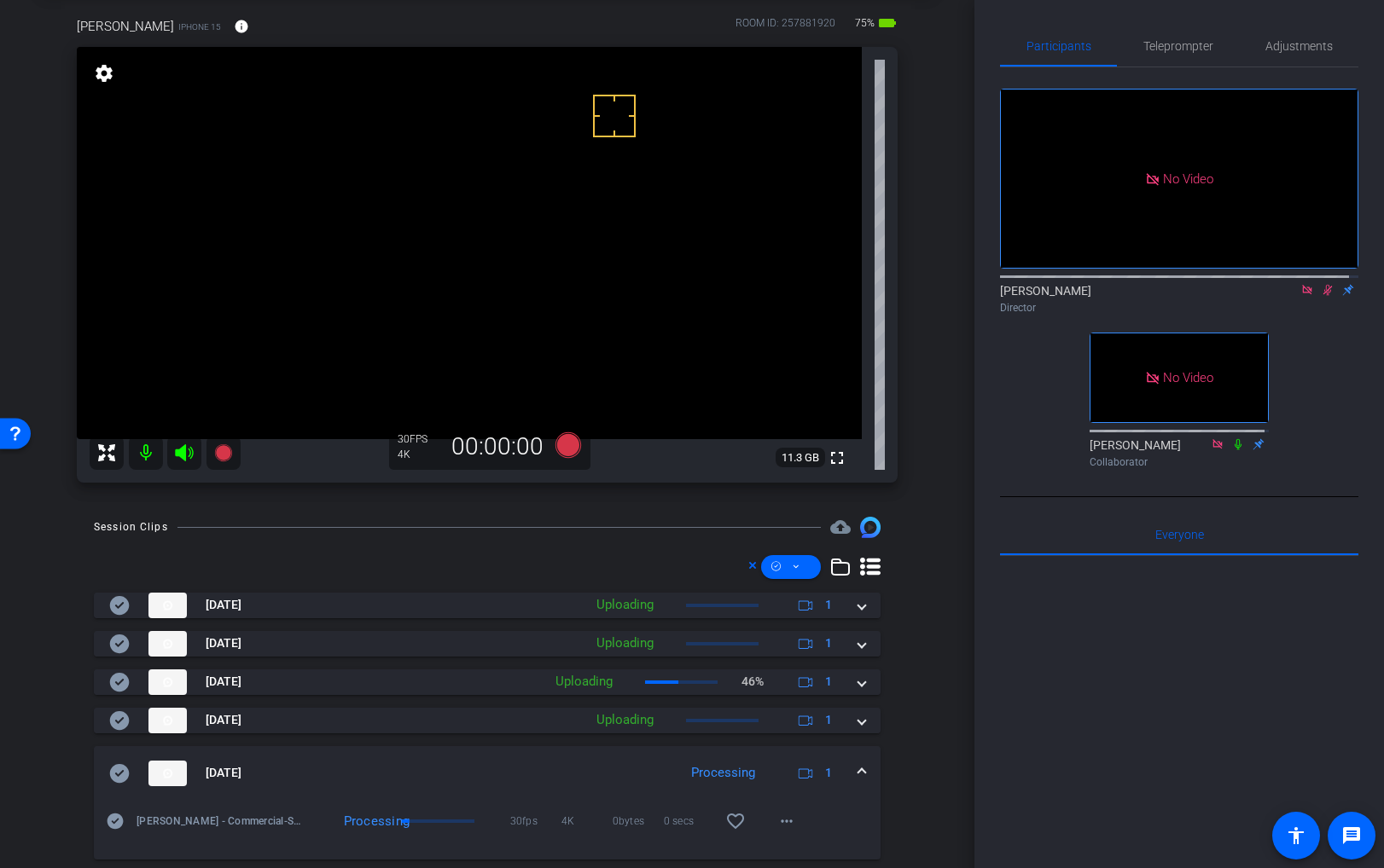
click at [1323, 285] on icon at bounding box center [1328, 291] width 9 height 11
click at [1287, 49] on span "Adjustments" at bounding box center [1298, 46] width 67 height 12
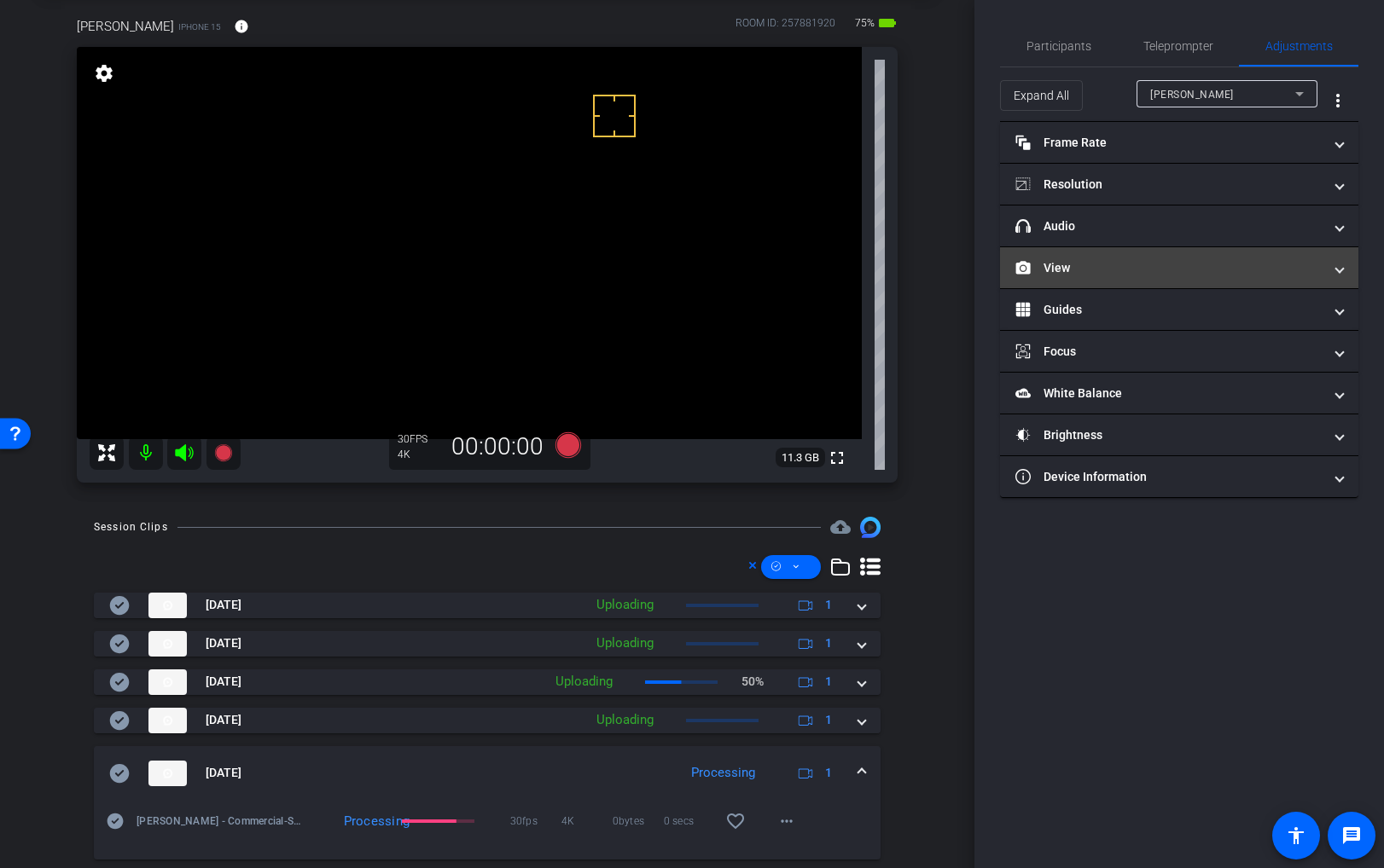
click at [1076, 270] on mat-panel-title "View" at bounding box center [1169, 268] width 308 height 17
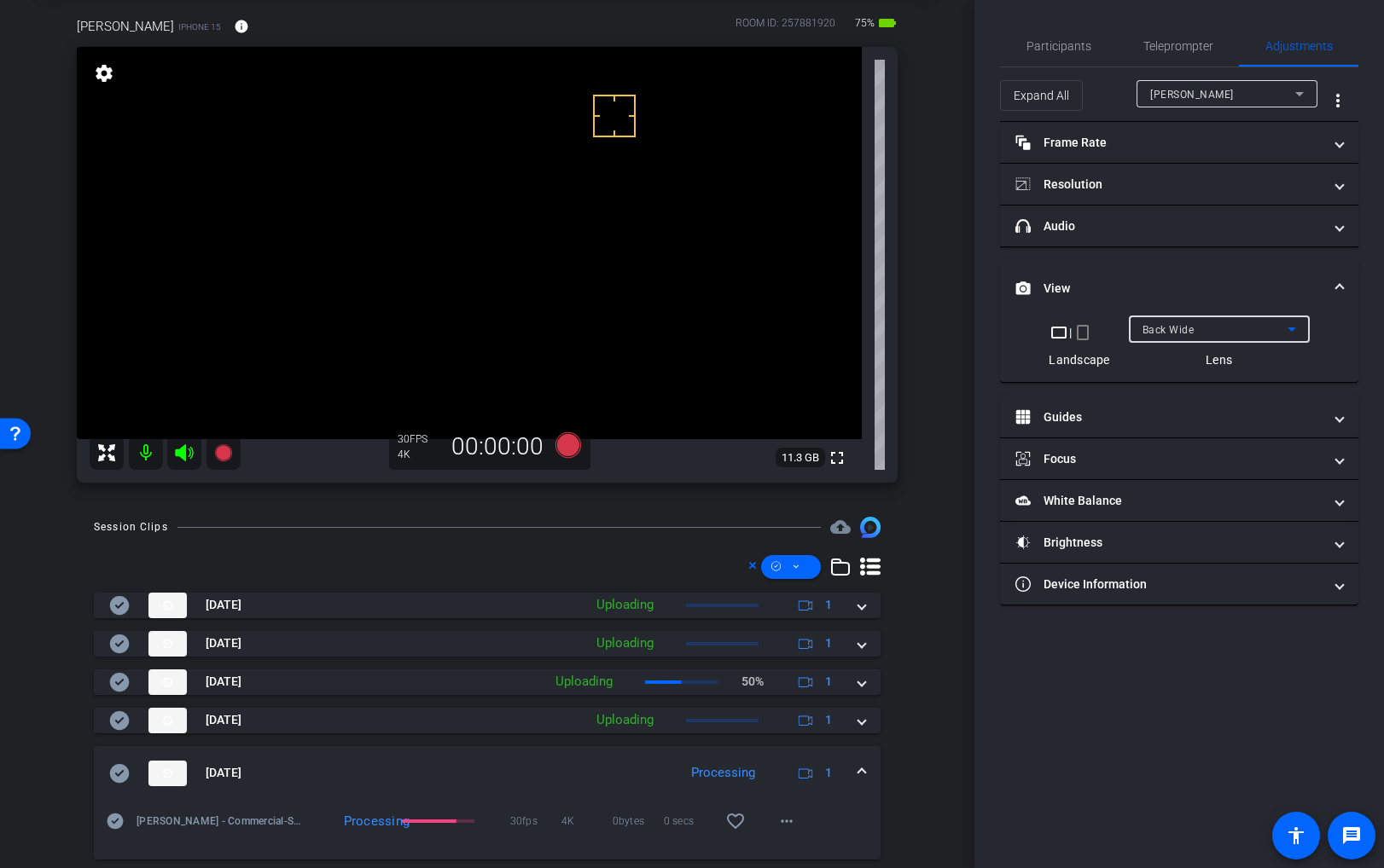
click at [1158, 327] on span "Back Wide" at bounding box center [1169, 330] width 52 height 12
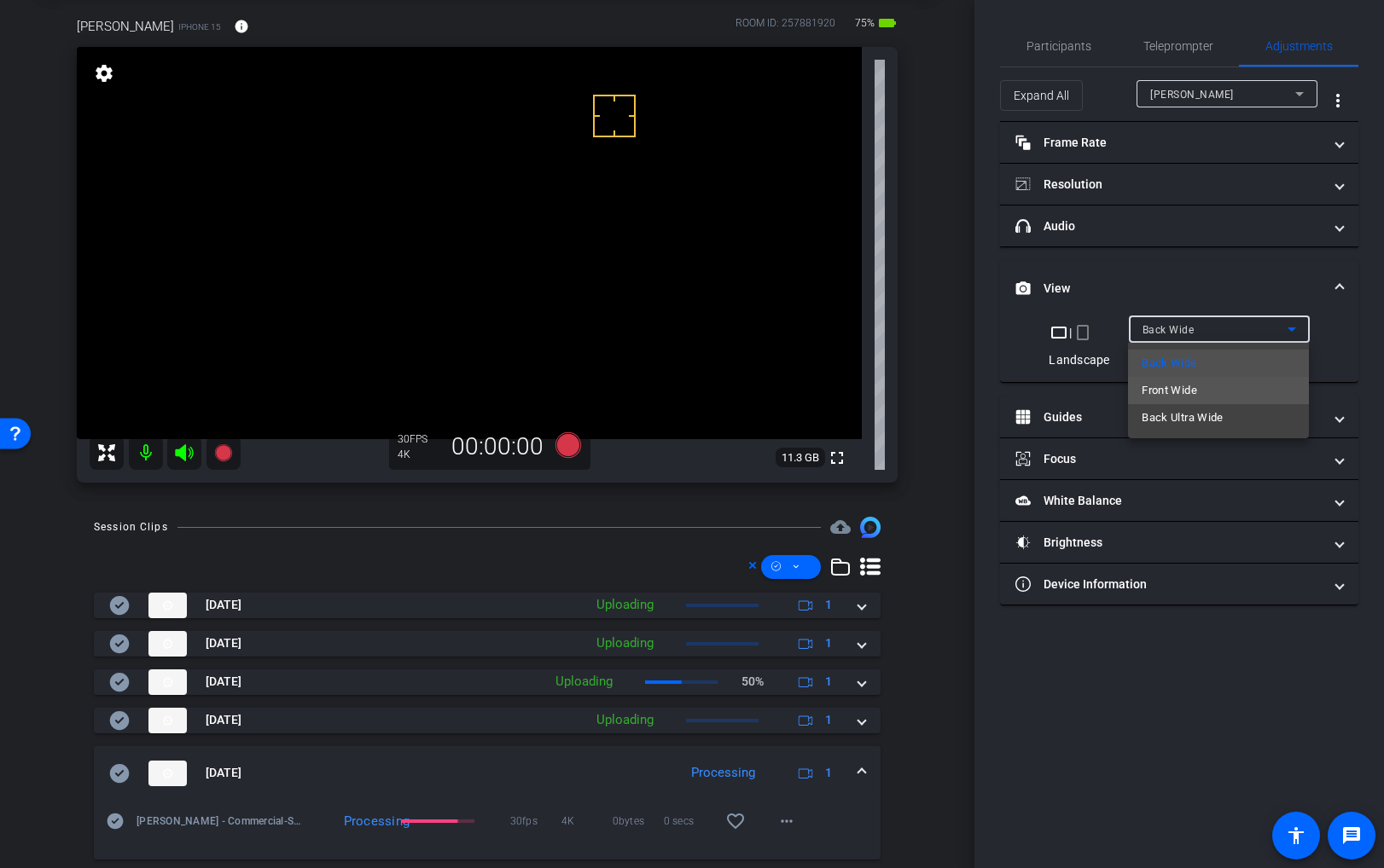
click at [1177, 386] on span "Front Wide" at bounding box center [1169, 390] width 55 height 20
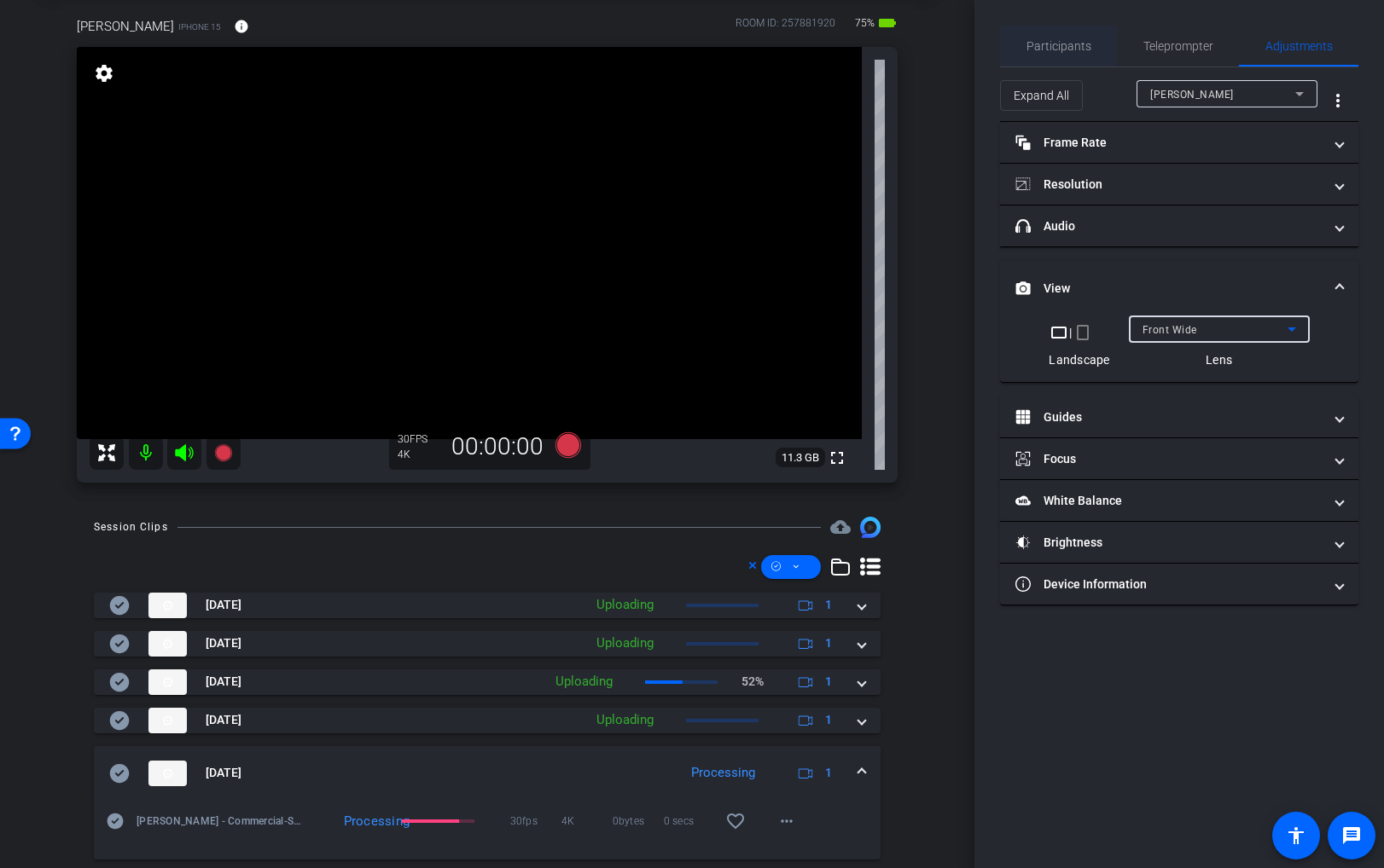
click at [1075, 44] on span "Participants" at bounding box center [1059, 46] width 64 height 12
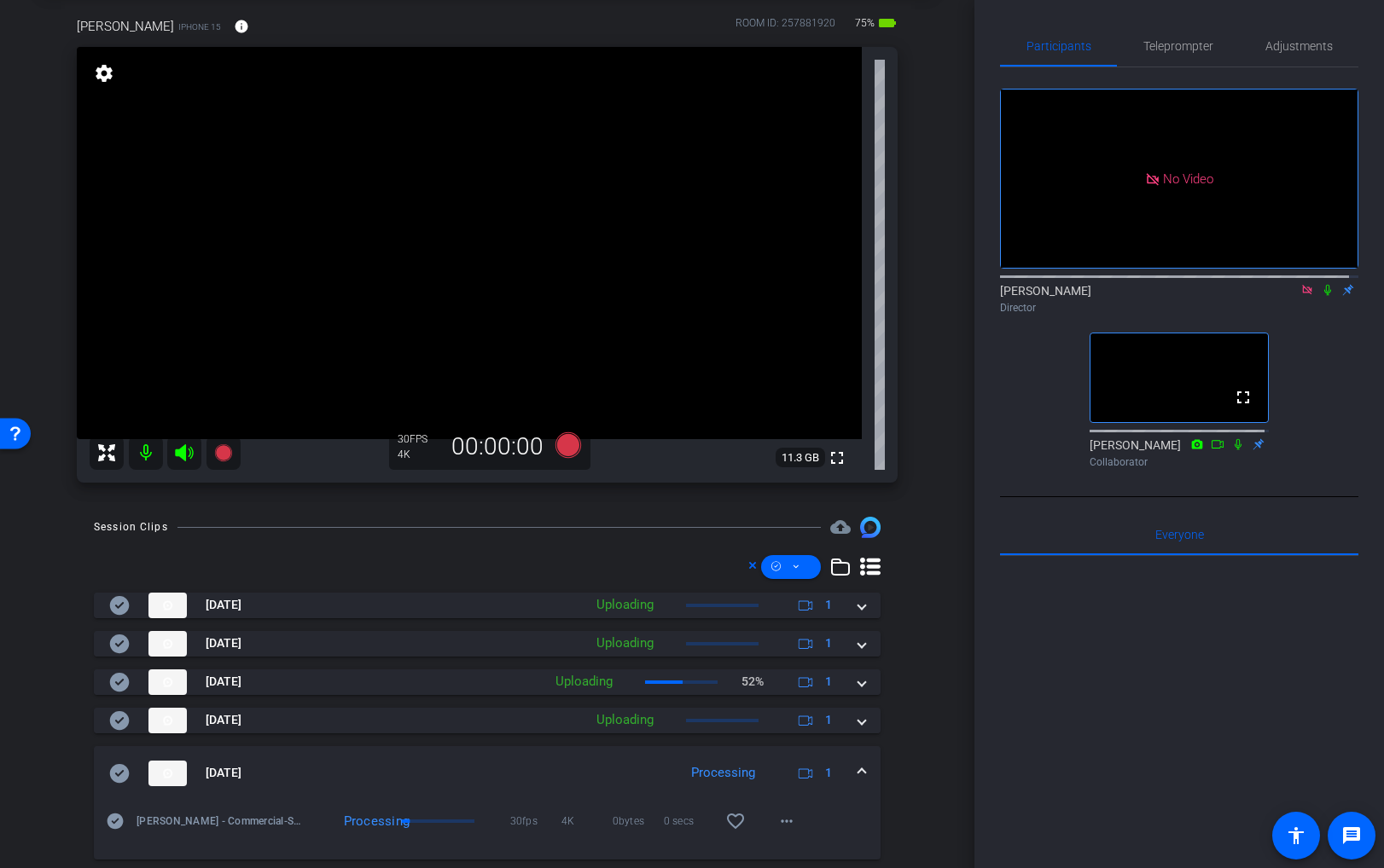
click at [1302, 285] on icon at bounding box center [1307, 290] width 9 height 9
click at [513, 197] on video at bounding box center [469, 243] width 785 height 392
click at [901, 747] on div "Session Clips cloud_upload Oct 8, 2025 Uploading 1 Whit Coleman - Commercial-SR…" at bounding box center [487, 776] width 890 height 518
click at [776, 795] on mat-icon "more_horiz" at bounding box center [786, 827] width 20 height 20
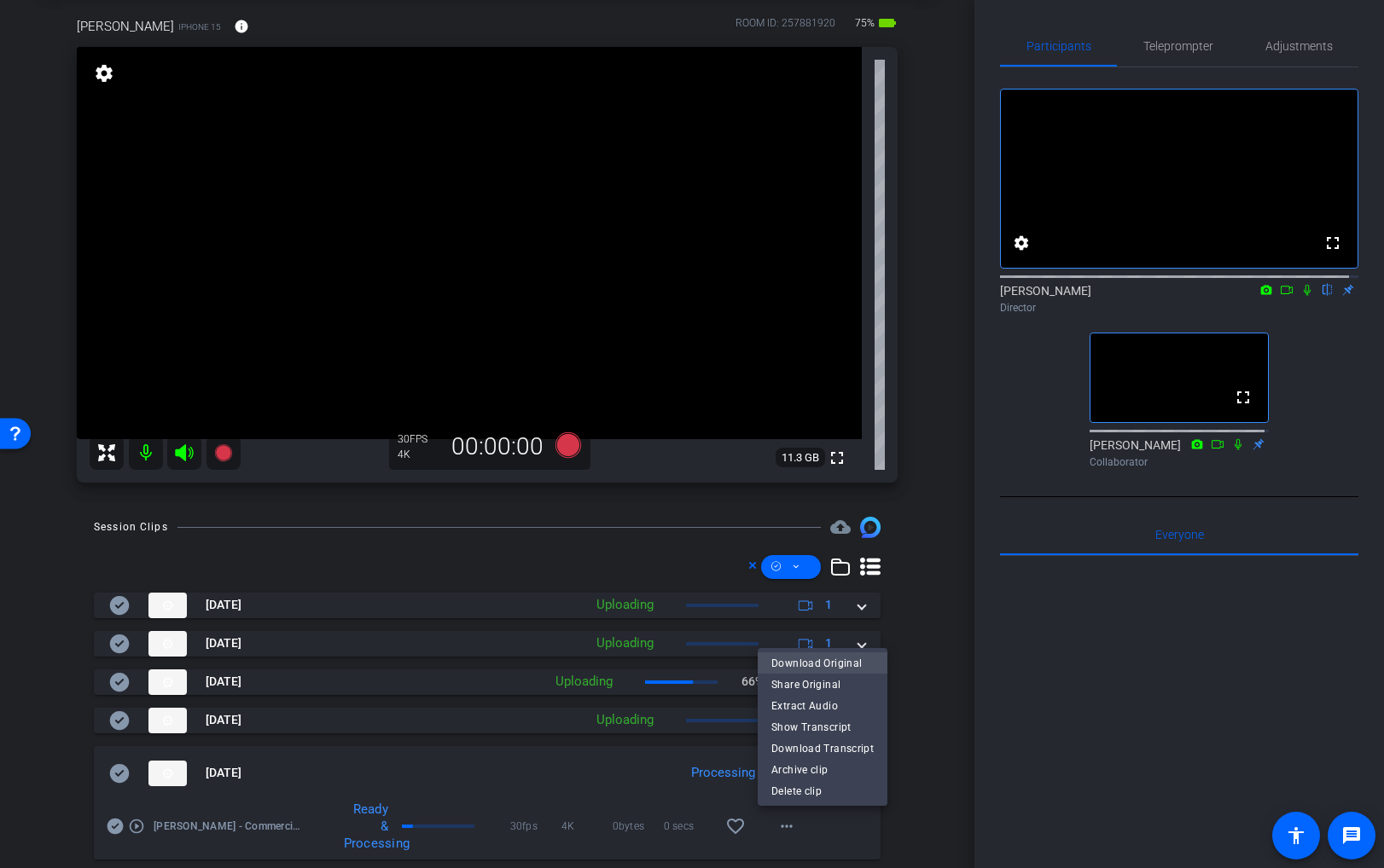
click at [808, 660] on span "Download Original" at bounding box center [822, 663] width 102 height 20
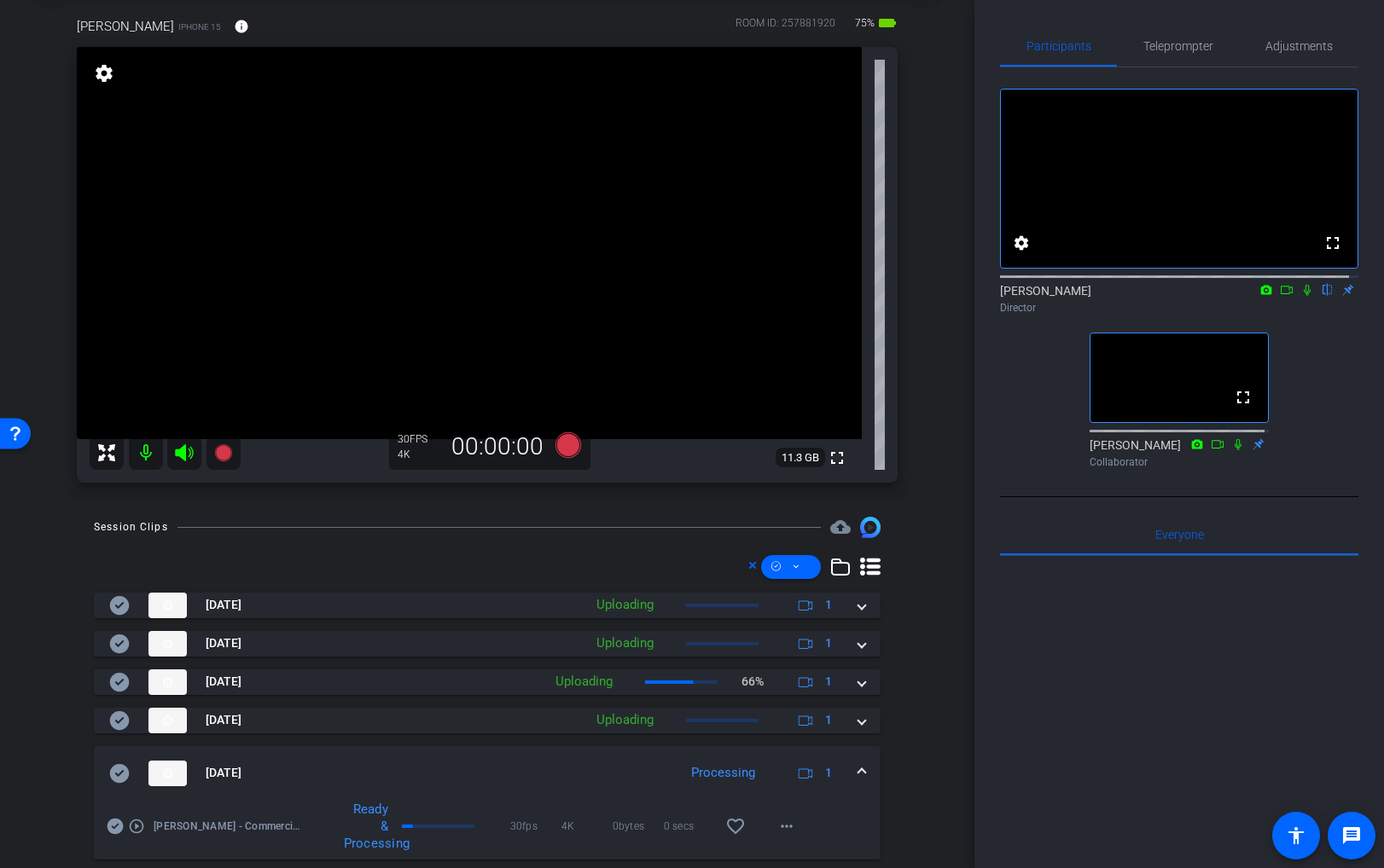
click at [118, 774] on icon at bounding box center [120, 773] width 20 height 20
click at [858, 774] on span at bounding box center [861, 772] width 6 height 17
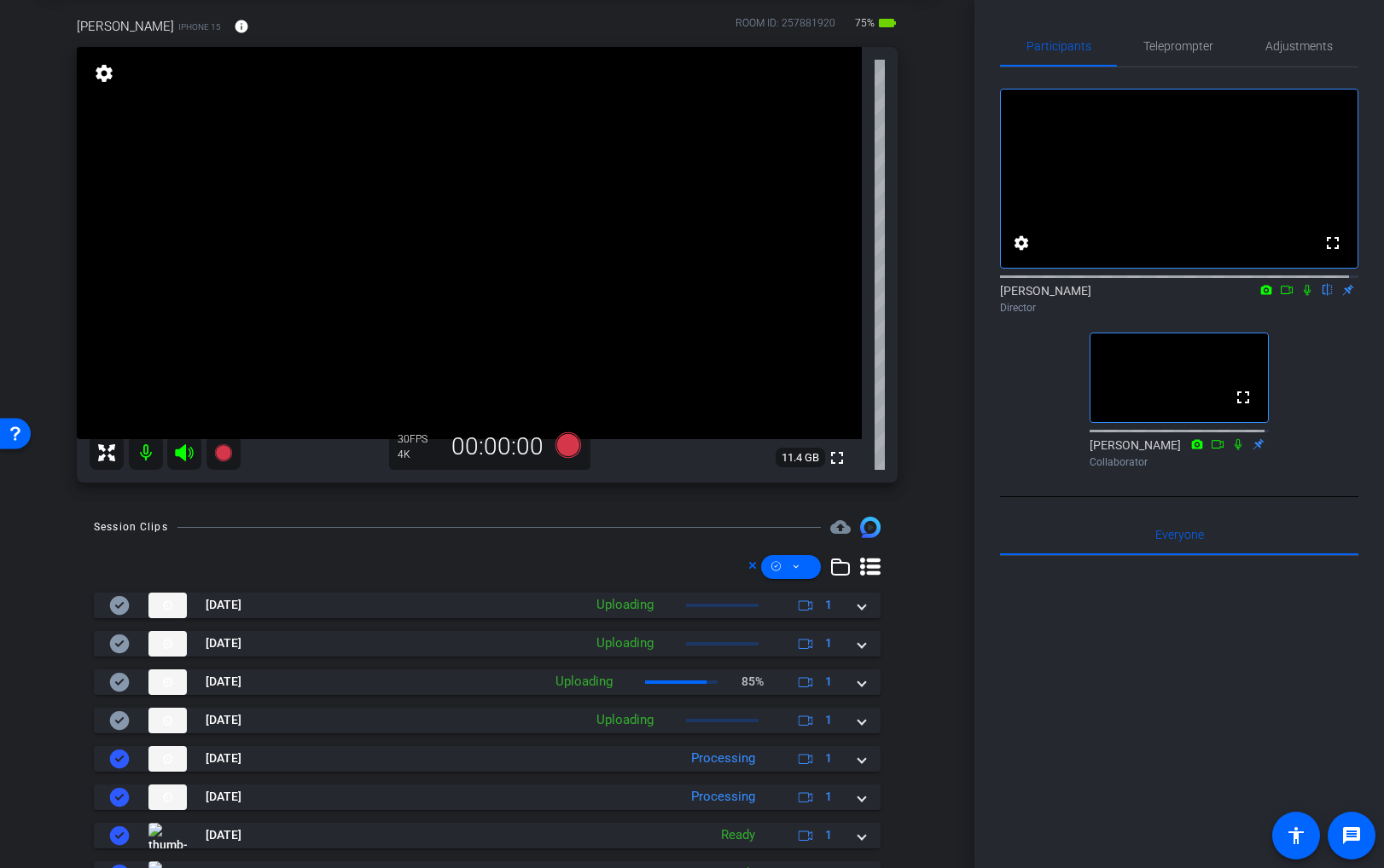
click at [491, 189] on video at bounding box center [469, 243] width 785 height 392
click at [1275, 46] on span "Adjustments" at bounding box center [1298, 46] width 67 height 12
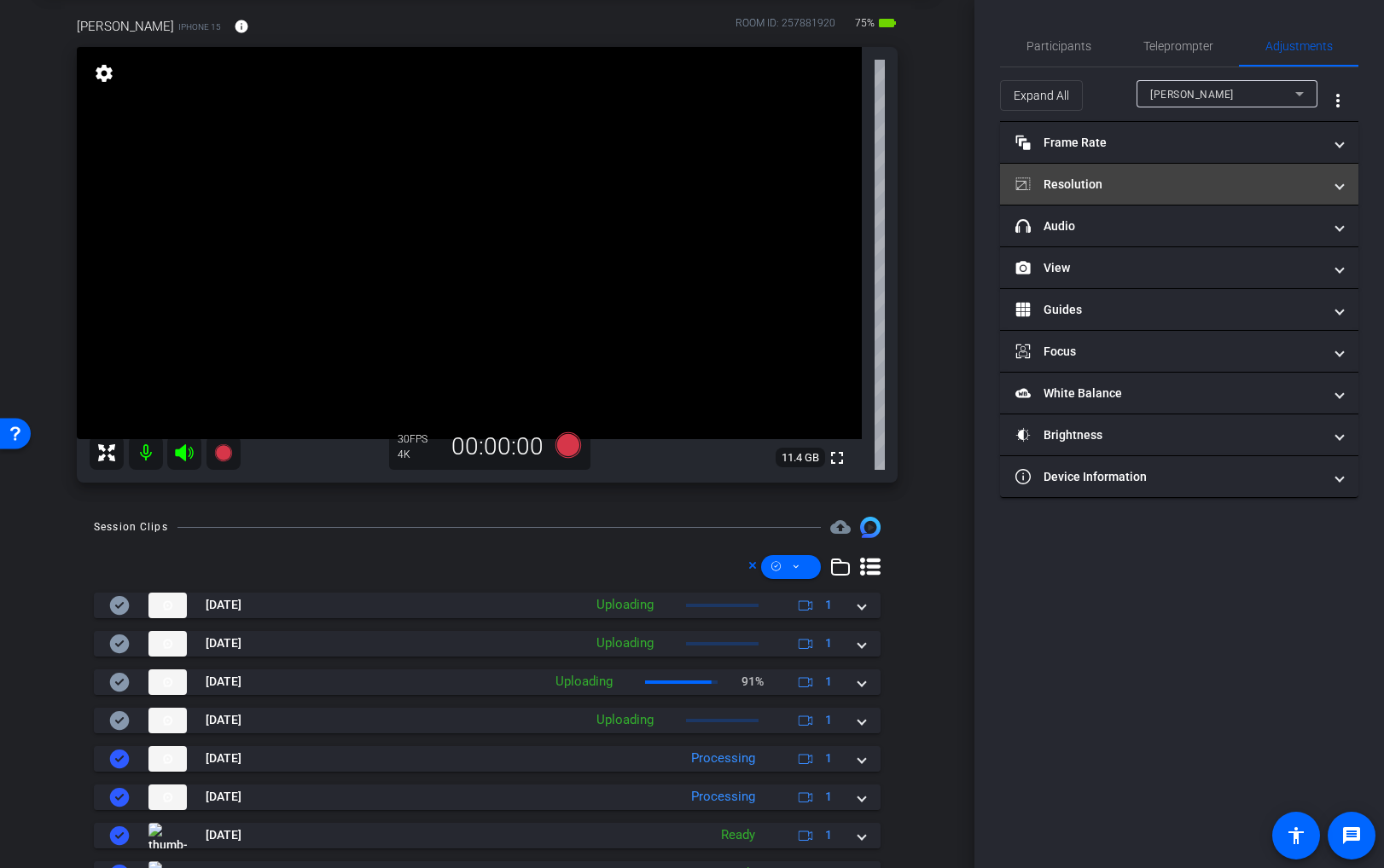
click at [1060, 198] on mat-expansion-panel-header "Resolution" at bounding box center [1179, 184] width 358 height 41
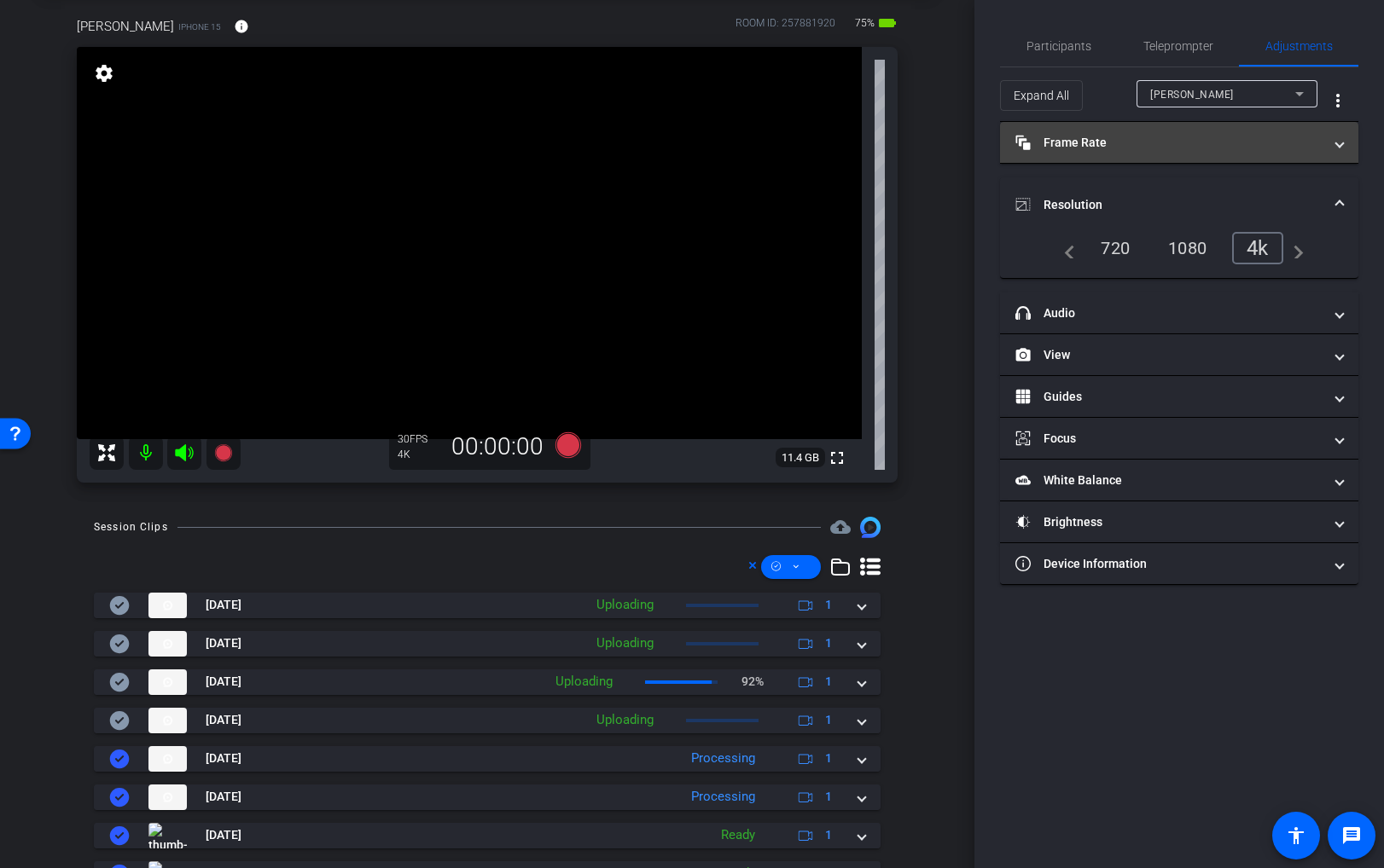
click at [1073, 142] on mat-panel-title "Frame Rate Frame Rate" at bounding box center [1169, 142] width 308 height 17
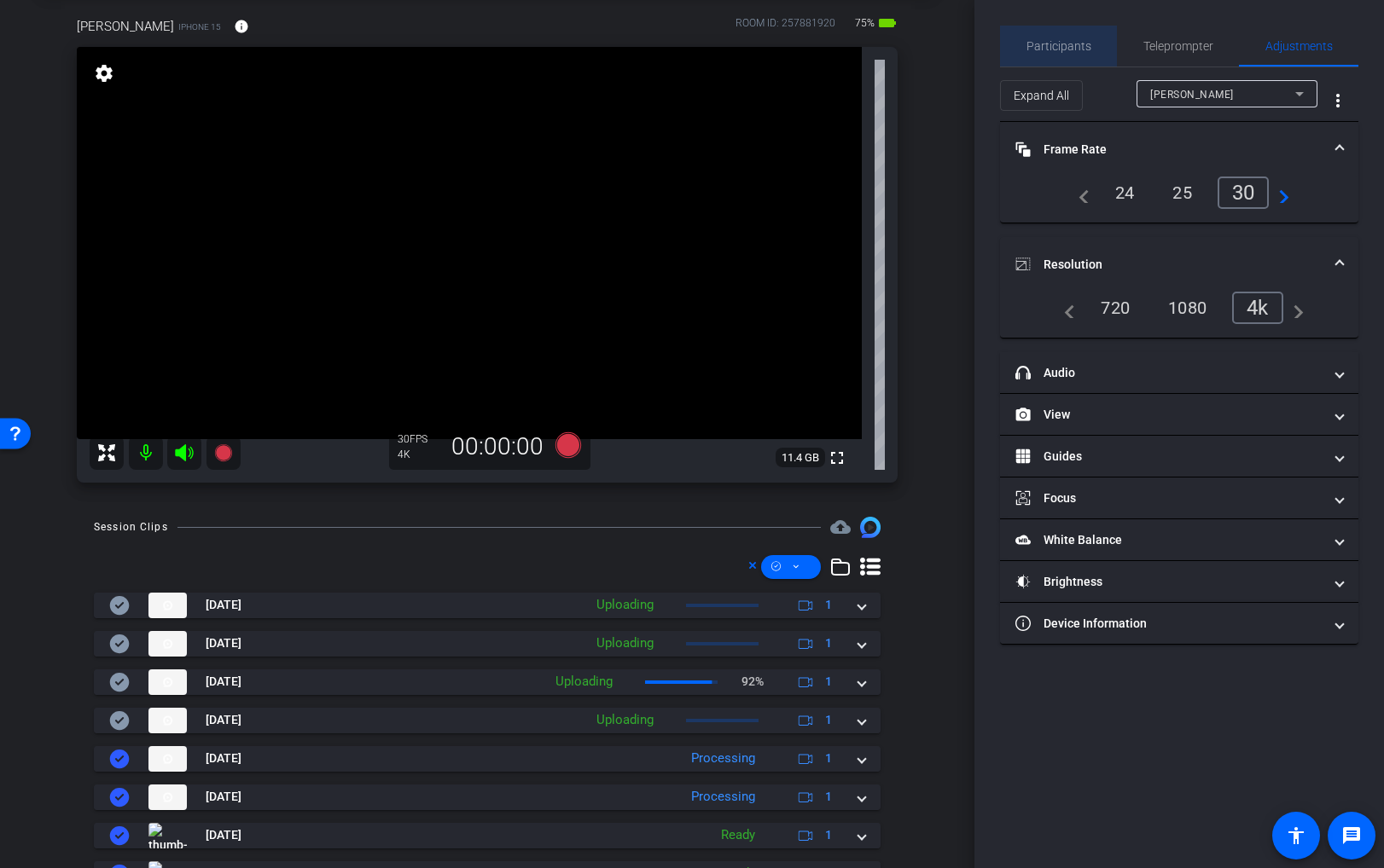
click at [1065, 52] on span "Participants" at bounding box center [1059, 46] width 64 height 12
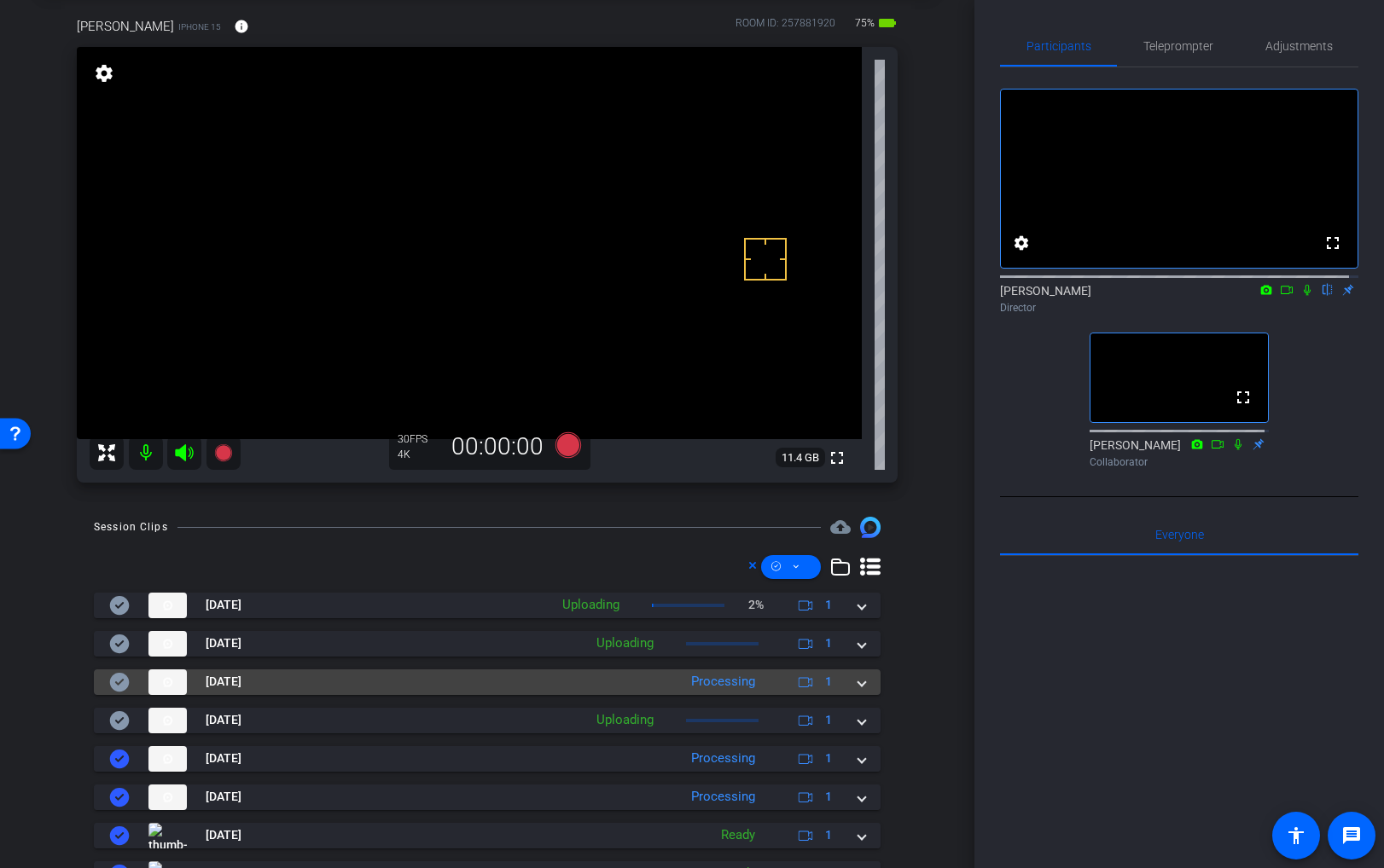
click at [863, 674] on mat-expansion-panel-header "Oct 8, 2025 Processing 1" at bounding box center [487, 682] width 786 height 26
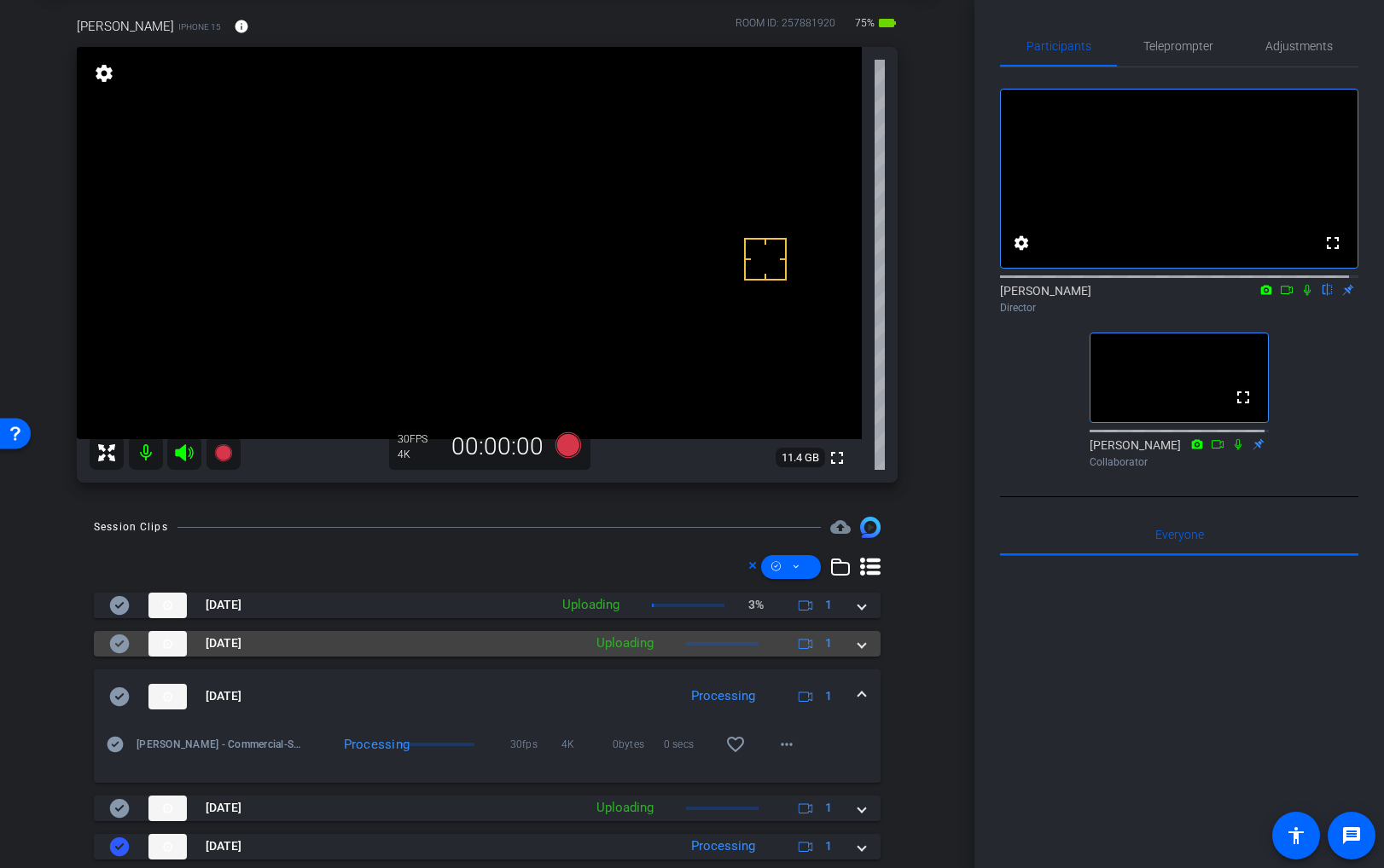
click at [858, 642] on span at bounding box center [861, 642] width 6 height 17
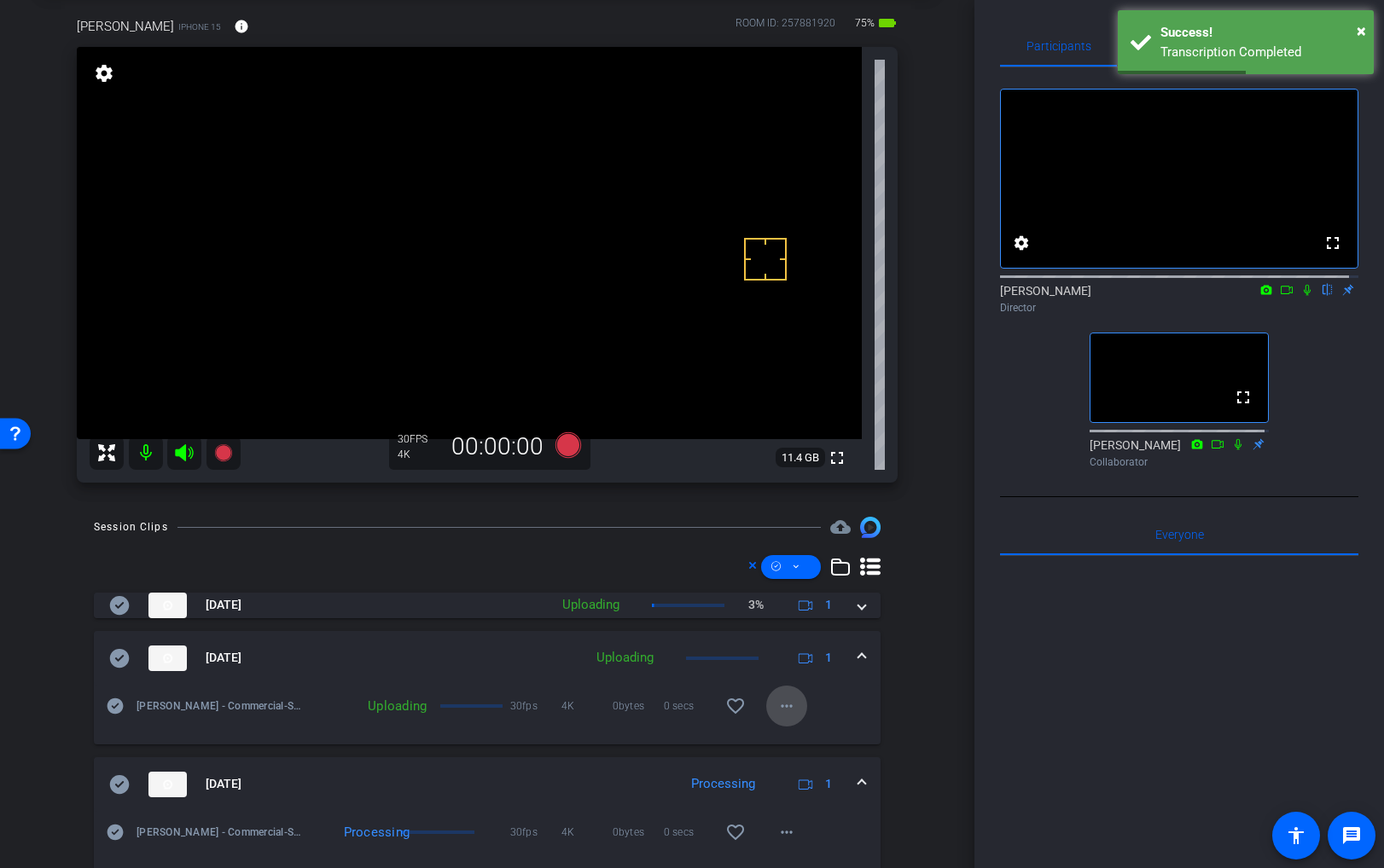
click at [776, 699] on mat-icon "more_horiz" at bounding box center [786, 706] width 20 height 20
click at [853, 657] on div at bounding box center [692, 434] width 1384 height 868
click at [858, 657] on span at bounding box center [861, 657] width 6 height 17
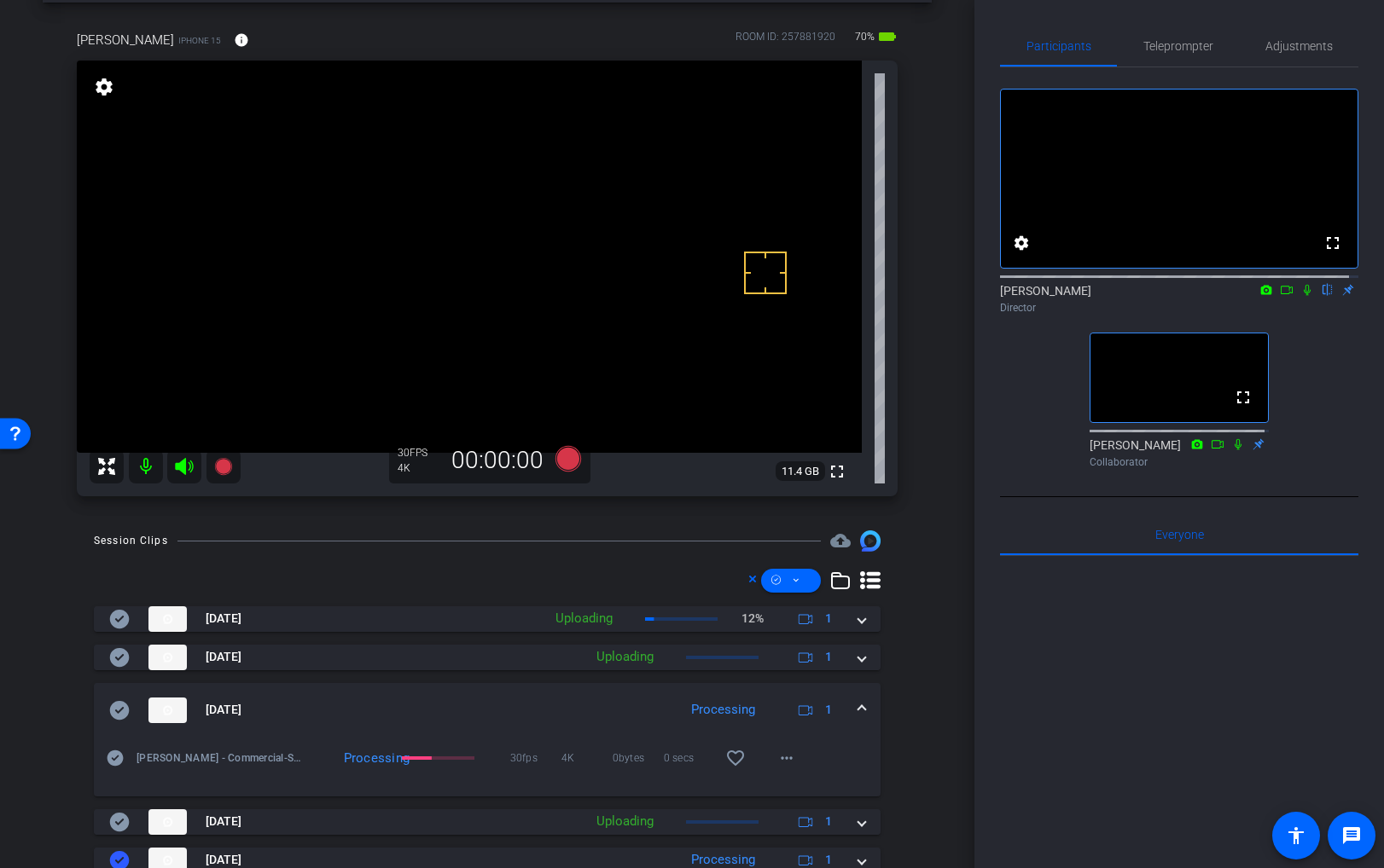
scroll to position [73, 0]
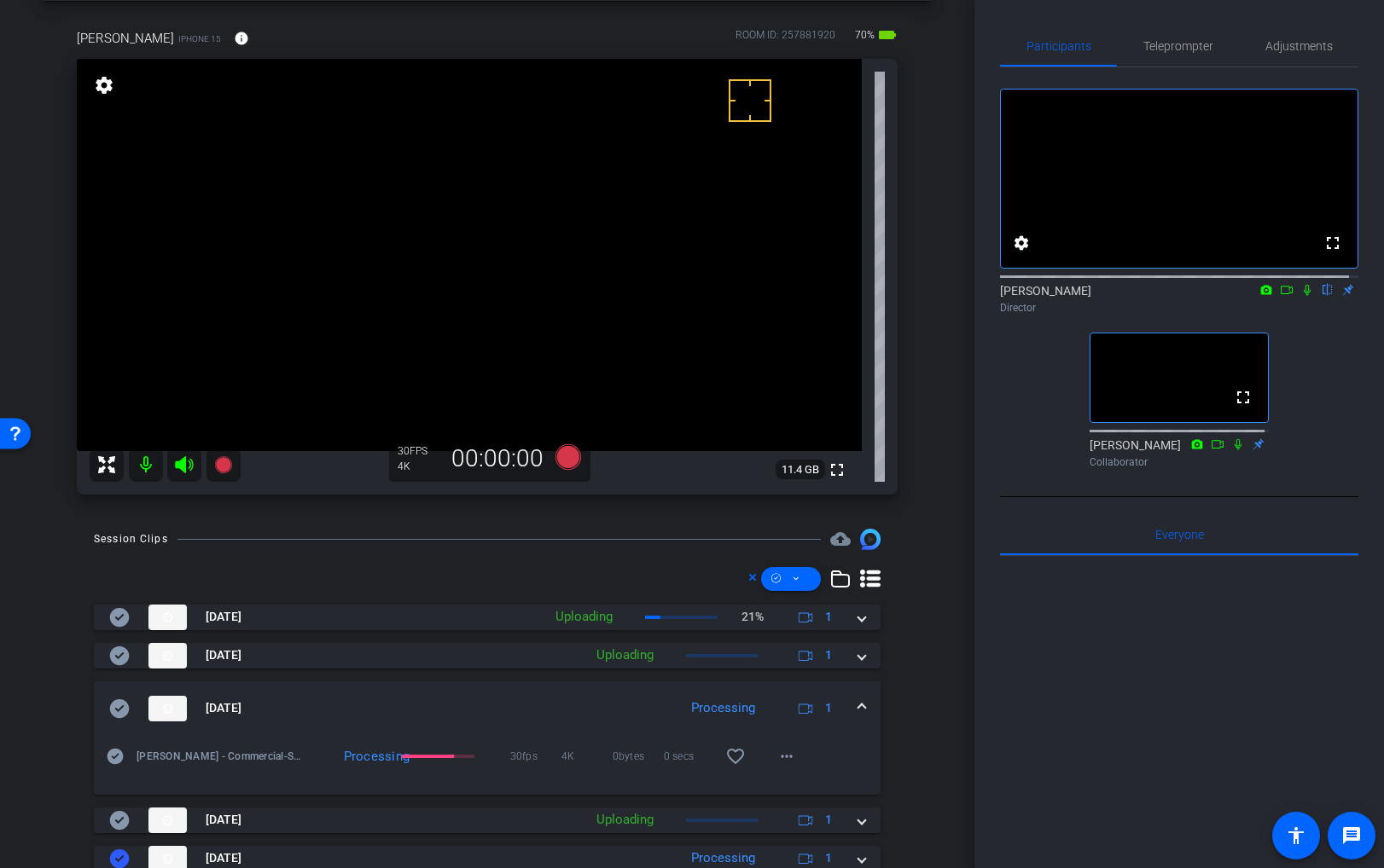
click at [858, 707] on span at bounding box center [861, 708] width 6 height 17
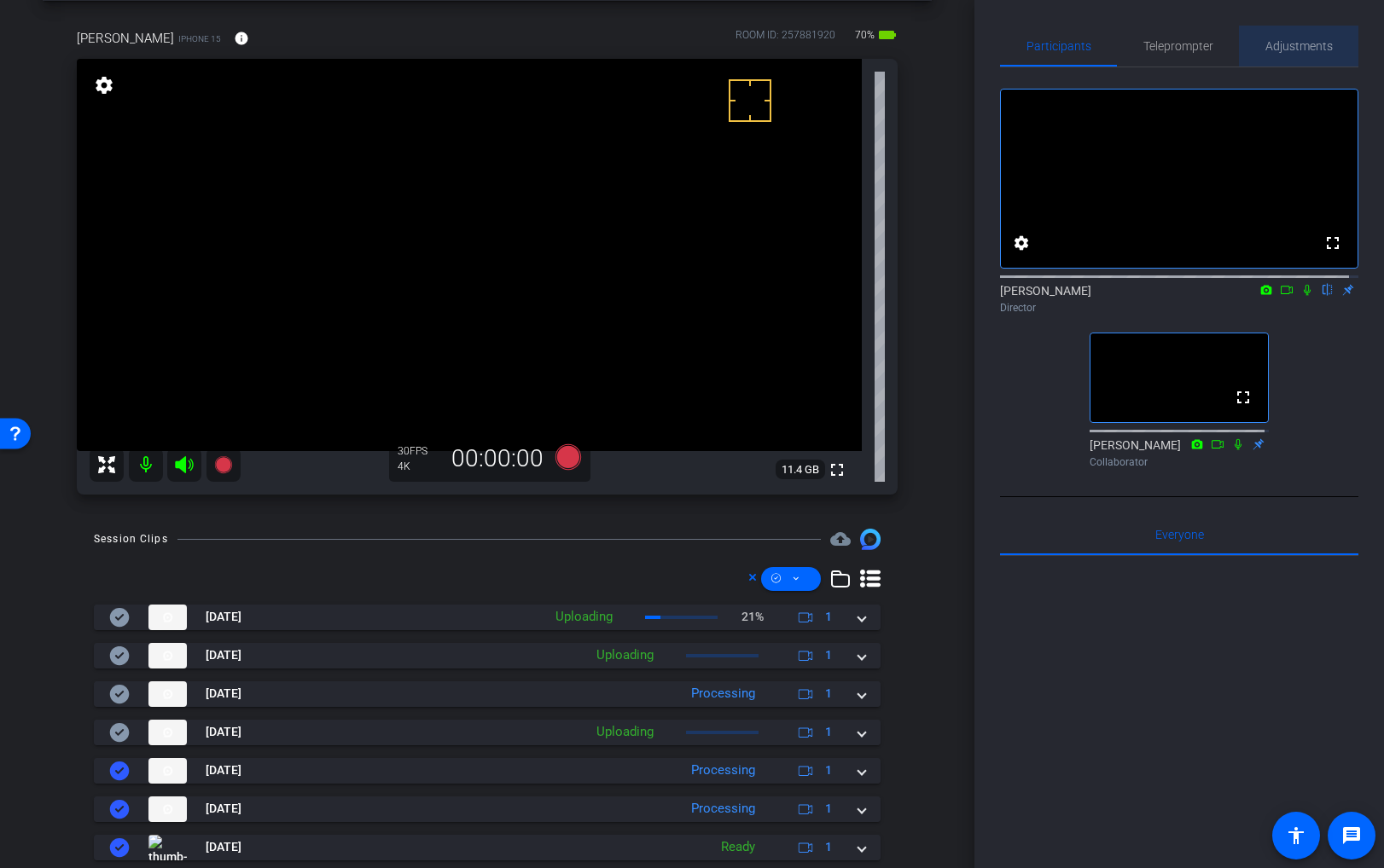
click at [1297, 38] on span "Adjustments" at bounding box center [1298, 46] width 67 height 41
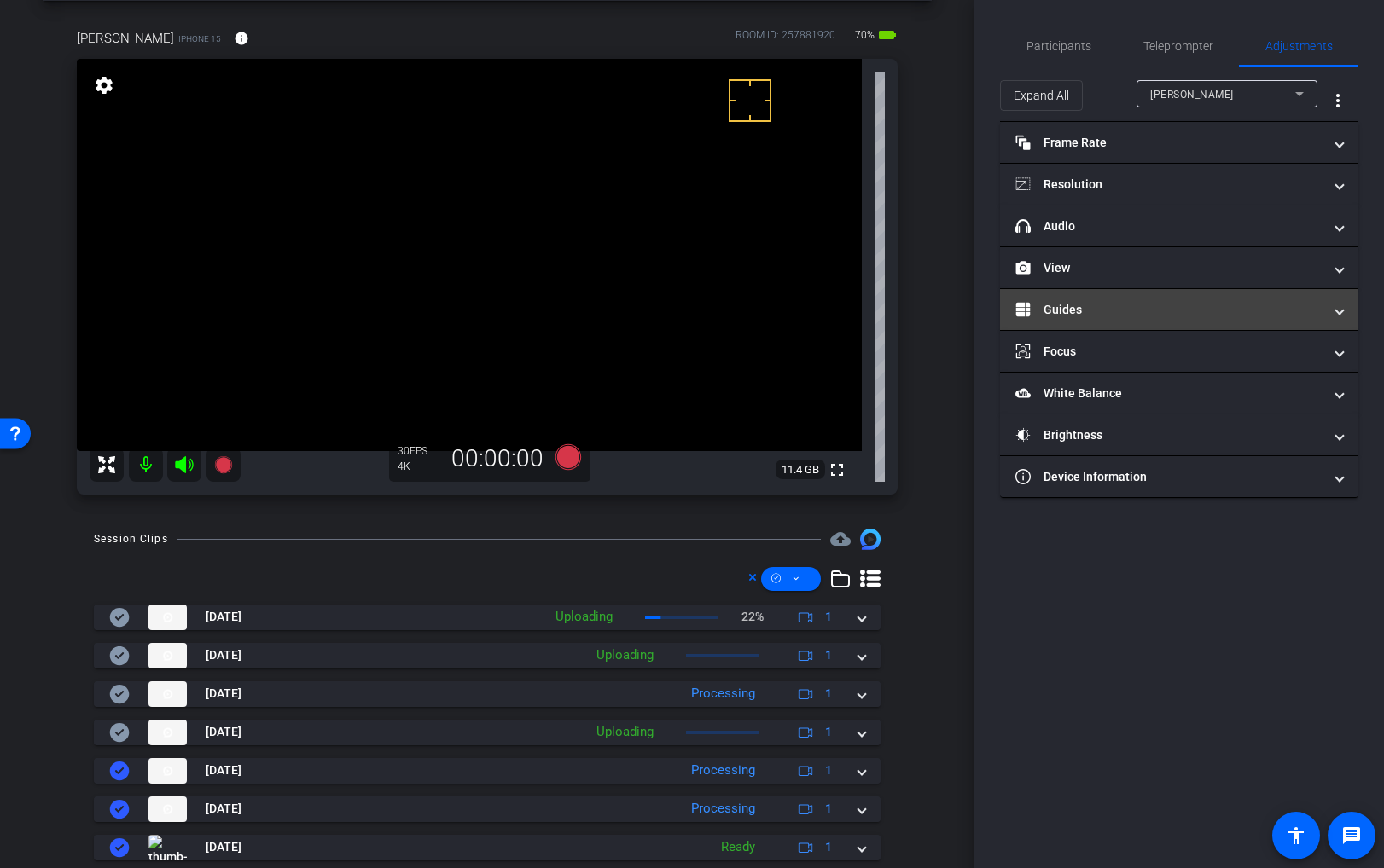
click at [1066, 296] on mat-expansion-panel-header "Guides" at bounding box center [1179, 309] width 358 height 41
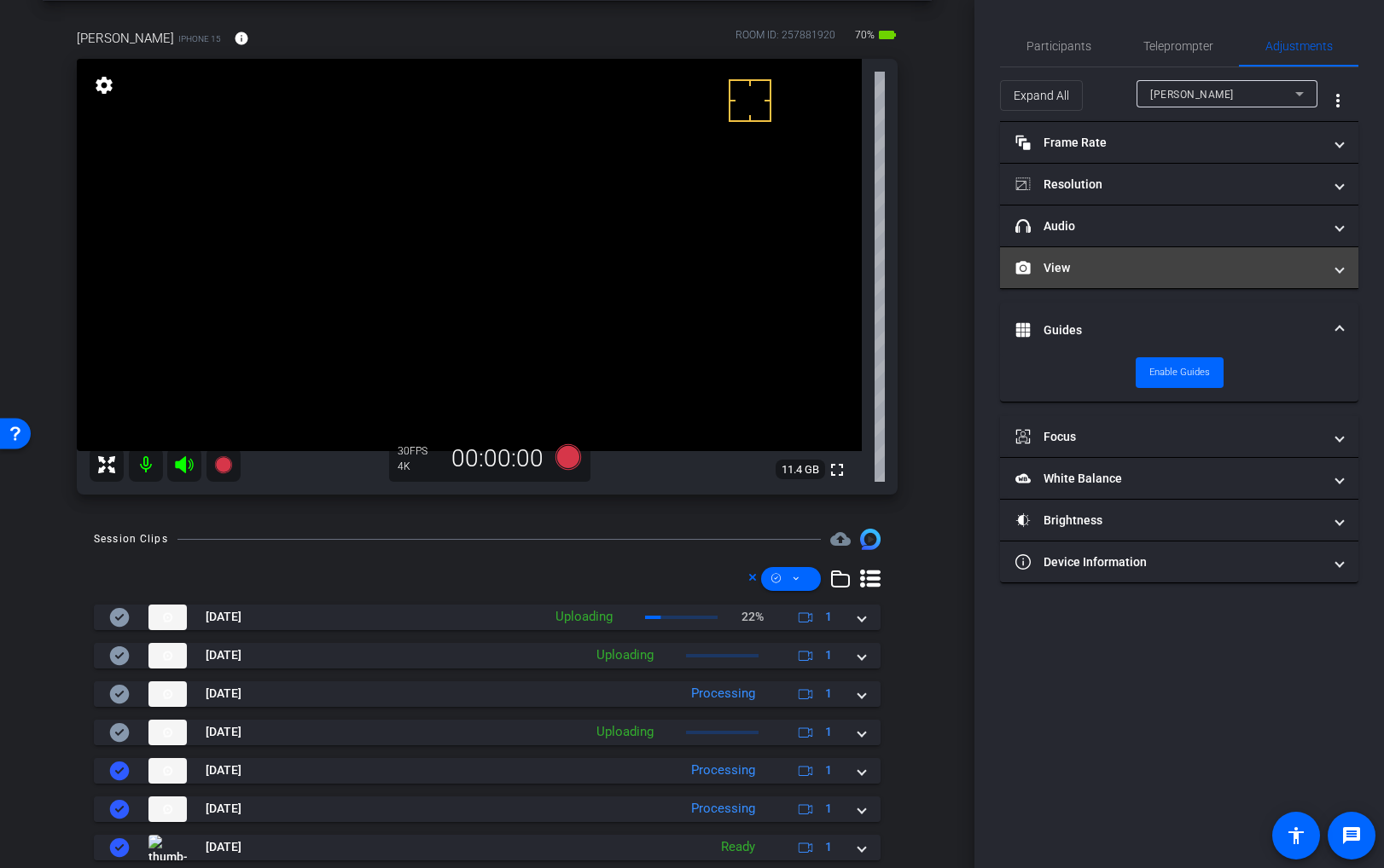
click at [1071, 273] on mat-panel-title "View" at bounding box center [1169, 268] width 308 height 17
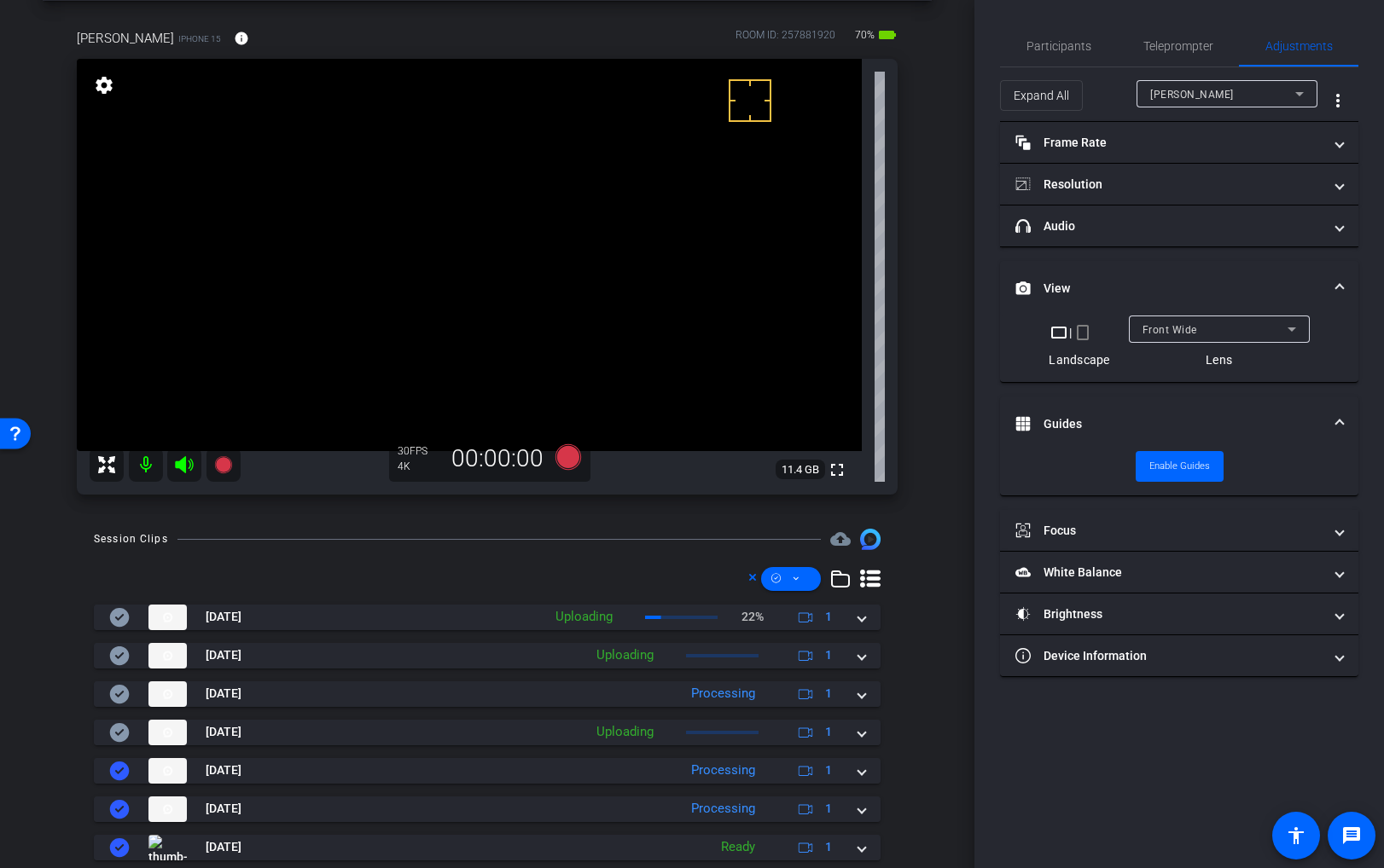
click at [1204, 331] on div "Front Wide" at bounding box center [1215, 330] width 145 height 21
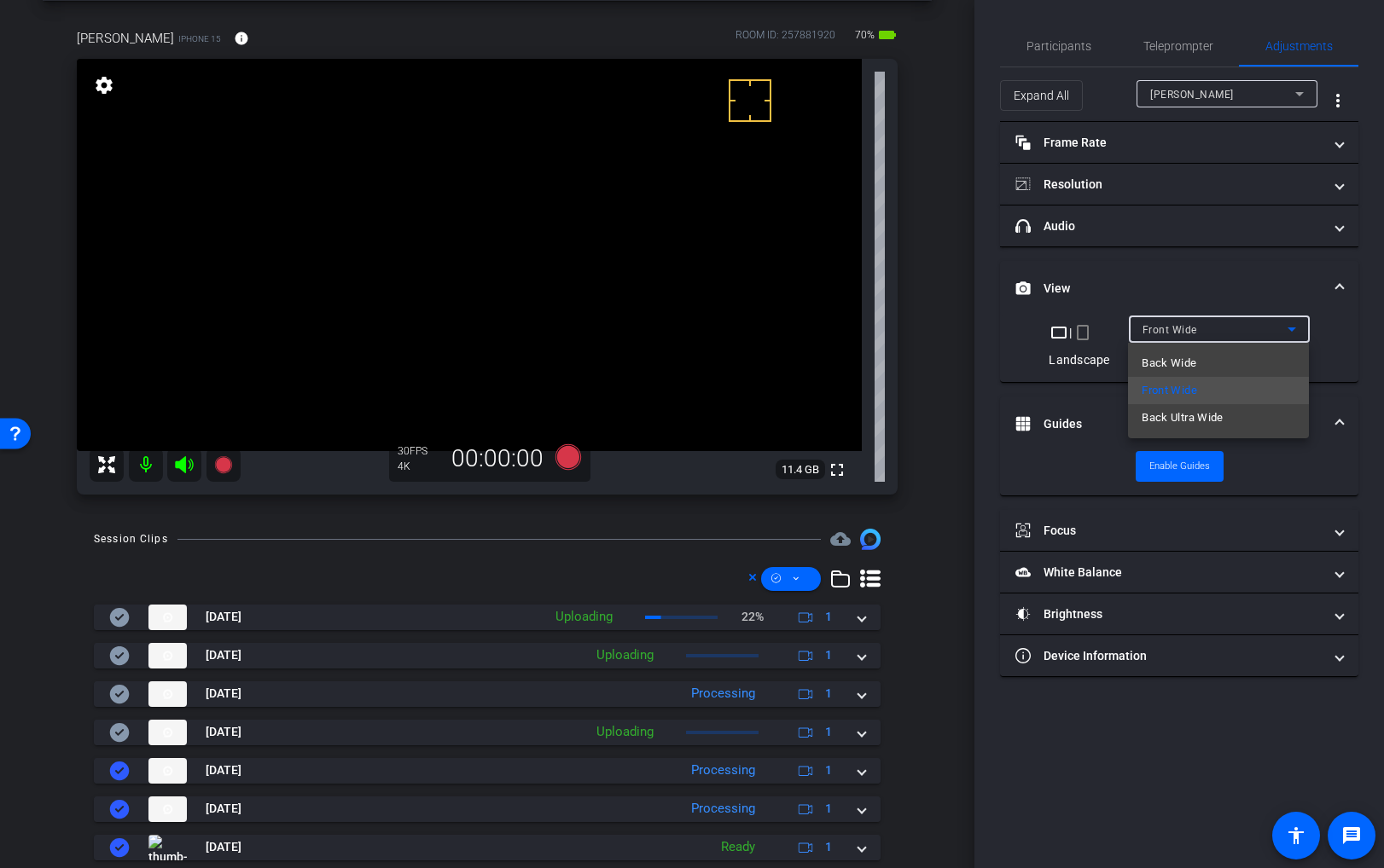
click at [1201, 358] on mat-option "Back Wide" at bounding box center [1218, 364] width 180 height 28
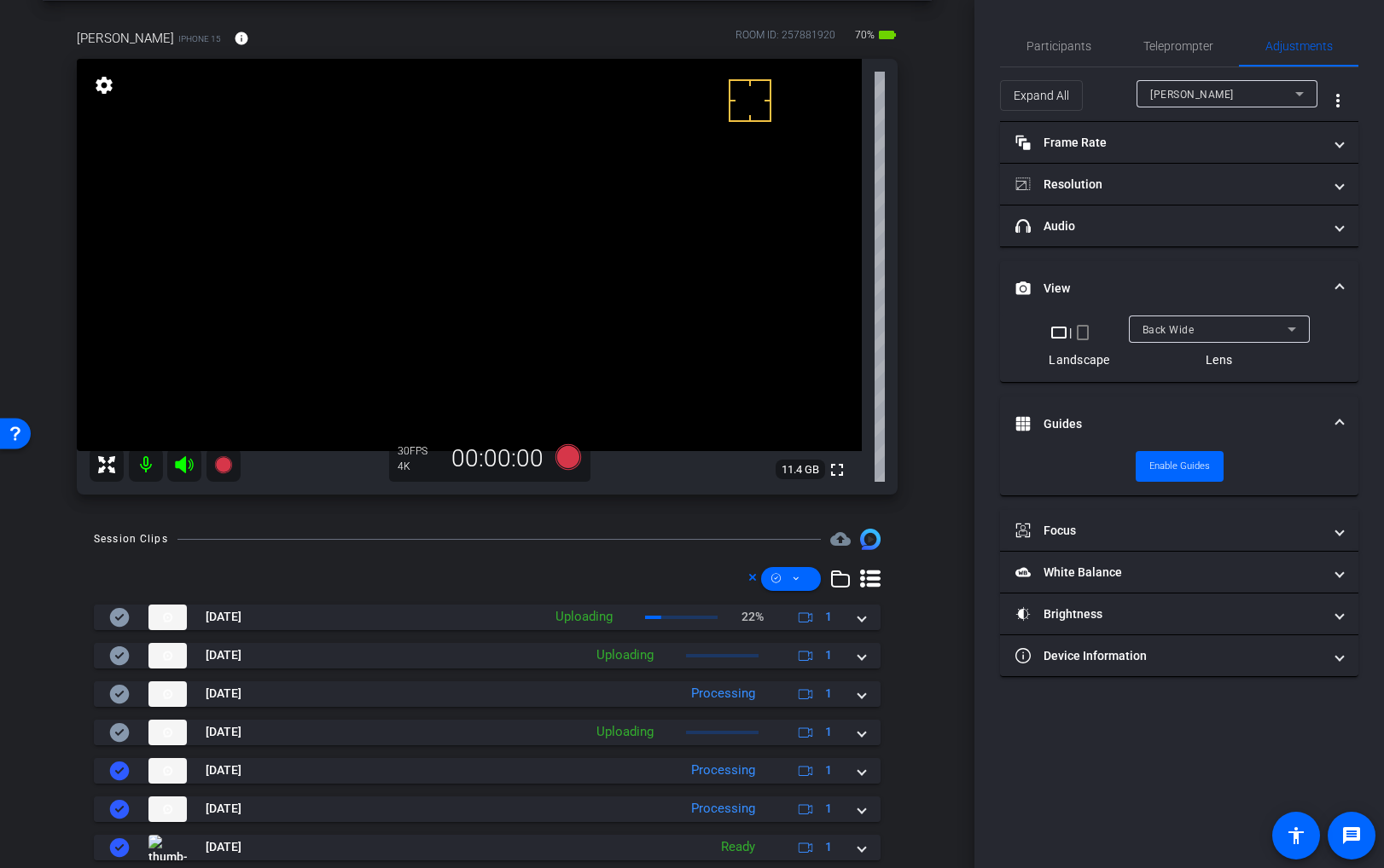
click at [1332, 275] on mat-expansion-panel-header "View" at bounding box center [1179, 288] width 358 height 54
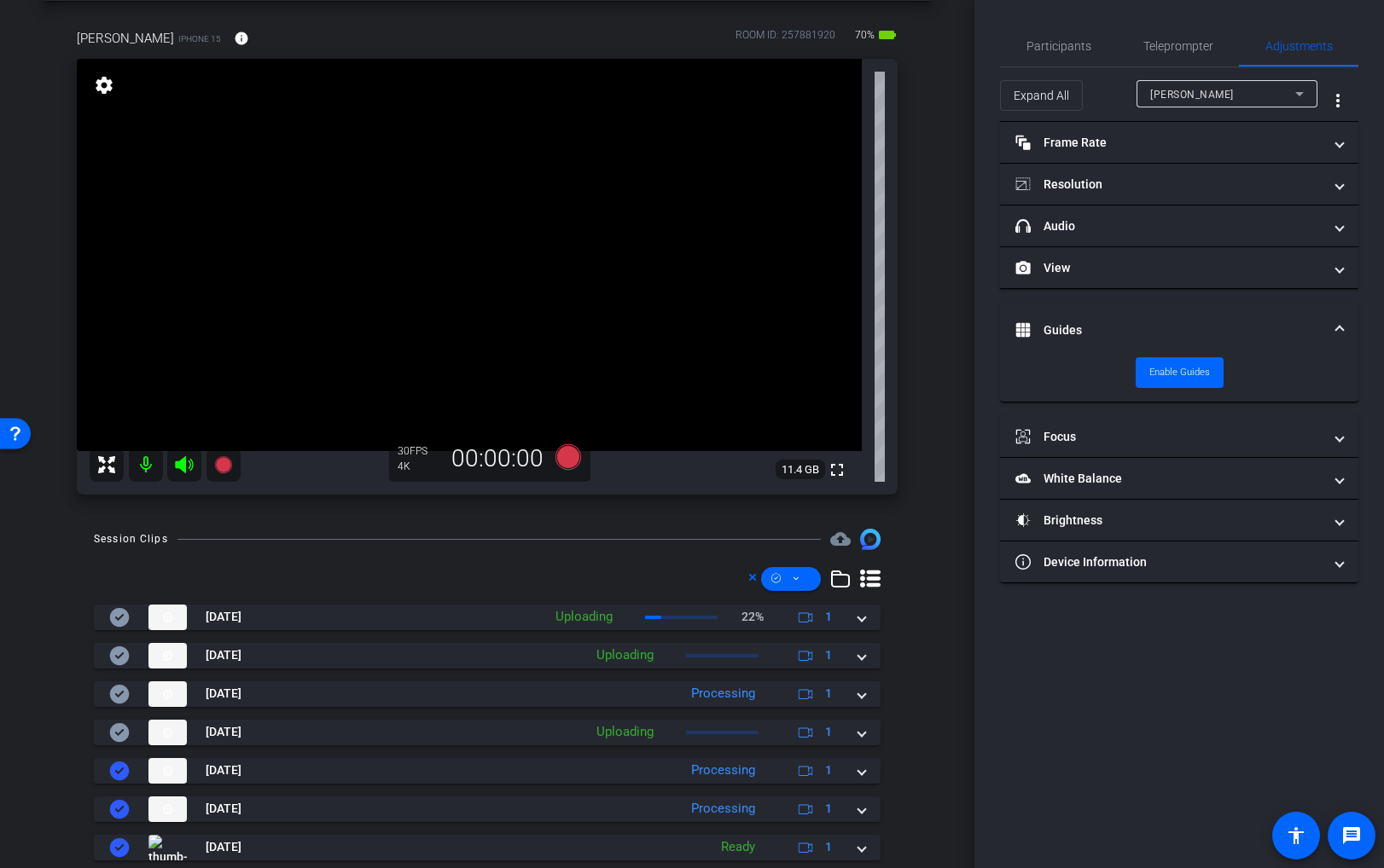
click at [1338, 324] on span at bounding box center [1339, 330] width 6 height 17
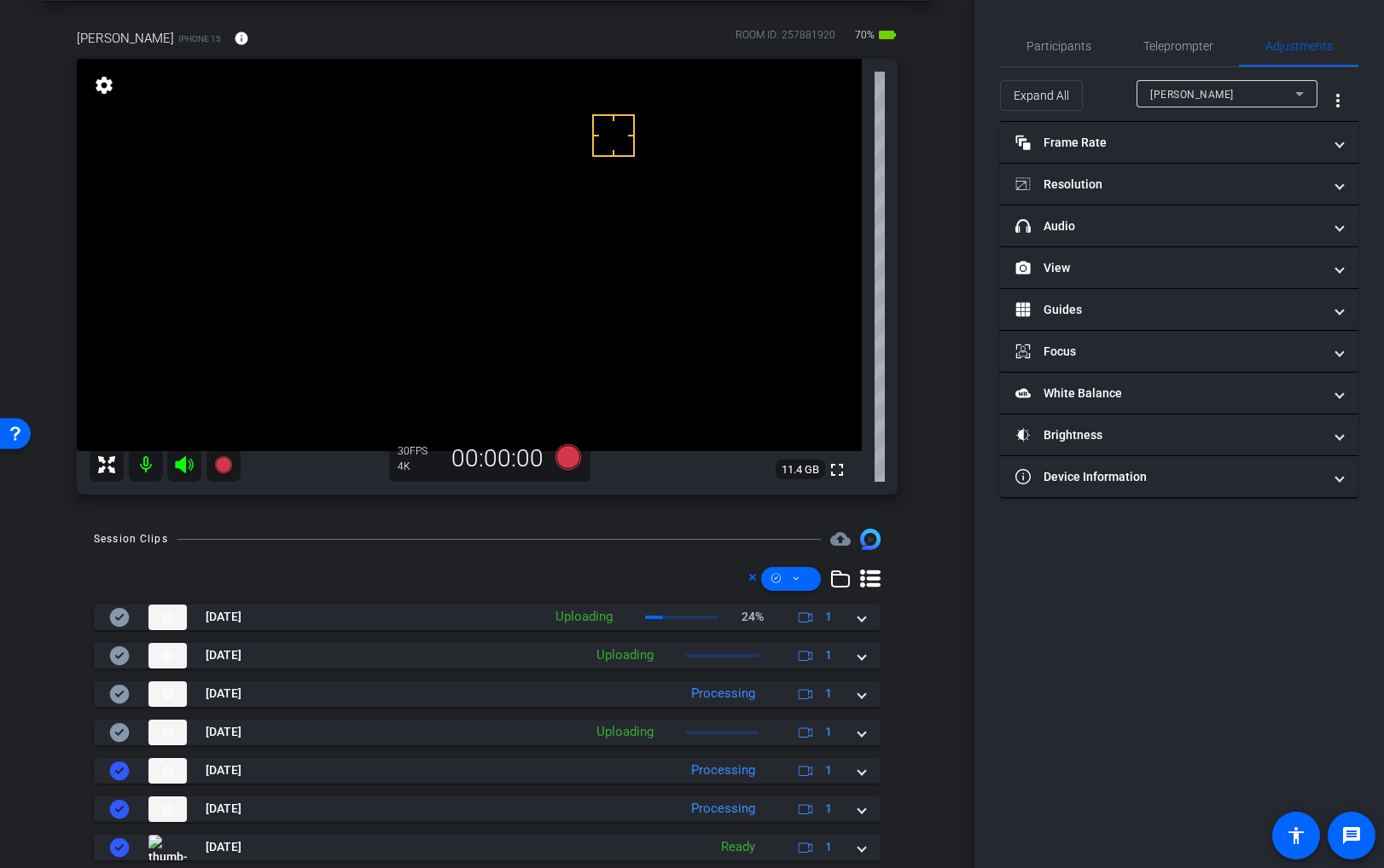
click at [487, 209] on video at bounding box center [469, 255] width 785 height 392
click at [446, 191] on video at bounding box center [469, 255] width 785 height 392
click at [415, 200] on video at bounding box center [469, 255] width 785 height 392
click at [1050, 52] on span "Participants" at bounding box center [1059, 46] width 64 height 12
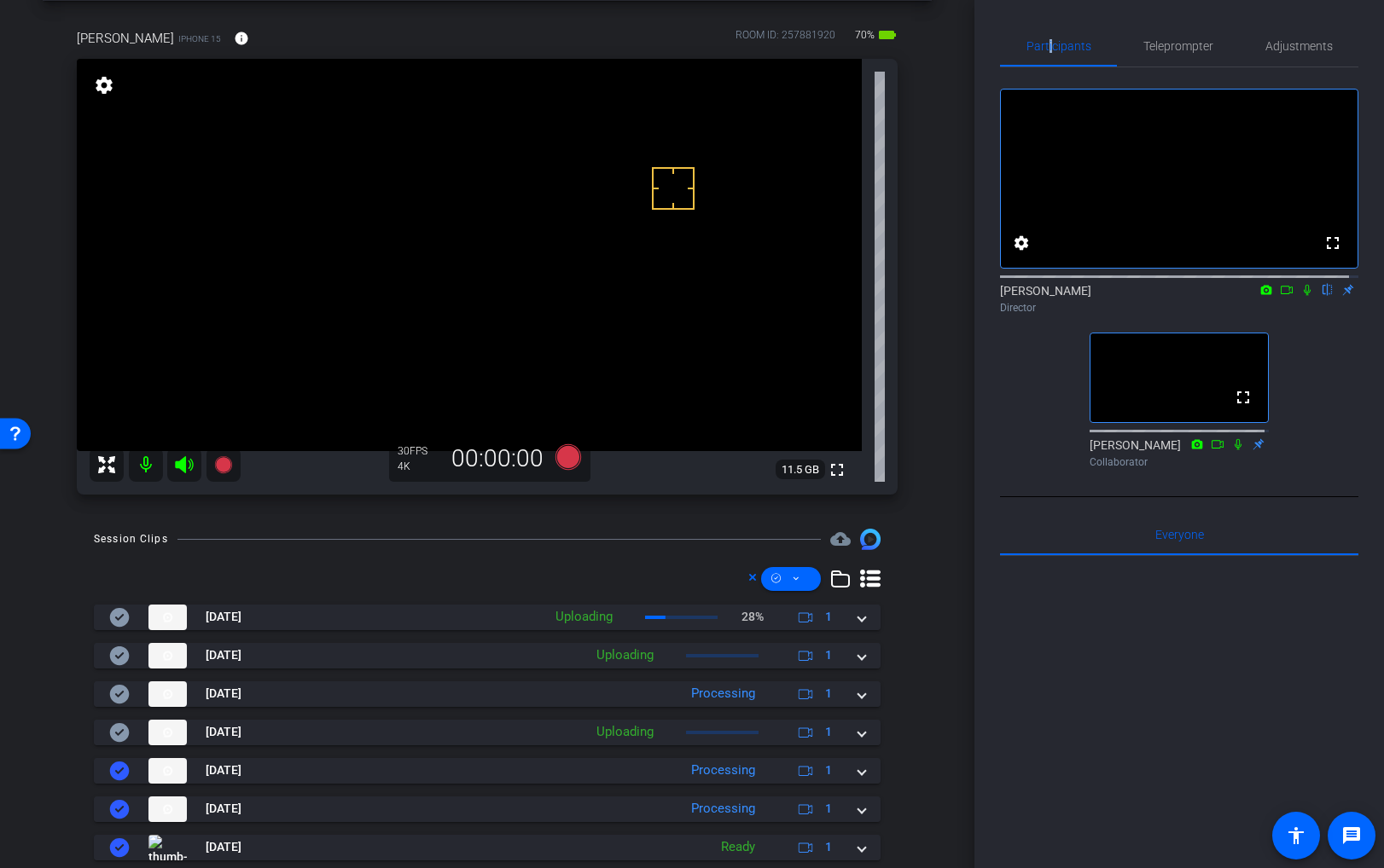
click at [1280, 296] on icon at bounding box center [1286, 290] width 14 height 12
click at [1321, 296] on icon at bounding box center [1328, 290] width 14 height 12
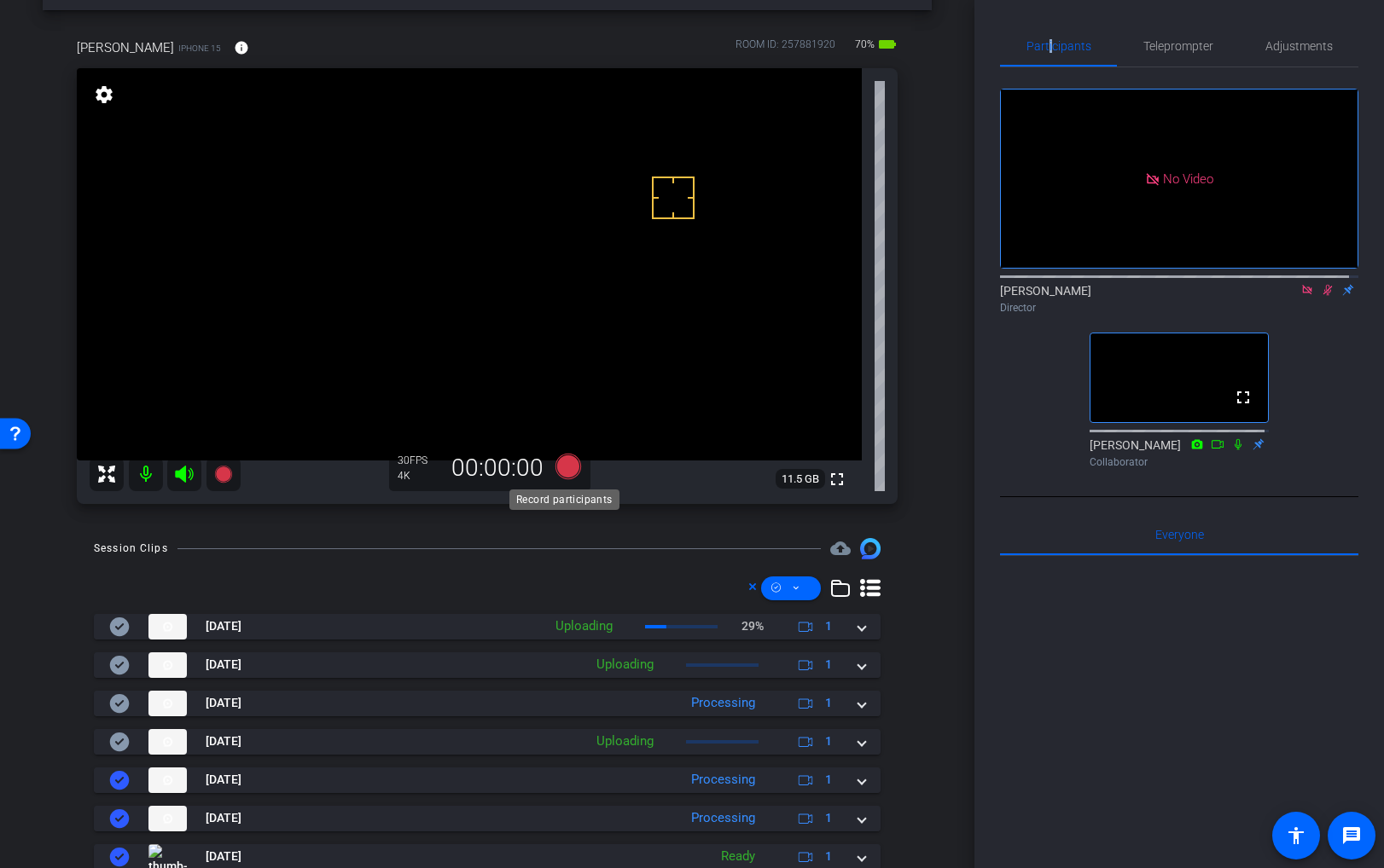
click at [562, 465] on icon at bounding box center [568, 467] width 26 height 26
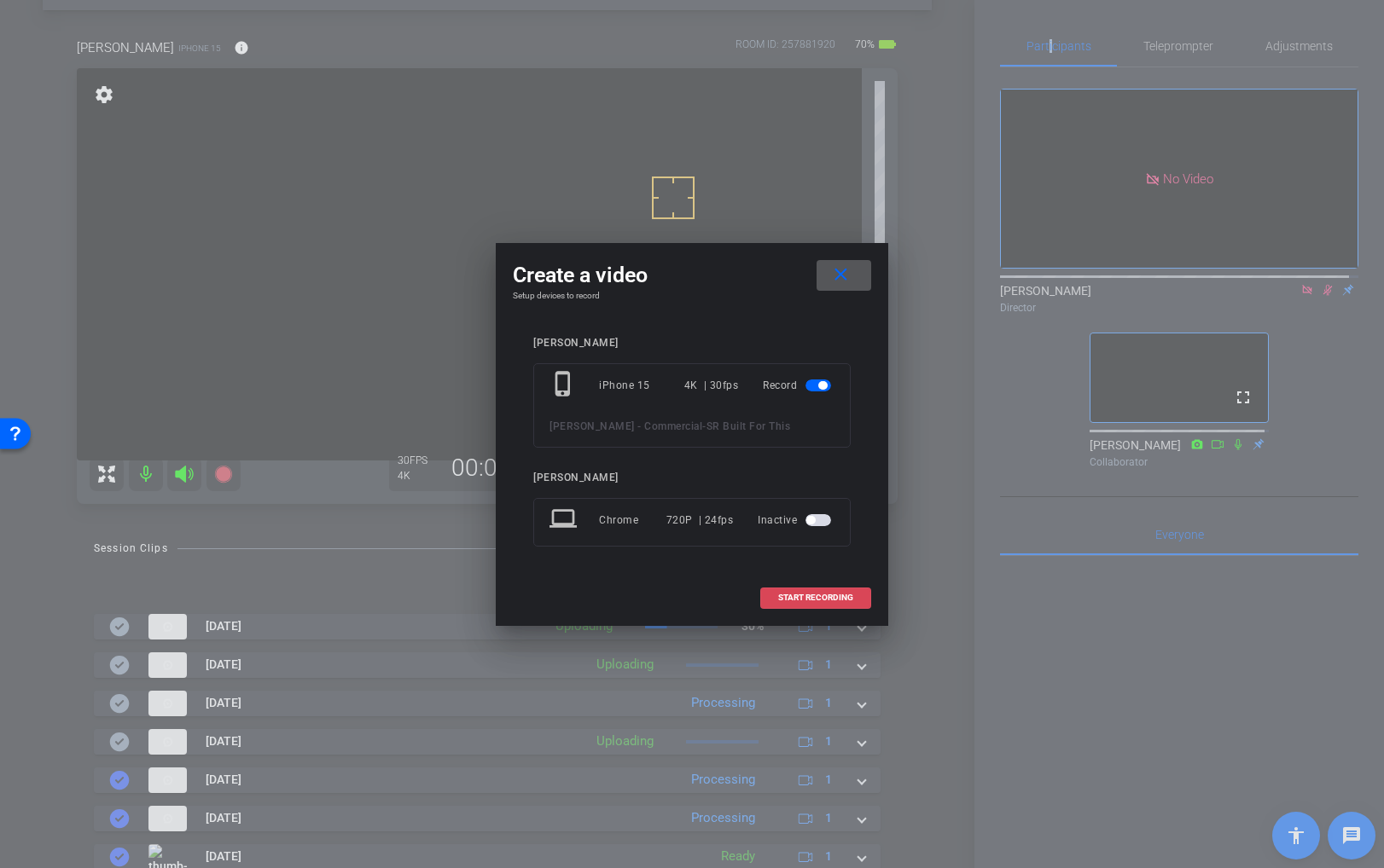
click at [801, 596] on span "START RECORDING" at bounding box center [816, 597] width 76 height 8
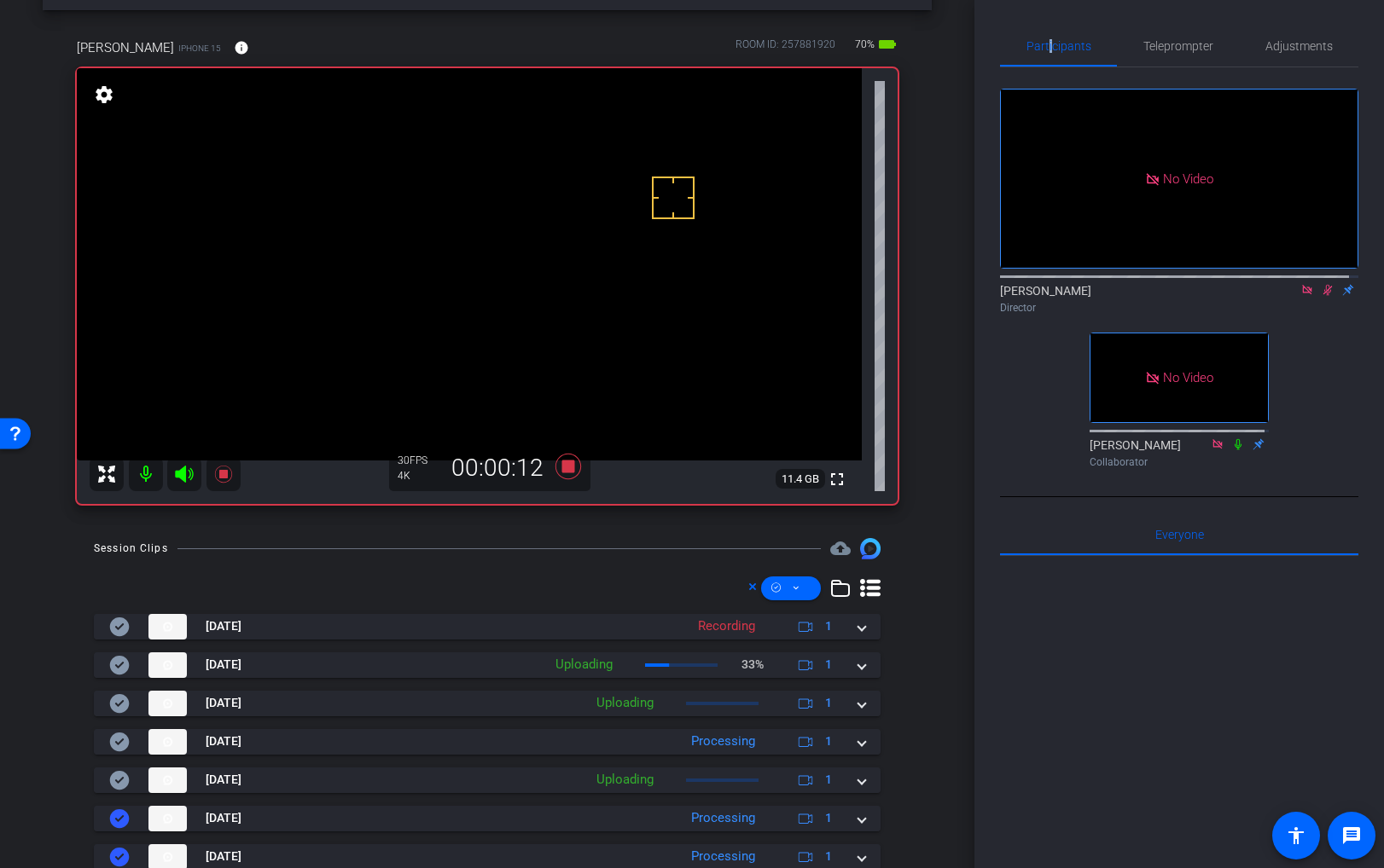
click at [1321, 296] on icon at bounding box center [1328, 290] width 14 height 12
click at [401, 196] on video at bounding box center [469, 264] width 785 height 392
click at [1332, 310] on div "Brian Curp Director" at bounding box center [1179, 299] width 358 height 33
click at [1321, 296] on icon at bounding box center [1328, 290] width 14 height 12
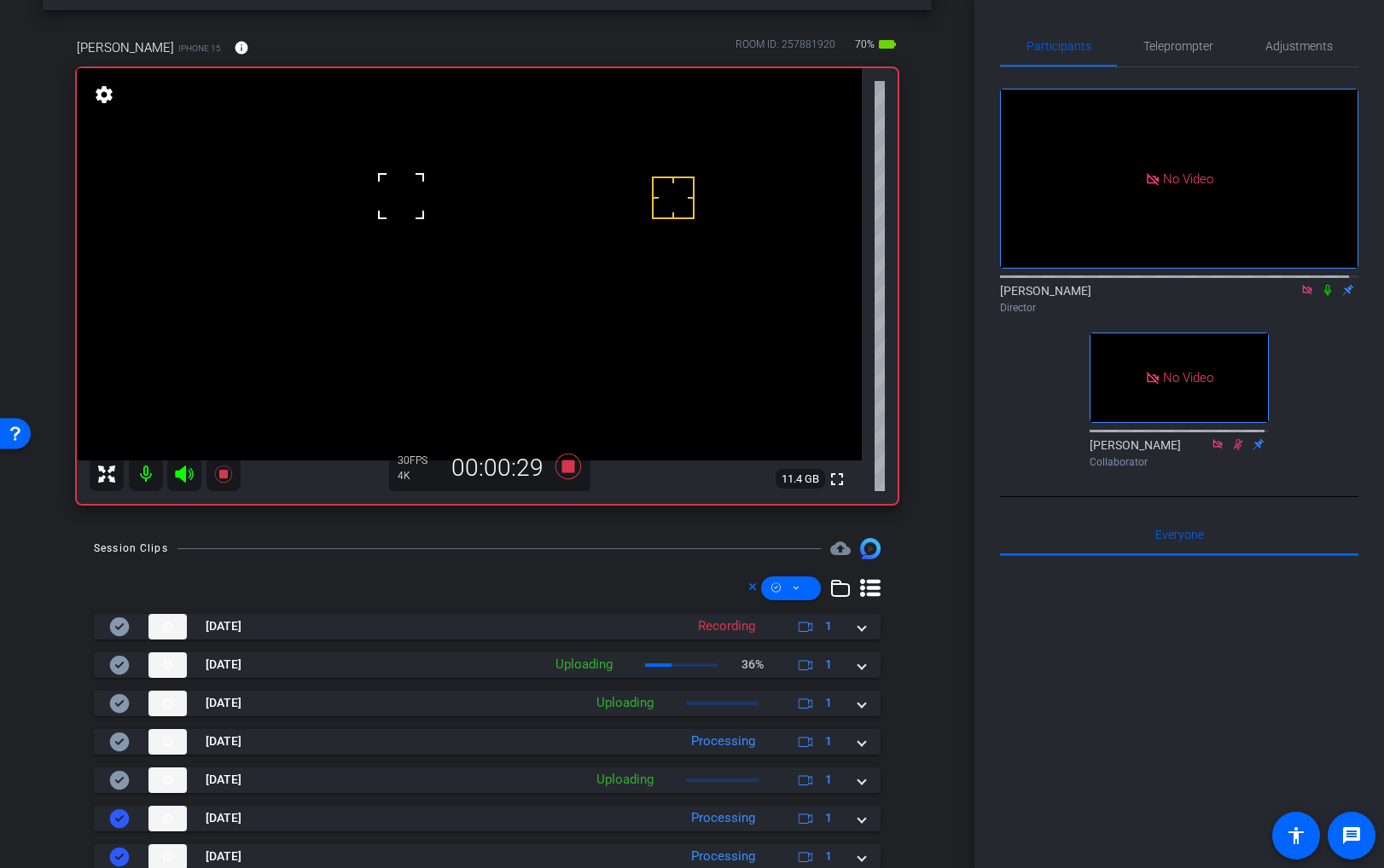
click at [1321, 296] on icon at bounding box center [1328, 290] width 14 height 12
click at [1322, 296] on icon at bounding box center [1328, 290] width 14 height 12
drag, startPoint x: 414, startPoint y: 237, endPoint x: 990, endPoint y: 278, distance: 577.5
click at [415, 236] on video at bounding box center [469, 264] width 785 height 392
click at [1321, 296] on icon at bounding box center [1328, 290] width 14 height 12
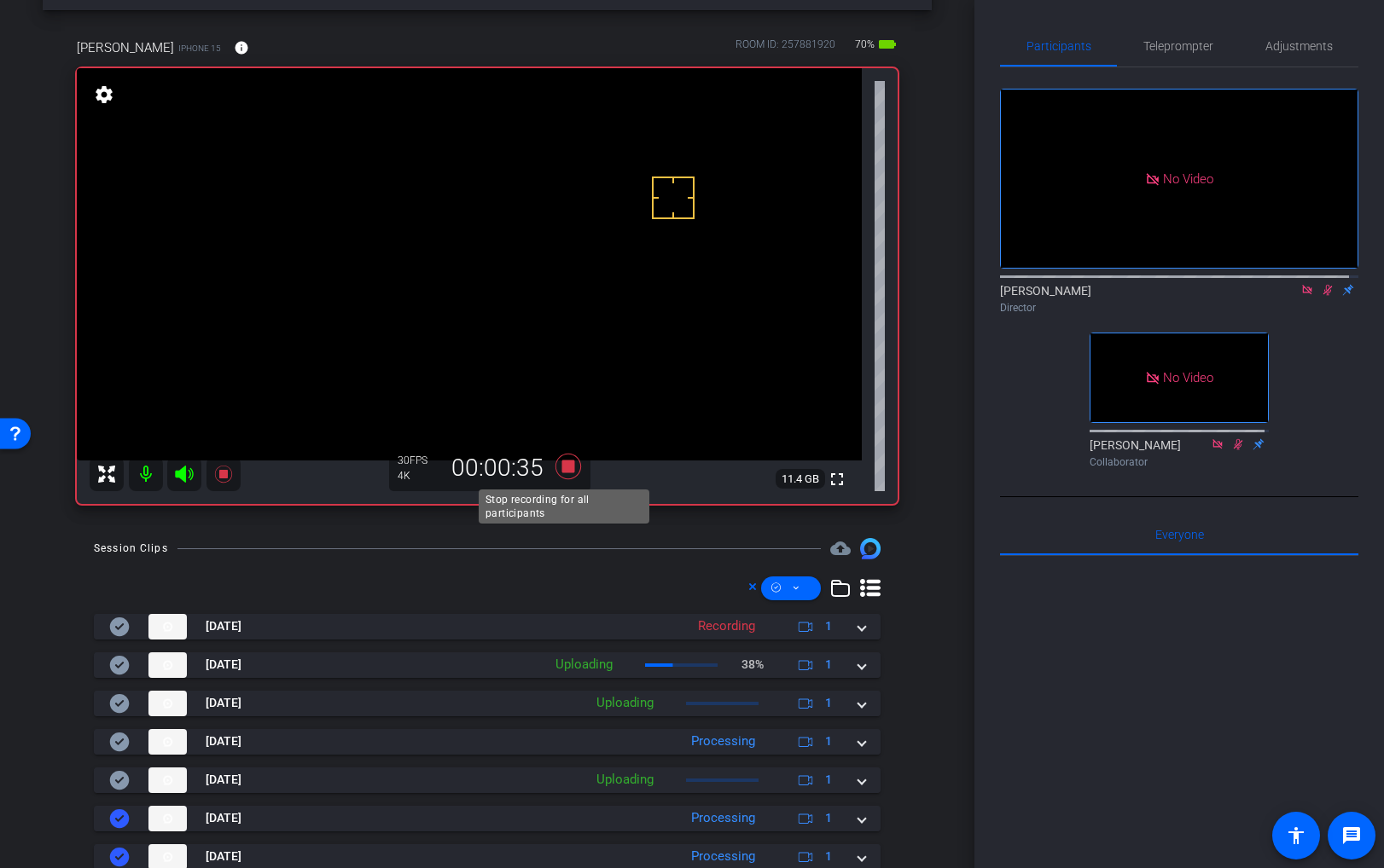
click at [560, 469] on icon at bounding box center [568, 467] width 26 height 26
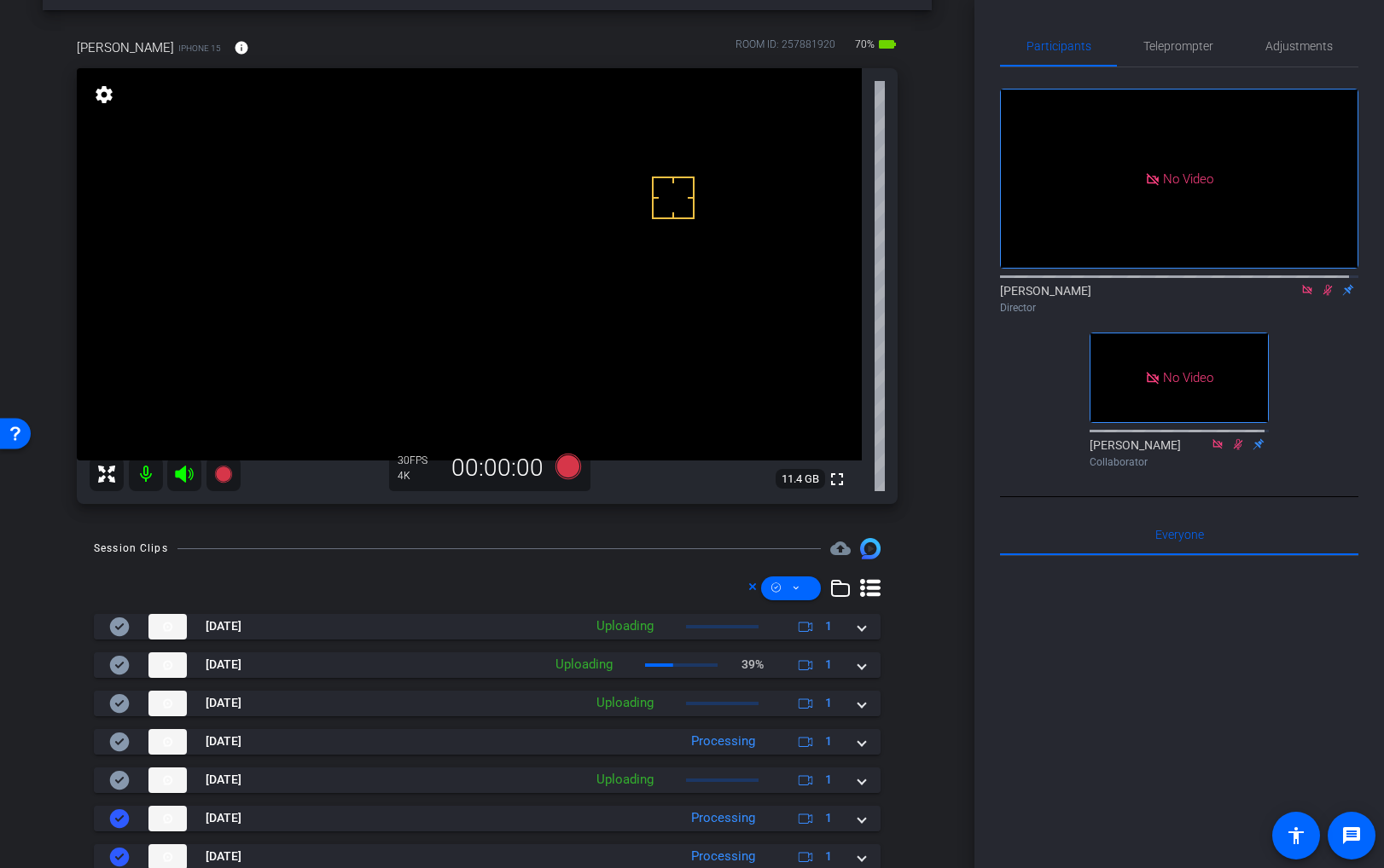
click at [1321, 297] on mat-icon at bounding box center [1328, 290] width 20 height 16
click at [1274, 52] on span "Adjustments" at bounding box center [1298, 46] width 67 height 12
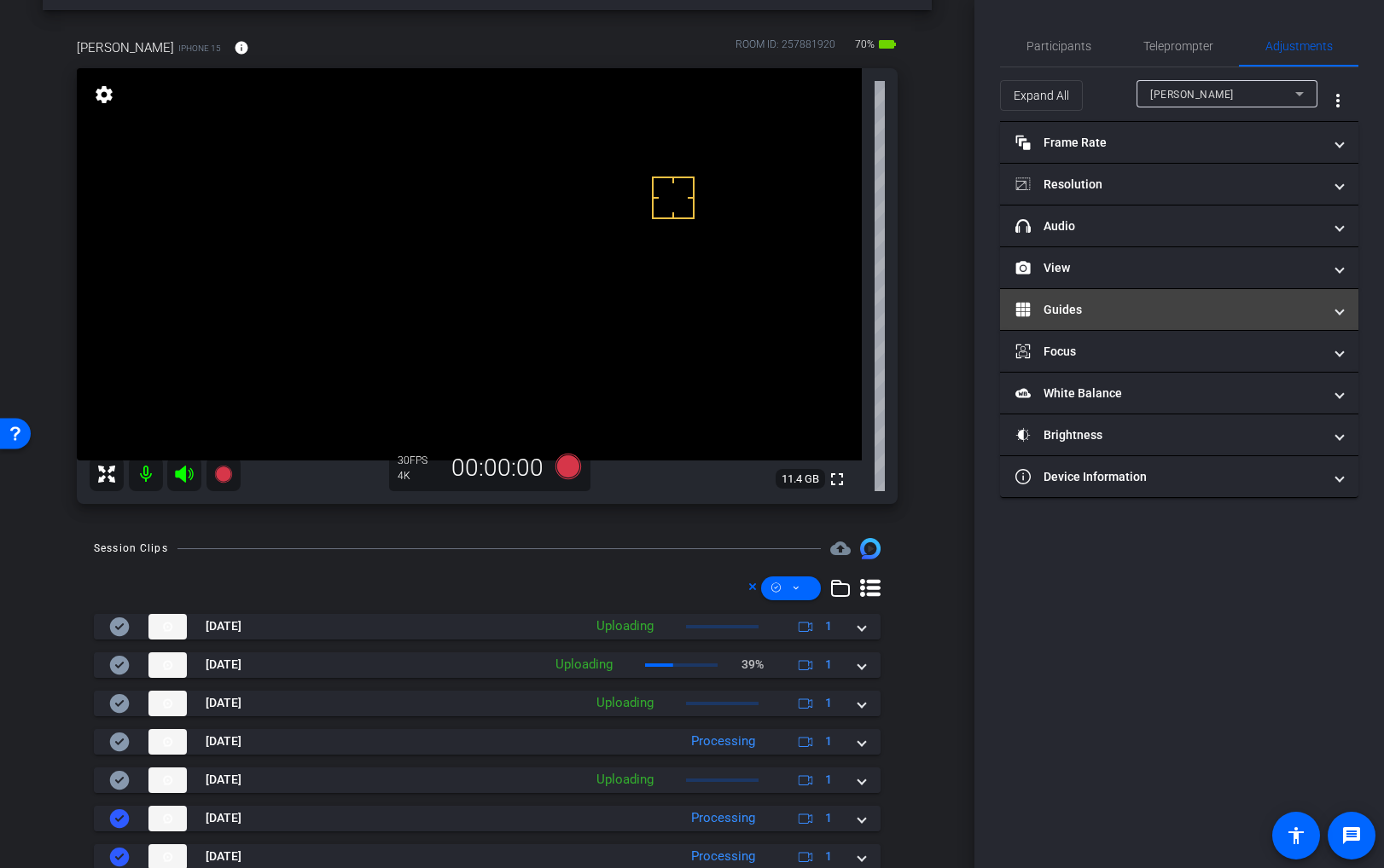
click at [1076, 297] on mat-expansion-panel-header "Guides" at bounding box center [1179, 309] width 358 height 41
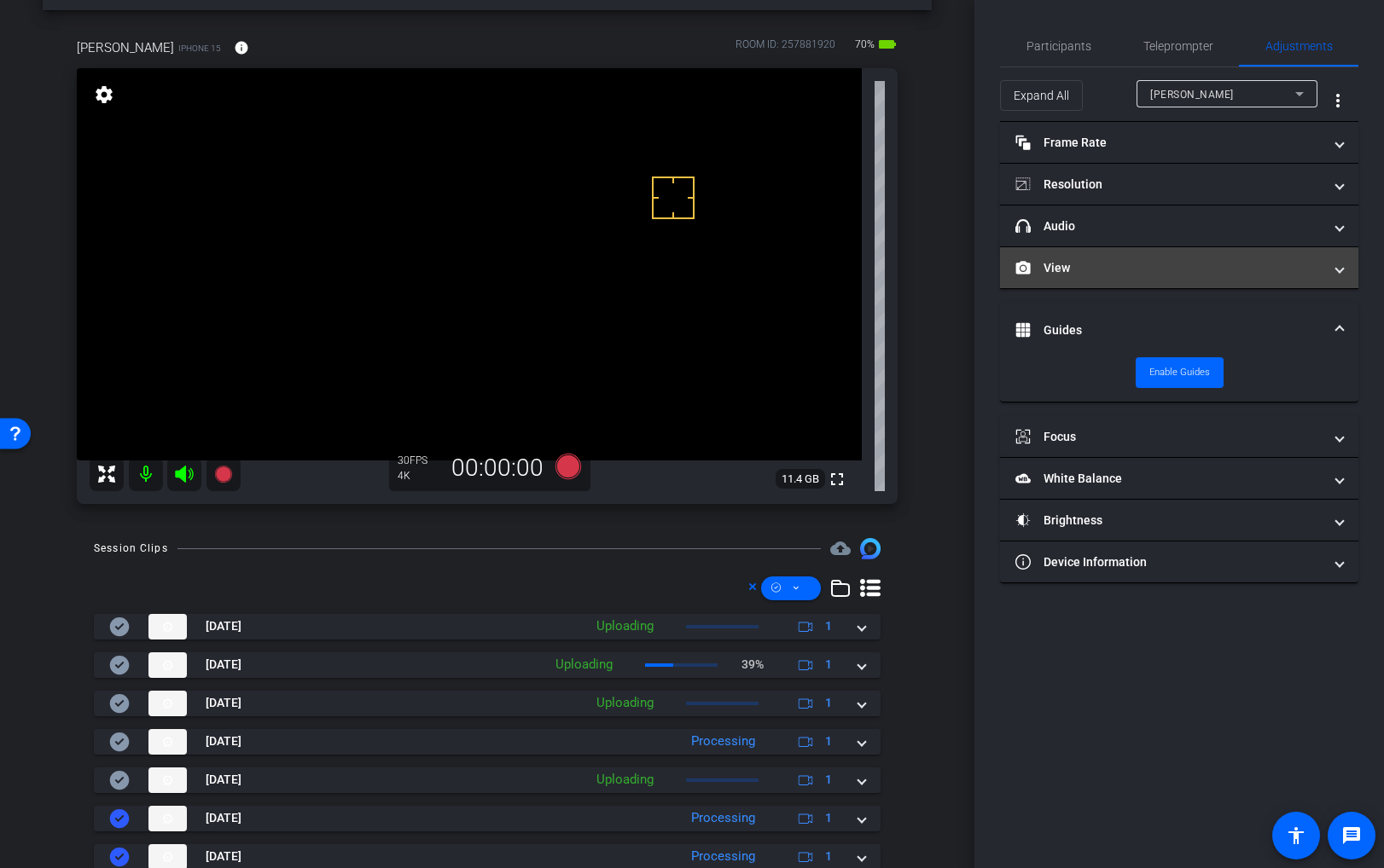
click at [1076, 275] on mat-panel-title "View" at bounding box center [1169, 268] width 308 height 17
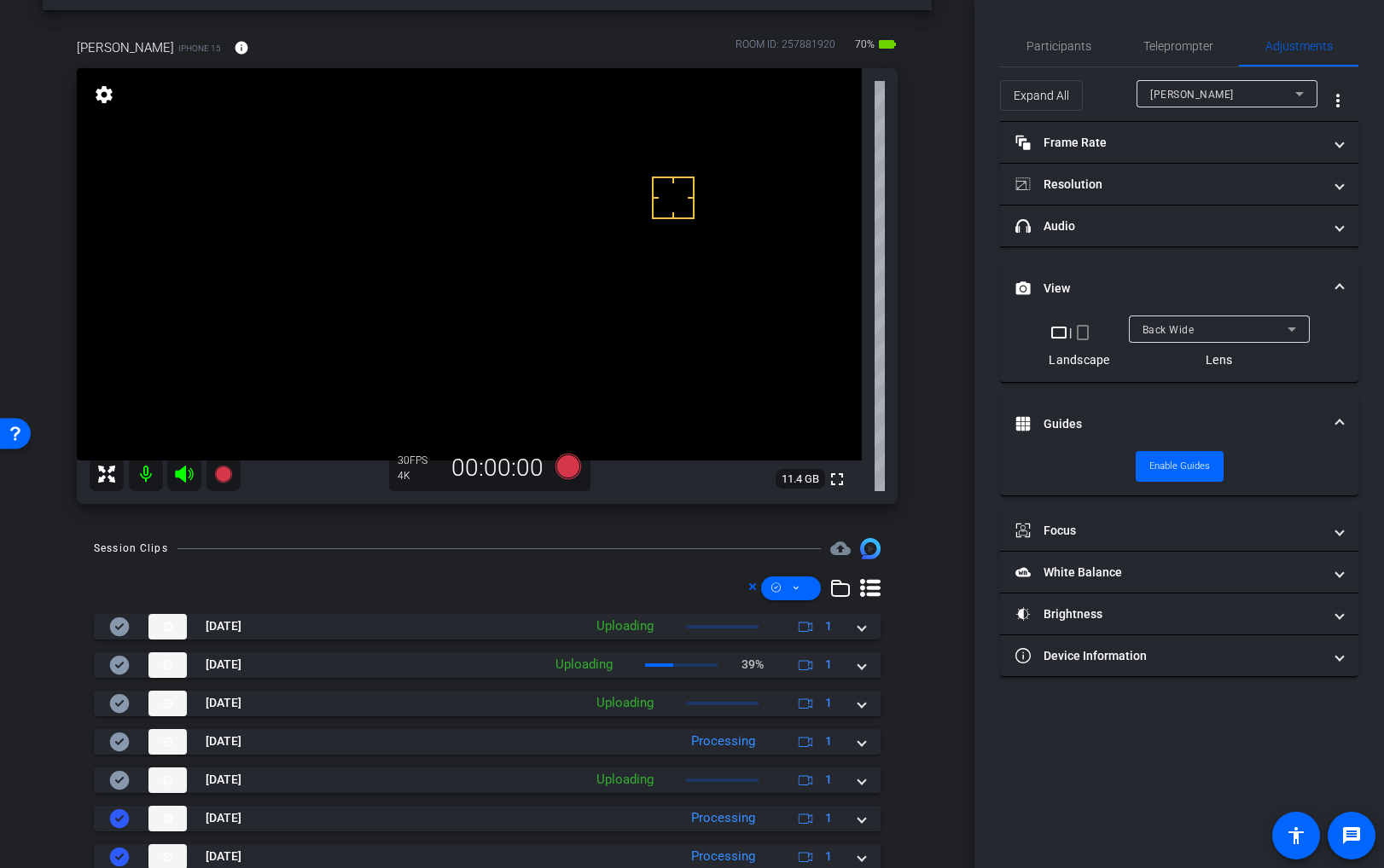
click at [1177, 331] on span "Back Wide" at bounding box center [1169, 330] width 52 height 12
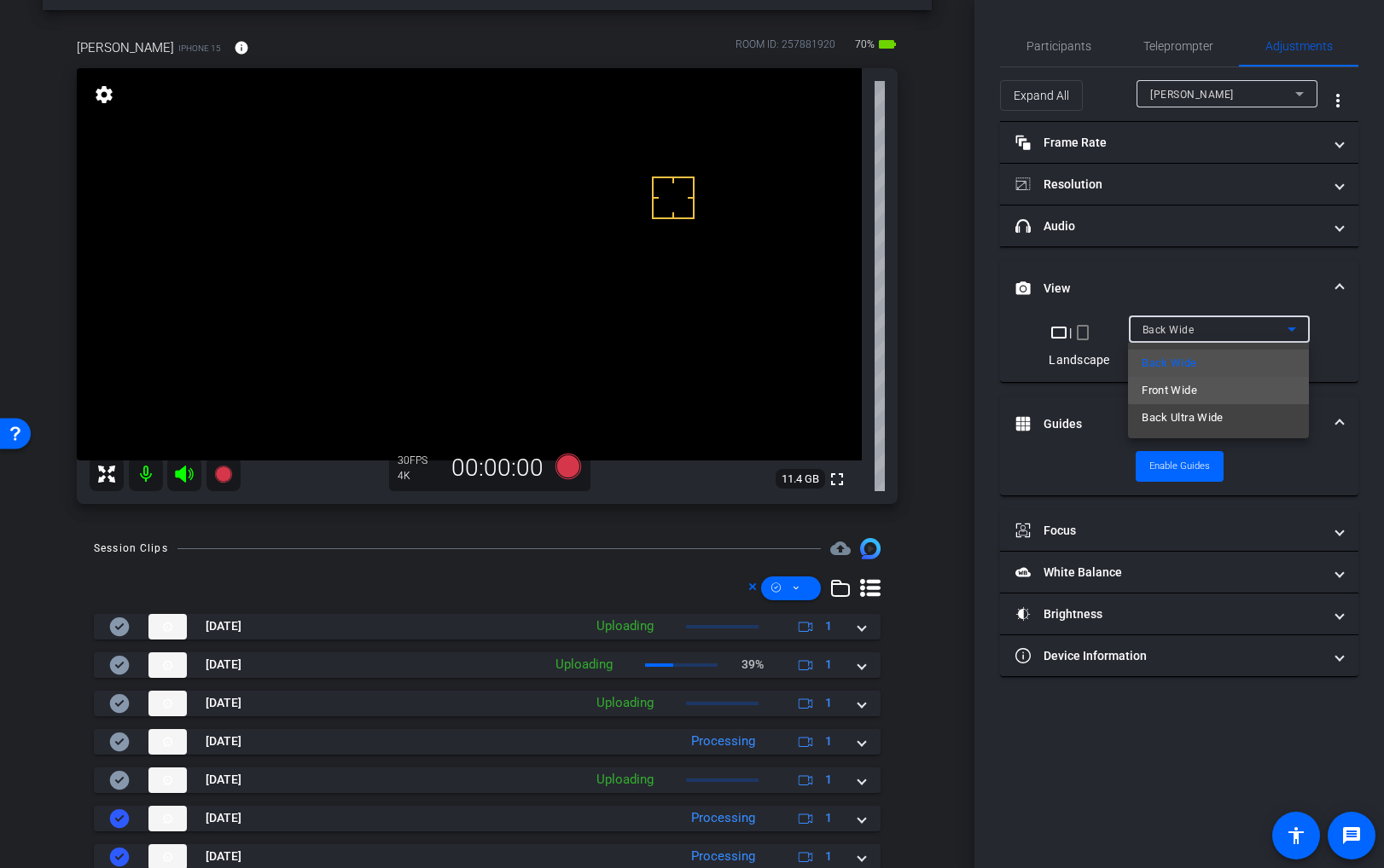
drag, startPoint x: 1230, startPoint y: 389, endPoint x: 1217, endPoint y: 359, distance: 32.7
click at [1230, 389] on mat-option "Front Wide" at bounding box center [1218, 391] width 180 height 28
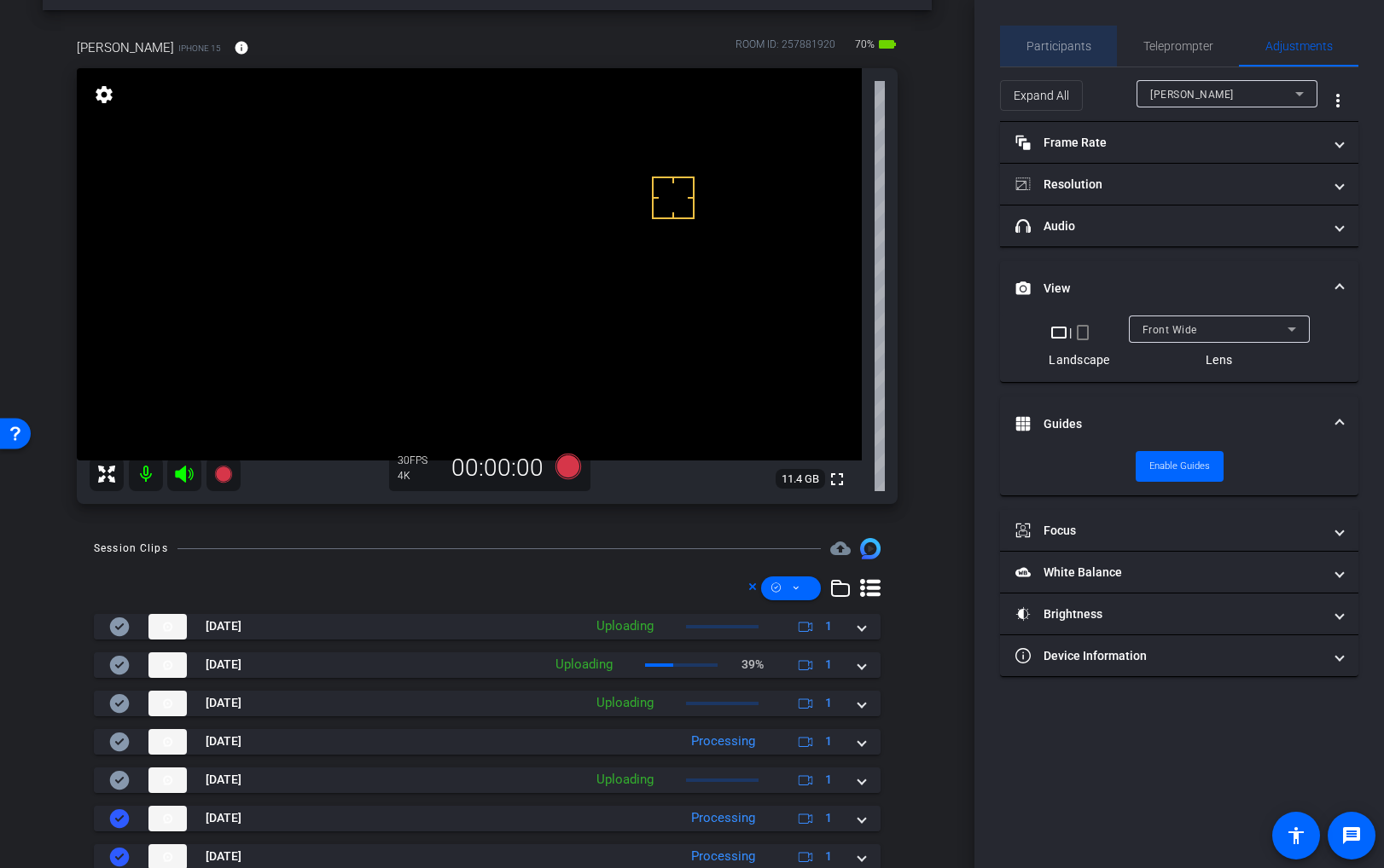
click at [1076, 38] on span "Participants" at bounding box center [1059, 46] width 64 height 41
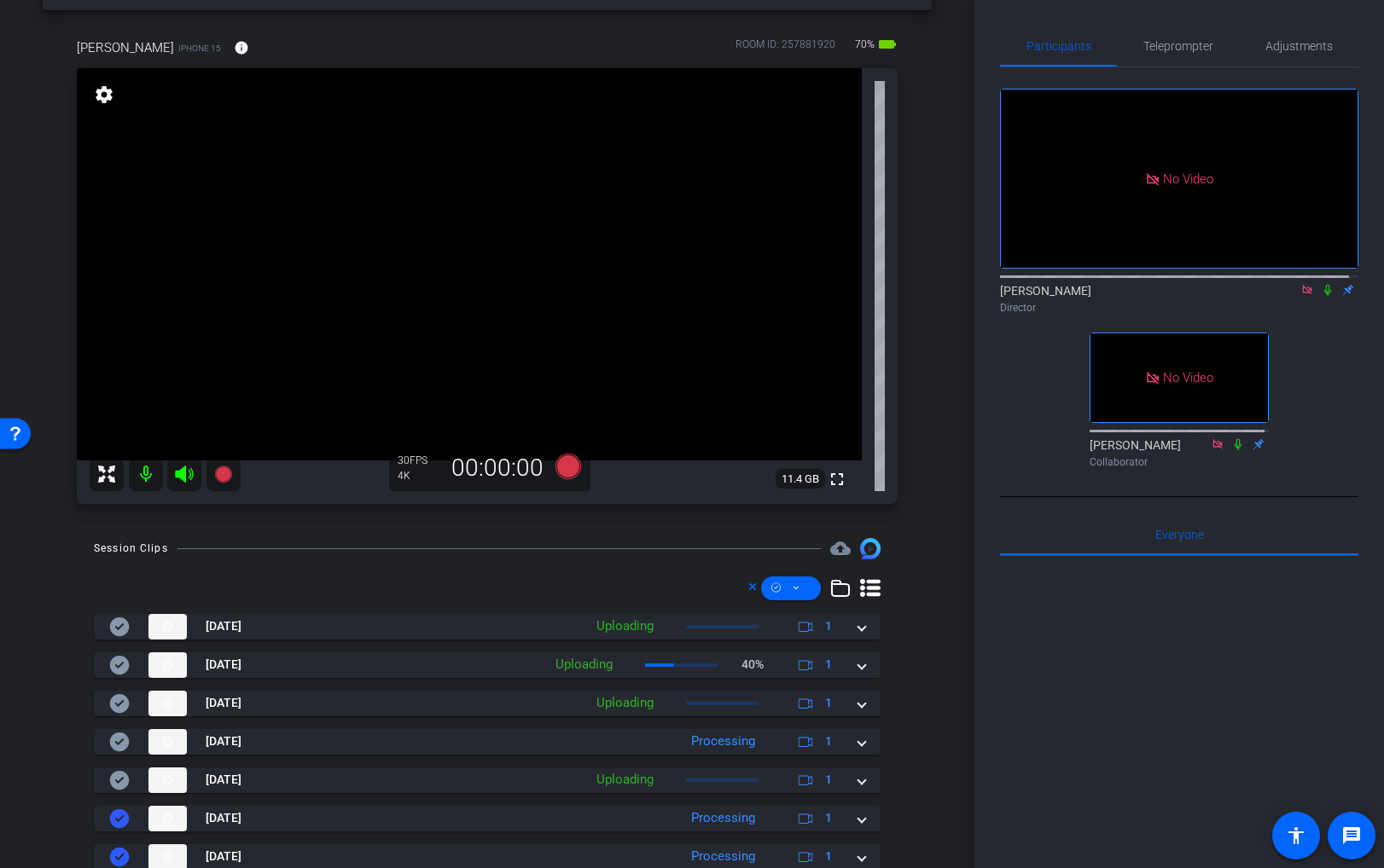
click at [1302, 285] on icon at bounding box center [1307, 290] width 9 height 9
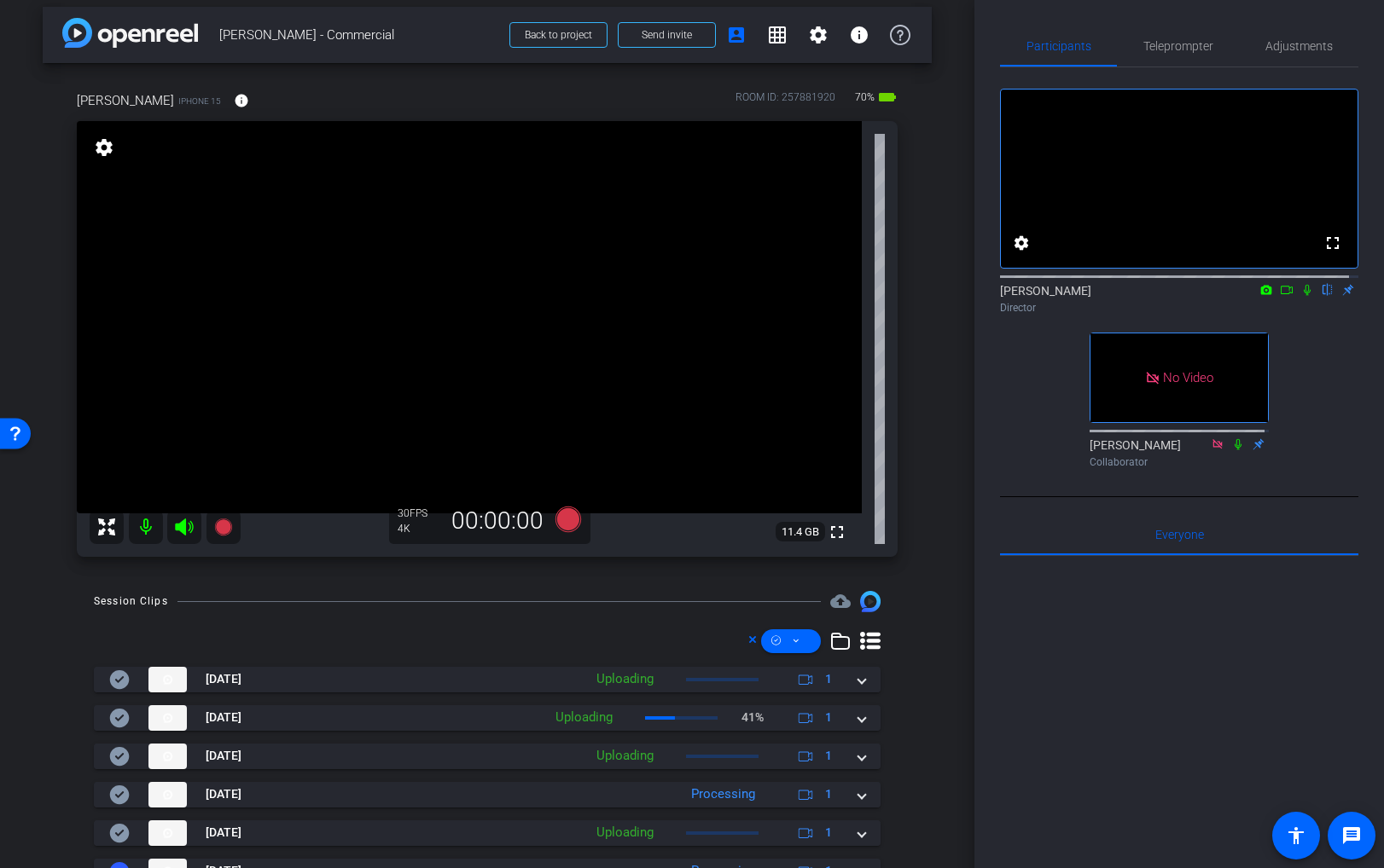
scroll to position [0, 0]
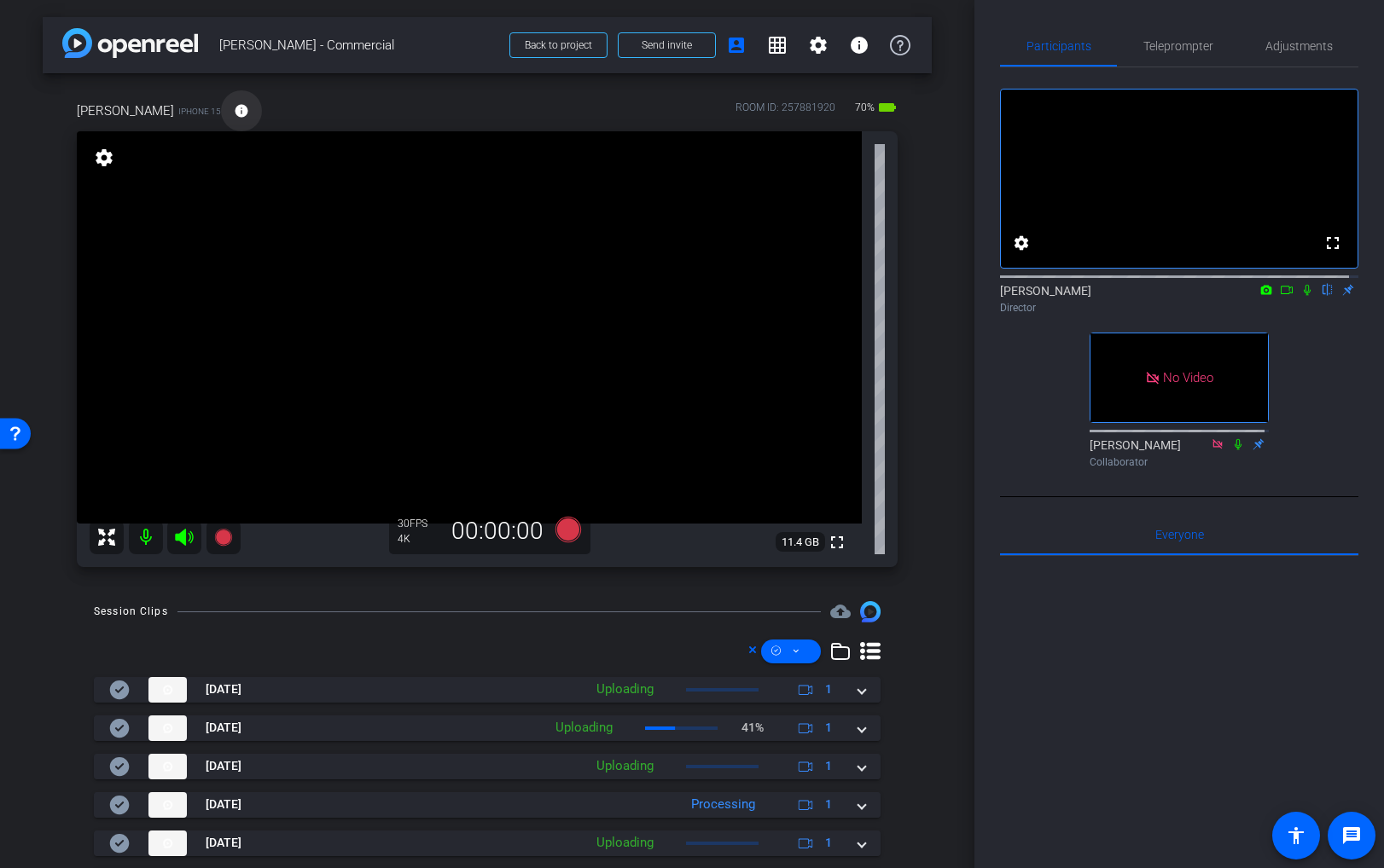
click at [234, 106] on mat-icon "info" at bounding box center [241, 110] width 16 height 16
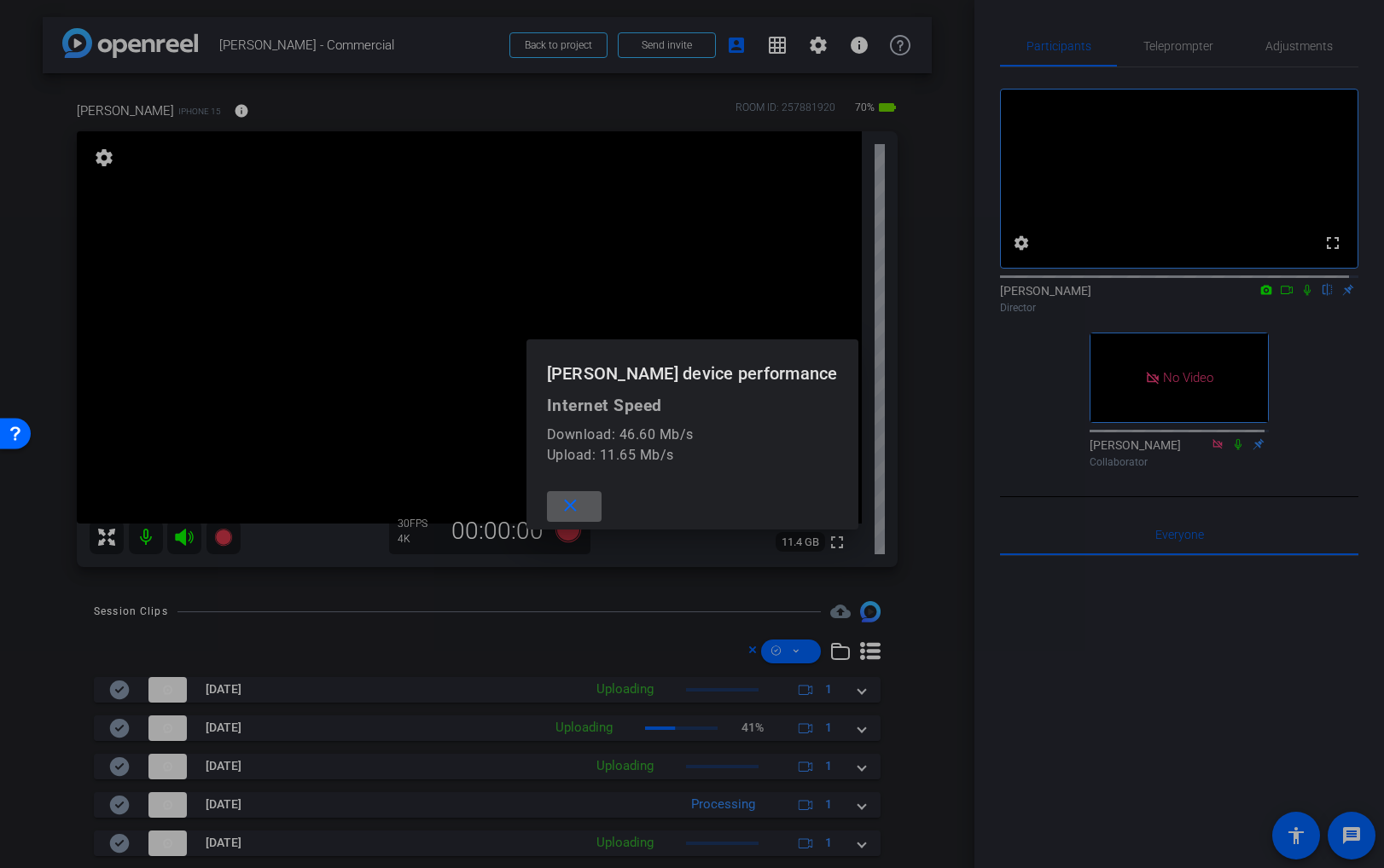
click at [215, 106] on div at bounding box center [692, 434] width 1384 height 868
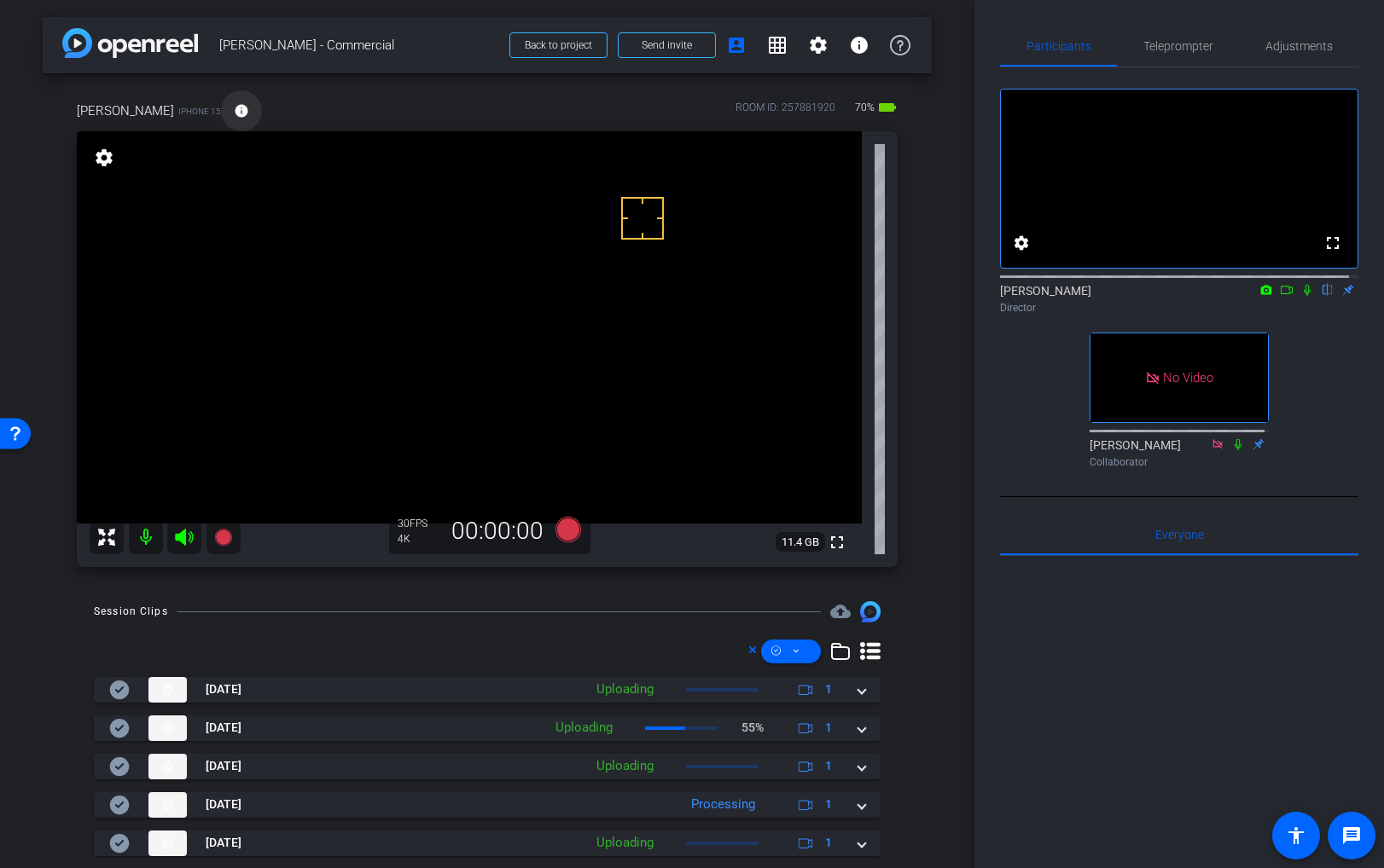
click at [234, 110] on mat-icon "info" at bounding box center [241, 110] width 16 height 16
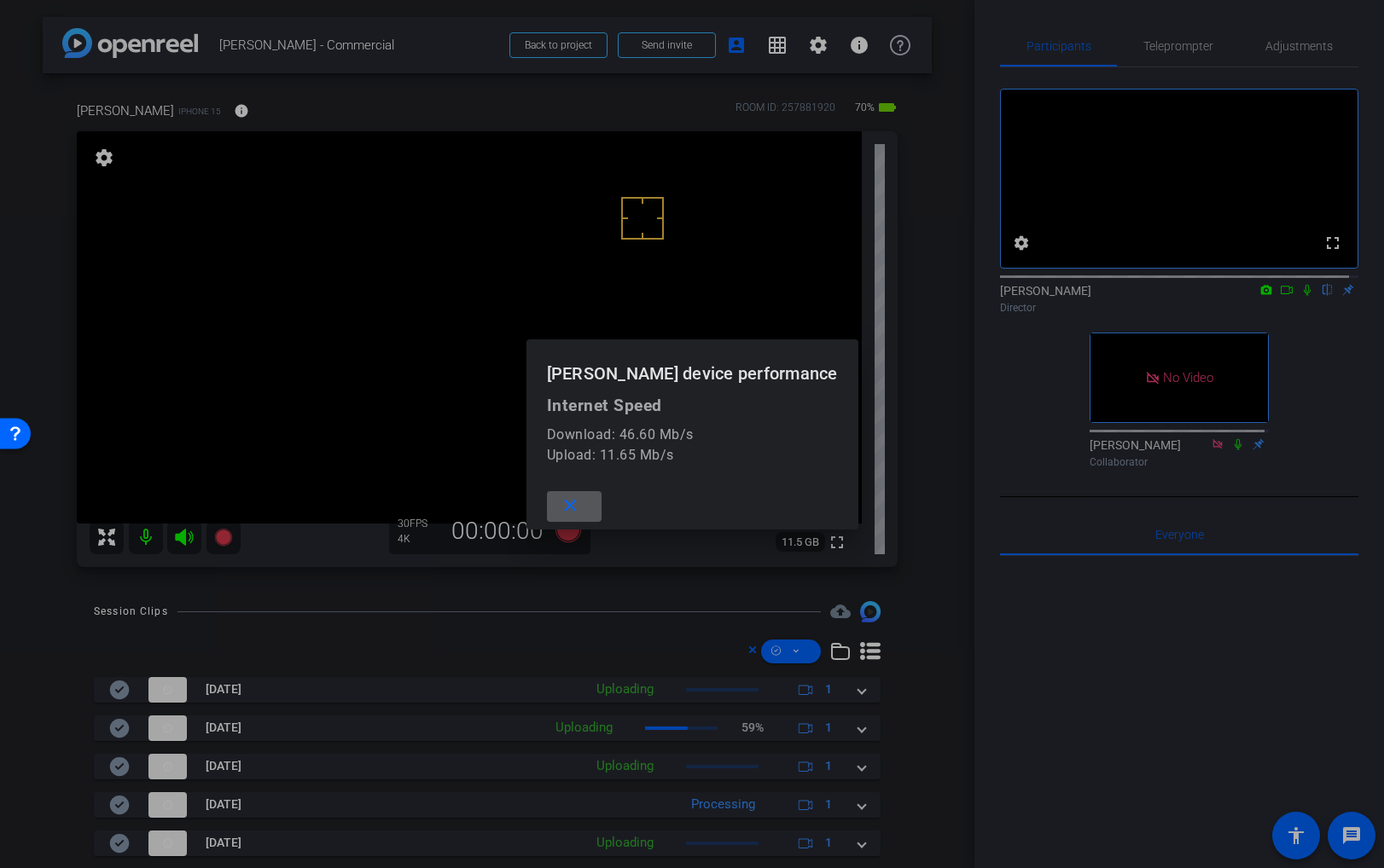
click at [599, 506] on span at bounding box center [574, 506] width 54 height 41
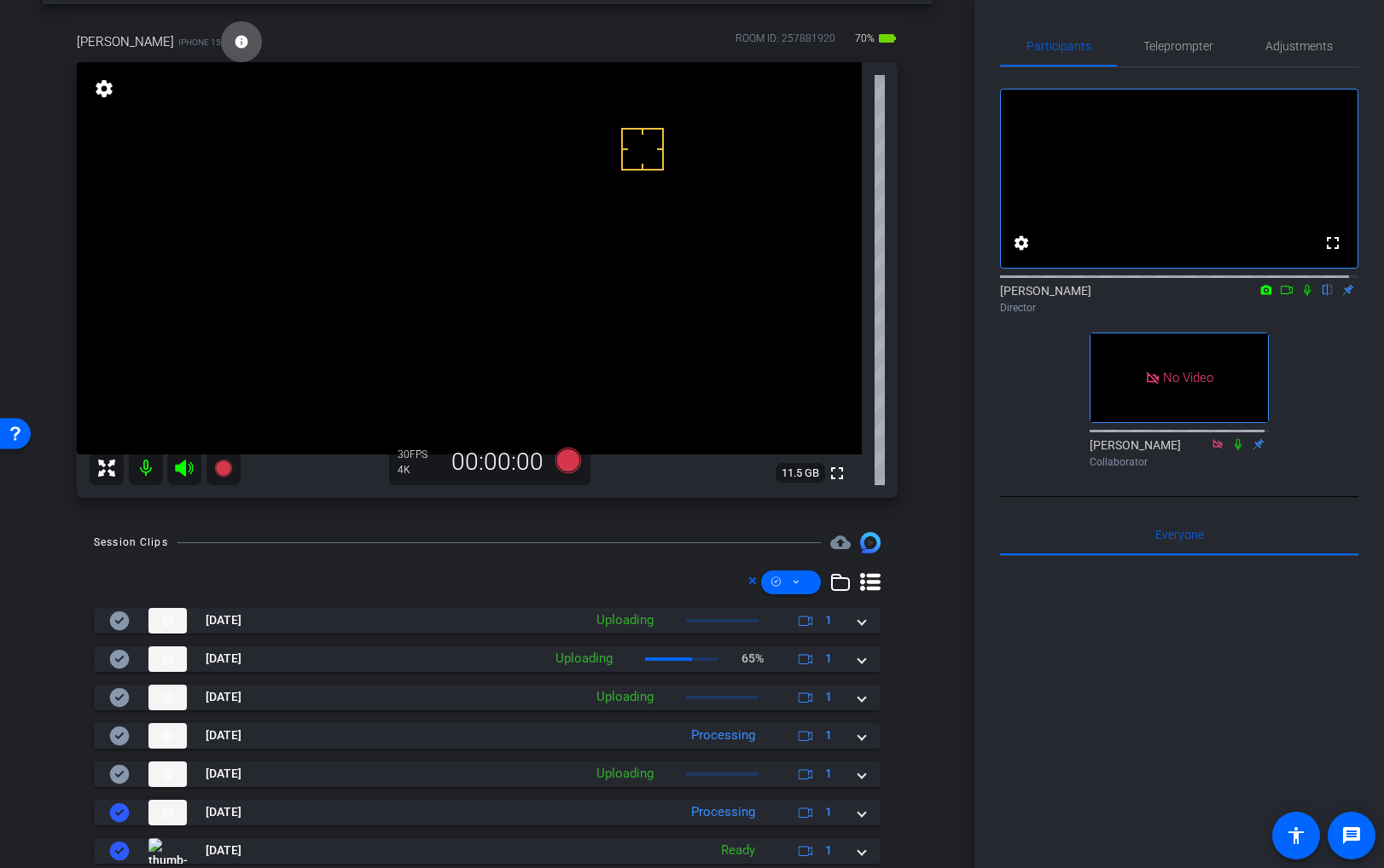
scroll to position [74, 0]
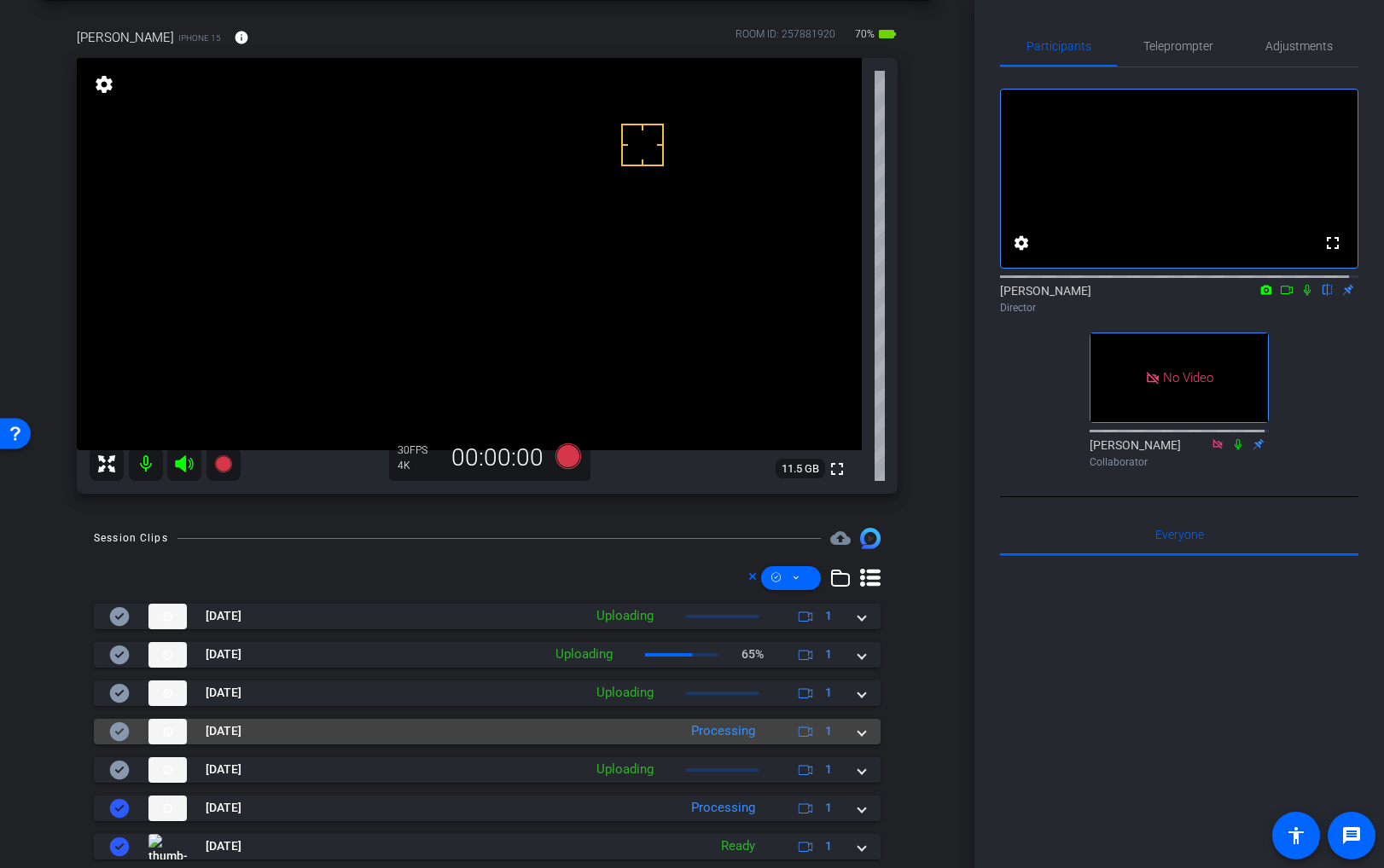
click at [858, 731] on mat-expansion-panel-header "Oct 8, 2025 Processing 1" at bounding box center [487, 732] width 786 height 26
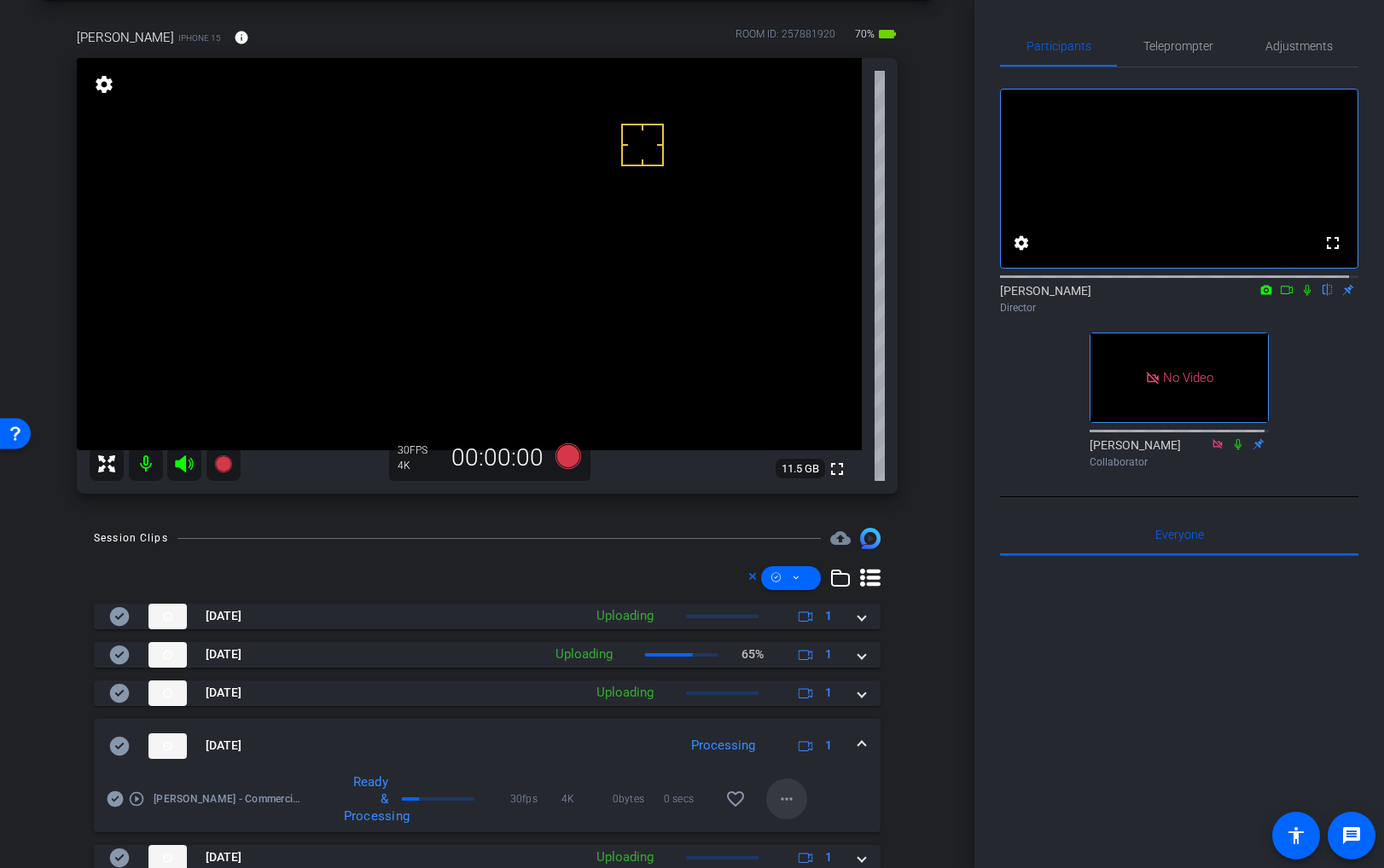
click at [766, 793] on span at bounding box center [786, 799] width 41 height 41
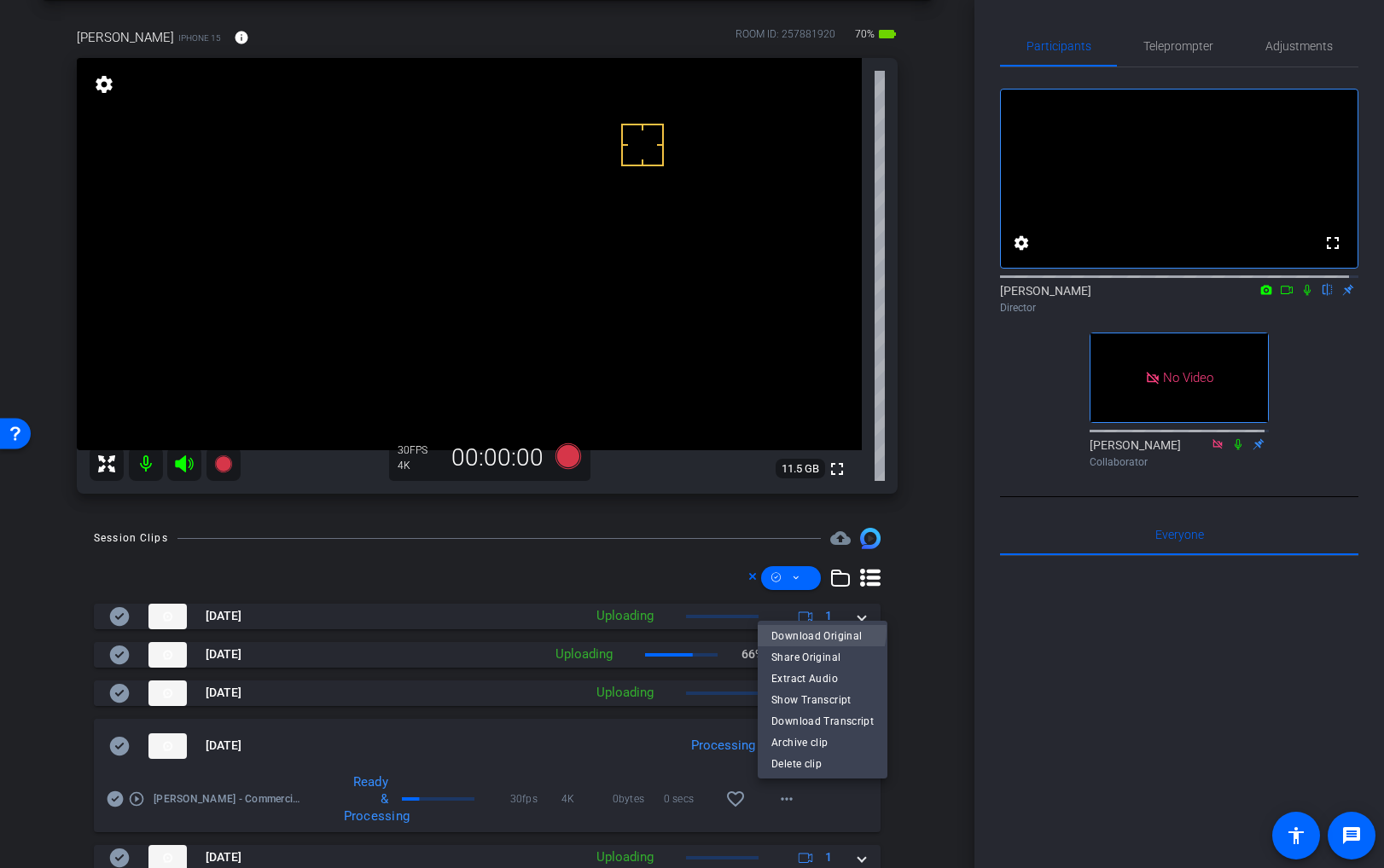
click at [816, 631] on span "Download Original" at bounding box center [822, 635] width 102 height 20
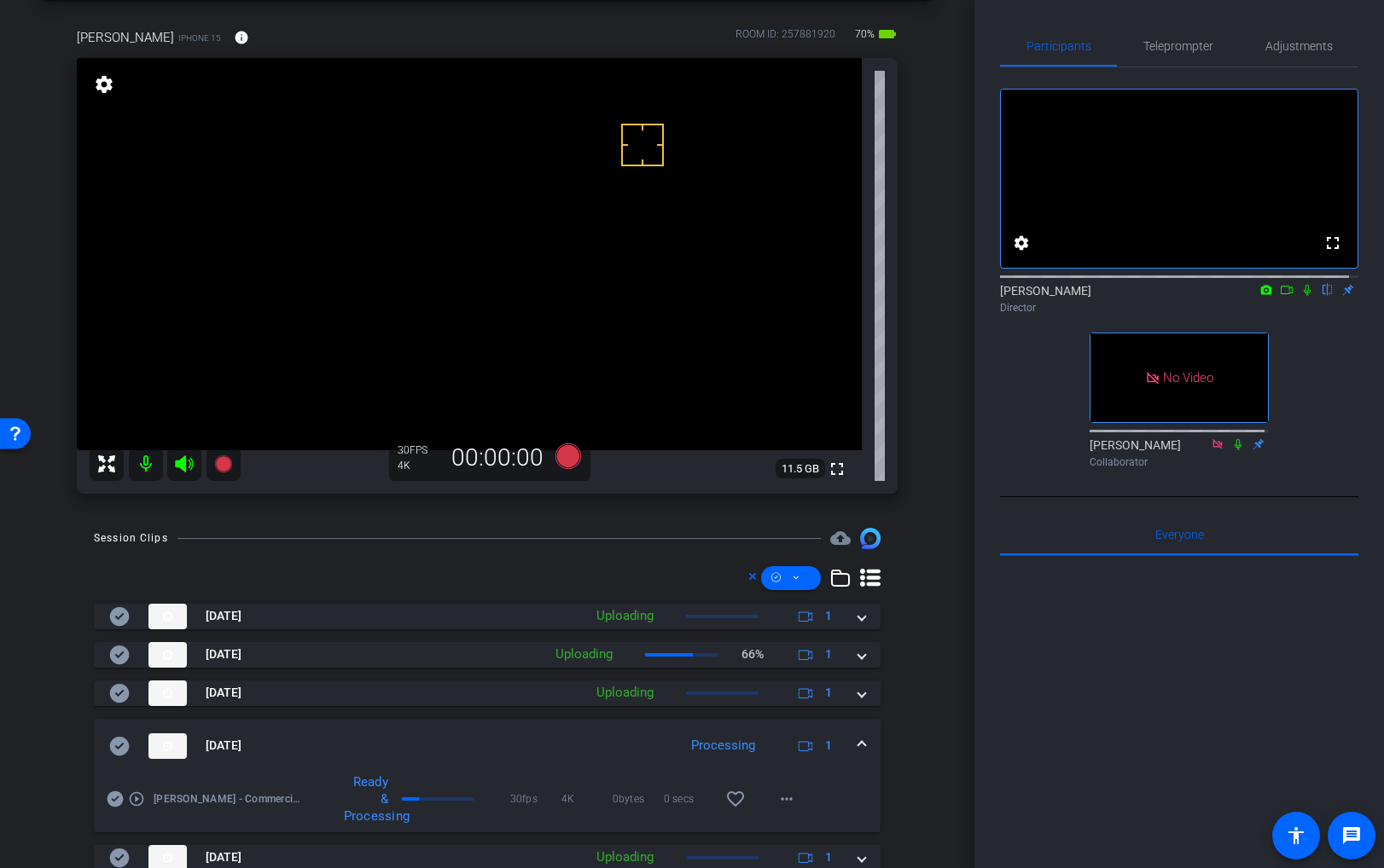
click at [122, 755] on icon at bounding box center [120, 746] width 20 height 20
click at [855, 743] on mat-expansion-panel-header "Oct 8, 2025 Processing 1" at bounding box center [487, 746] width 786 height 54
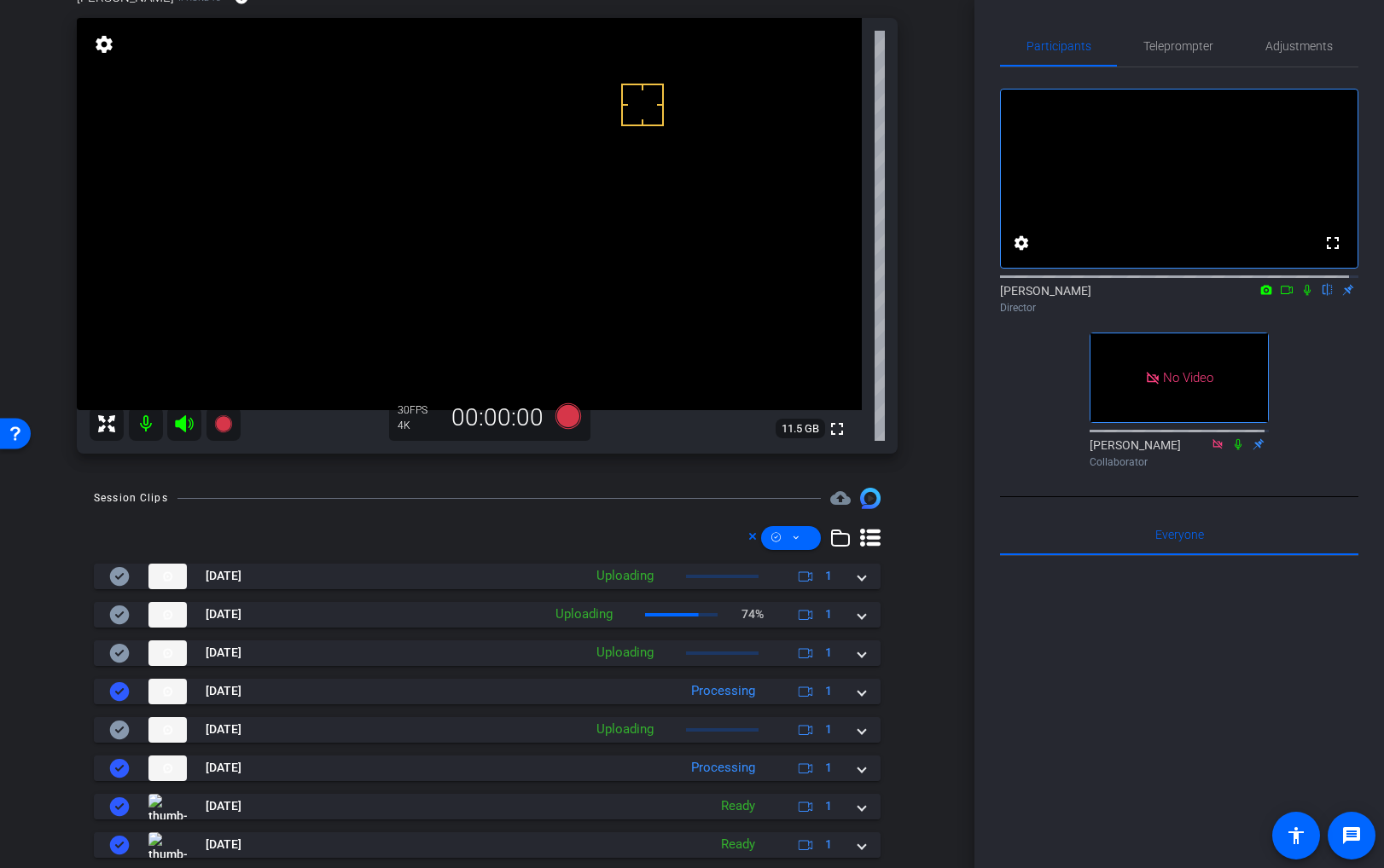
scroll to position [124, 0]
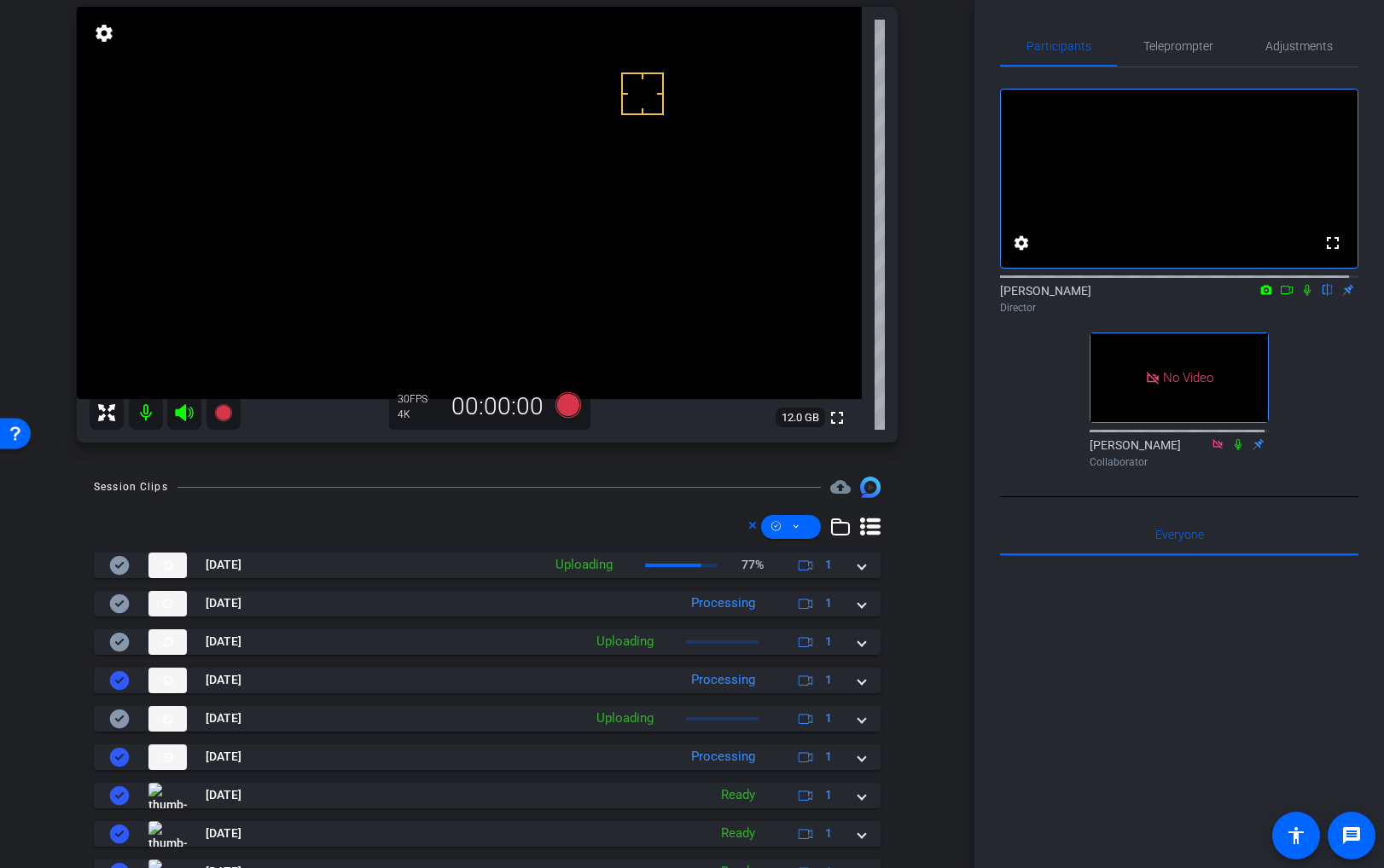
click at [1300, 296] on icon at bounding box center [1307, 290] width 14 height 12
click at [1303, 296] on icon at bounding box center [1308, 291] width 9 height 11
click at [1304, 296] on icon at bounding box center [1307, 291] width 6 height 11
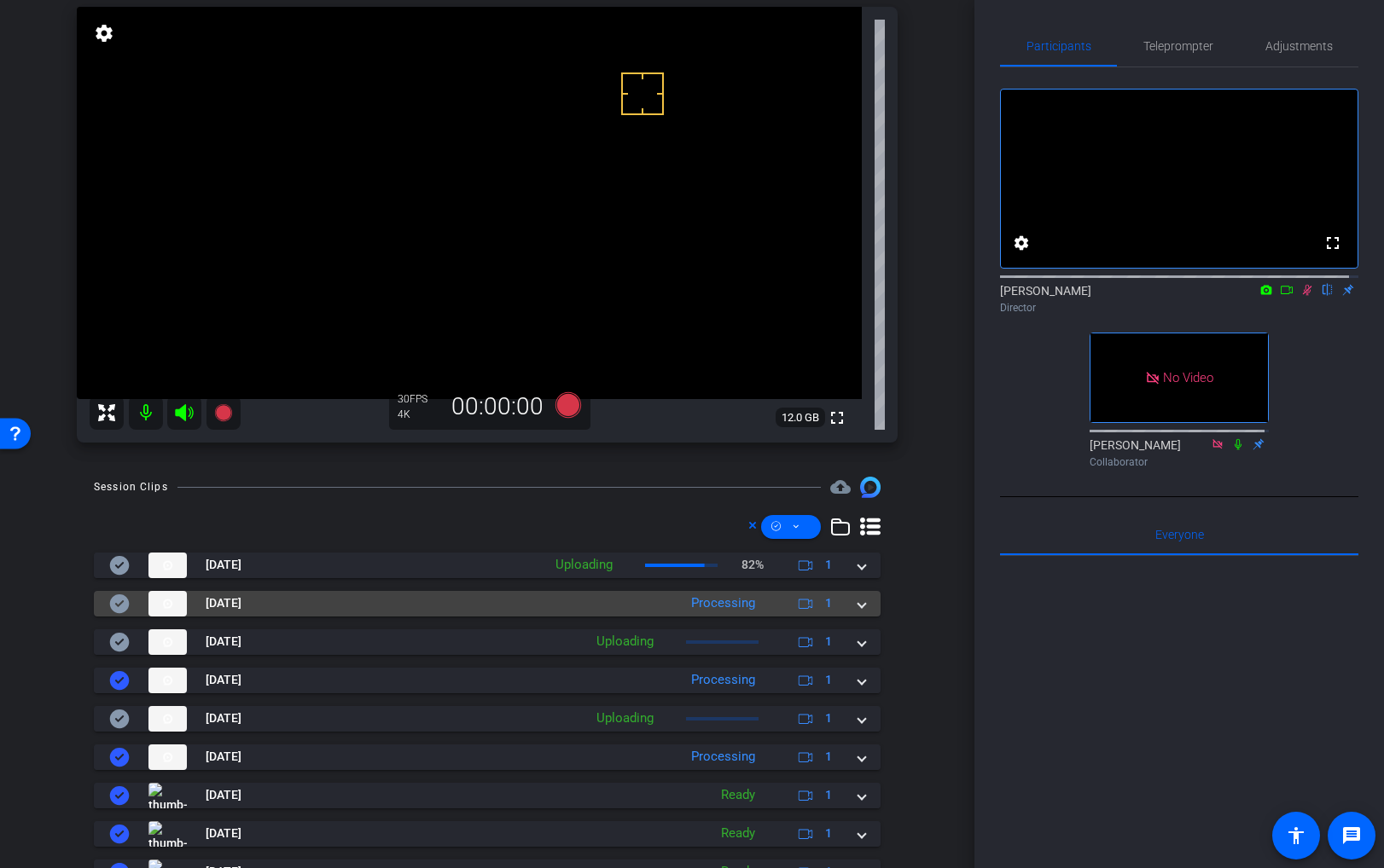
click at [859, 604] on mat-expansion-panel-header "Oct 8, 2025 Processing 1" at bounding box center [487, 604] width 786 height 26
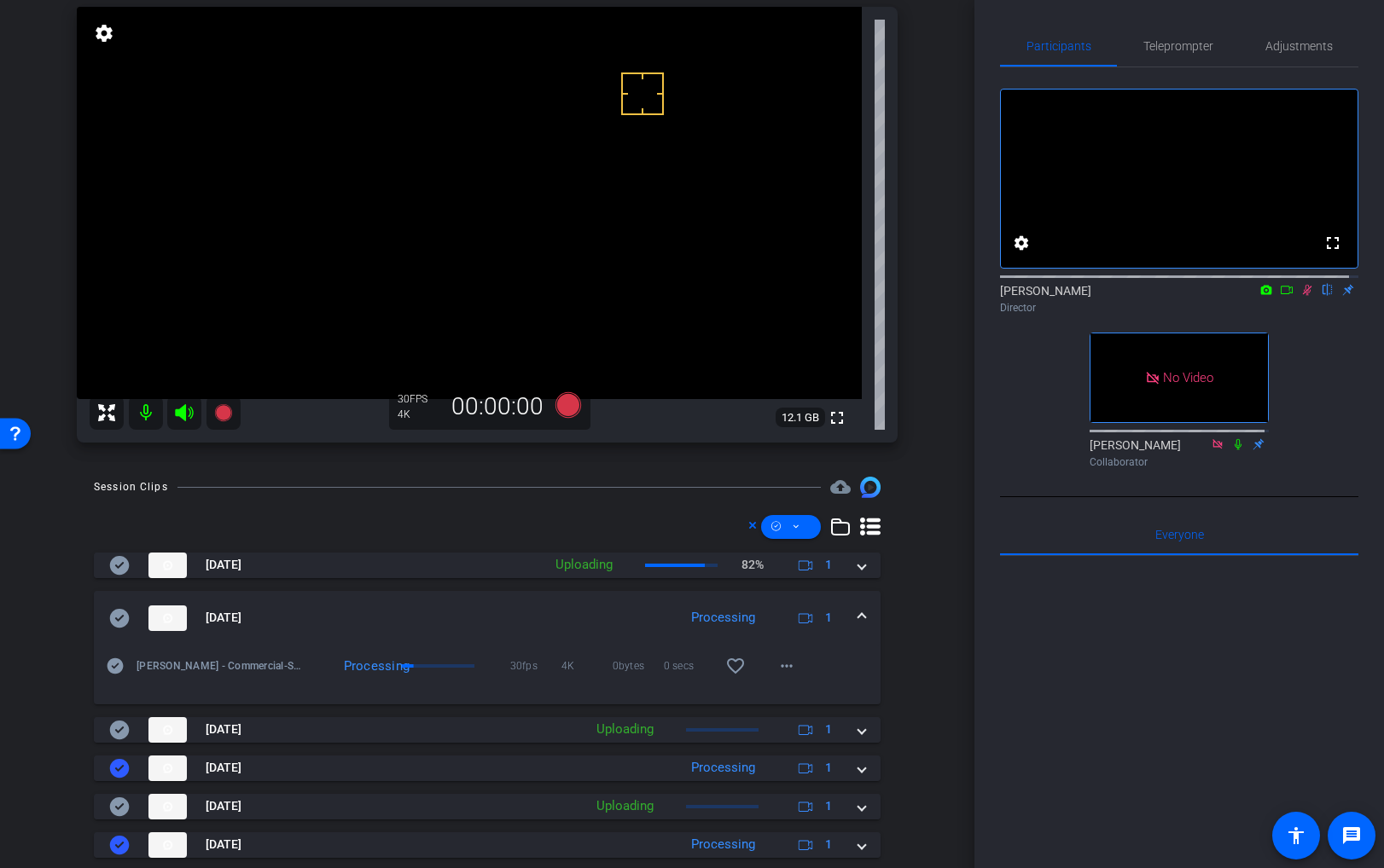
click at [1300, 296] on icon at bounding box center [1307, 290] width 14 height 12
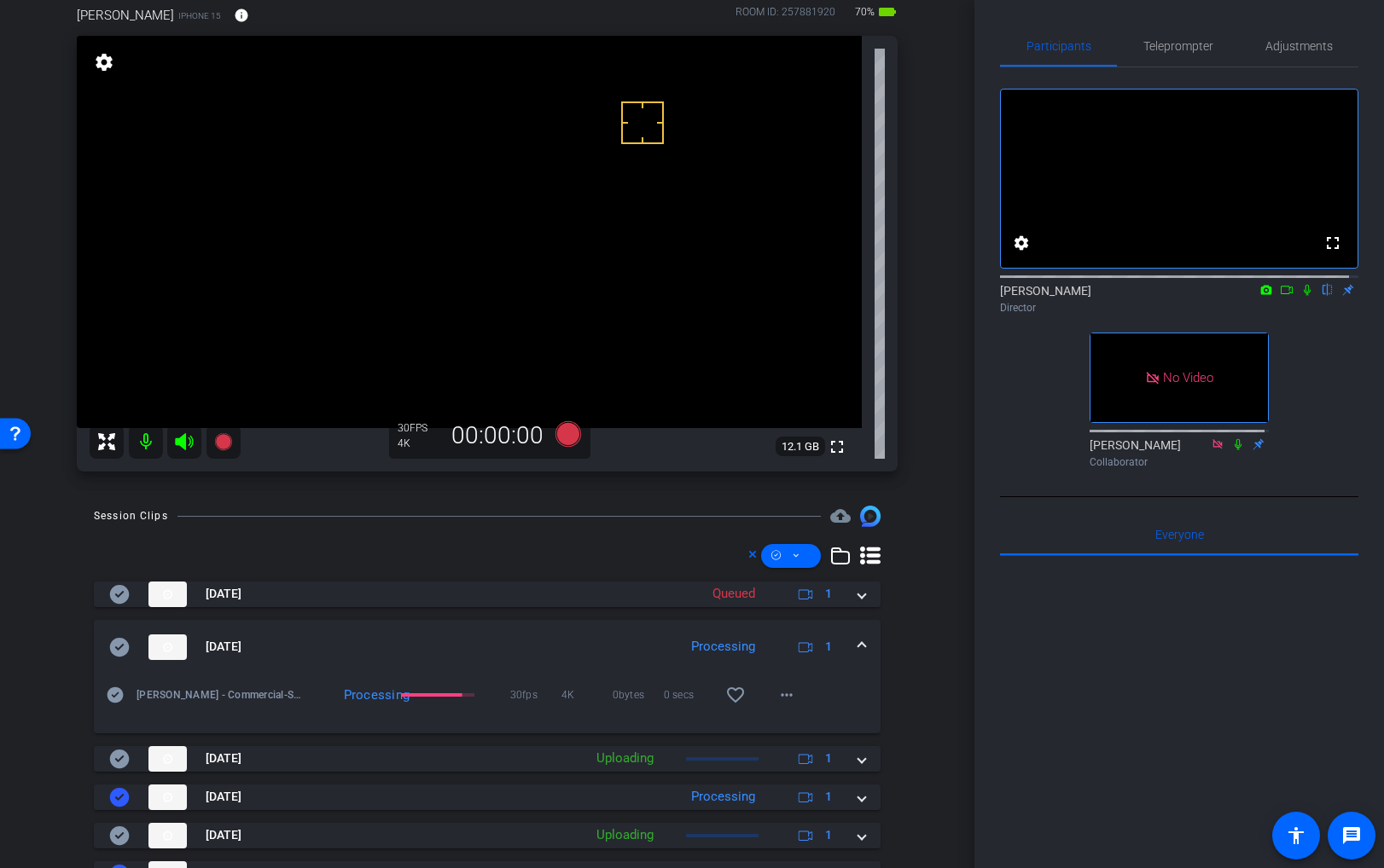
scroll to position [104, 0]
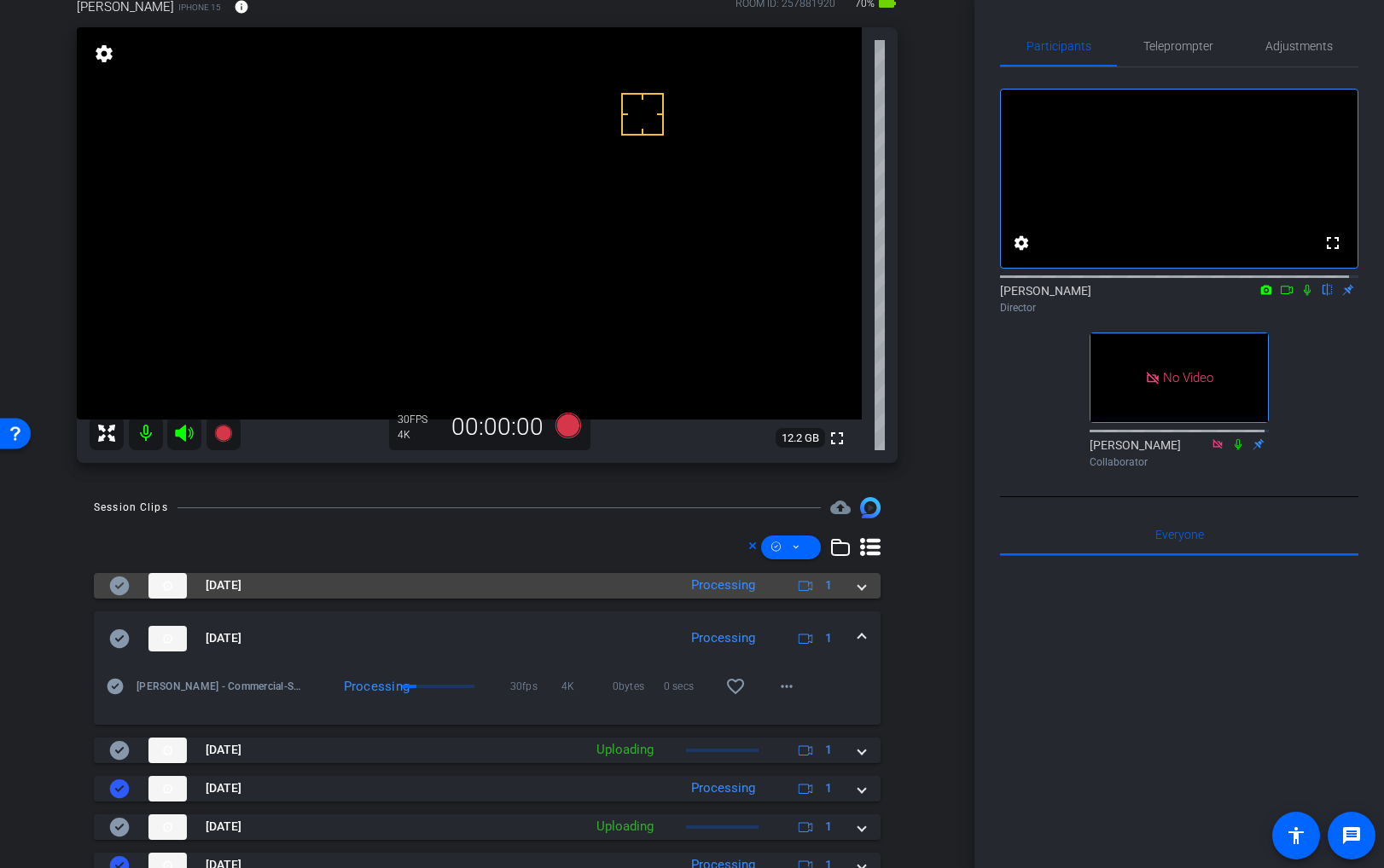
click at [857, 593] on mat-expansion-panel-header "Oct 8, 2025 Processing 1" at bounding box center [487, 586] width 786 height 26
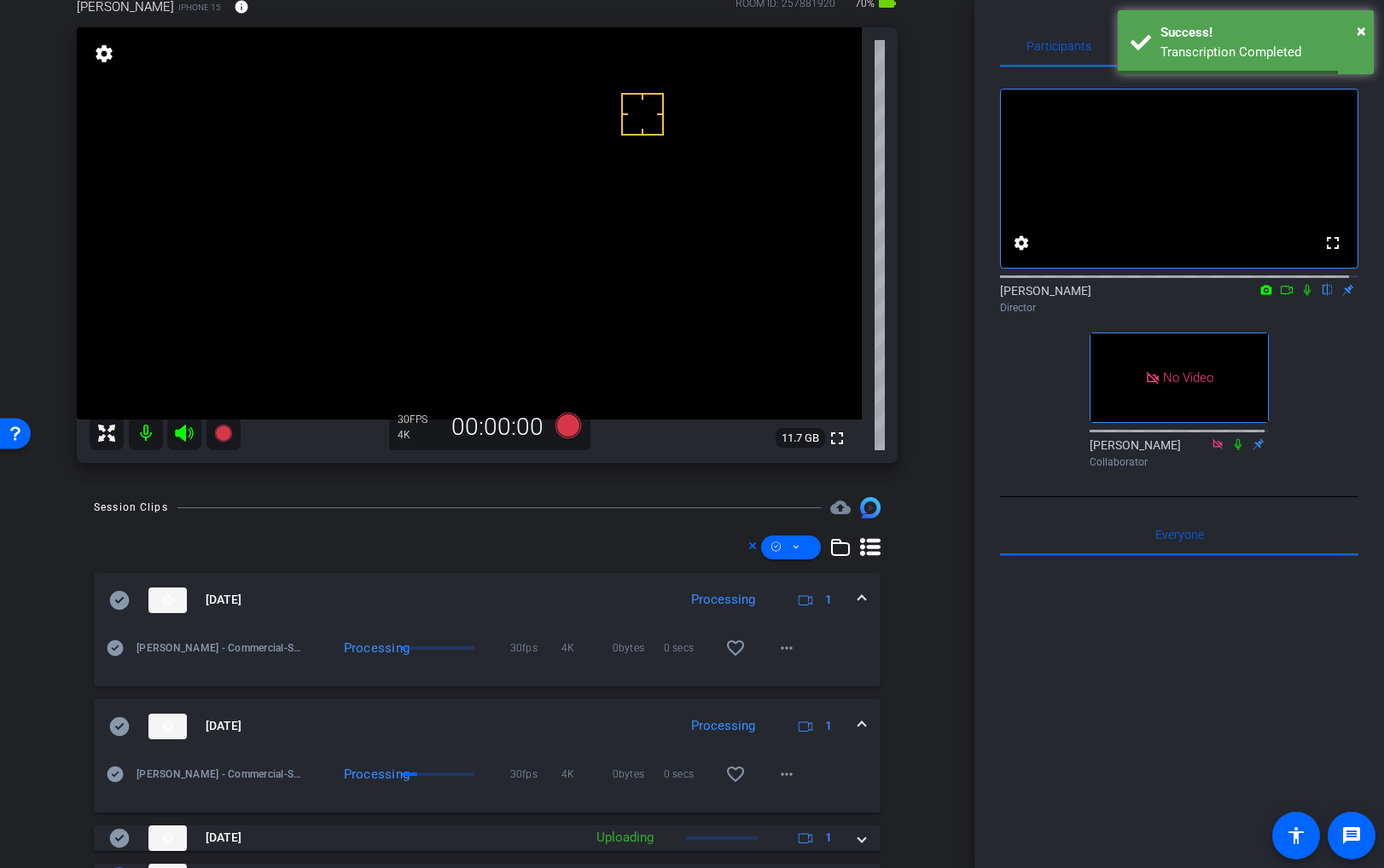
click at [857, 593] on mat-expansion-panel-header "Oct 8, 2025 Processing 1" at bounding box center [487, 600] width 786 height 54
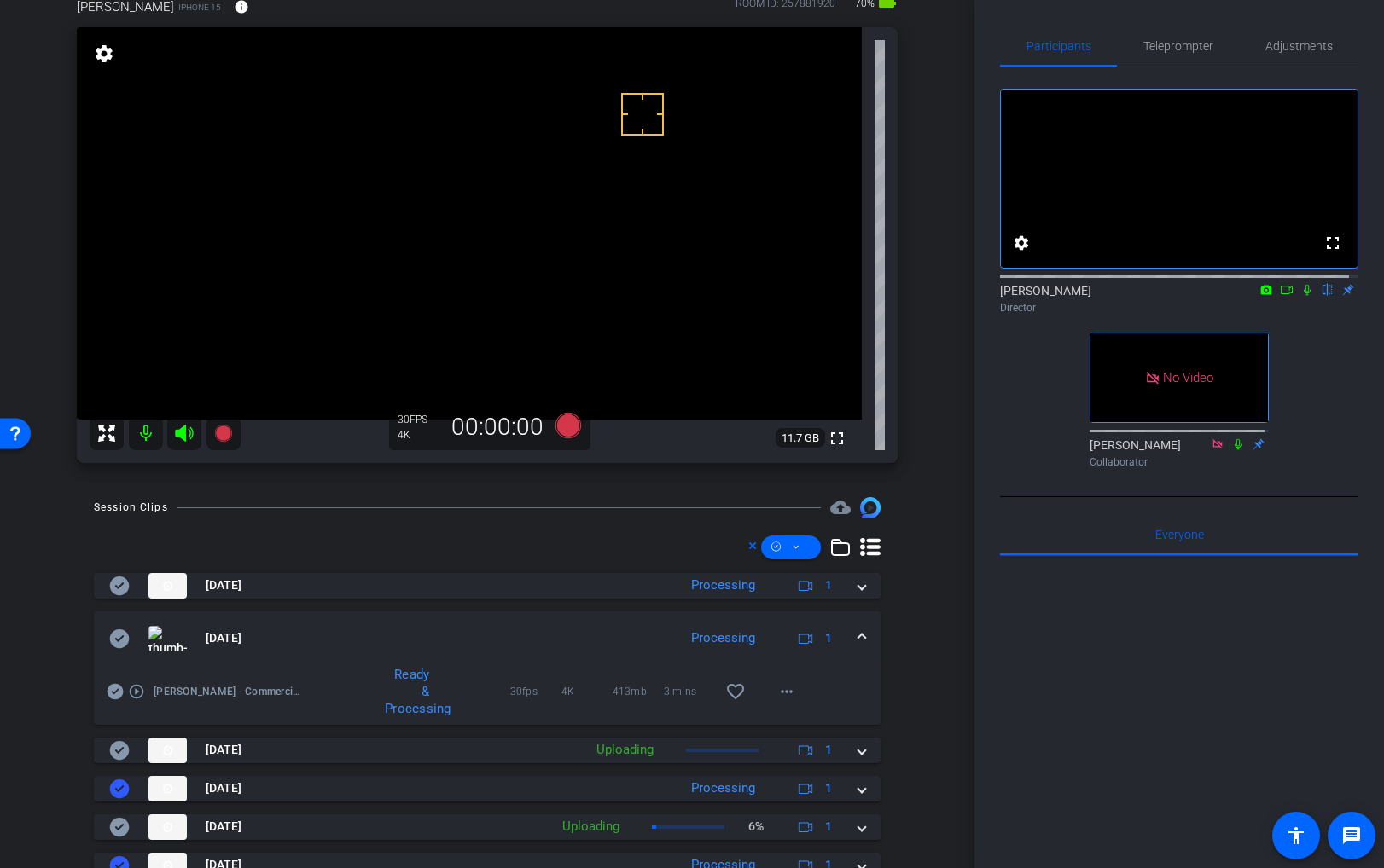
scroll to position [103, 0]
click at [780, 698] on mat-icon "more_horiz" at bounding box center [786, 692] width 20 height 20
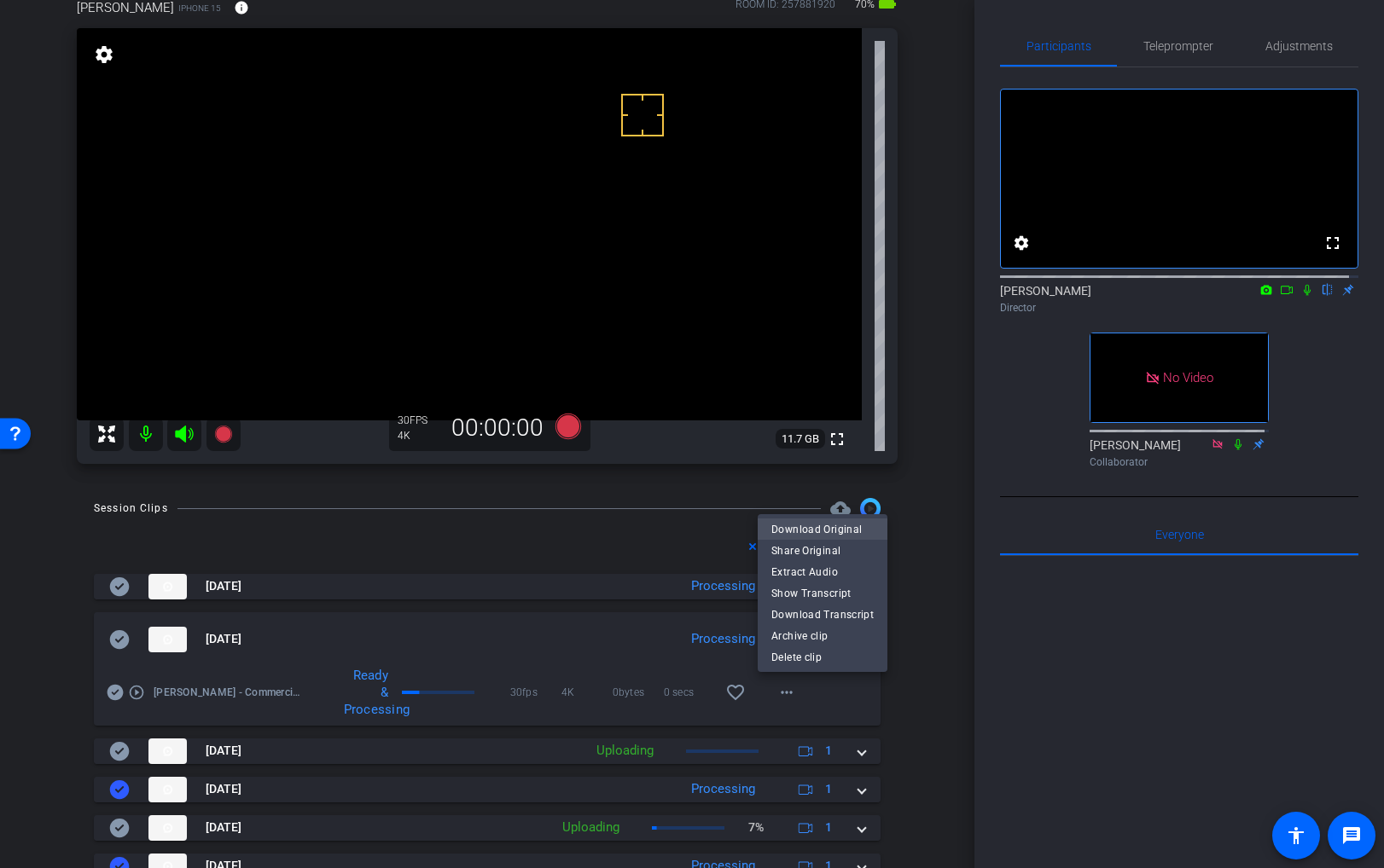
click at [820, 527] on span "Download Original" at bounding box center [822, 528] width 102 height 20
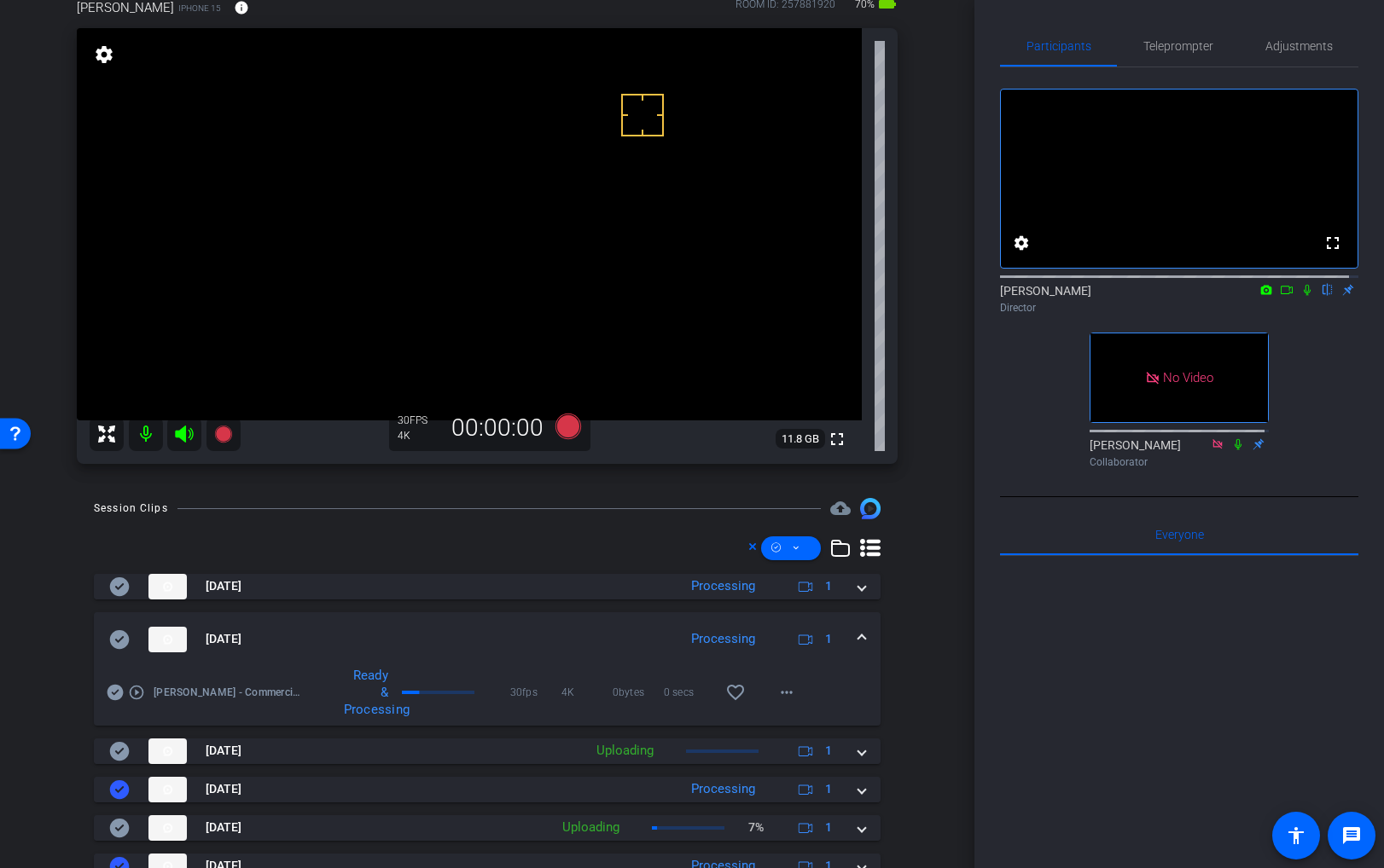
click at [128, 642] on icon at bounding box center [120, 639] width 19 height 18
click at [858, 641] on span at bounding box center [861, 640] width 6 height 17
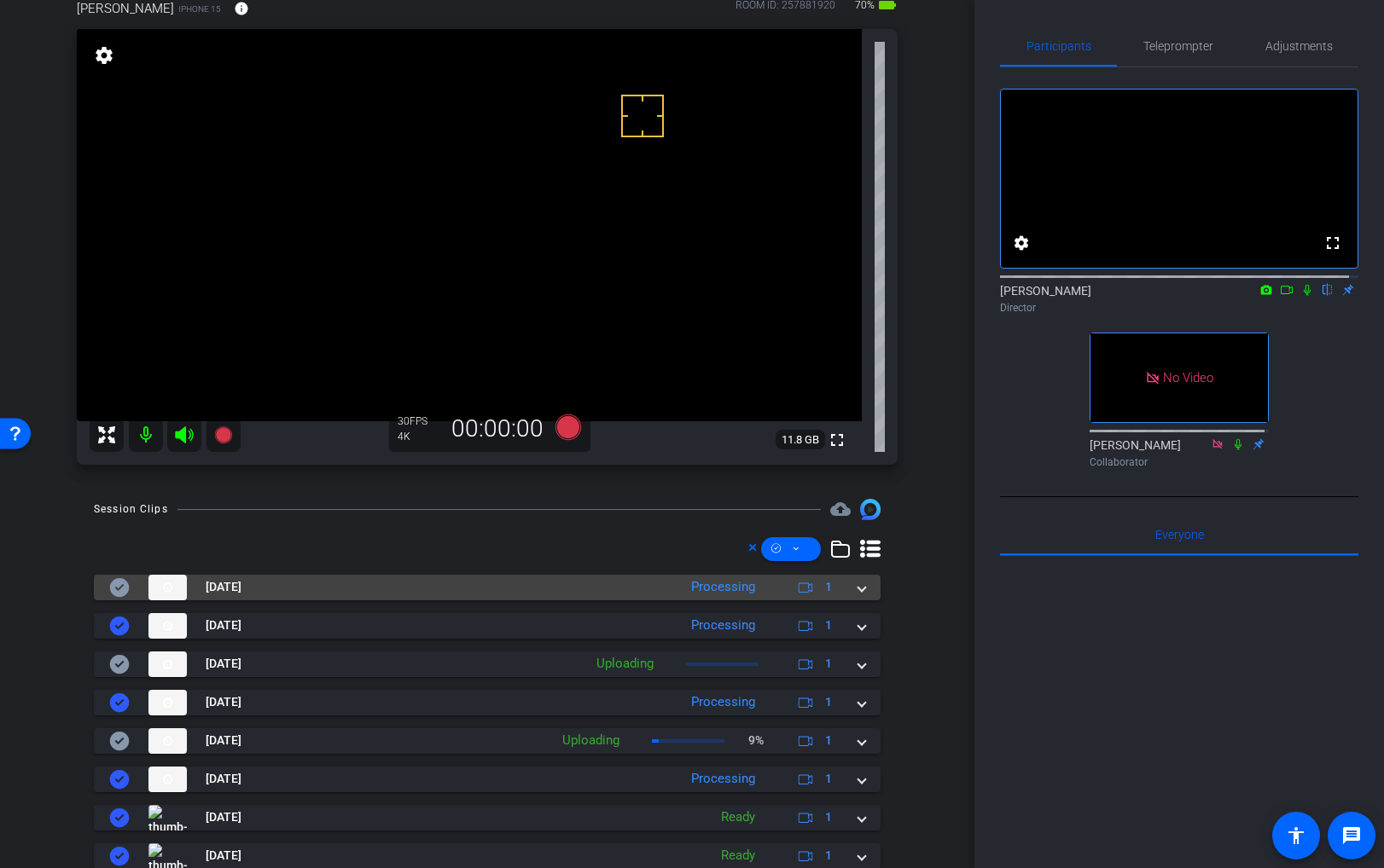
click at [862, 593] on mat-expansion-panel-header "Oct 8, 2025 Processing 1" at bounding box center [487, 588] width 786 height 26
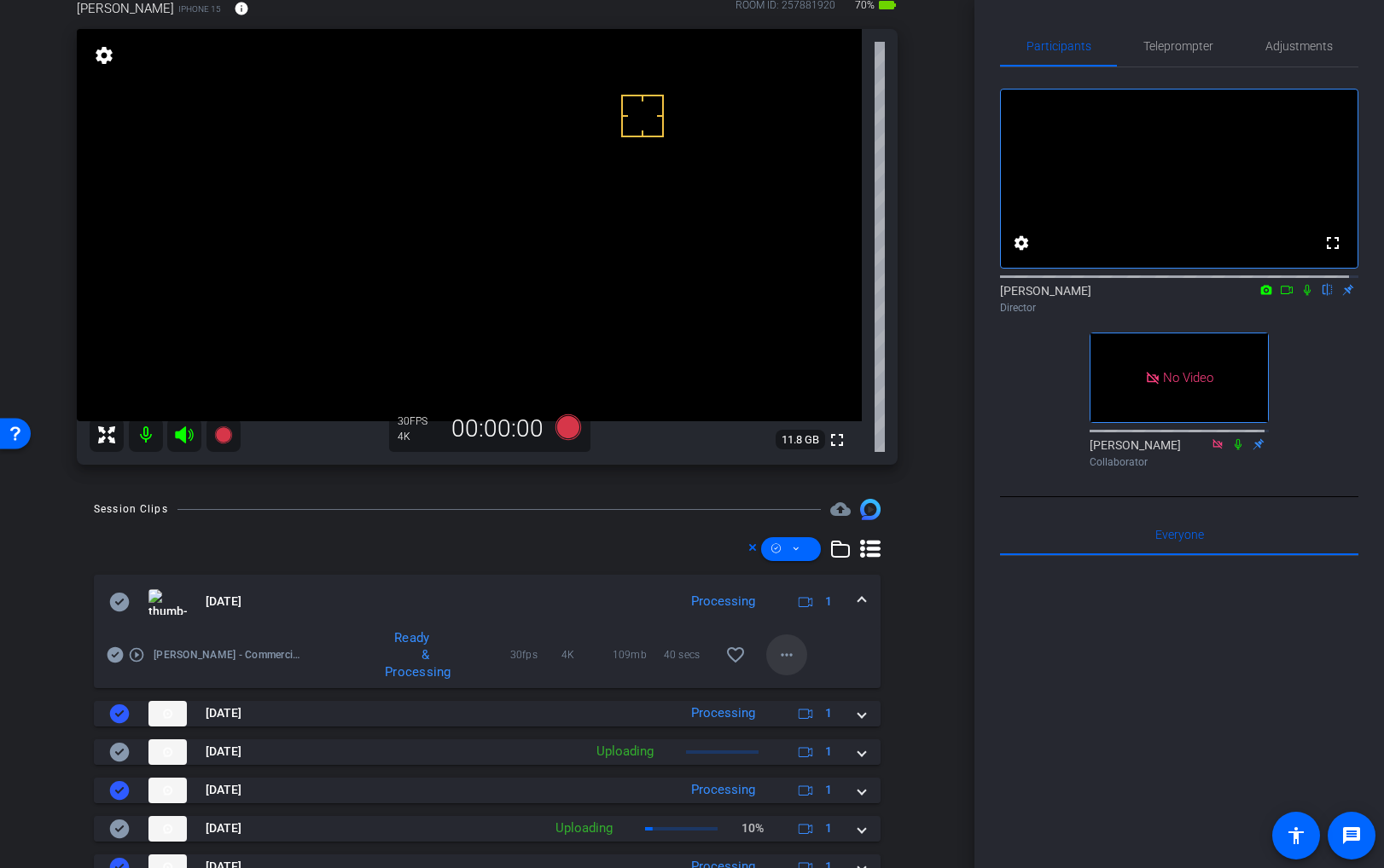
click at [785, 657] on mat-icon "more_horiz" at bounding box center [786, 655] width 20 height 20
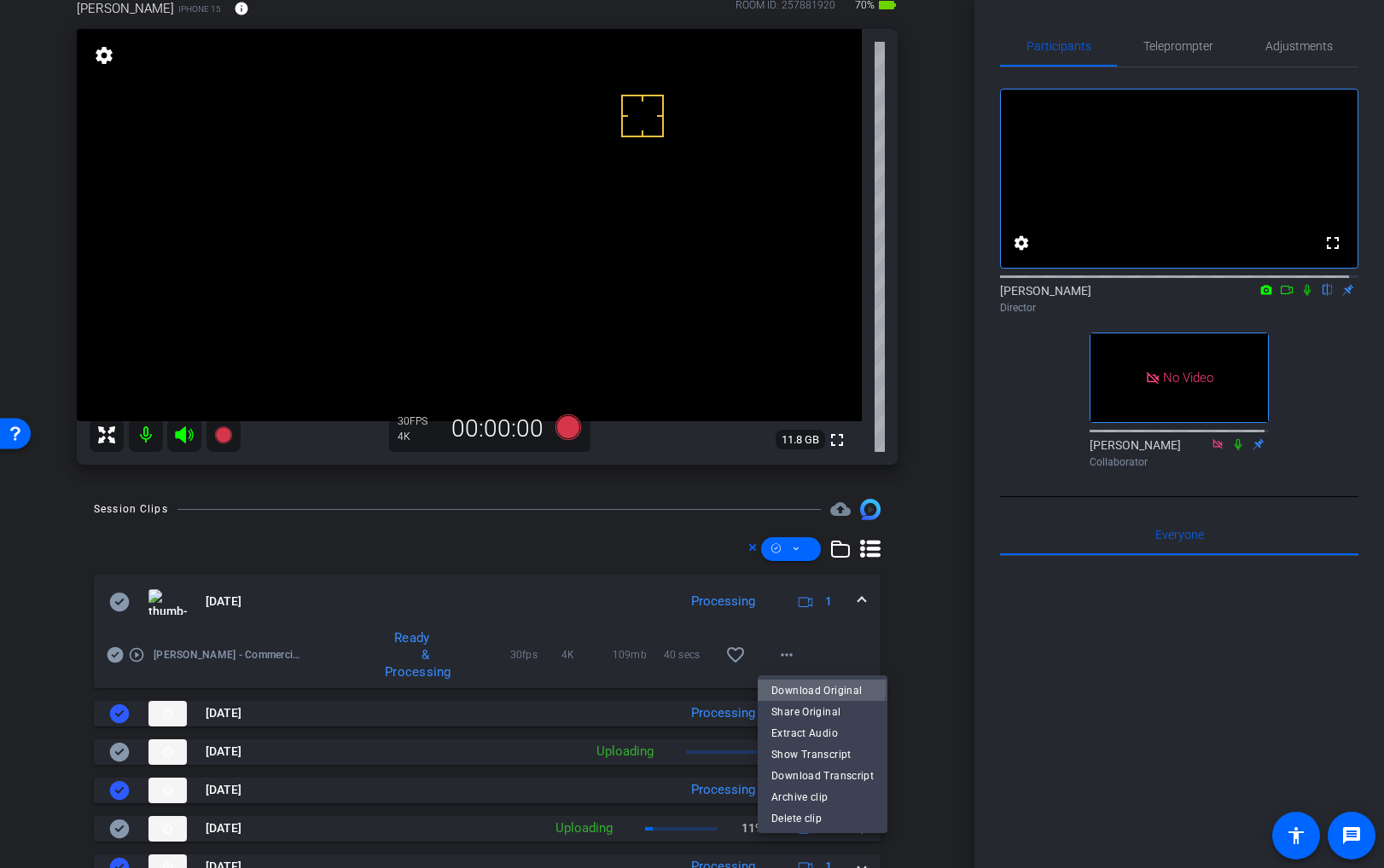
click at [808, 689] on span "Download Original" at bounding box center [822, 690] width 102 height 20
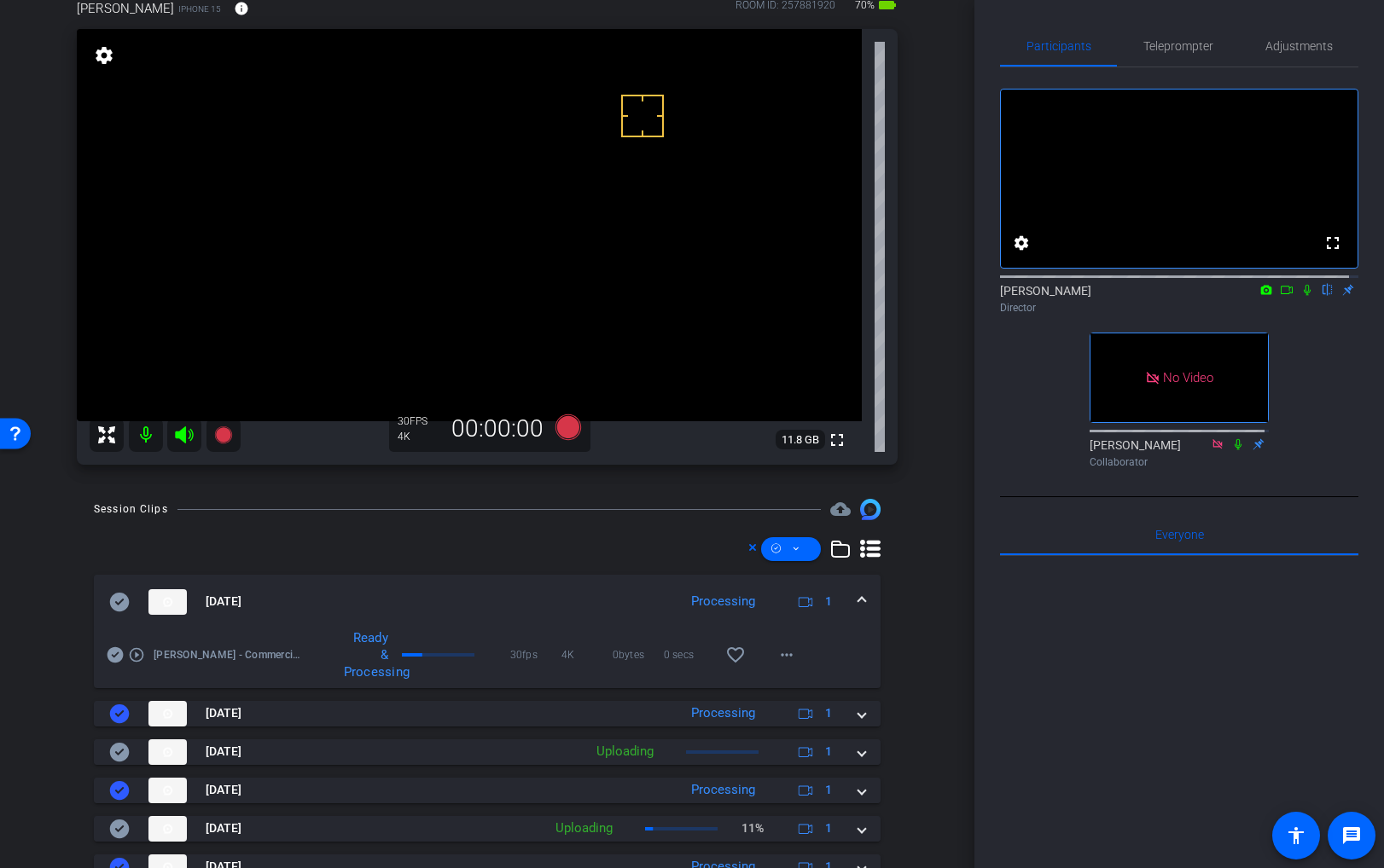
click at [113, 602] on icon at bounding box center [120, 601] width 19 height 18
click at [858, 597] on span at bounding box center [861, 601] width 6 height 17
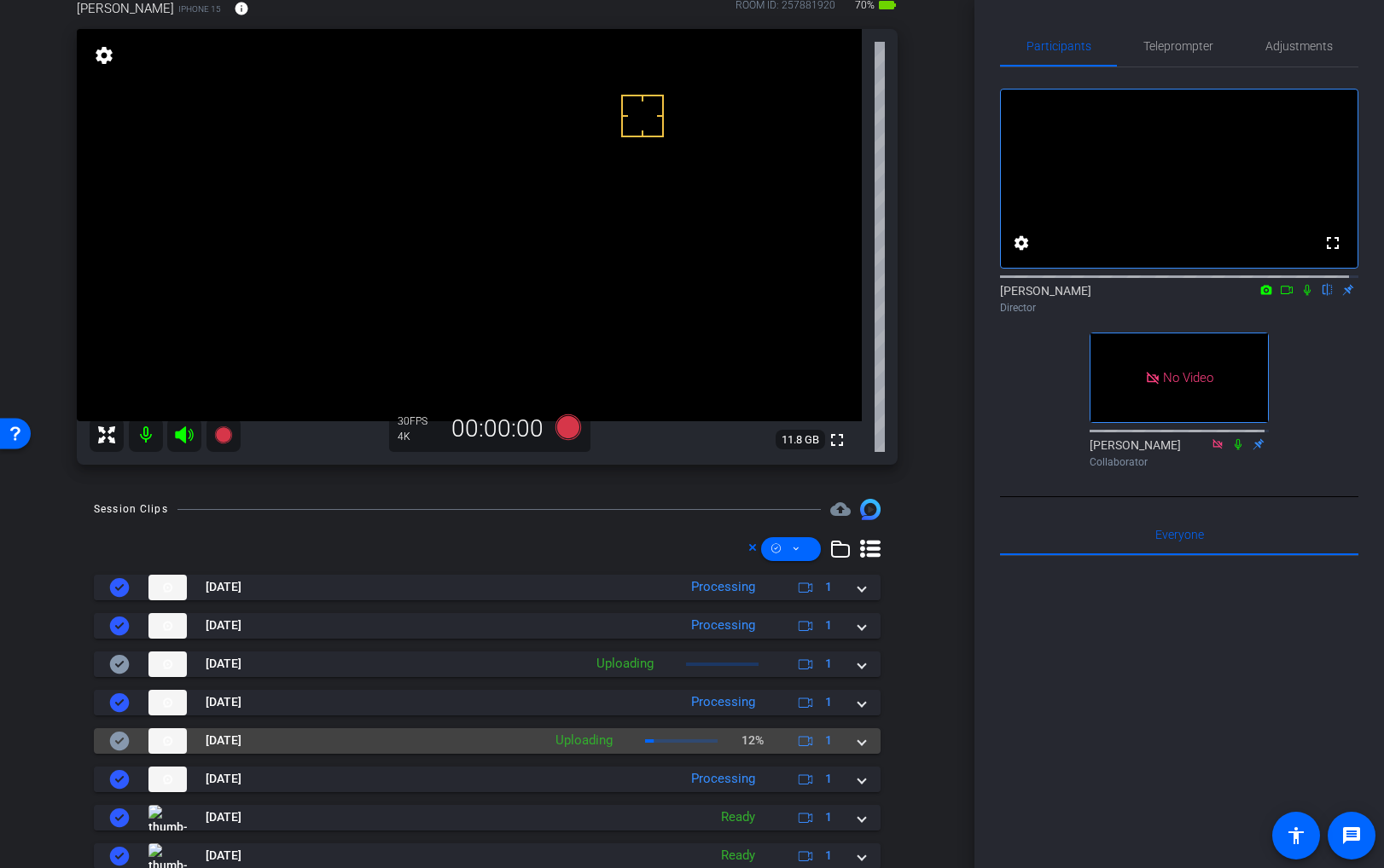
click at [858, 740] on span at bounding box center [861, 740] width 6 height 17
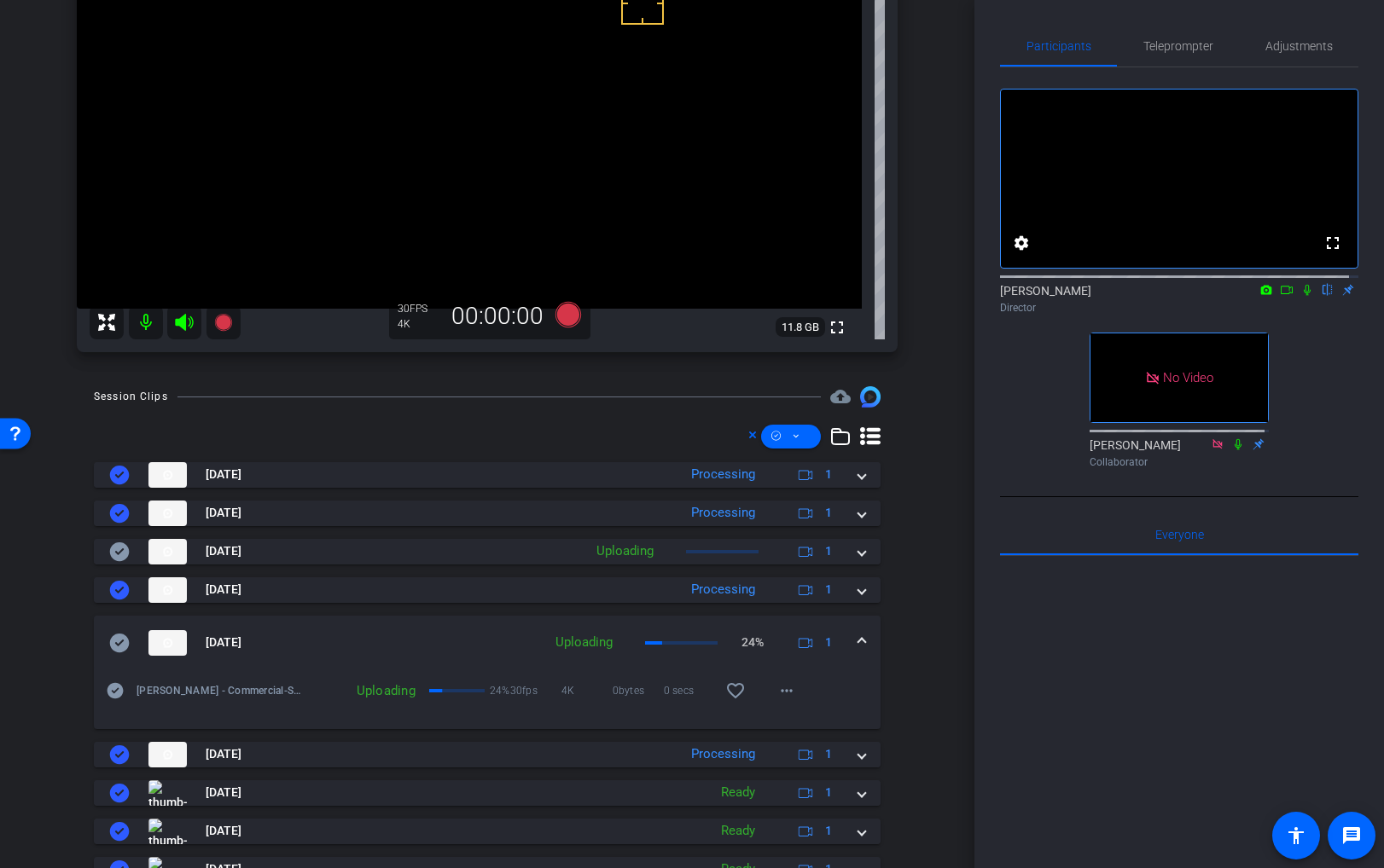
scroll to position [290, 0]
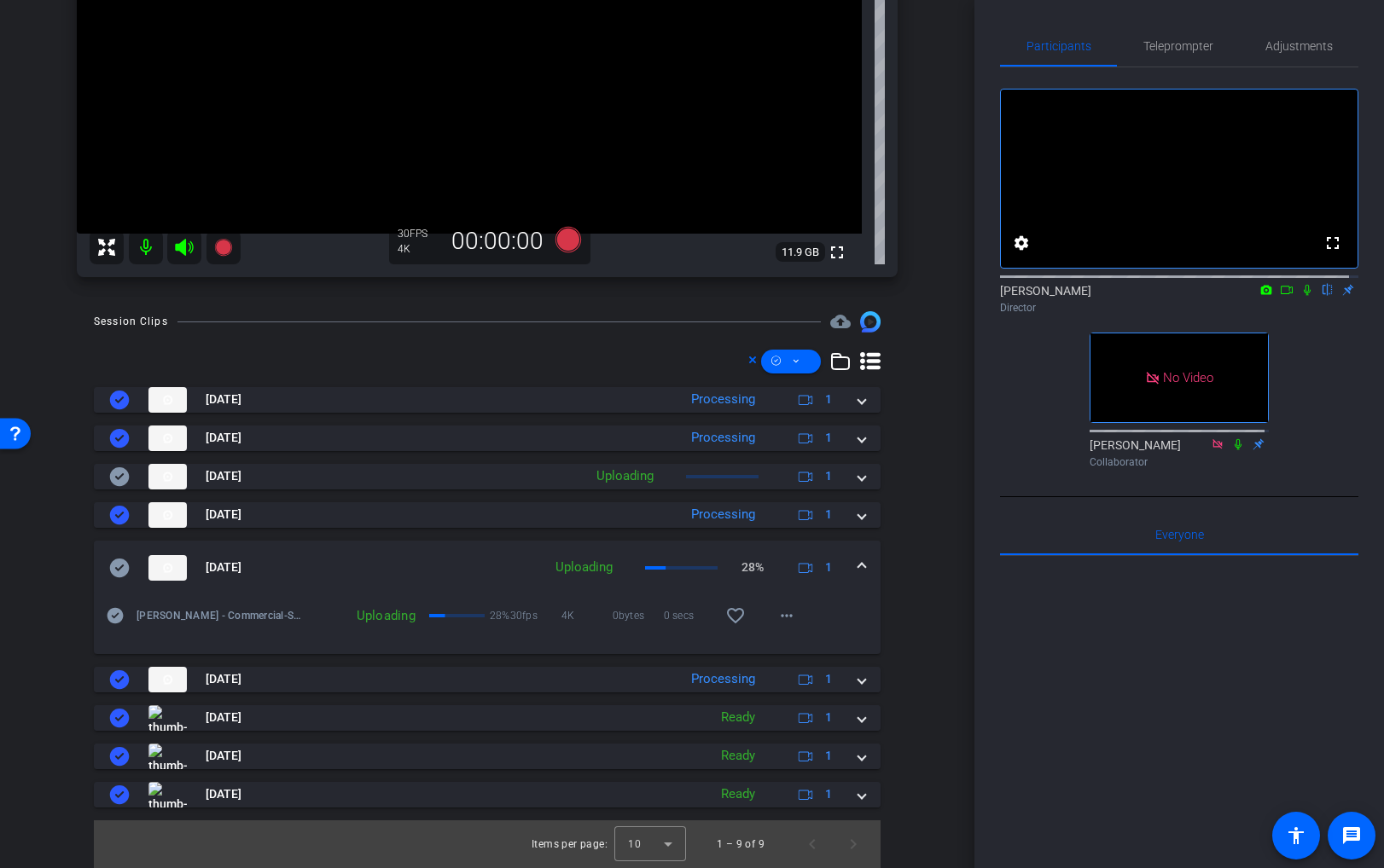
drag, startPoint x: 1300, startPoint y: 371, endPoint x: 1298, endPoint y: 355, distance: 16.1
click at [1300, 370] on div "fullscreen settings Brian Curp flip Director No Video Linda Pizzico Collaborator" at bounding box center [1179, 271] width 358 height 408
click at [1300, 296] on icon at bounding box center [1307, 290] width 14 height 12
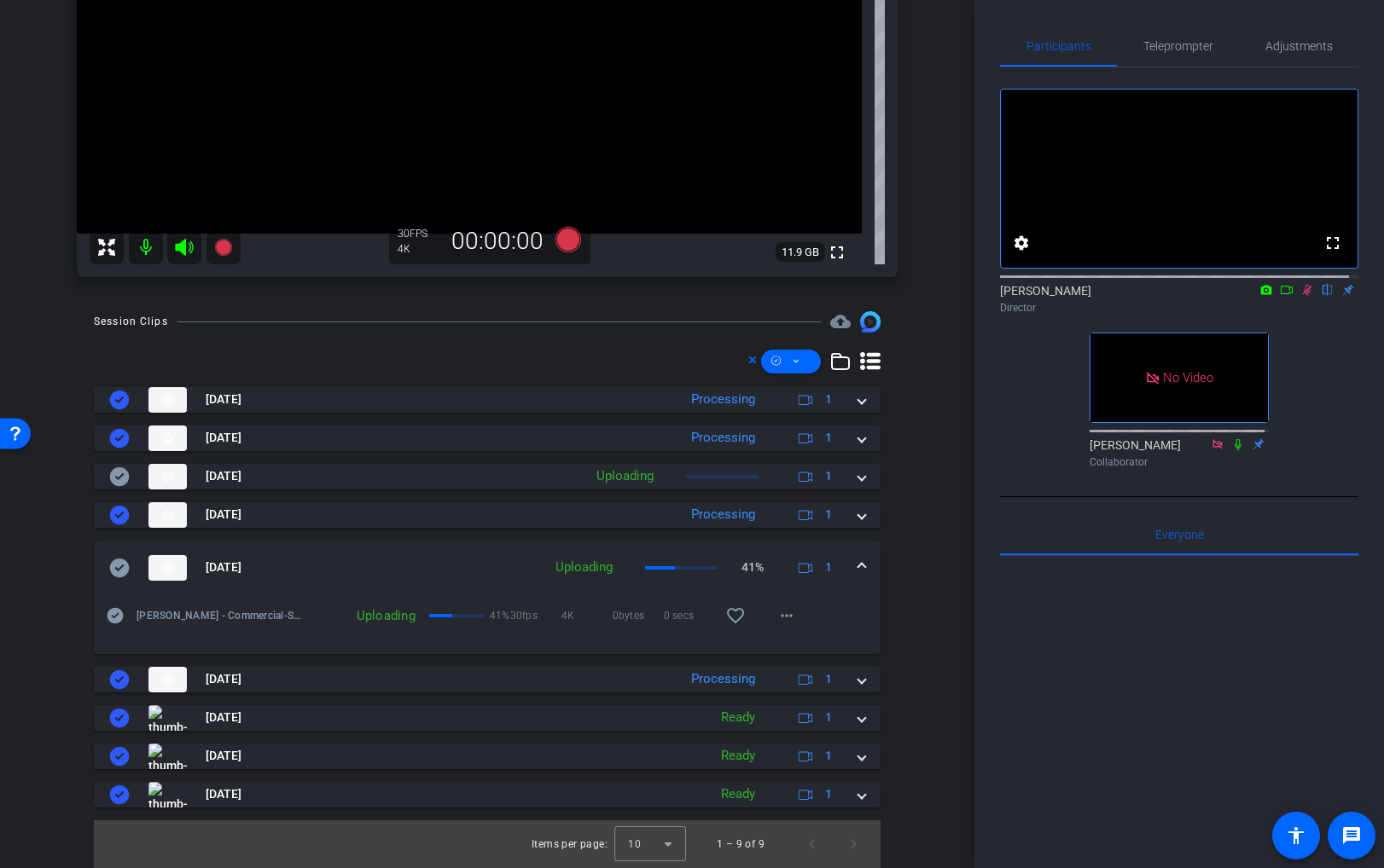
click at [1300, 296] on icon at bounding box center [1307, 290] width 14 height 12
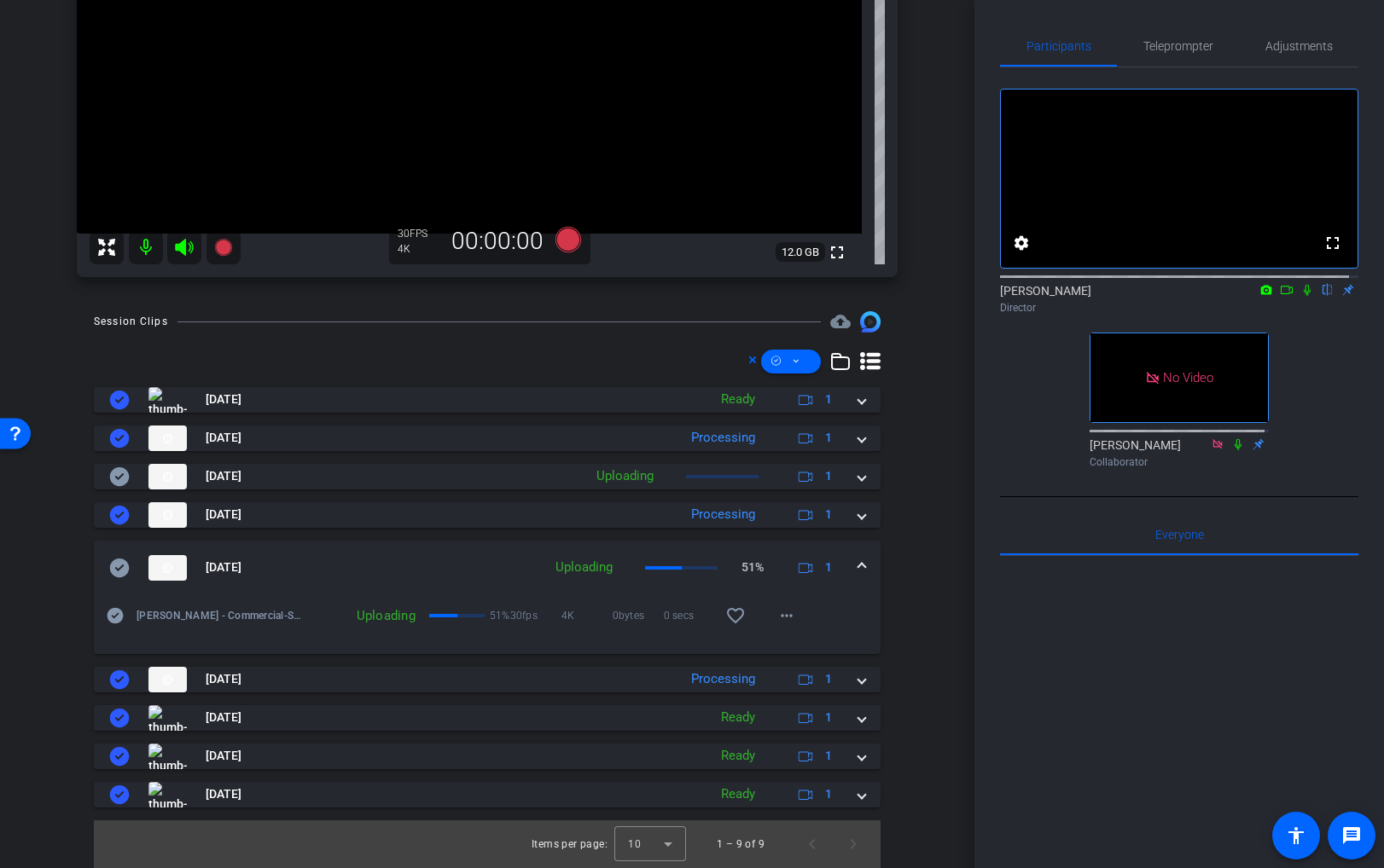
click at [1300, 296] on icon at bounding box center [1307, 290] width 14 height 12
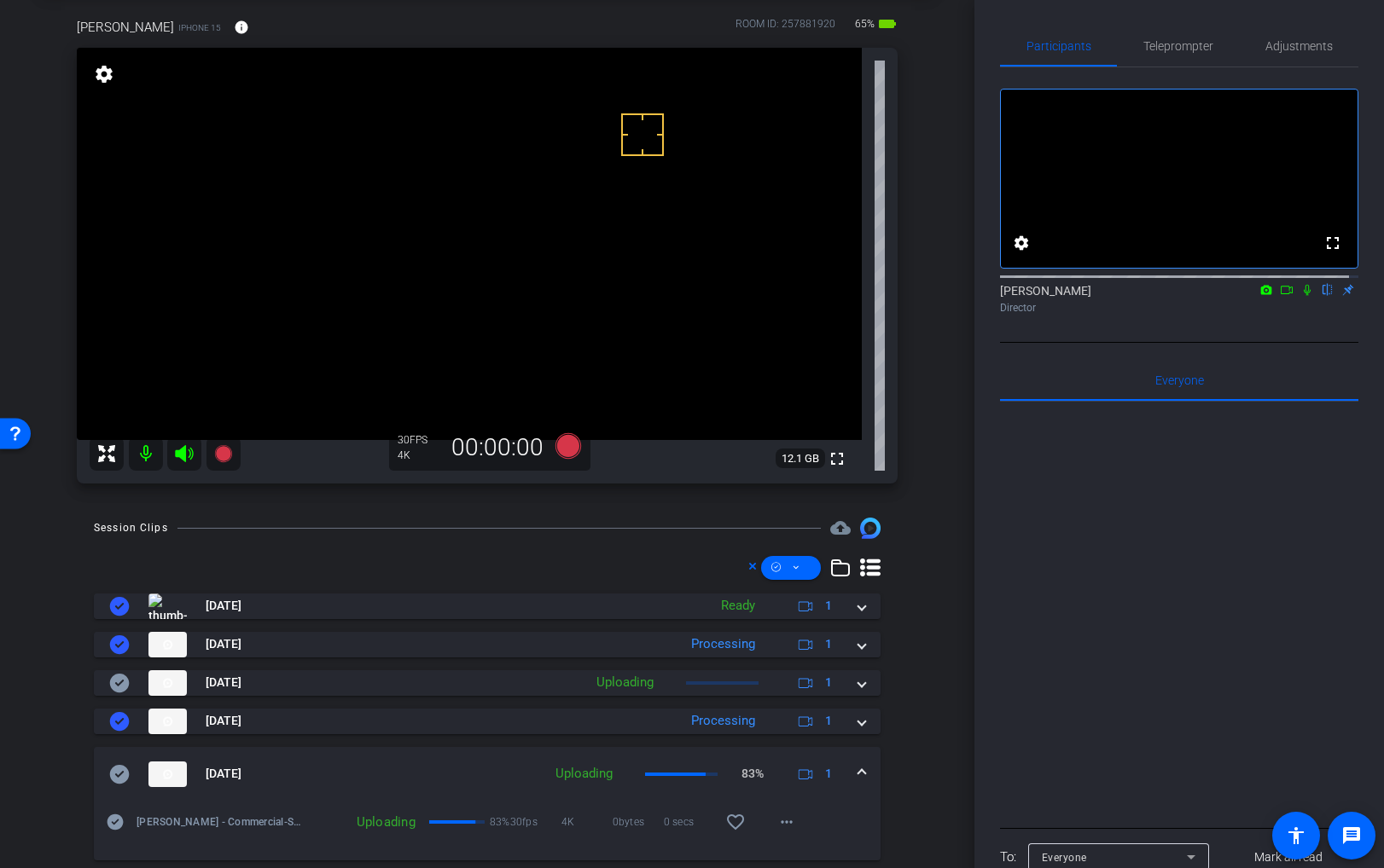
scroll to position [87, 0]
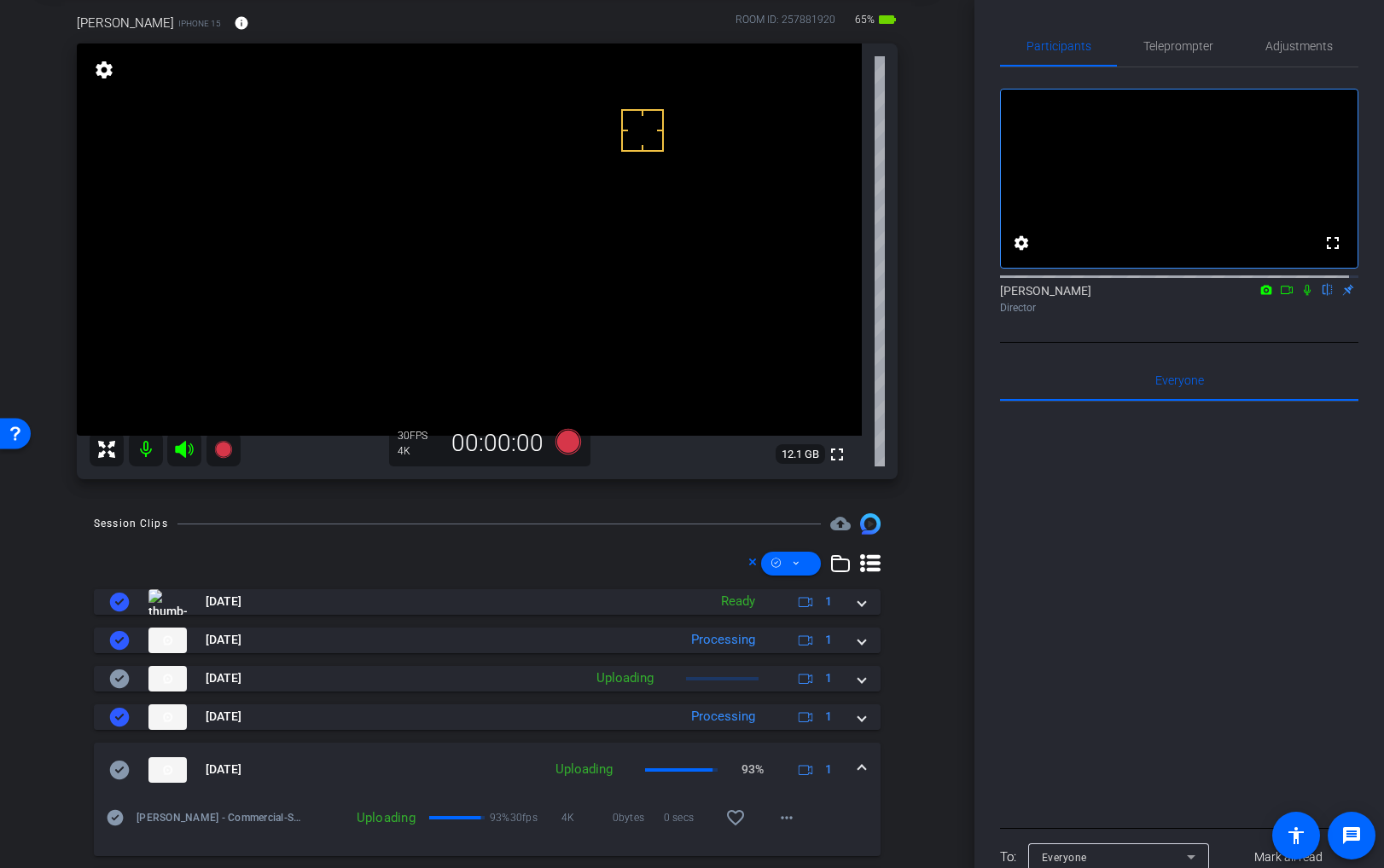
click at [913, 444] on div "Whit Coleman iPhone 15 info ROOM ID: 257881920 65% battery_std fullscreen setti…" at bounding box center [487, 240] width 890 height 511
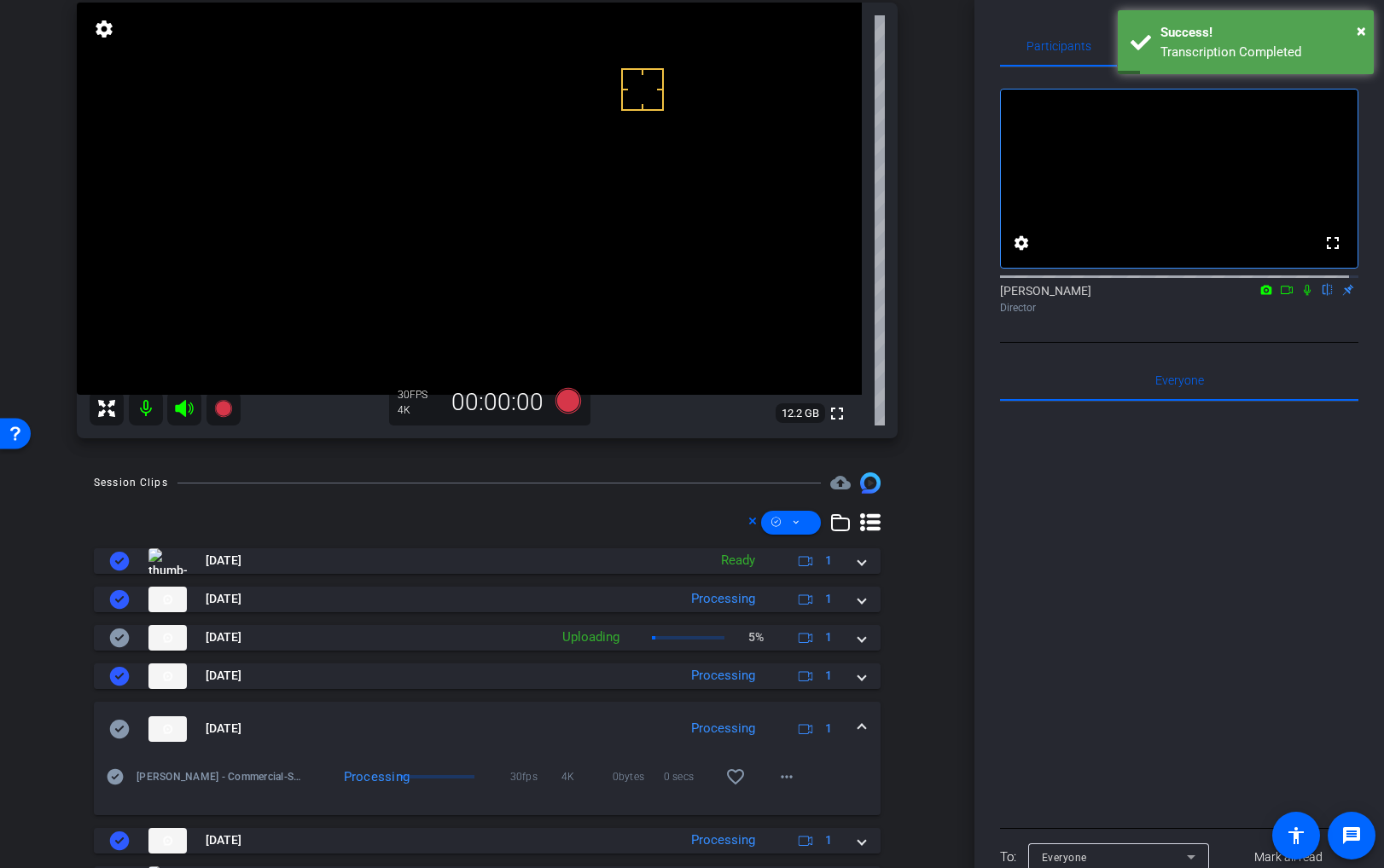
scroll to position [133, 0]
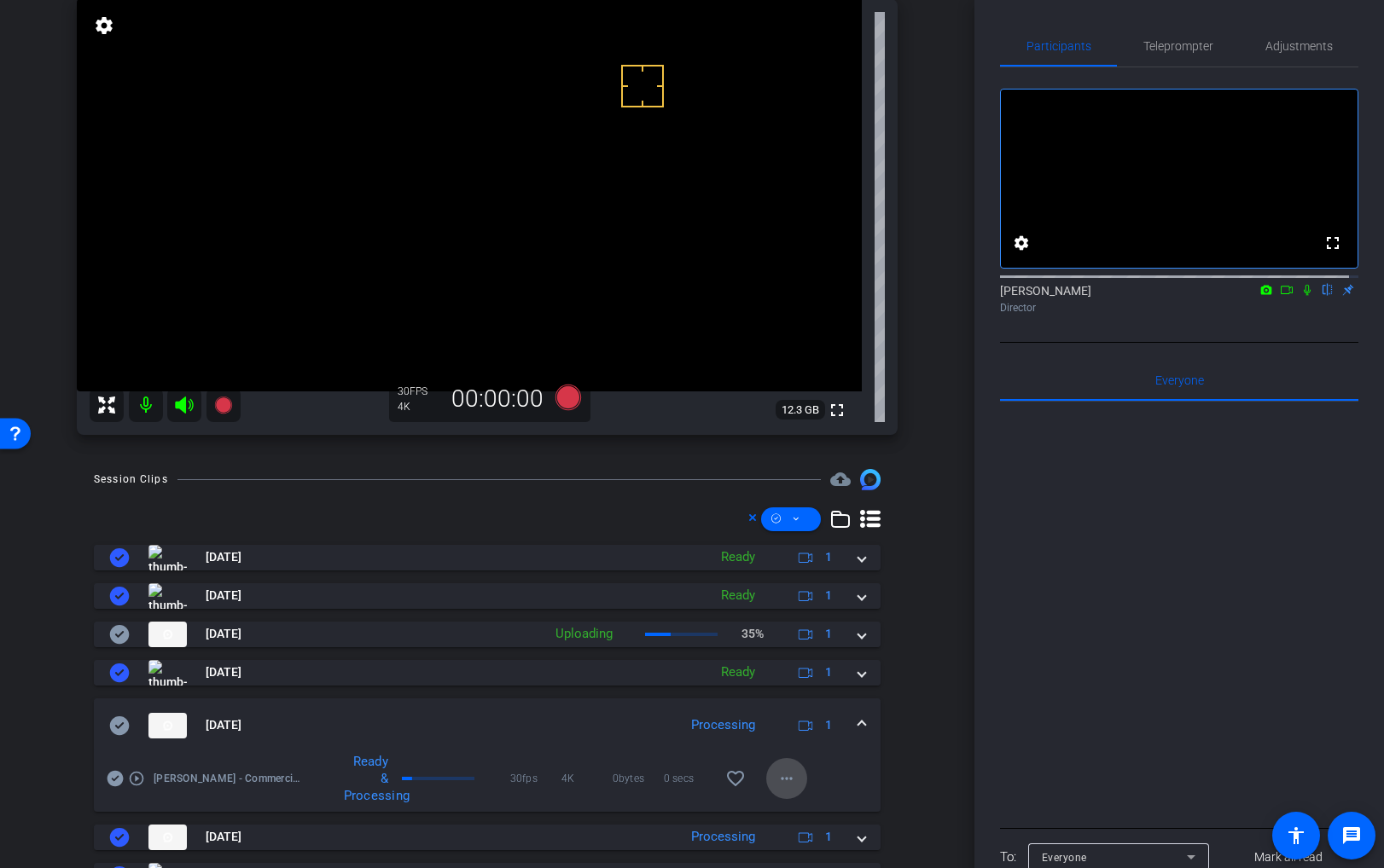
click at [793, 778] on span at bounding box center [786, 779] width 41 height 41
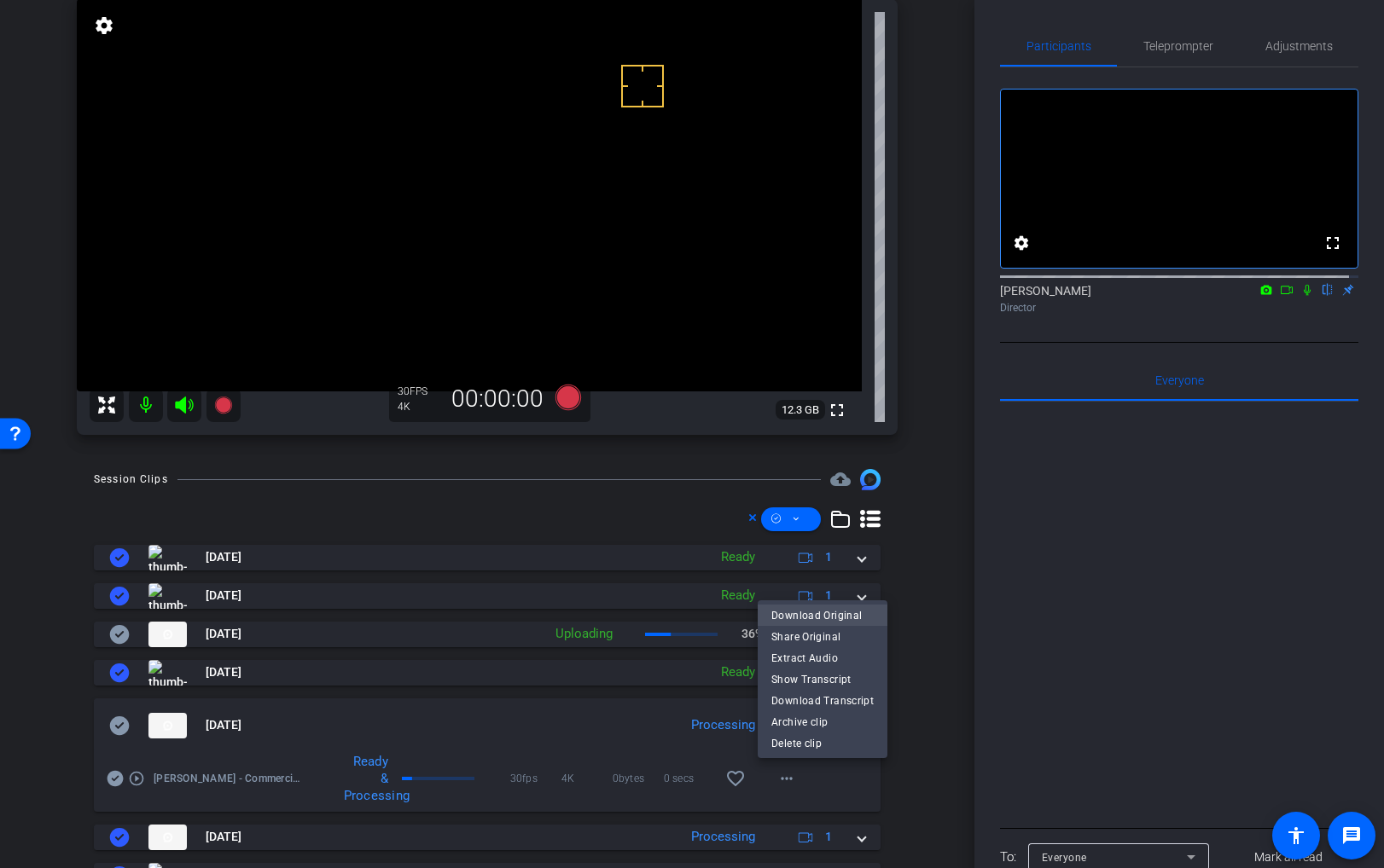
click at [854, 618] on span "Download Original" at bounding box center [822, 615] width 102 height 20
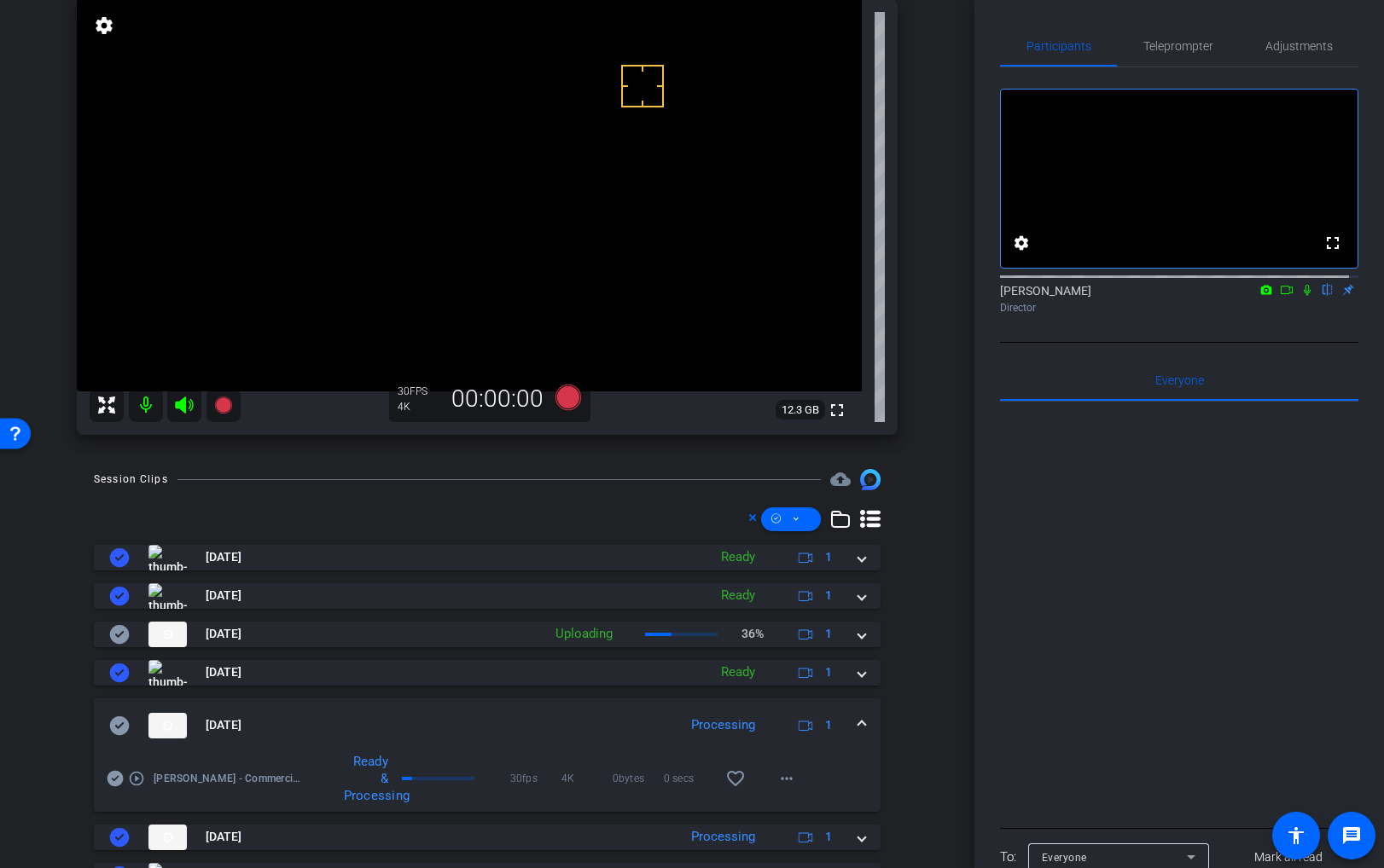
click at [121, 727] on icon at bounding box center [120, 724] width 19 height 18
click at [858, 723] on span at bounding box center [861, 724] width 6 height 17
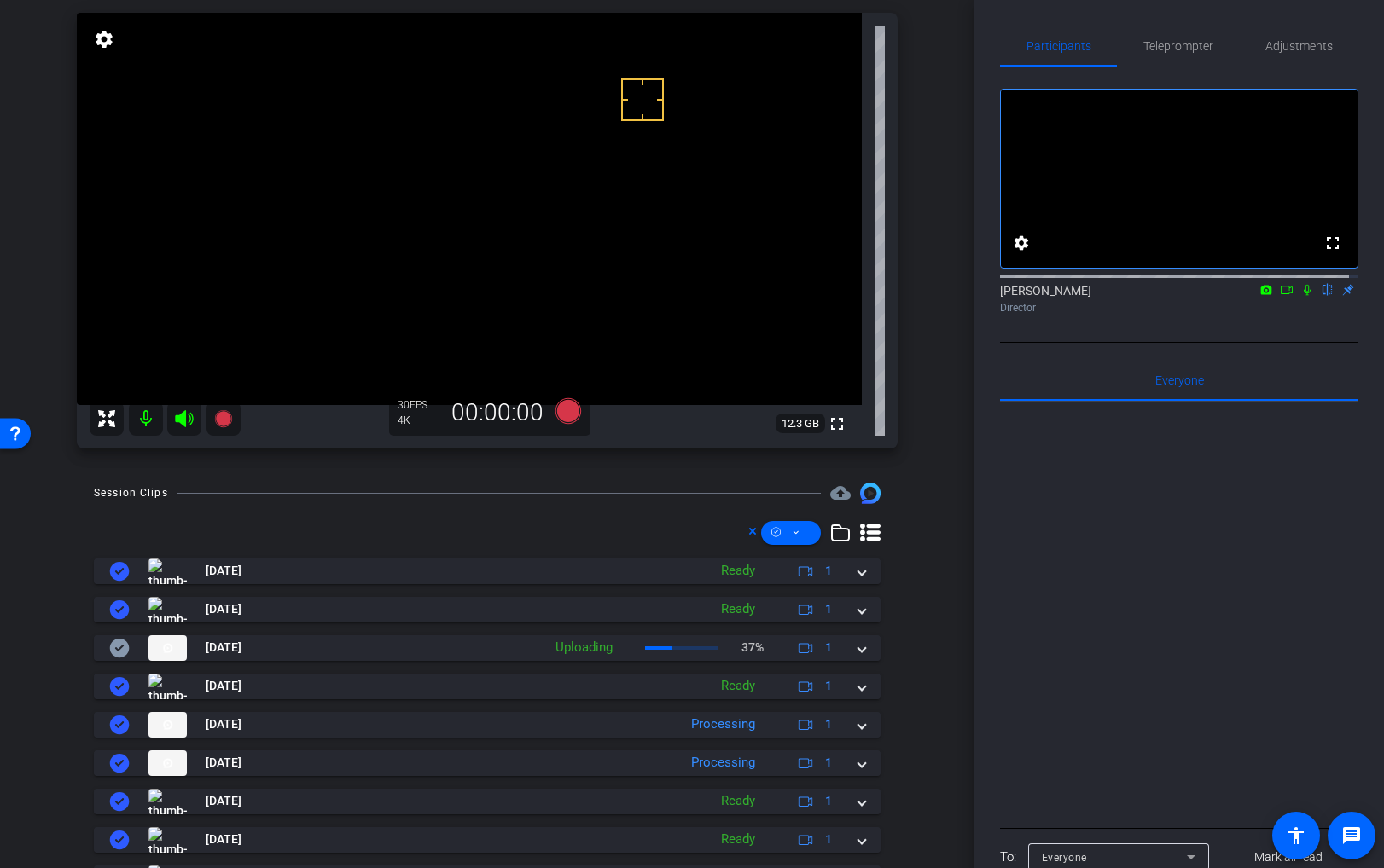
scroll to position [120, 0]
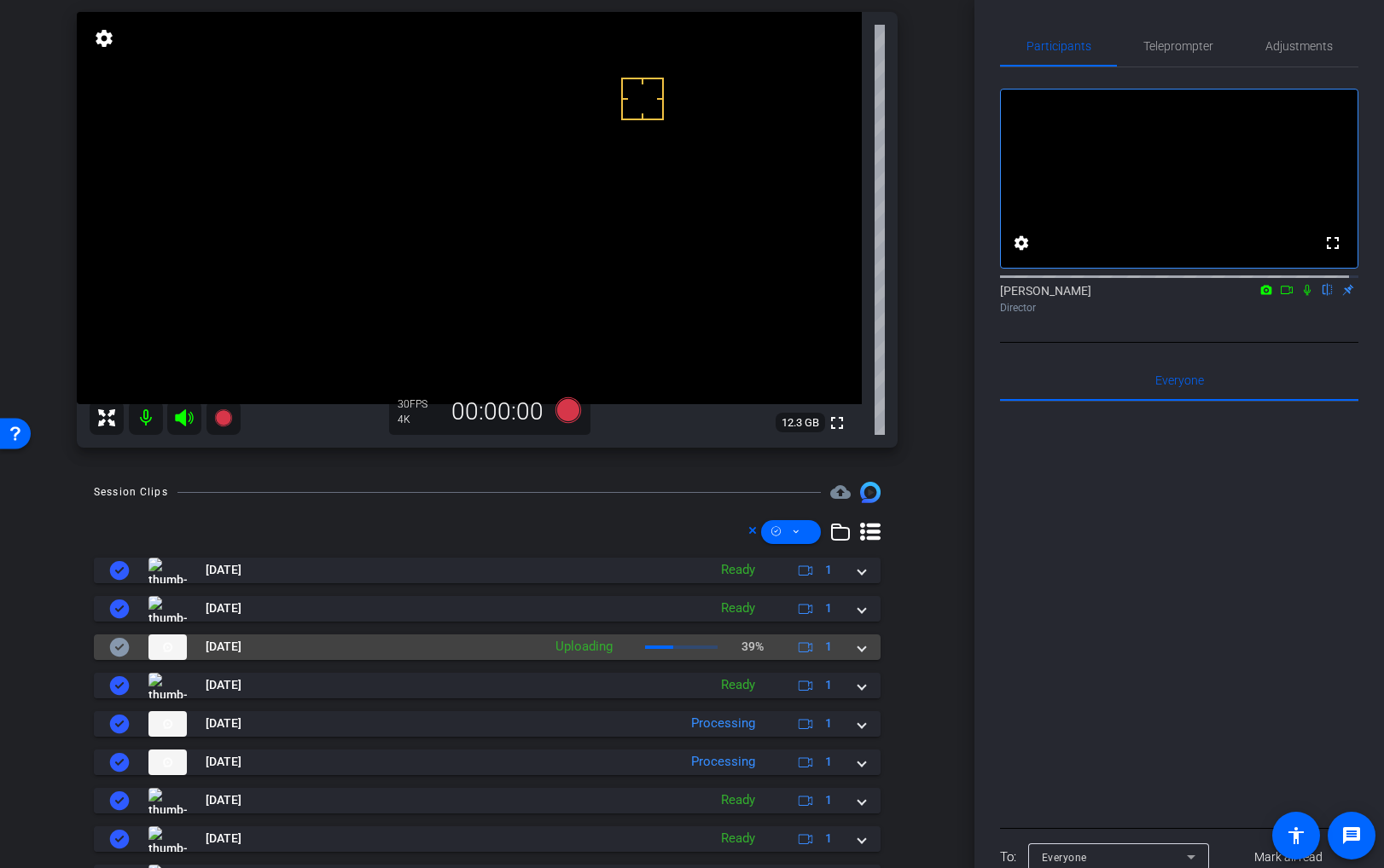
click at [857, 649] on mat-expansion-panel-header "Oct 8, 2025 Uploading 39% 1" at bounding box center [487, 647] width 786 height 26
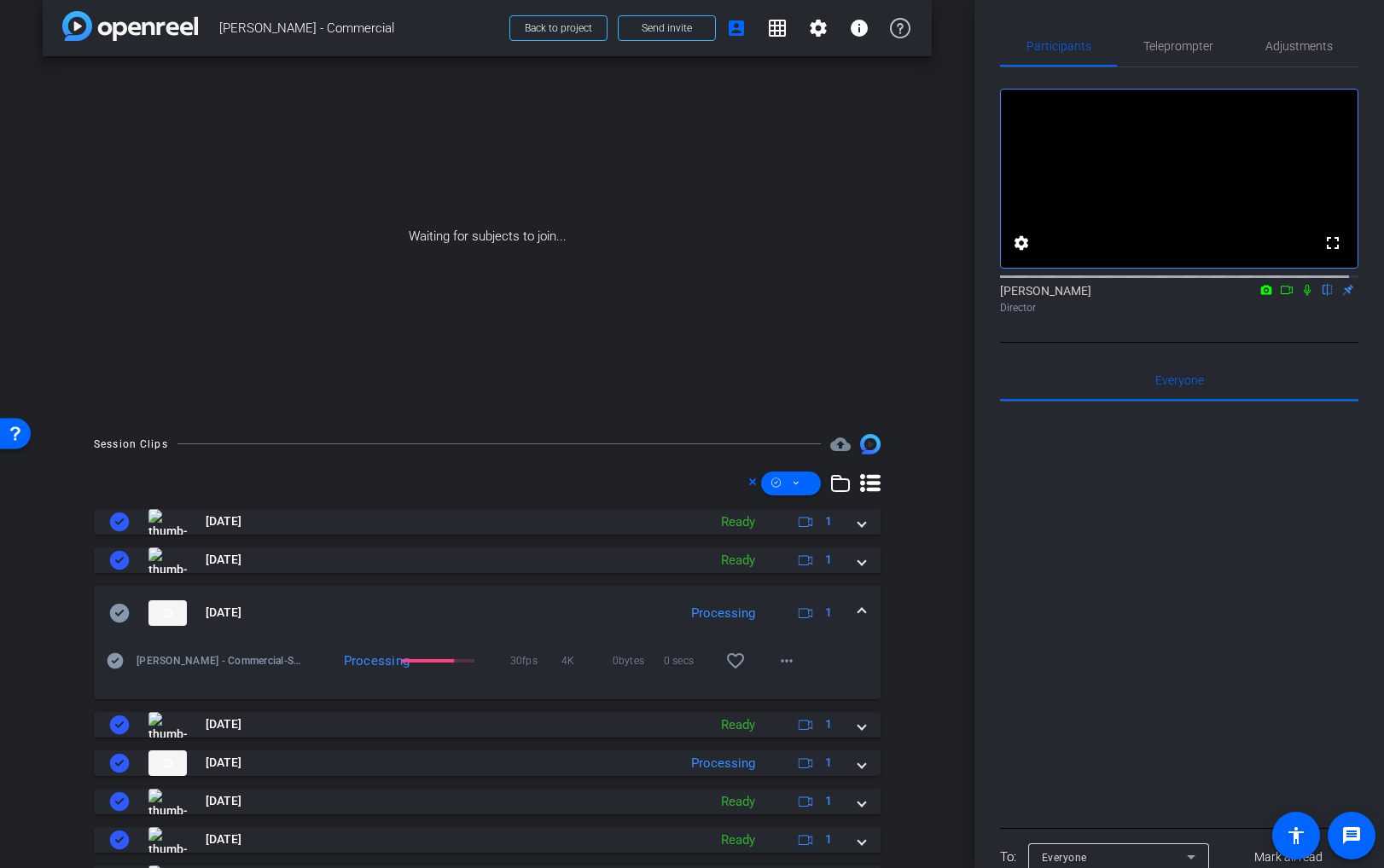
scroll to position [8, 0]
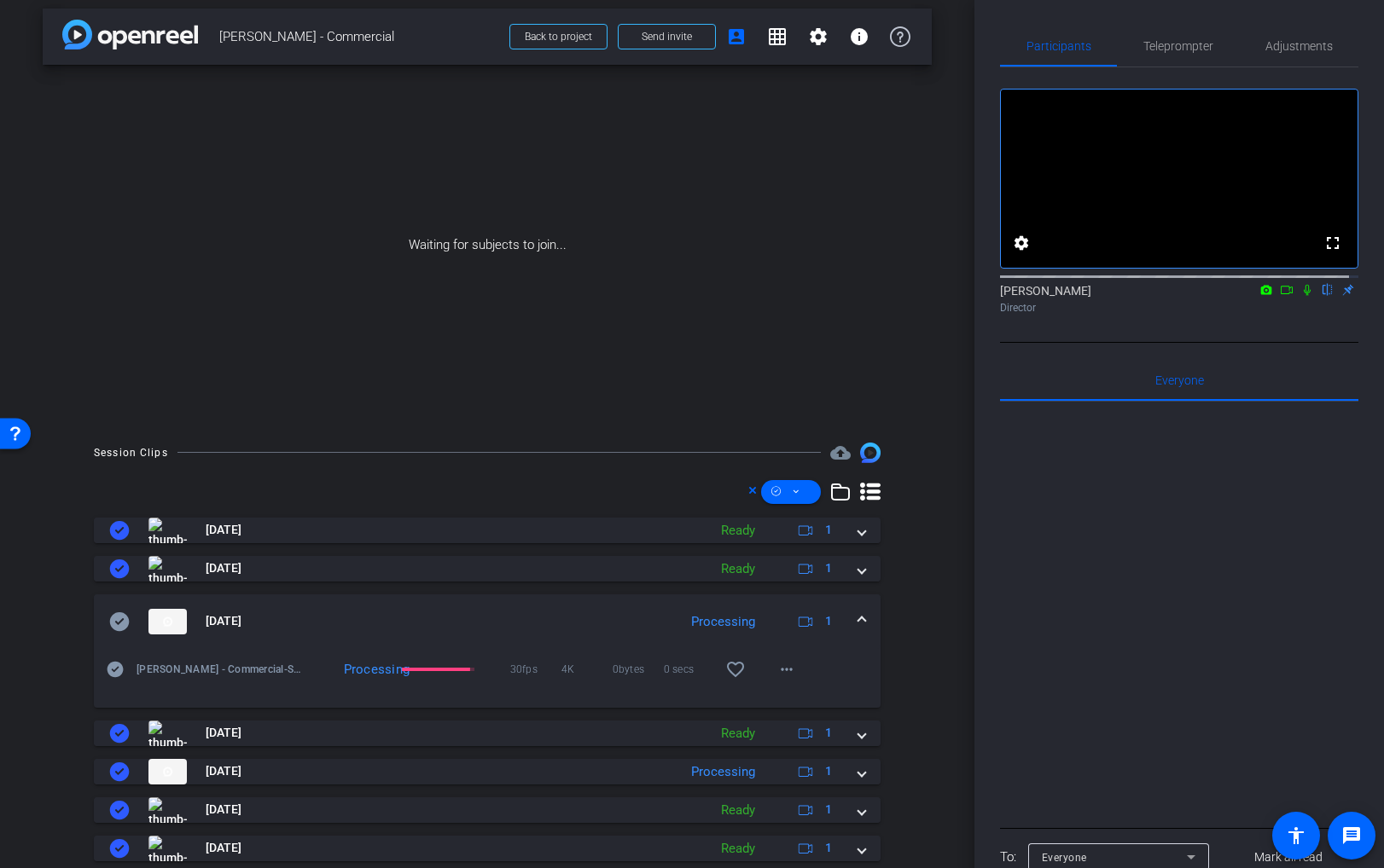
click at [905, 645] on div "Session Clips cloud_upload Oct 8, 2025 Ready 1 play_circle_outline Whit Coleman…" at bounding box center [487, 721] width 890 height 556
click at [788, 674] on span at bounding box center [786, 675] width 41 height 41
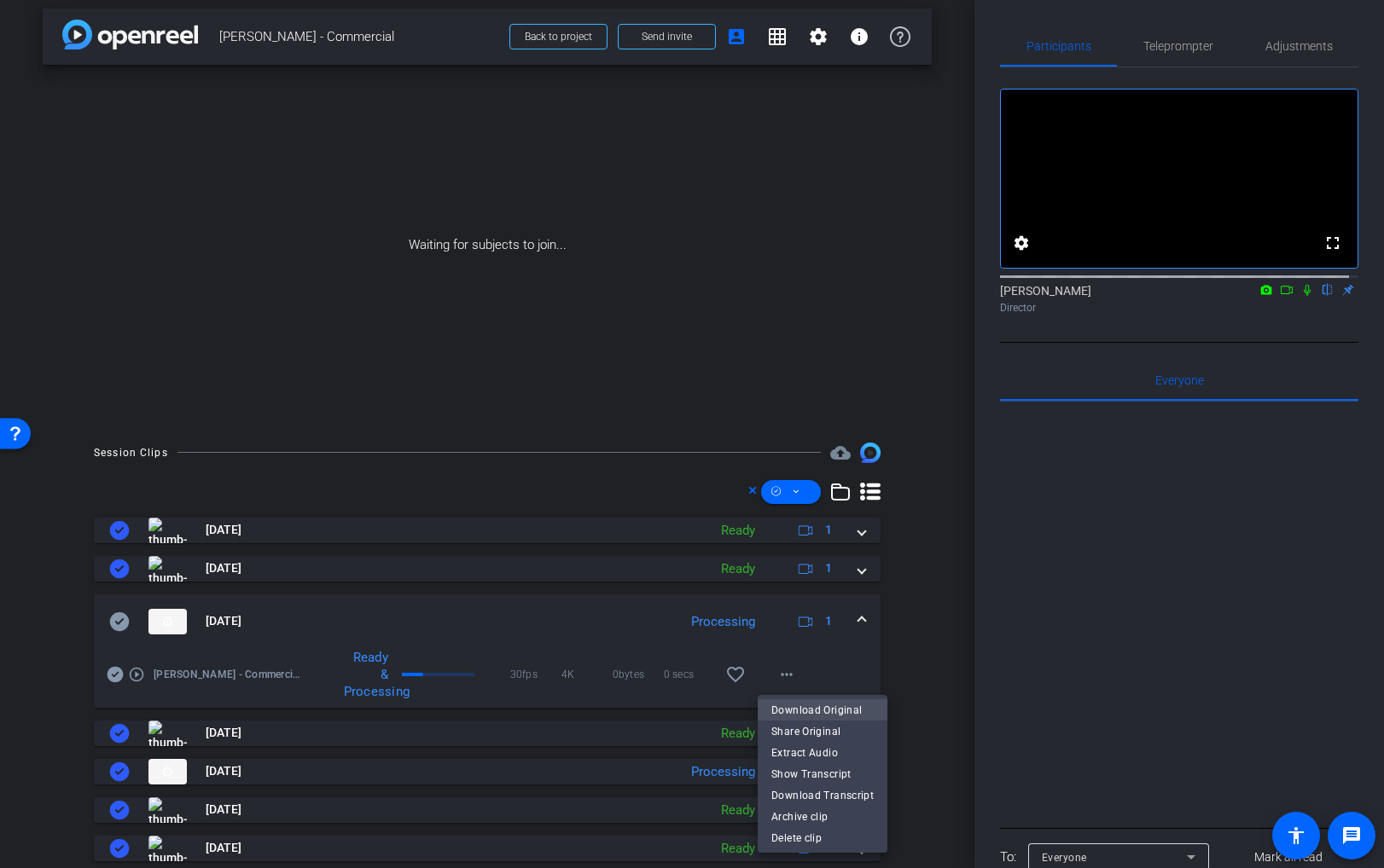
click at [807, 705] on span "Download Original" at bounding box center [822, 711] width 102 height 20
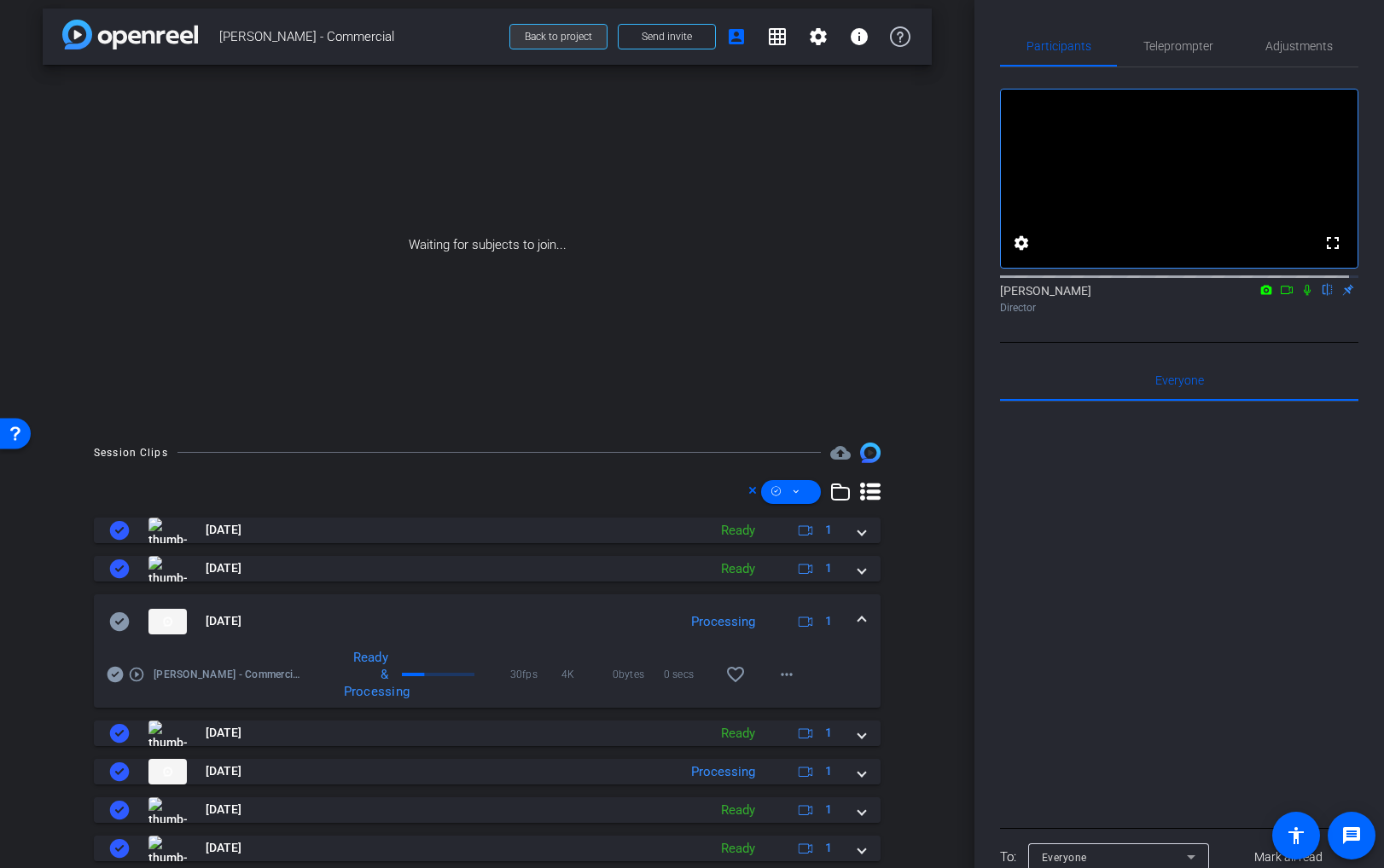
click at [559, 33] on span "Back to project" at bounding box center [558, 36] width 67 height 12
